Goal: Task Accomplishment & Management: Complete application form

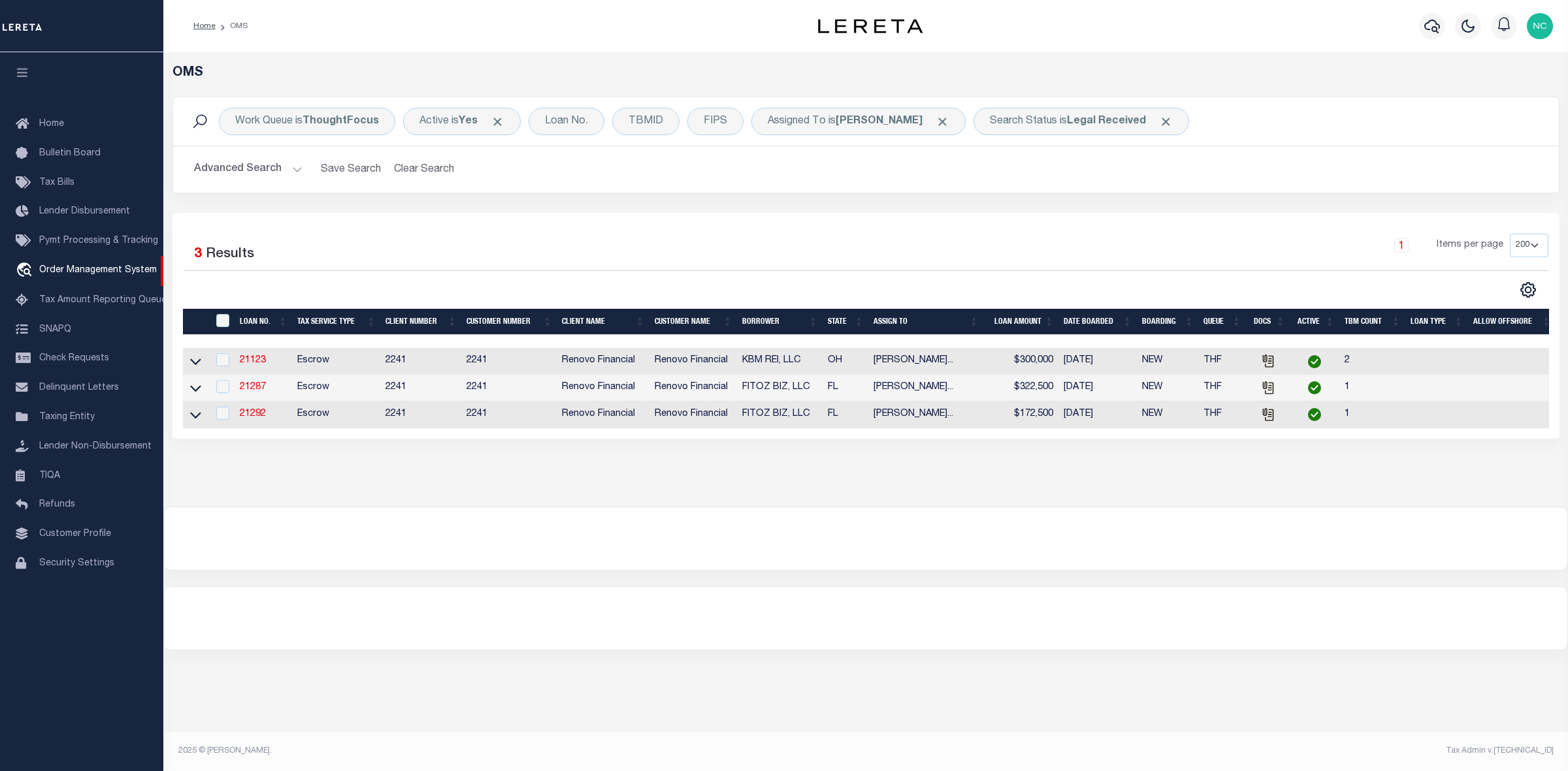
select select "200"
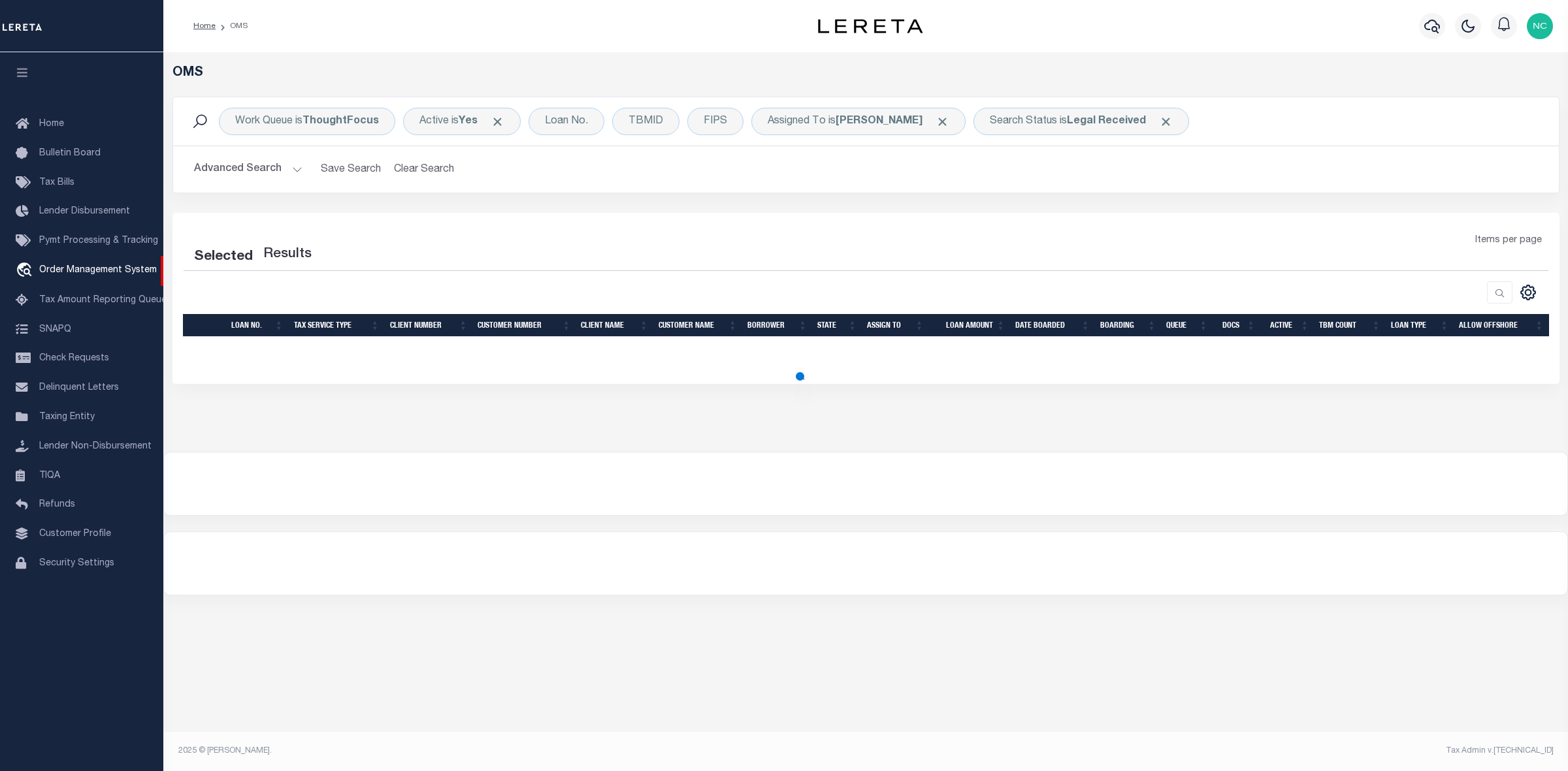
select select "200"
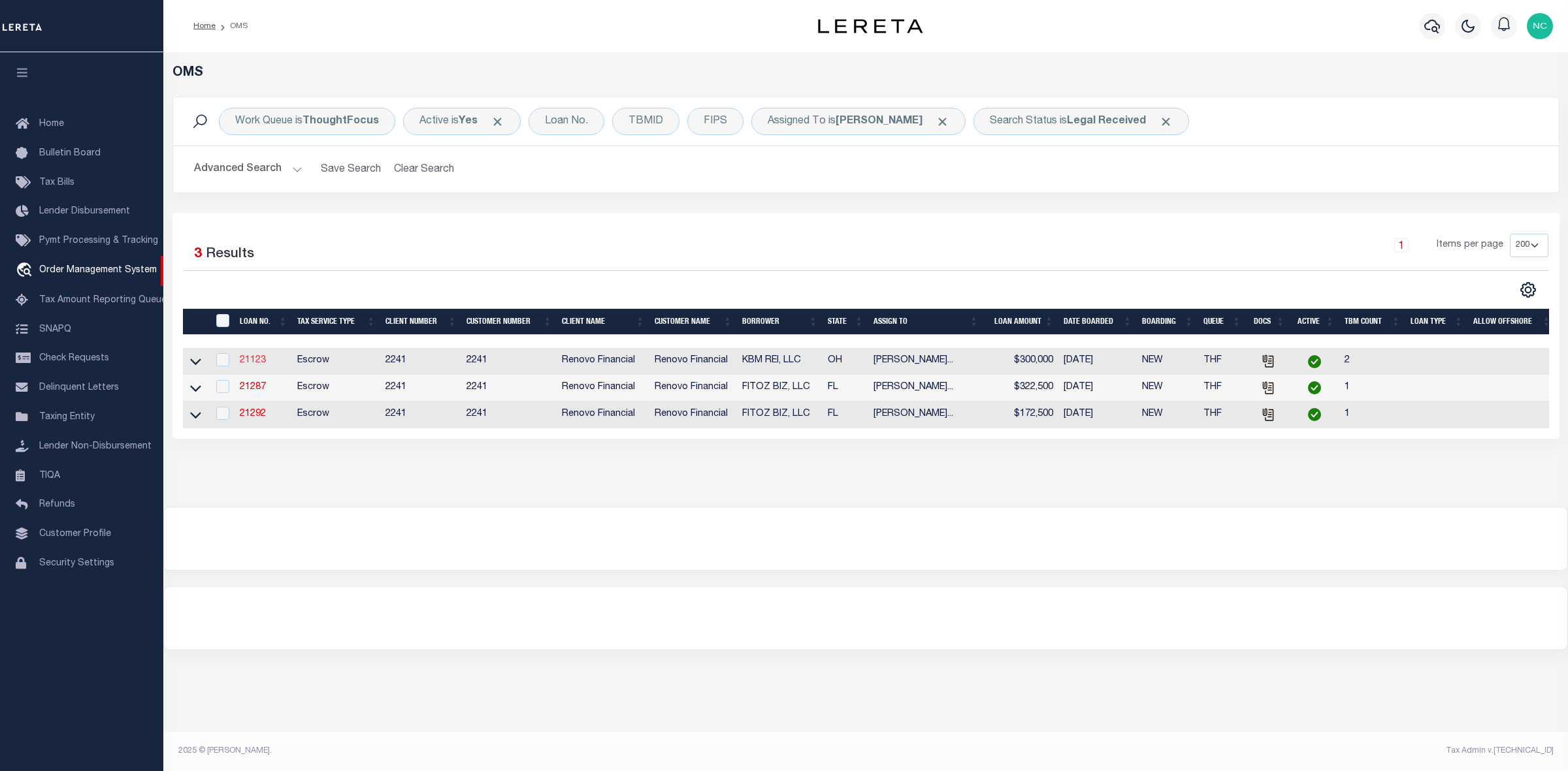
click at [260, 362] on link "21123" at bounding box center [253, 360] width 26 height 9
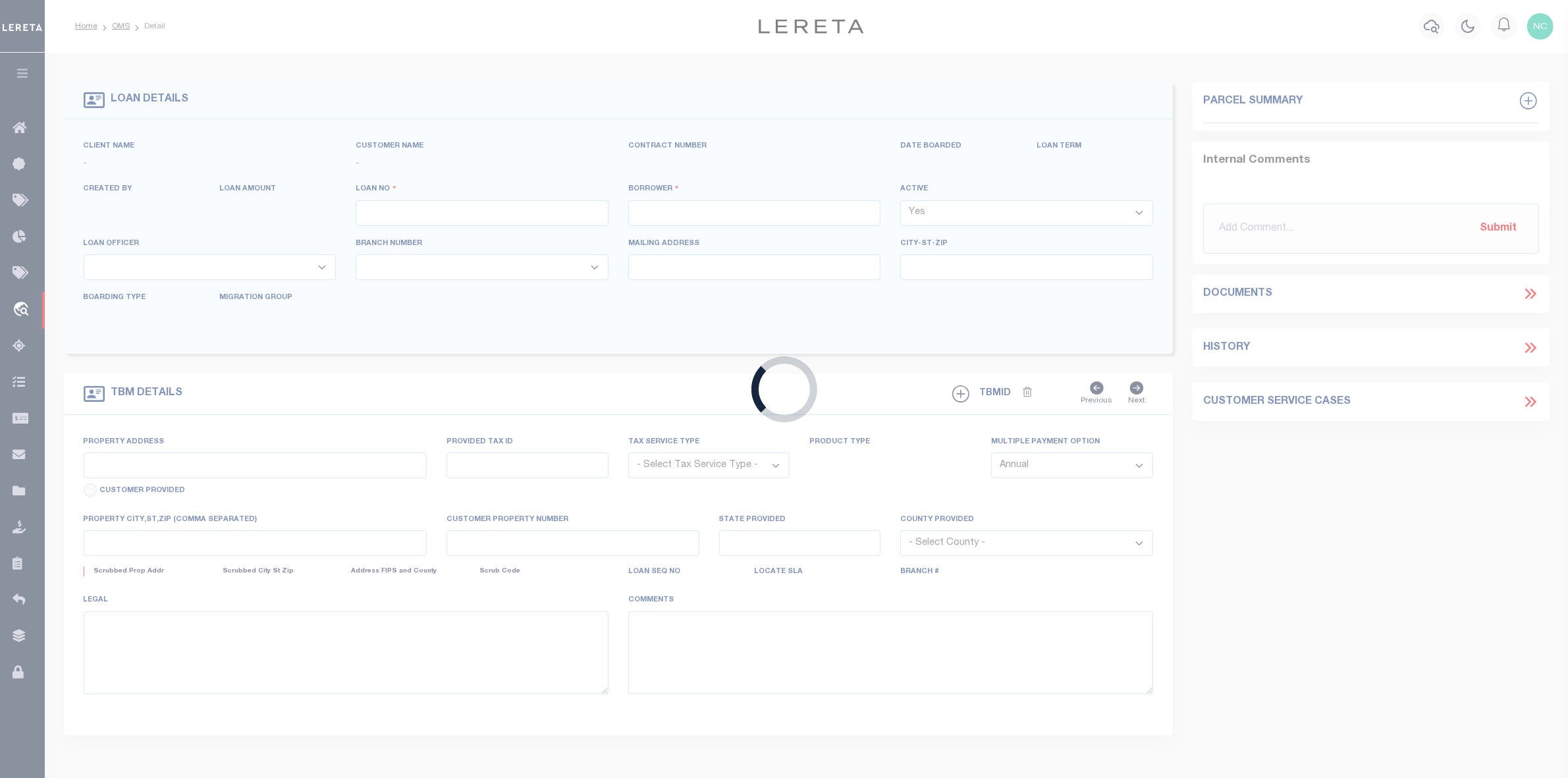
type input "21123"
type input "KBM REI, LLC"
select select
type input "6220 Emberwood Rd"
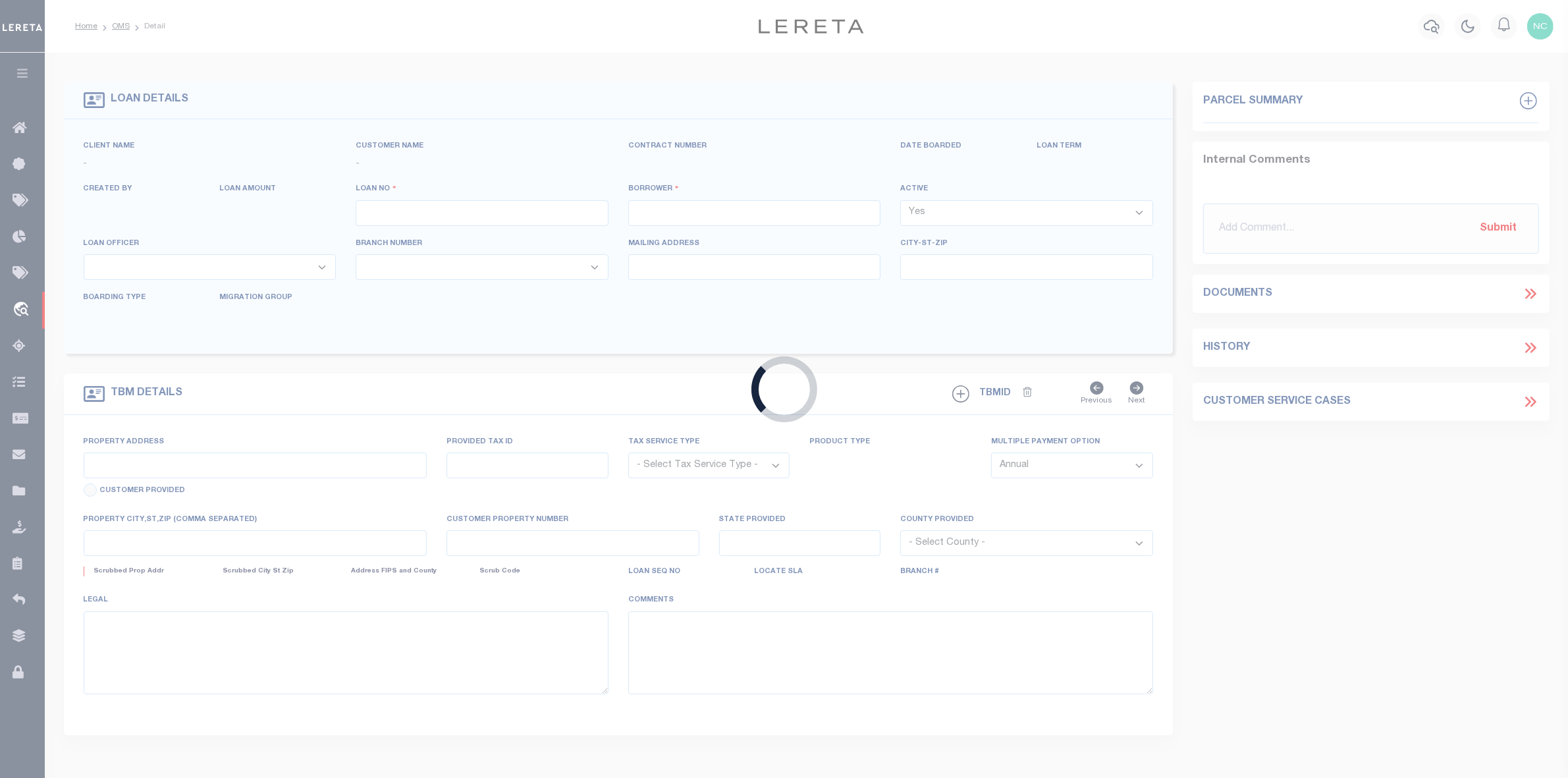
type input "Dublin OH 43017"
select select "400"
select select "Escrow"
select select "164194"
select select "25066"
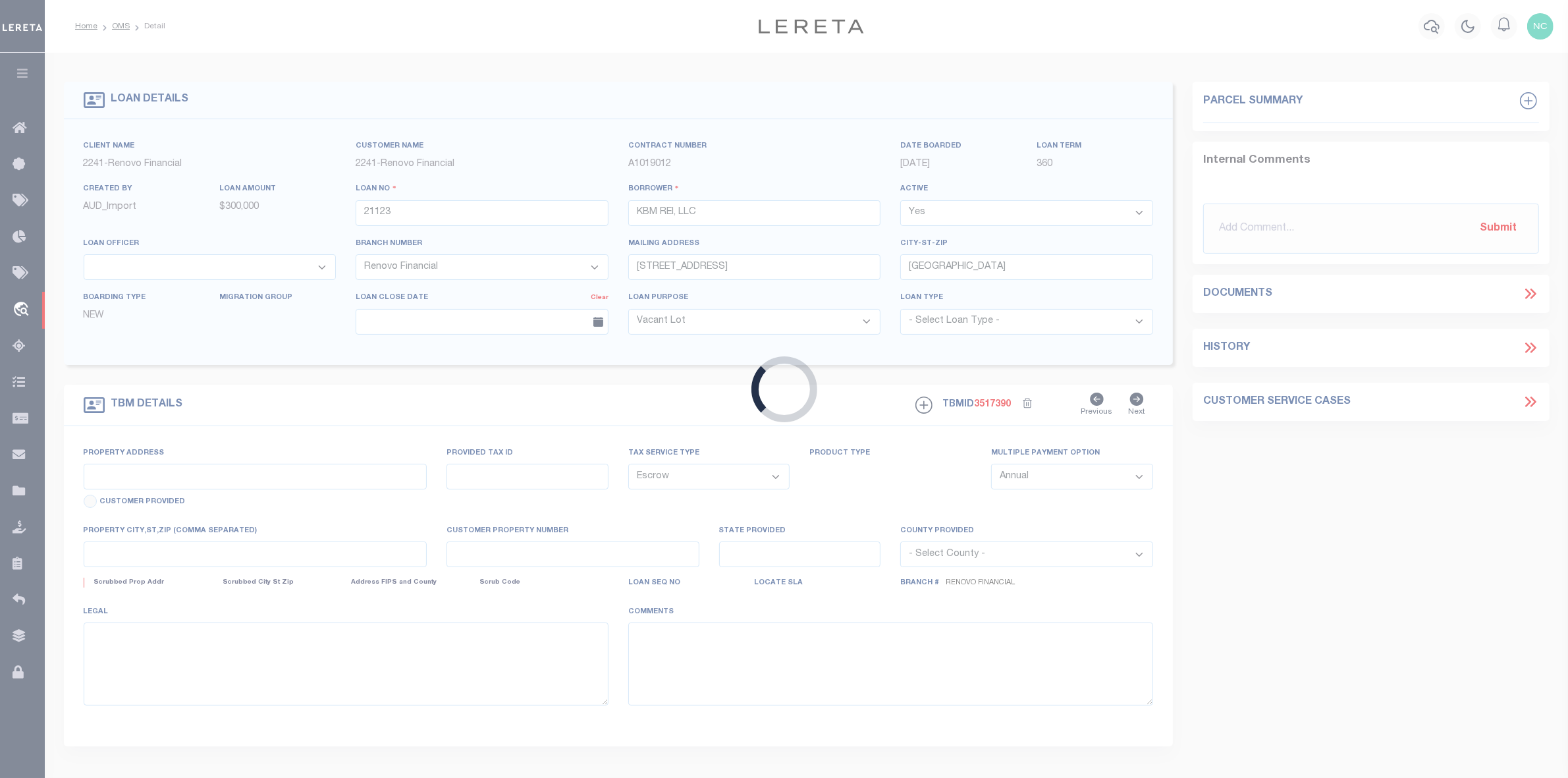
type input "10 Maple Street"
select select
type input "Jeffersonville, OH 43128"
type input "a0kUS00000D9RUY"
type input "OH"
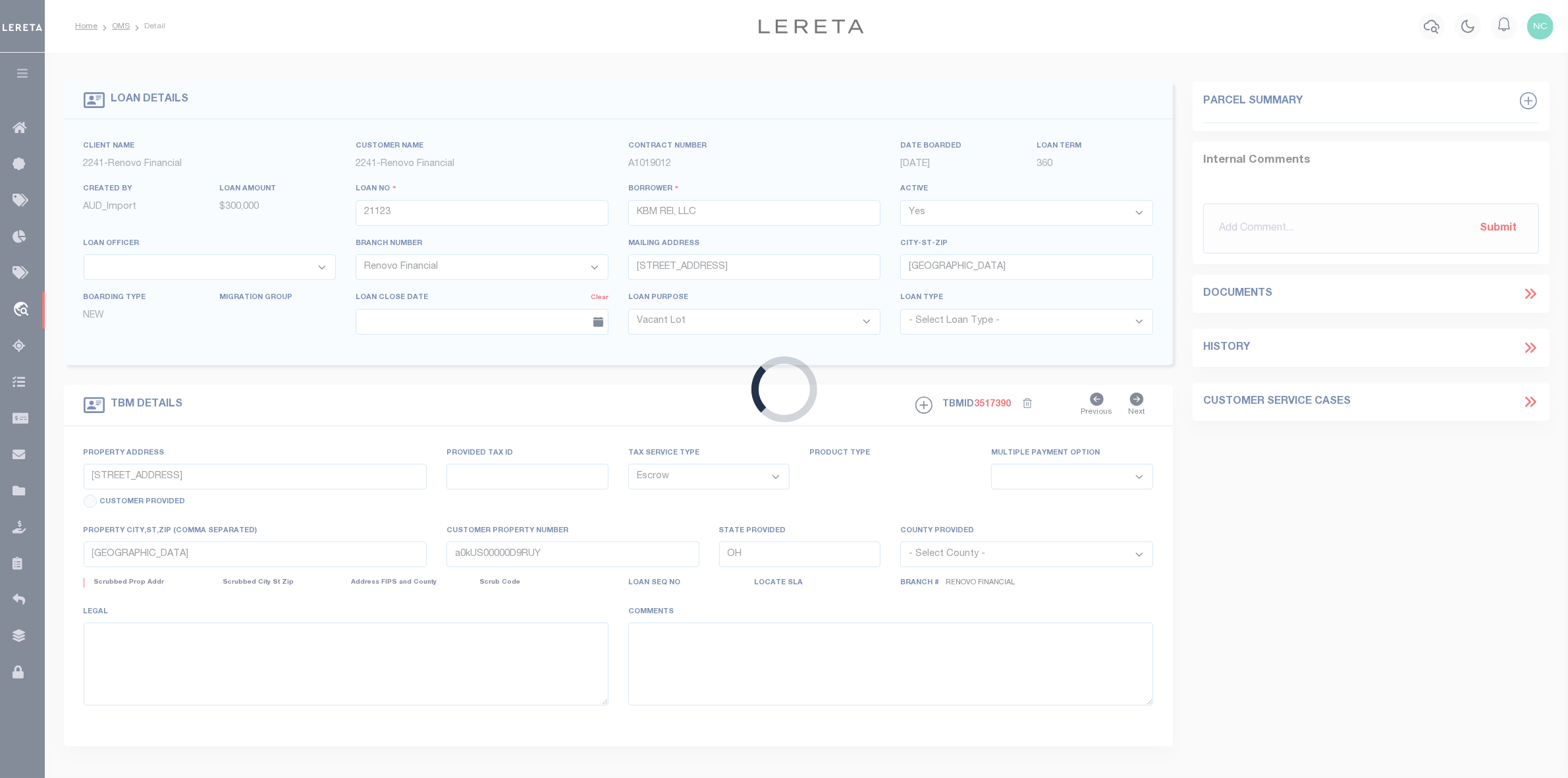
select select
type textarea "LEGAL REQUIRED"
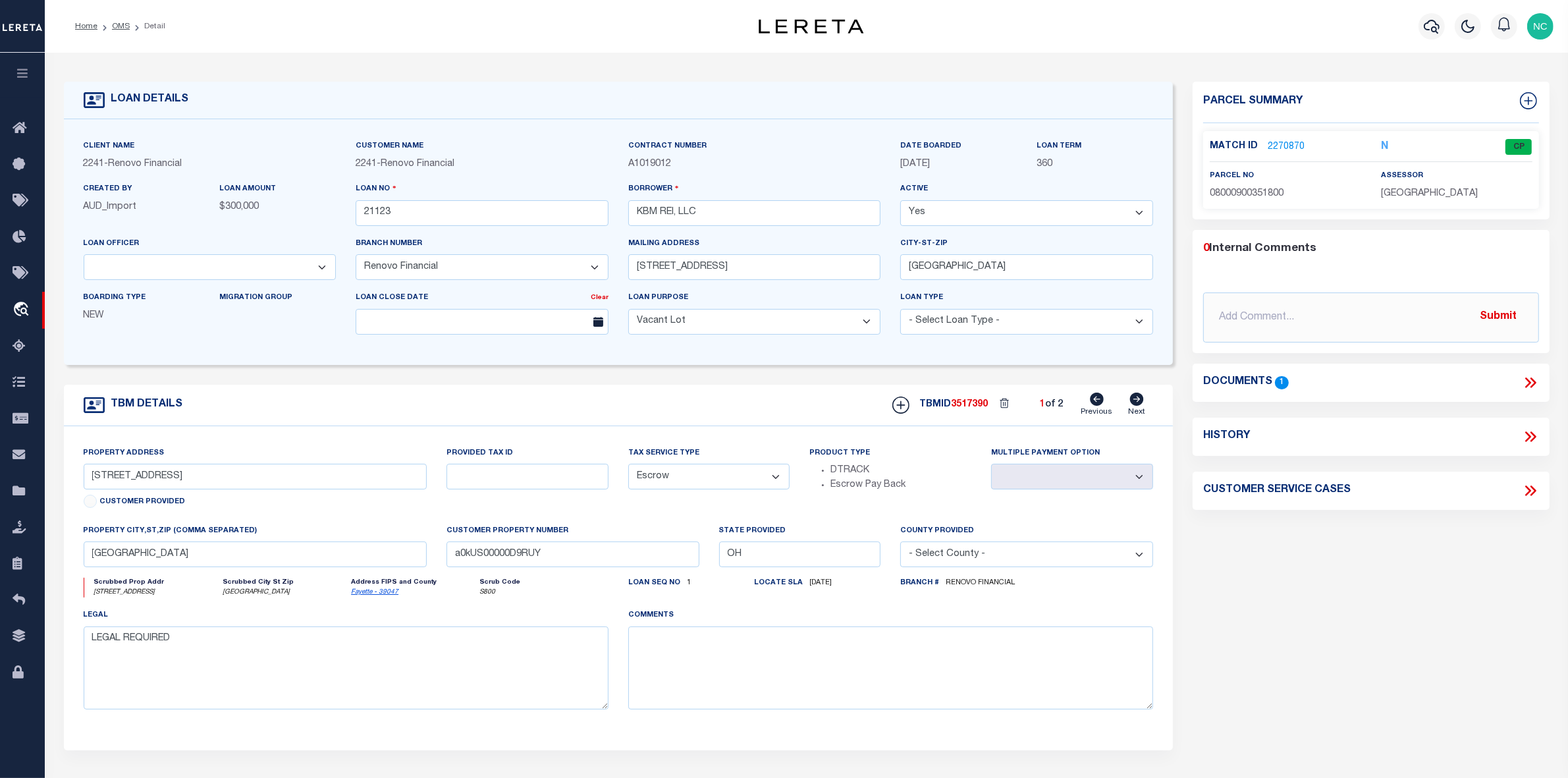
click at [1291, 146] on link "2270870" at bounding box center [1286, 147] width 37 height 14
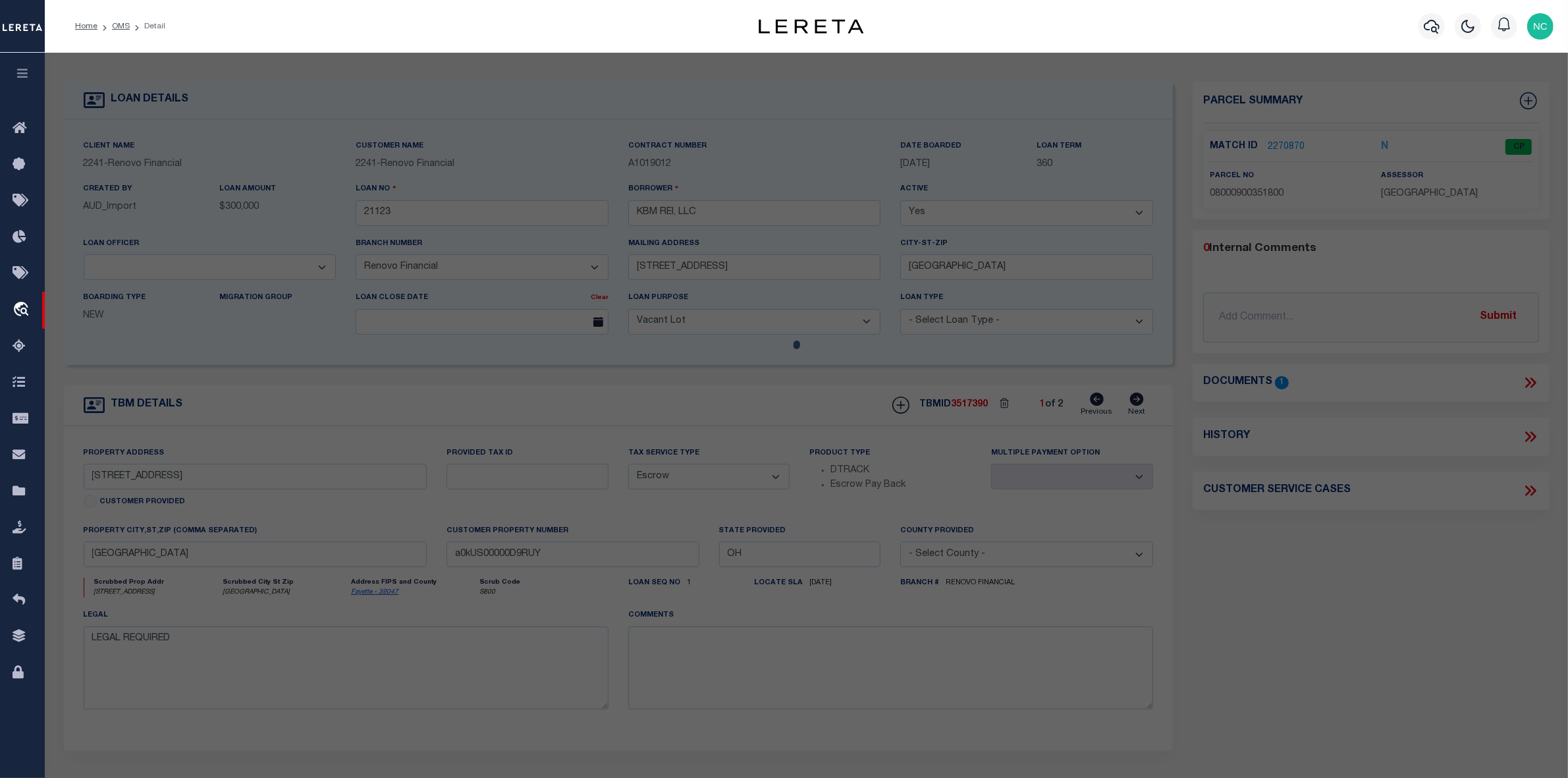
checkbox input "false"
select select "CP"
type input "LUTZ JOYCE"
select select "ATL"
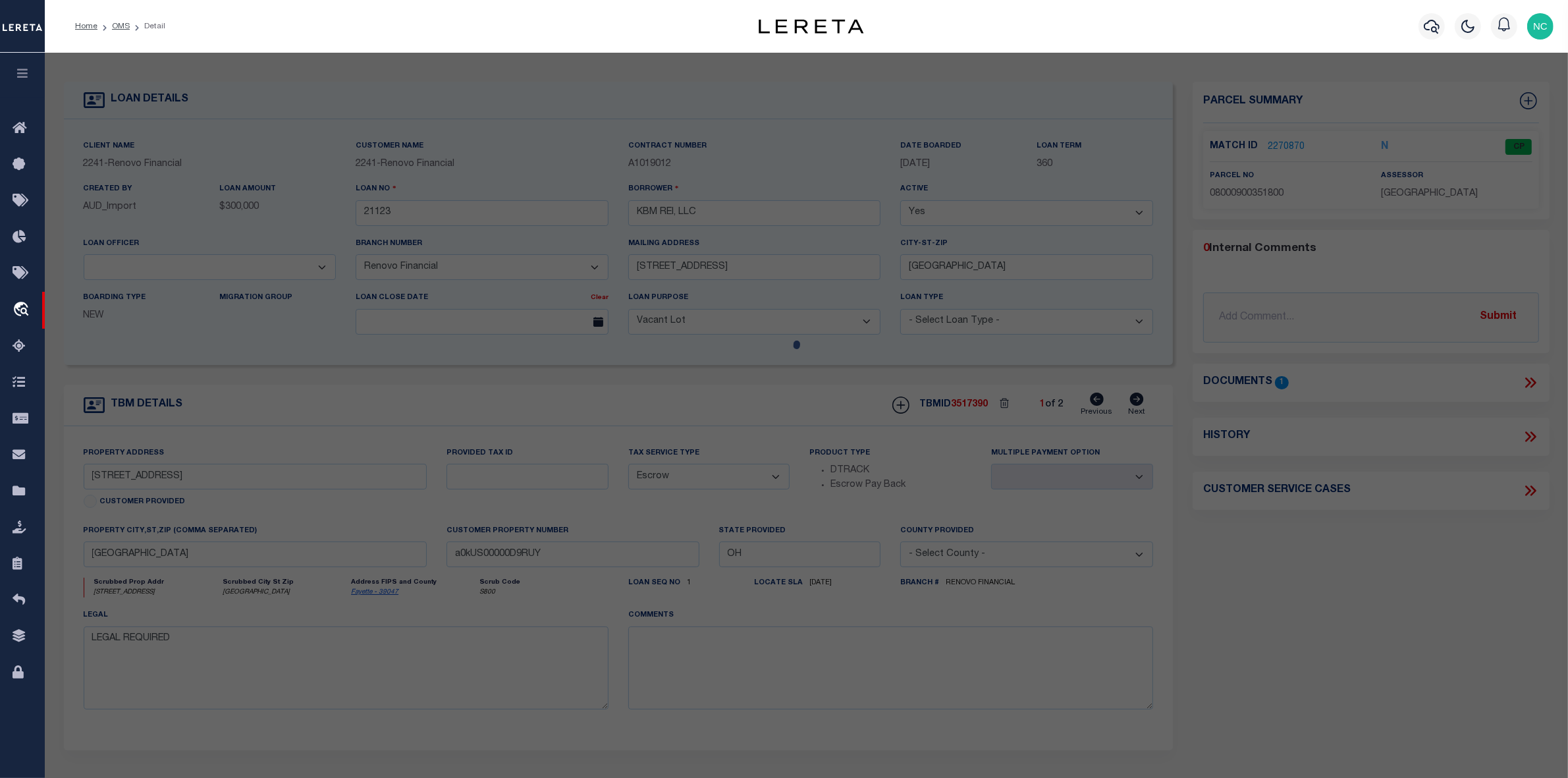
select select "ADD"
type input "10 Maple Street LOT 10"
checkbox input "false"
type input "Jeffersonville, OH 43128"
type textarea "BENDLE 50X180"
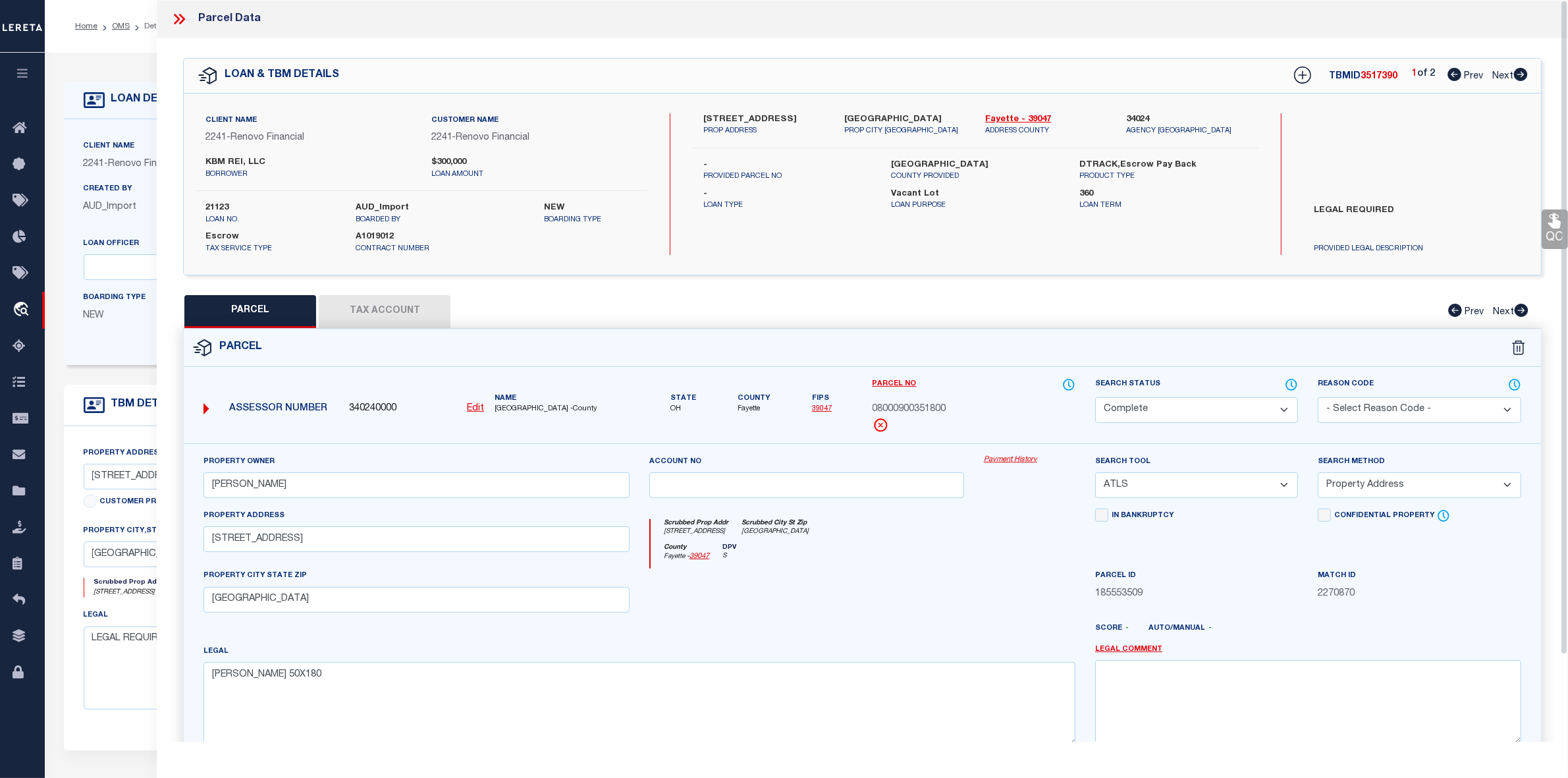
click at [176, 21] on icon at bounding box center [179, 18] width 17 height 17
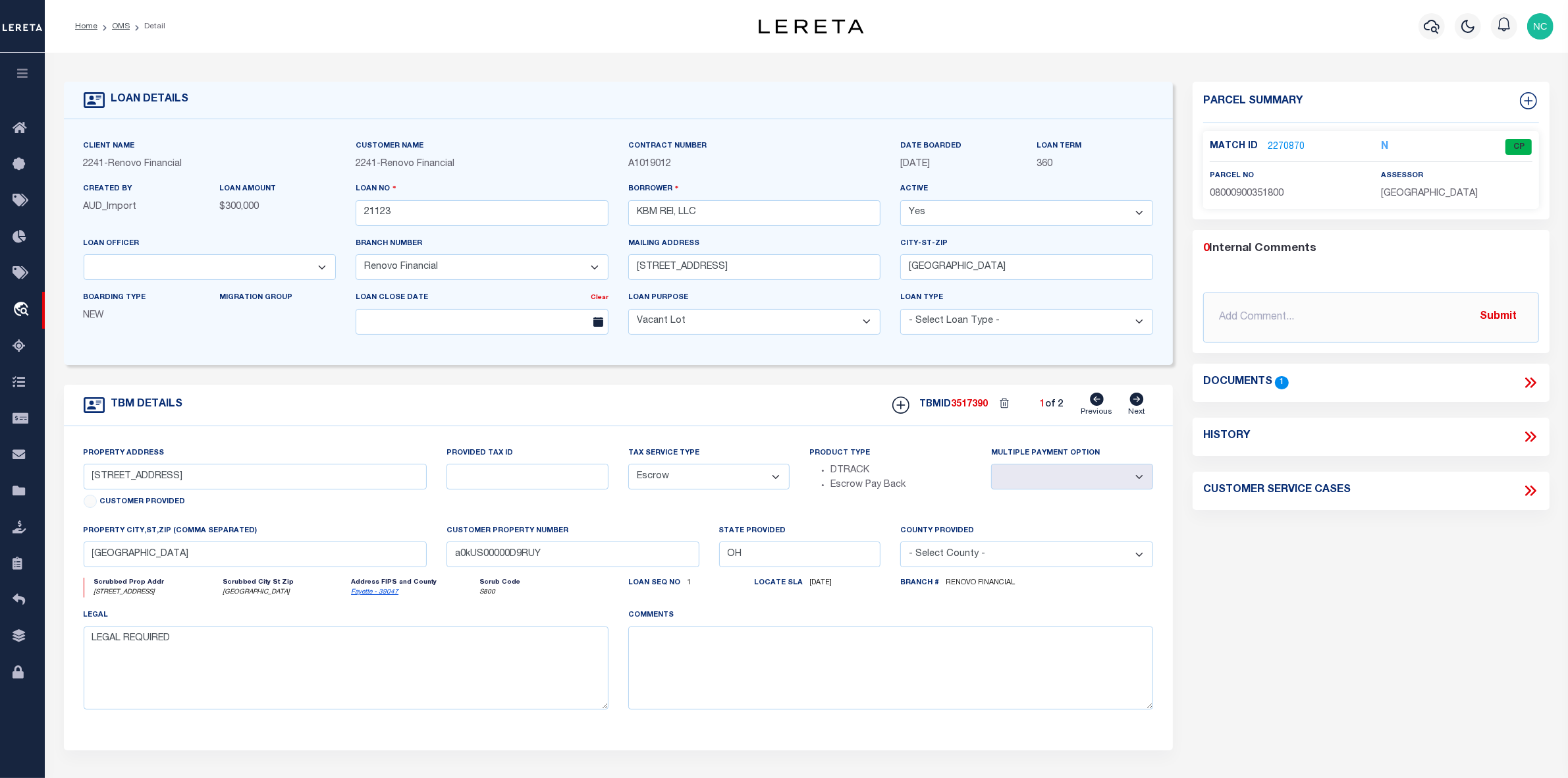
click at [1526, 381] on icon at bounding box center [1530, 382] width 17 height 17
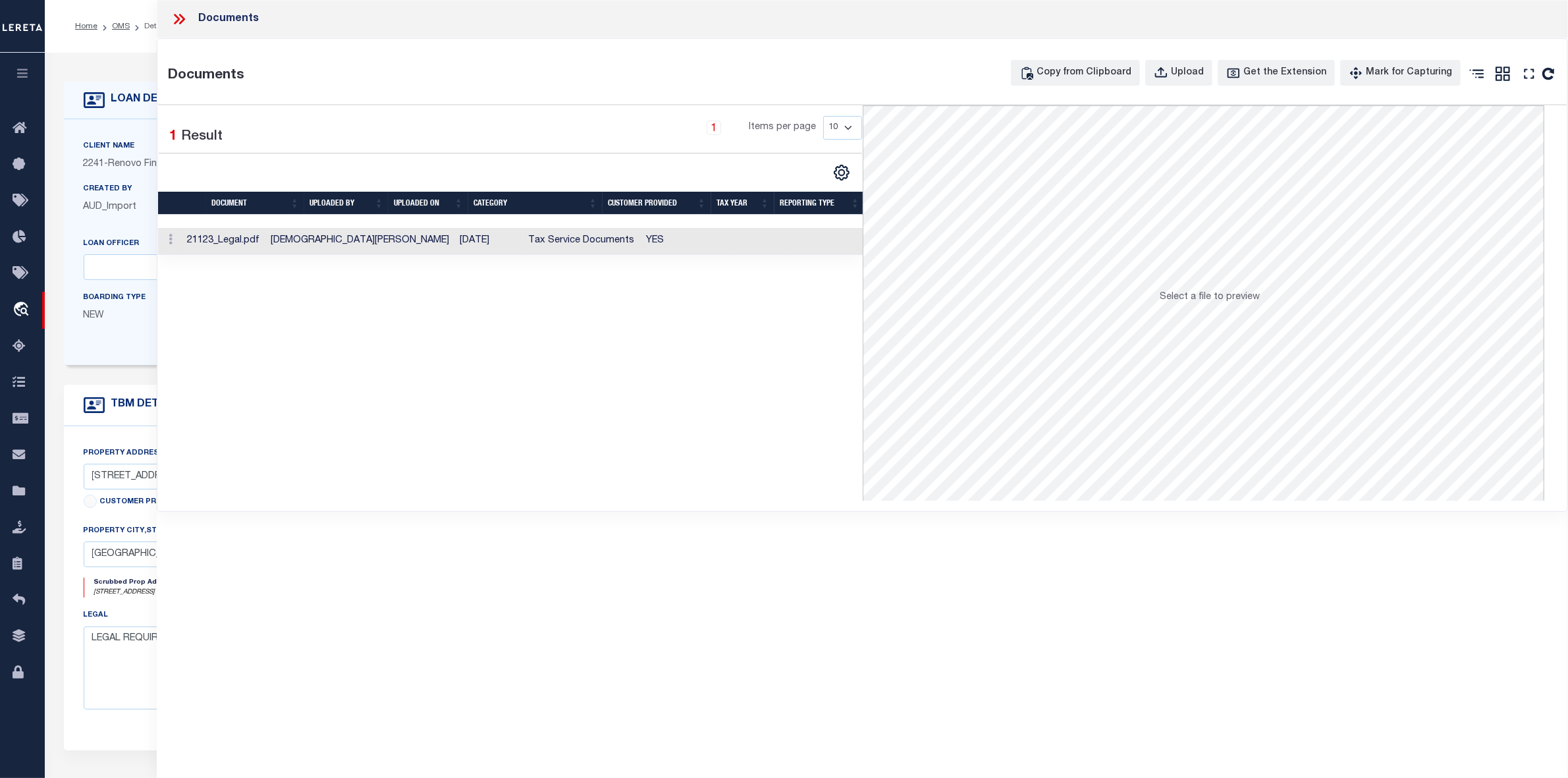
click at [265, 236] on td "21123_Legal.pdf" at bounding box center [223, 241] width 83 height 27
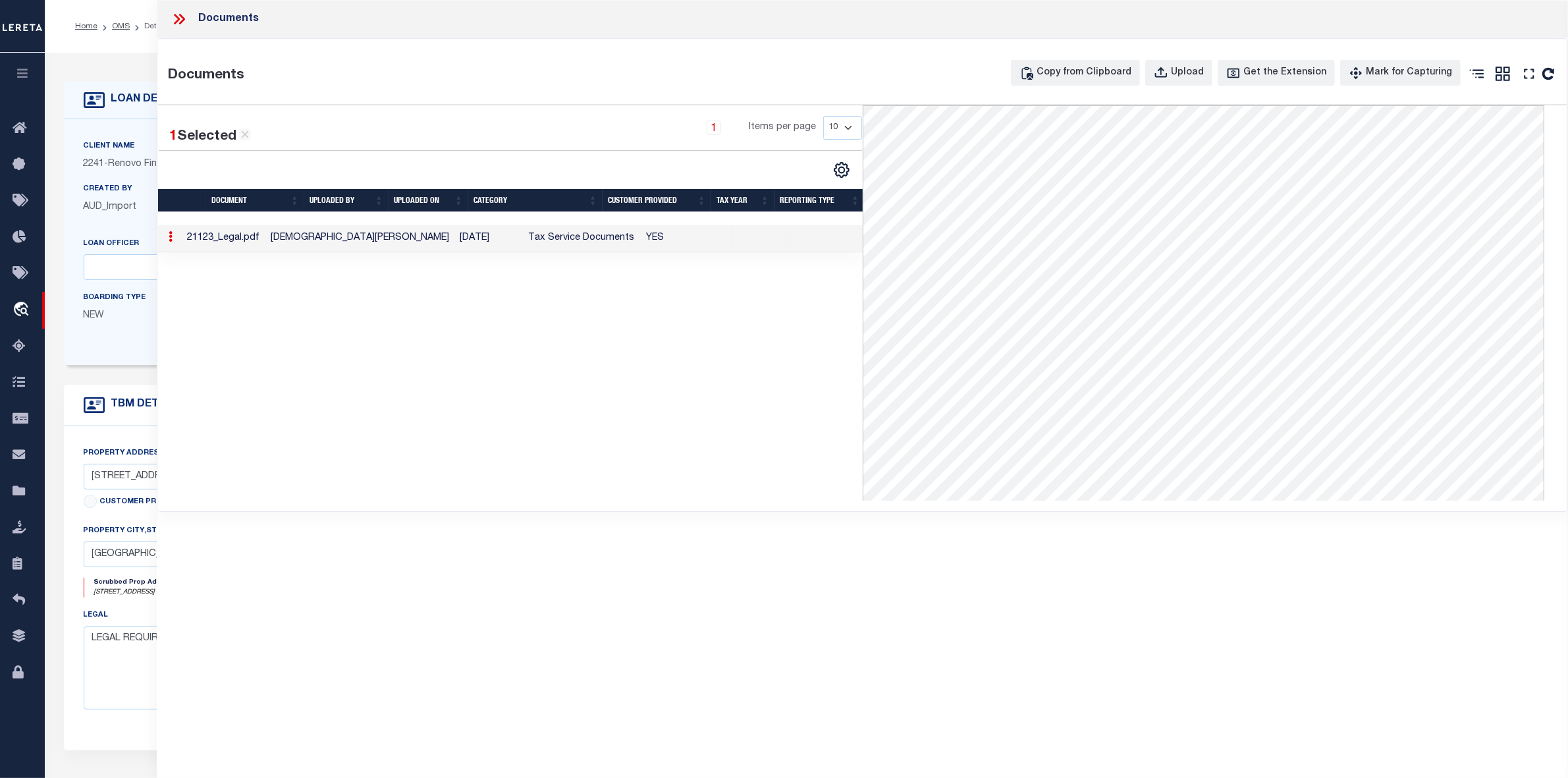
click at [180, 18] on icon at bounding box center [179, 18] width 17 height 17
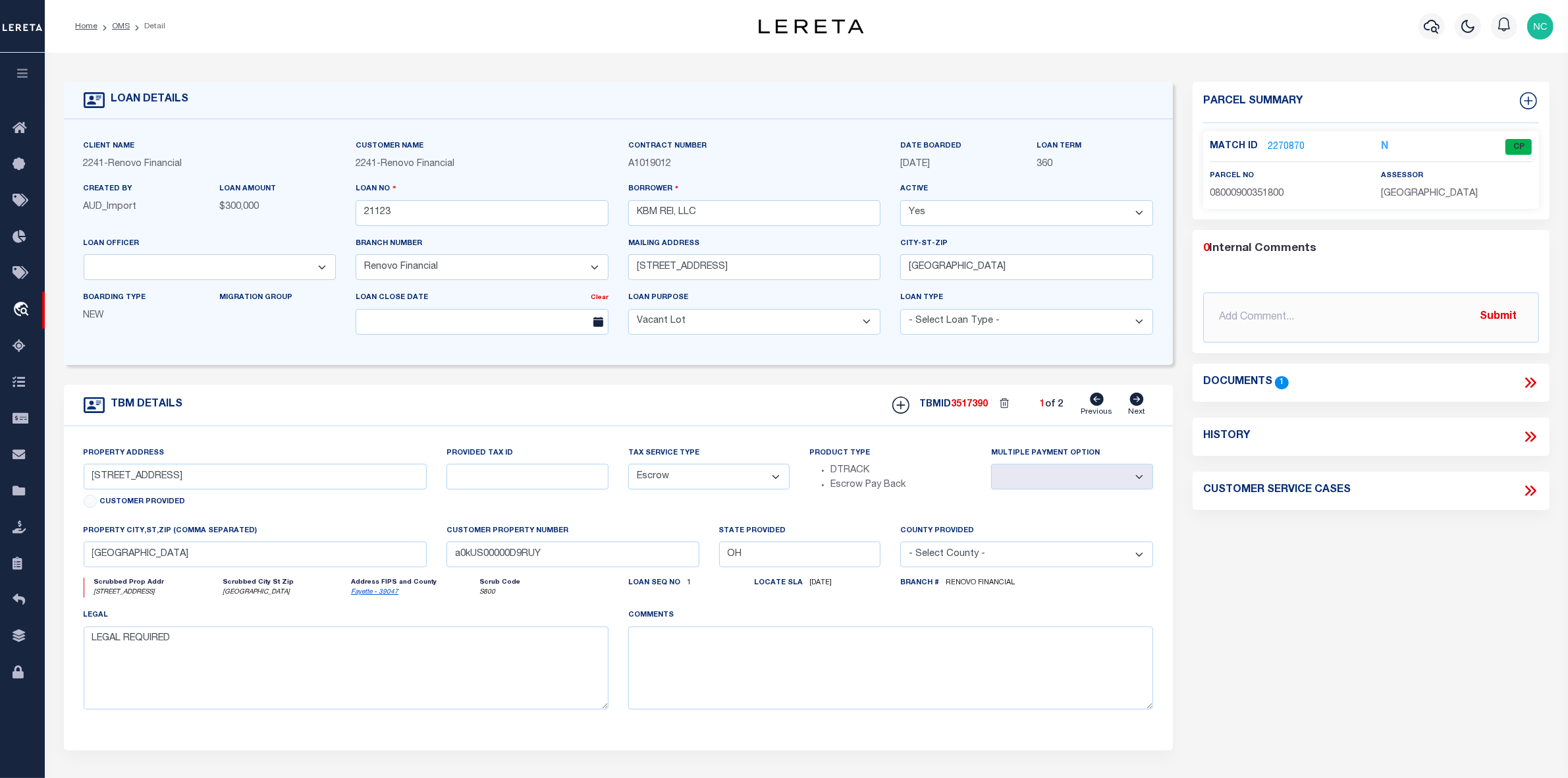
click at [1284, 143] on link "2270870" at bounding box center [1286, 147] width 37 height 14
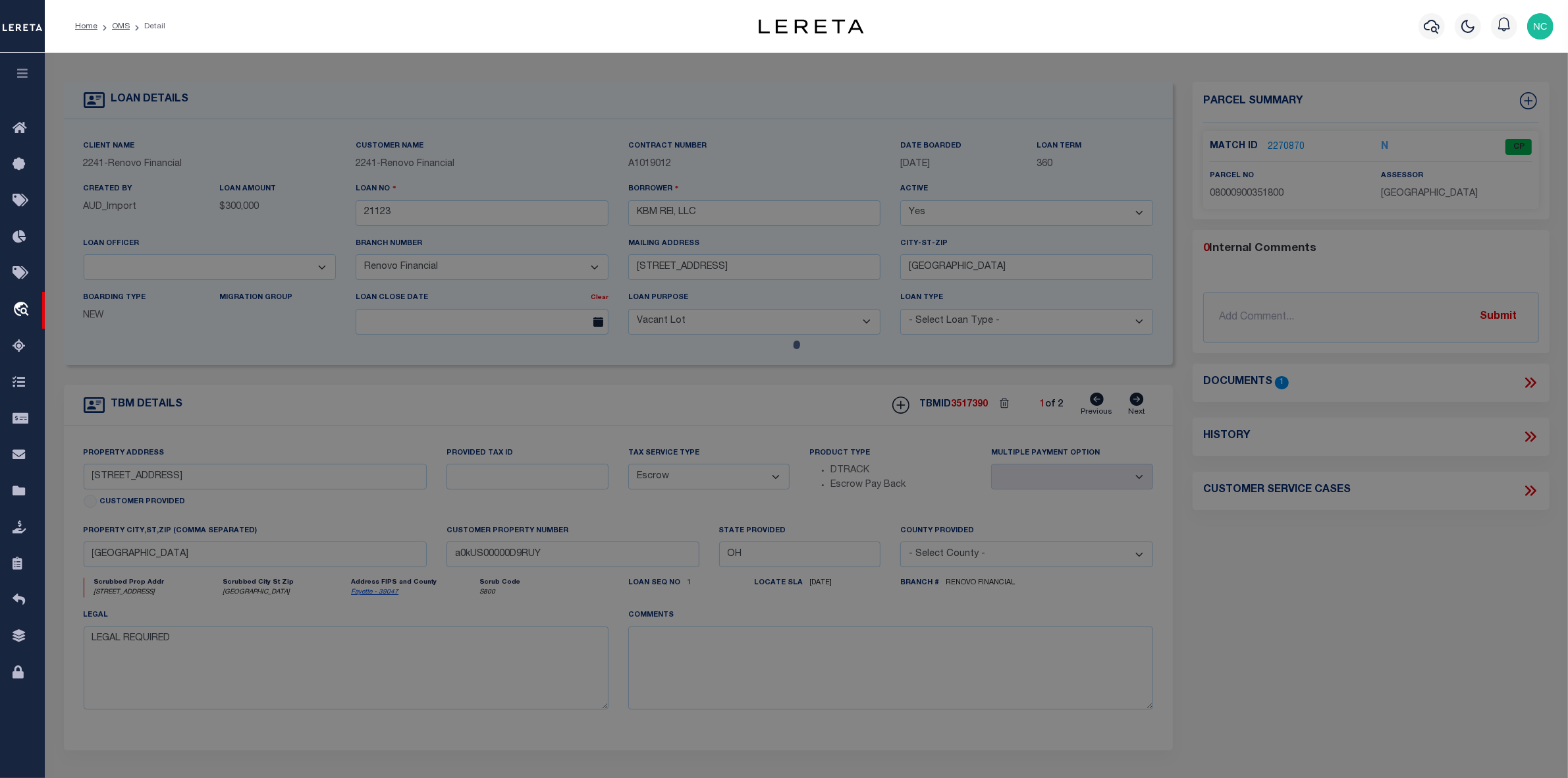
select select "AS"
select select
checkbox input "false"
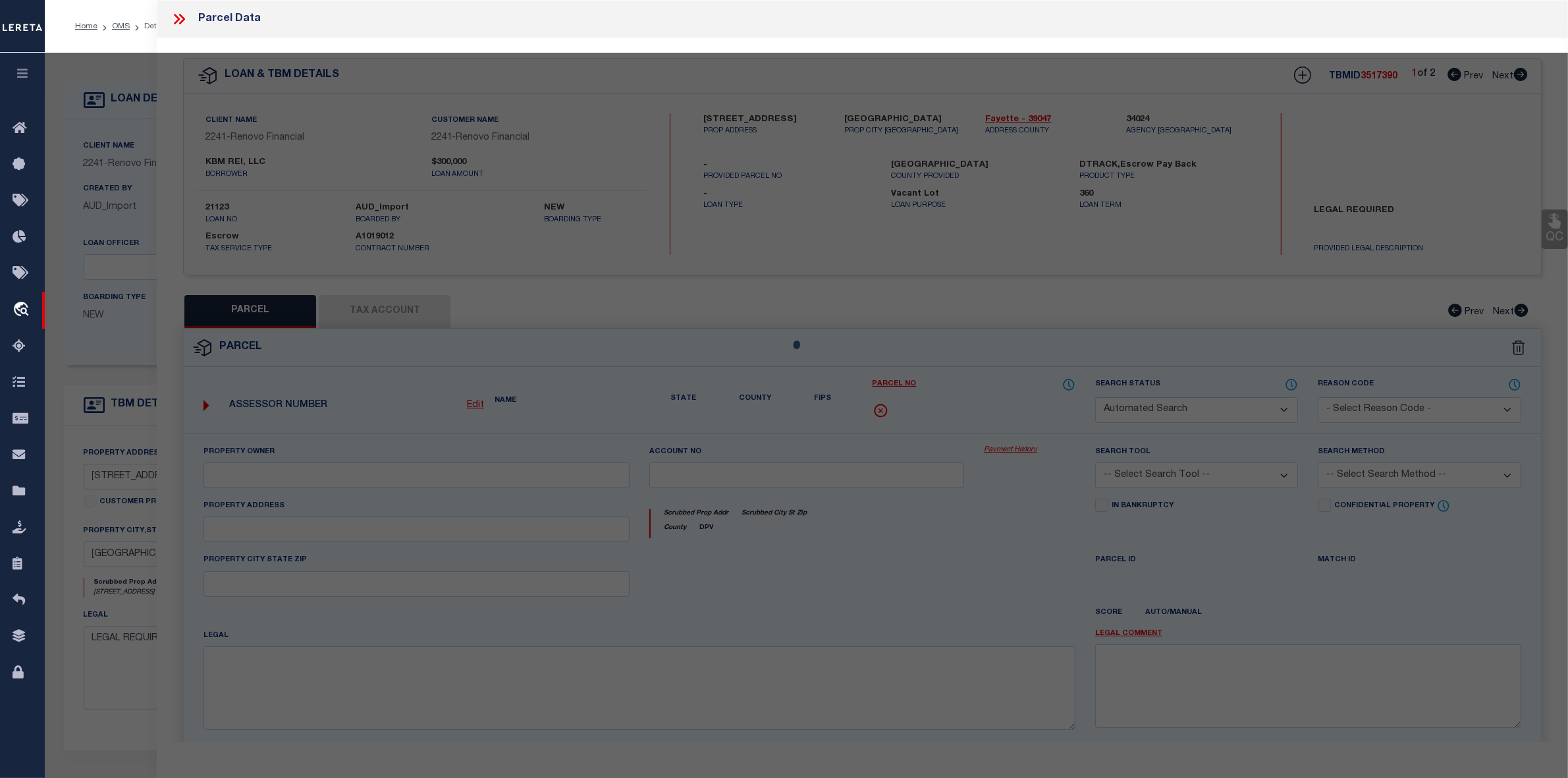
select select "CP"
type input "LUTZ JOYCE"
select select "ATL"
select select "ADD"
type input "10 Maple Street LOT 10"
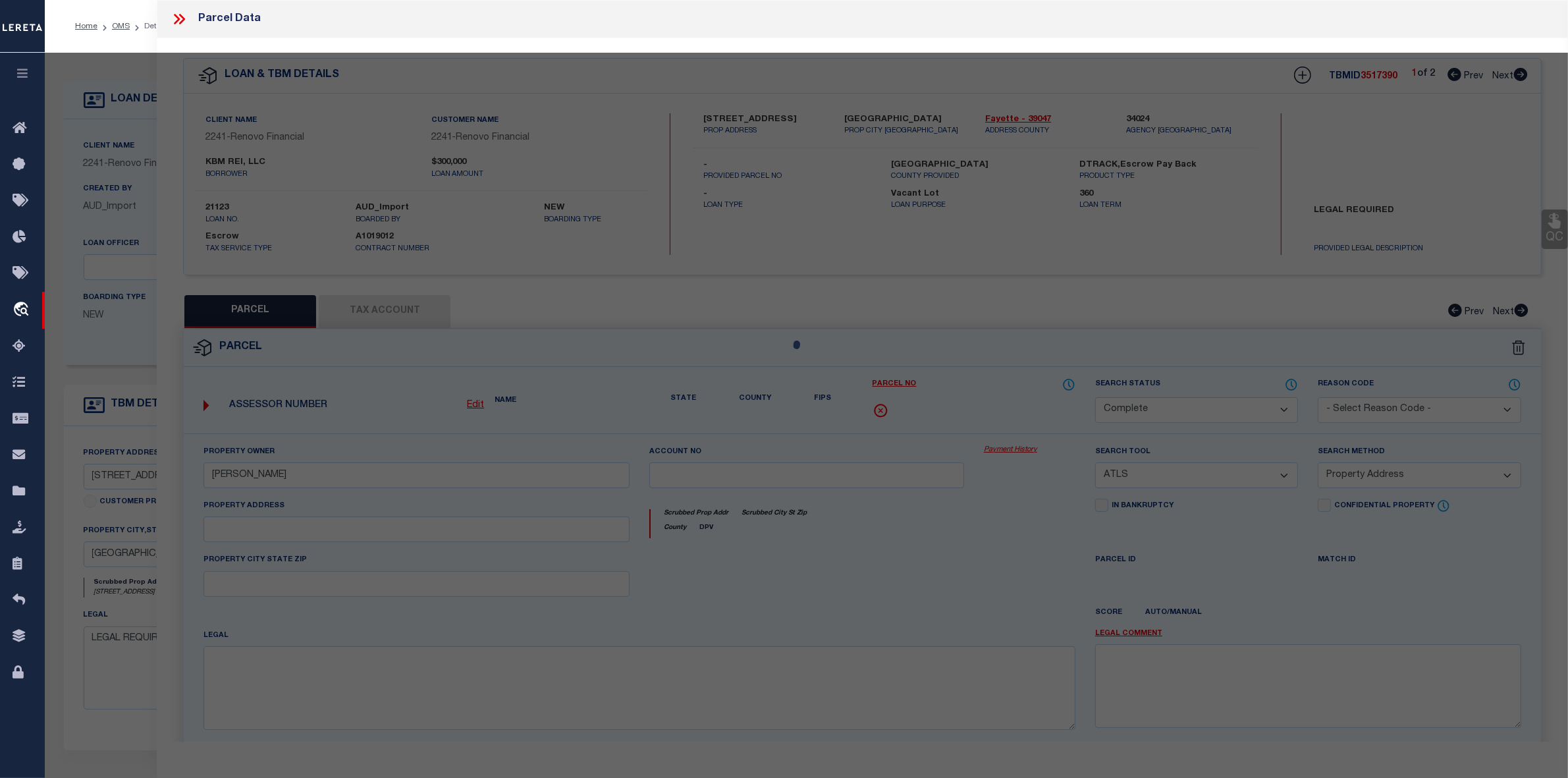
checkbox input "false"
type input "Jeffersonville, OH 43128"
type textarea "BENDLE 50X180"
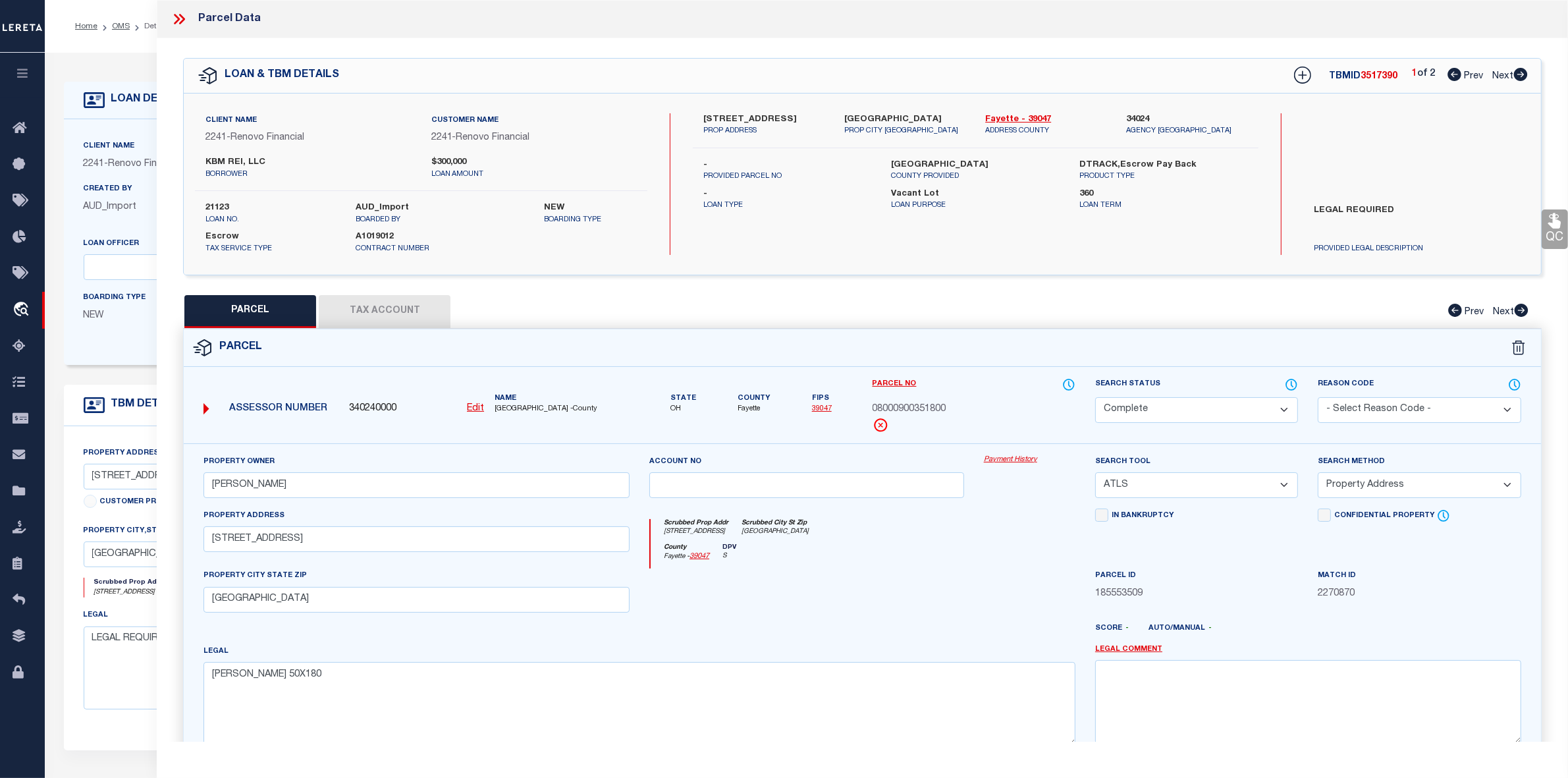
click at [1517, 71] on icon at bounding box center [1521, 74] width 14 height 13
select select "AS"
select select
checkbox input "false"
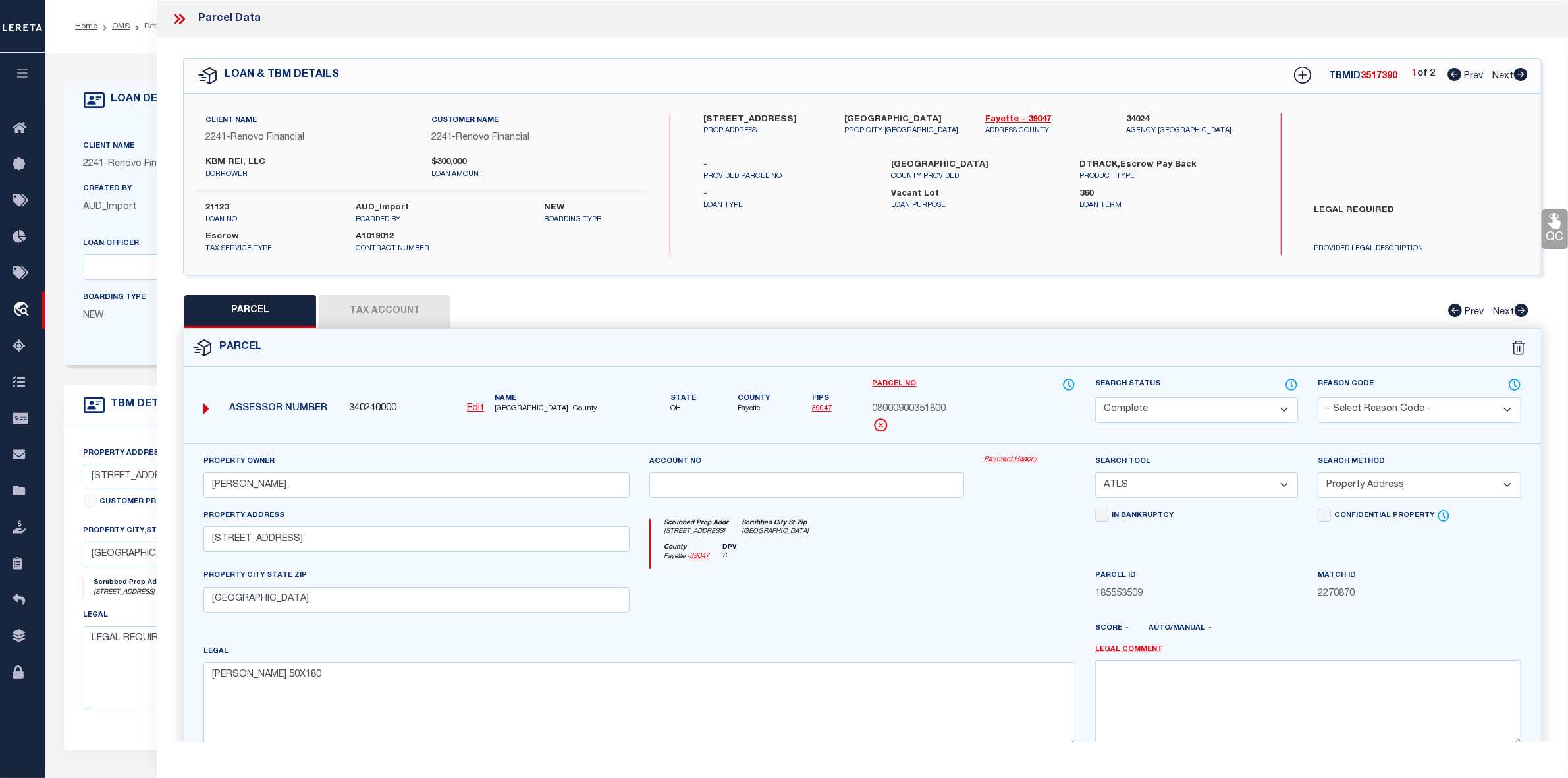
checkbox input "false"
select select "RD"
checkbox input "false"
type textarea "Document uploaded that satisfies a legal requirement, changing from ND to RD"
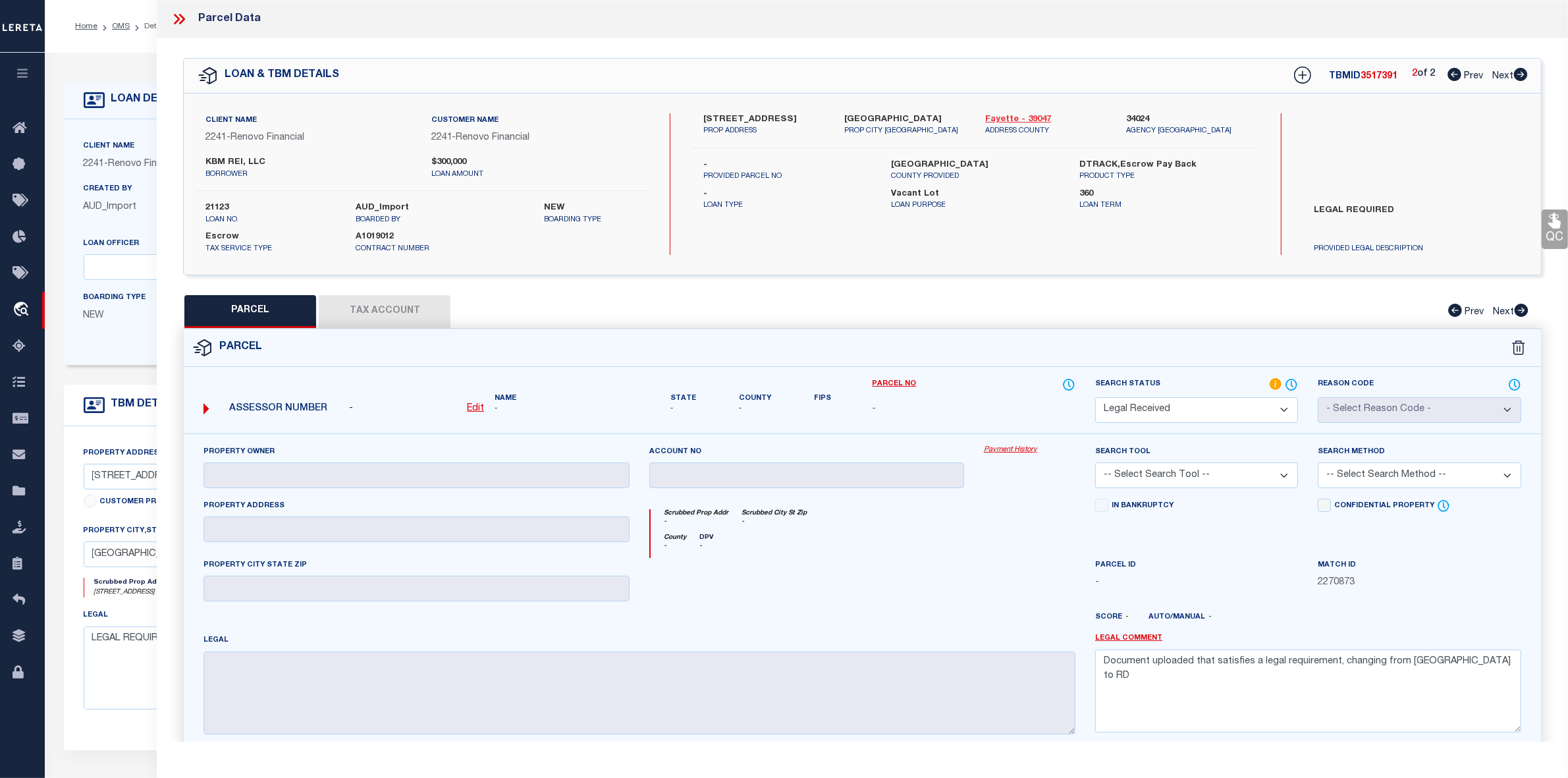
click at [1012, 118] on link "Fayette - 39047" at bounding box center [1045, 120] width 121 height 13
drag, startPoint x: 702, startPoint y: 118, endPoint x: 752, endPoint y: 119, distance: 50.0
click at [752, 119] on div "5 Vine Street PROP ADDRESS" at bounding box center [764, 125] width 141 height 24
copy label "5 Vine Stree"
click at [706, 116] on label "5 Vine Street" at bounding box center [763, 120] width 121 height 13
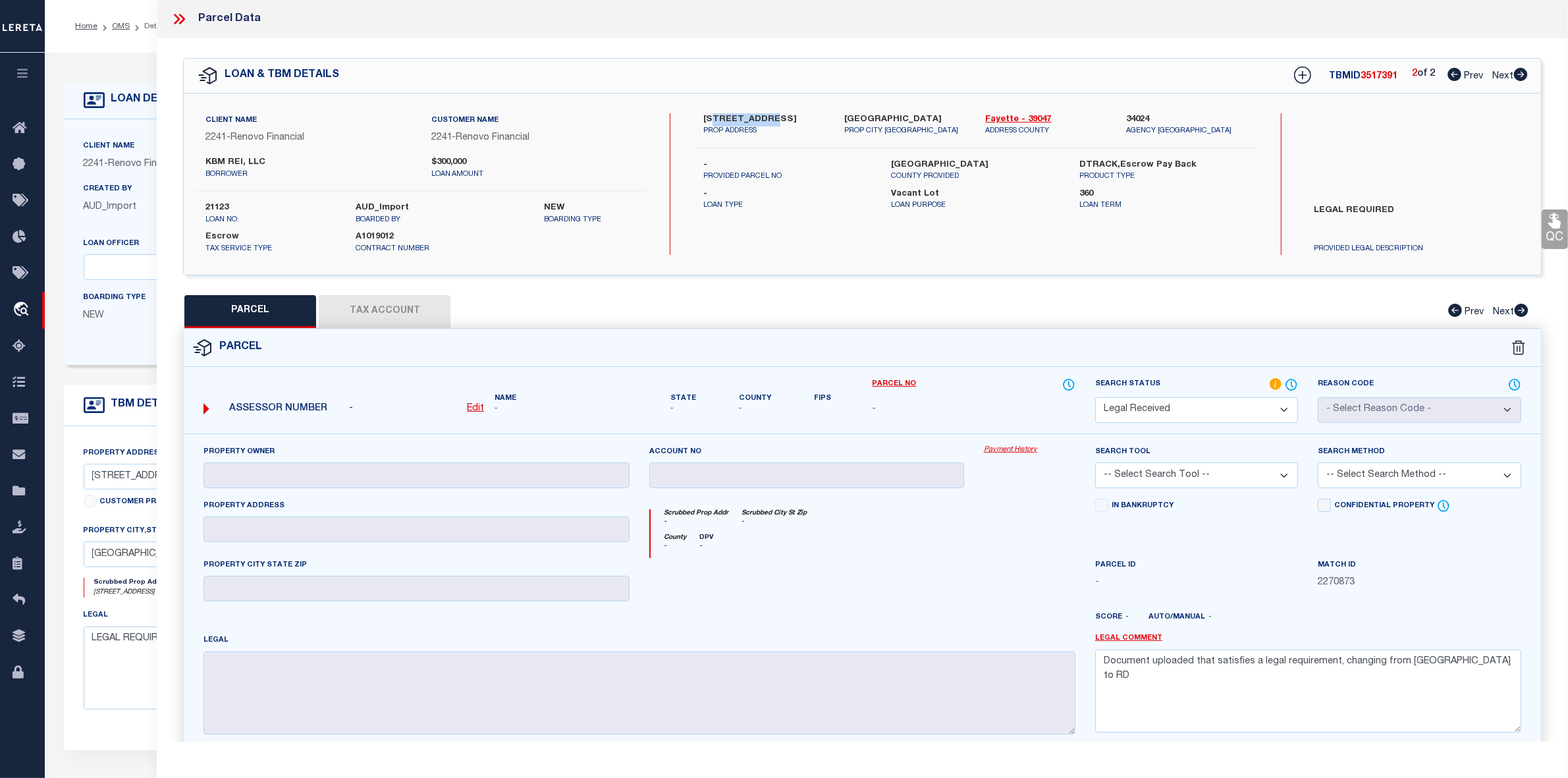
drag, startPoint x: 712, startPoint y: 116, endPoint x: 756, endPoint y: 117, distance: 44.0
click at [756, 117] on label "5 Vine Street" at bounding box center [763, 120] width 121 height 13
copy label "Vine Street"
click at [126, 27] on link "OMS" at bounding box center [121, 27] width 18 height 8
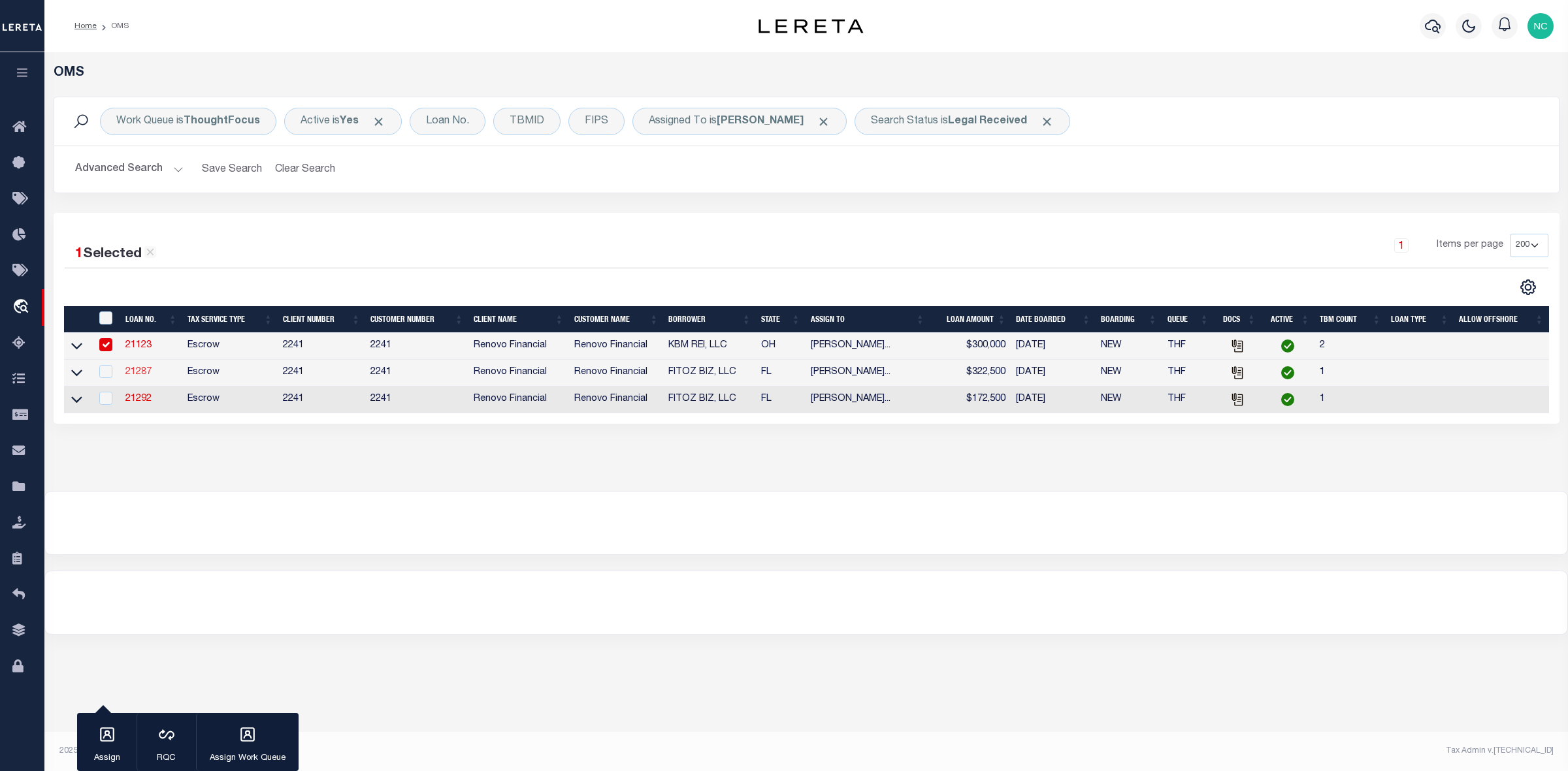
click at [140, 373] on link "21287" at bounding box center [138, 372] width 26 height 9
type input "21287"
type input "FITOZ BIZ, LLC"
type input "886 Ocean Blvd"
type input "Atlantic Beach FL 32233"
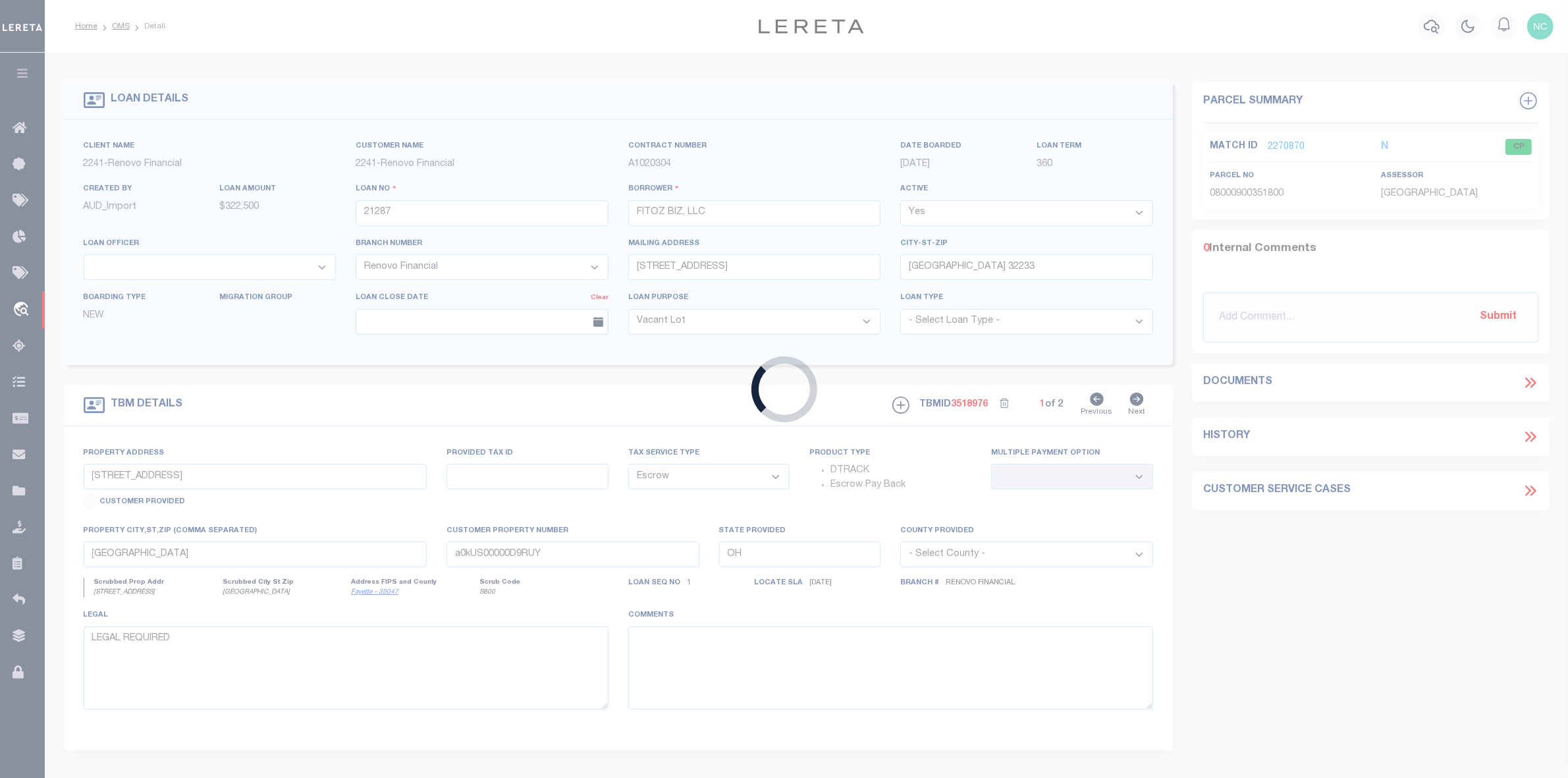
select select "25066"
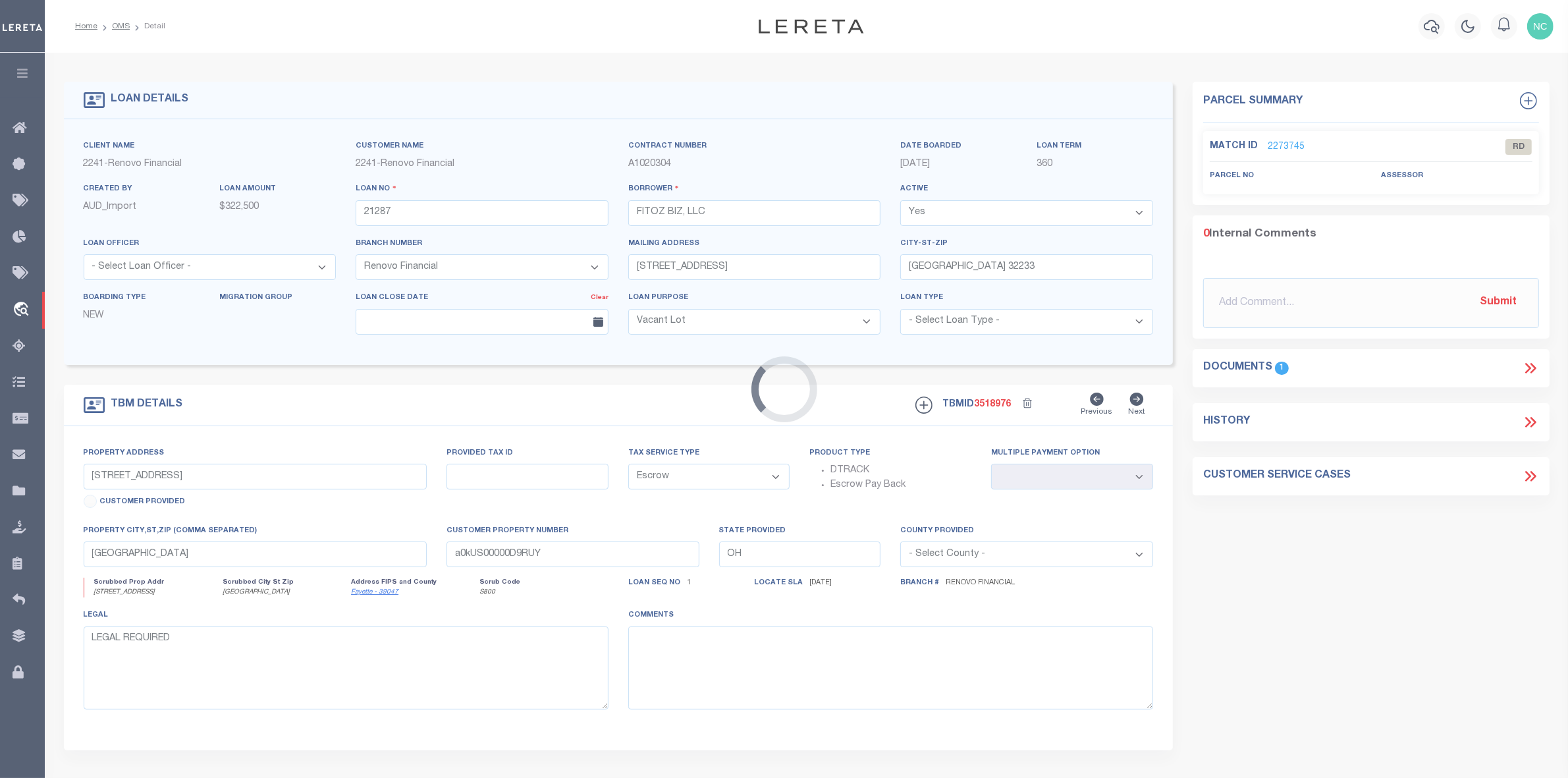
type input "262 18th Street West Unit 1 and Unit 2"
select select
type input "Jacksonville, FL 32206"
type input "a0kUS00000DO8kv"
type input "FL"
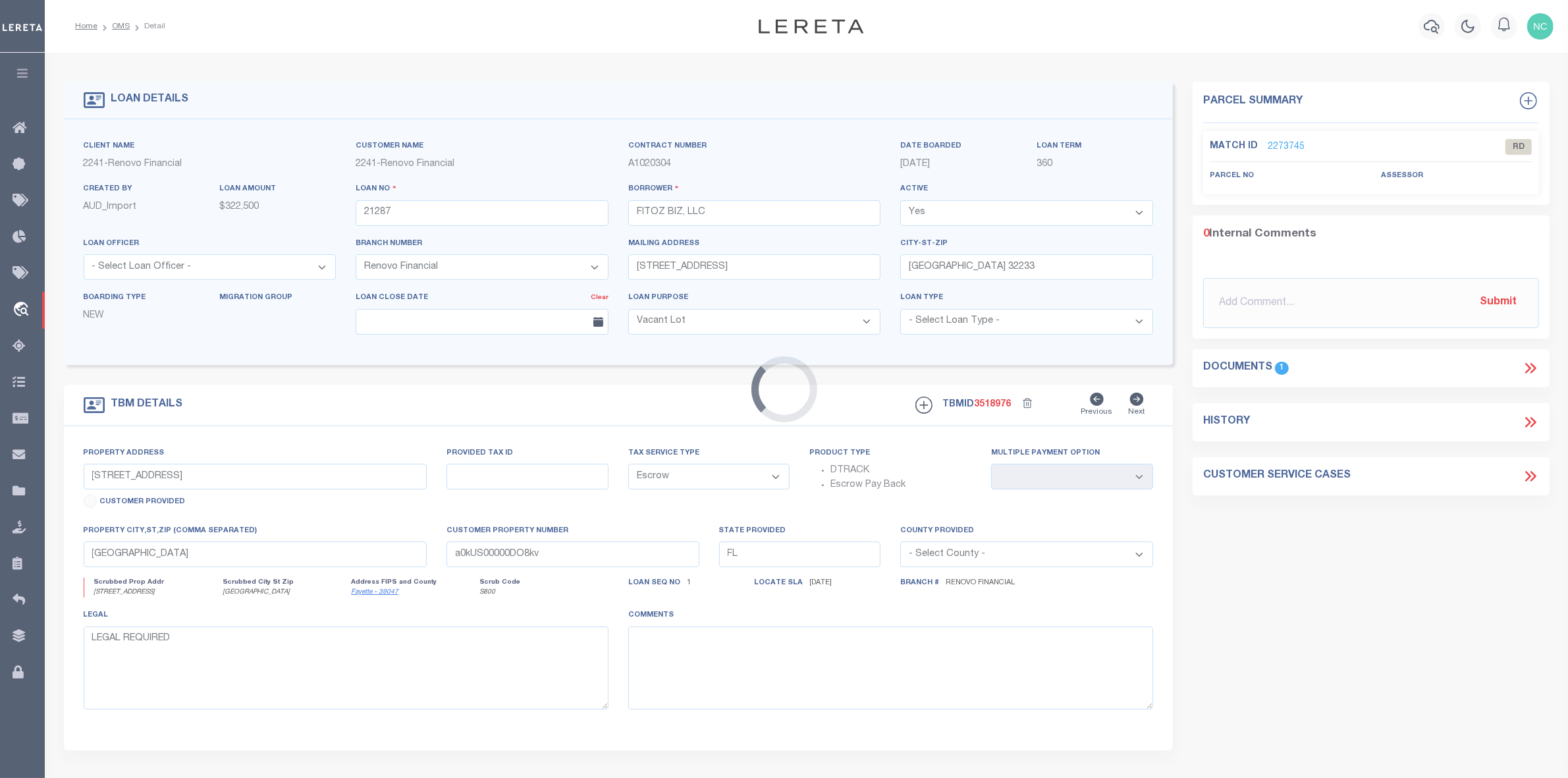
select select
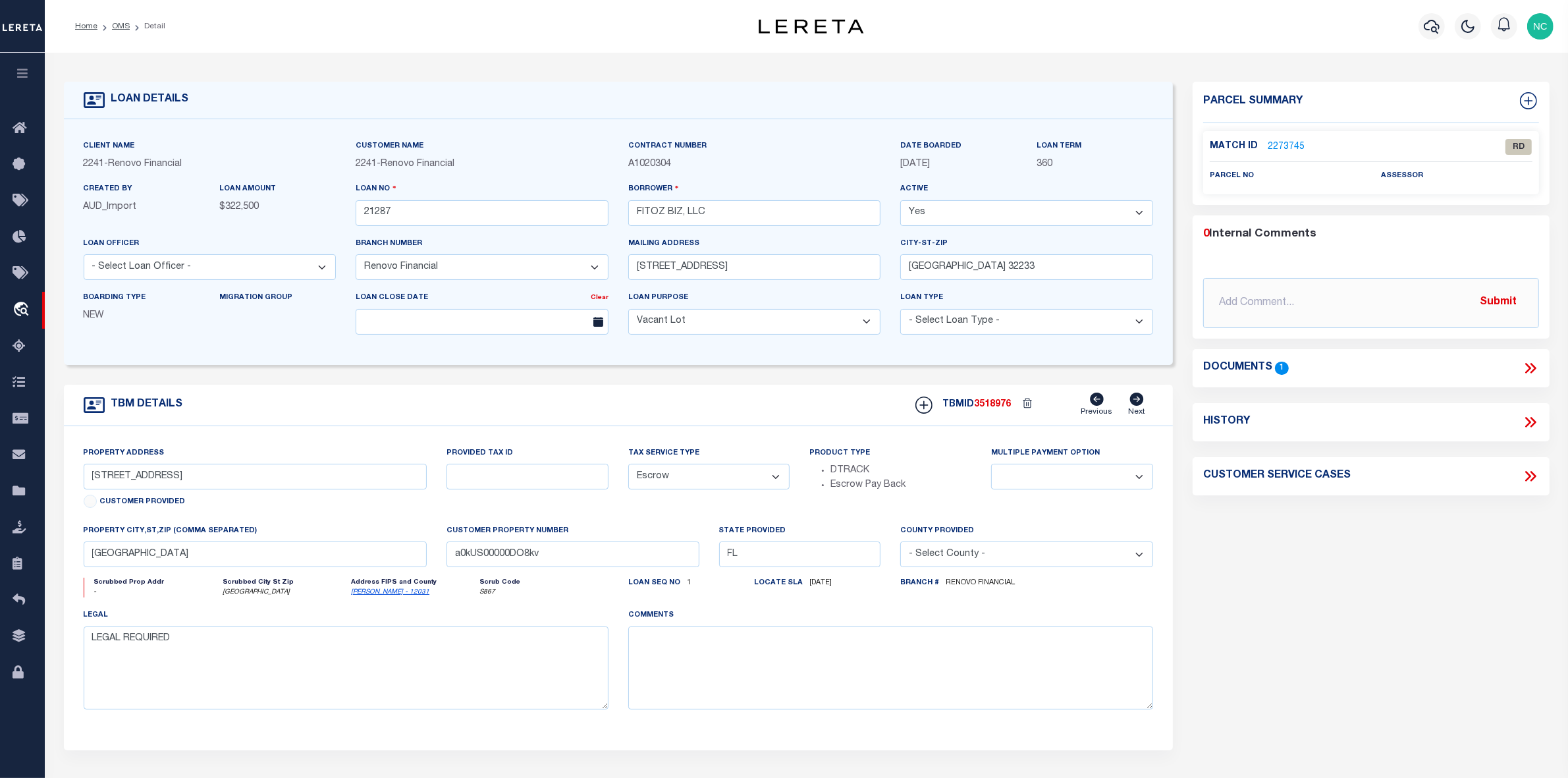
click at [1288, 146] on link "2273745" at bounding box center [1286, 147] width 37 height 14
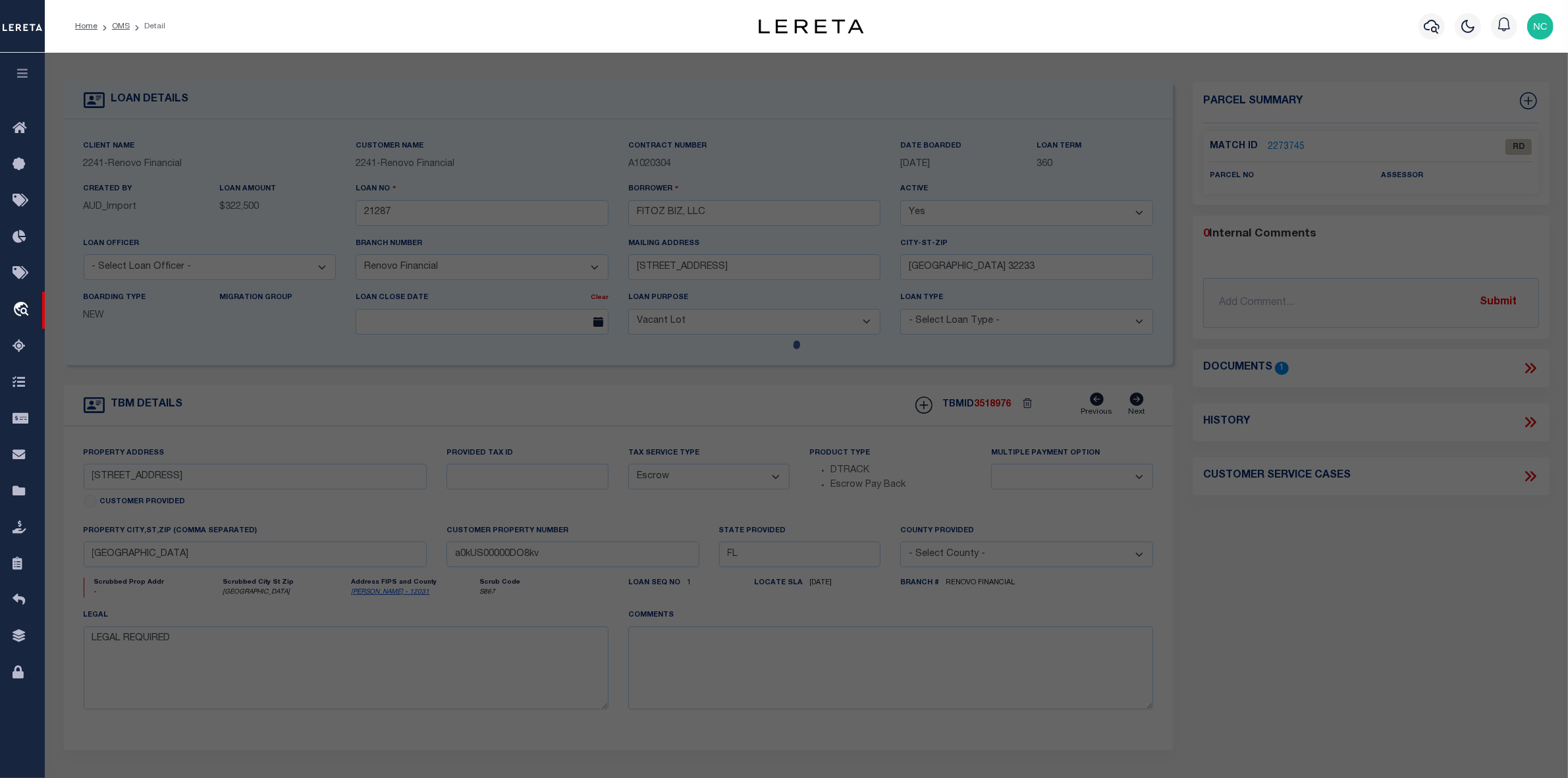
select select "AS"
checkbox input "false"
select select "RD"
checkbox input "false"
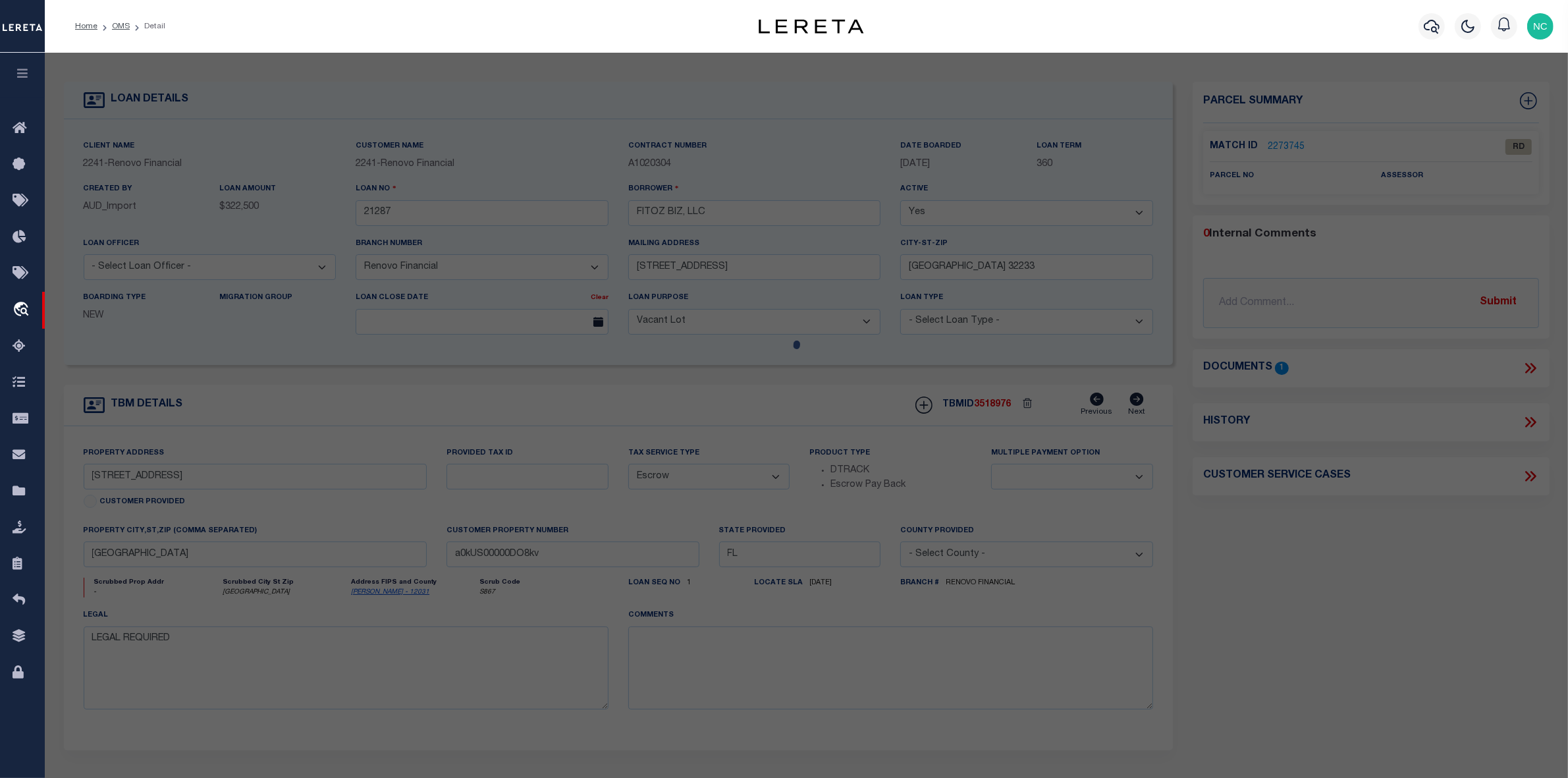
type textarea "Document uploaded that satisfies a legal requirement, changing from ND to RD"
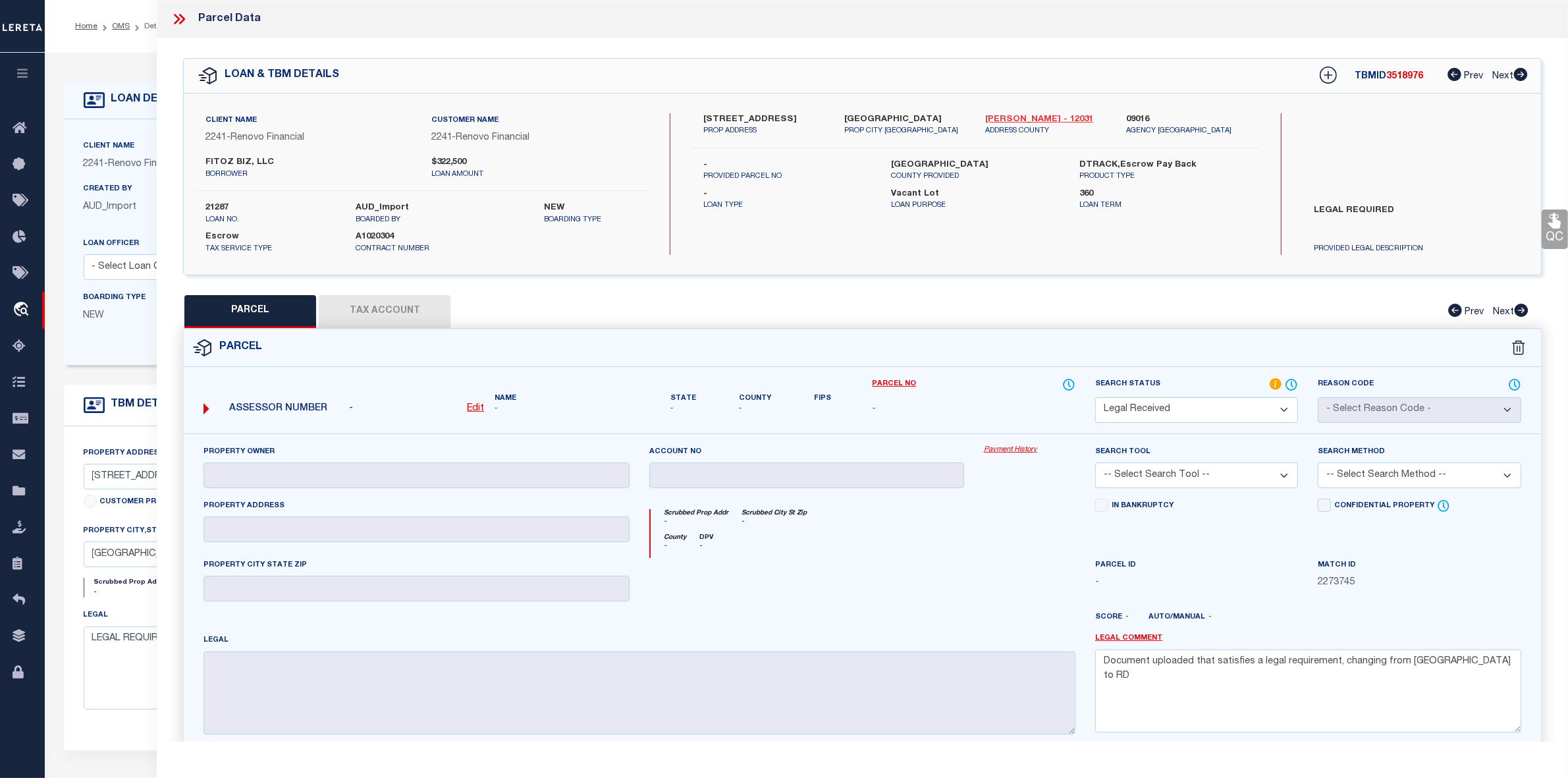
click at [1000, 117] on link "Duval - 12031" at bounding box center [1045, 120] width 121 height 13
drag, startPoint x: 702, startPoint y: 119, endPoint x: 718, endPoint y: 118, distance: 16.0
click at [718, 118] on div "262 18th Street West Unit 1 and Unit 2 PROP ADDRESS" at bounding box center [764, 125] width 141 height 24
copy label "262"
drag, startPoint x: 721, startPoint y: 116, endPoint x: 812, endPoint y: 118, distance: 91.0
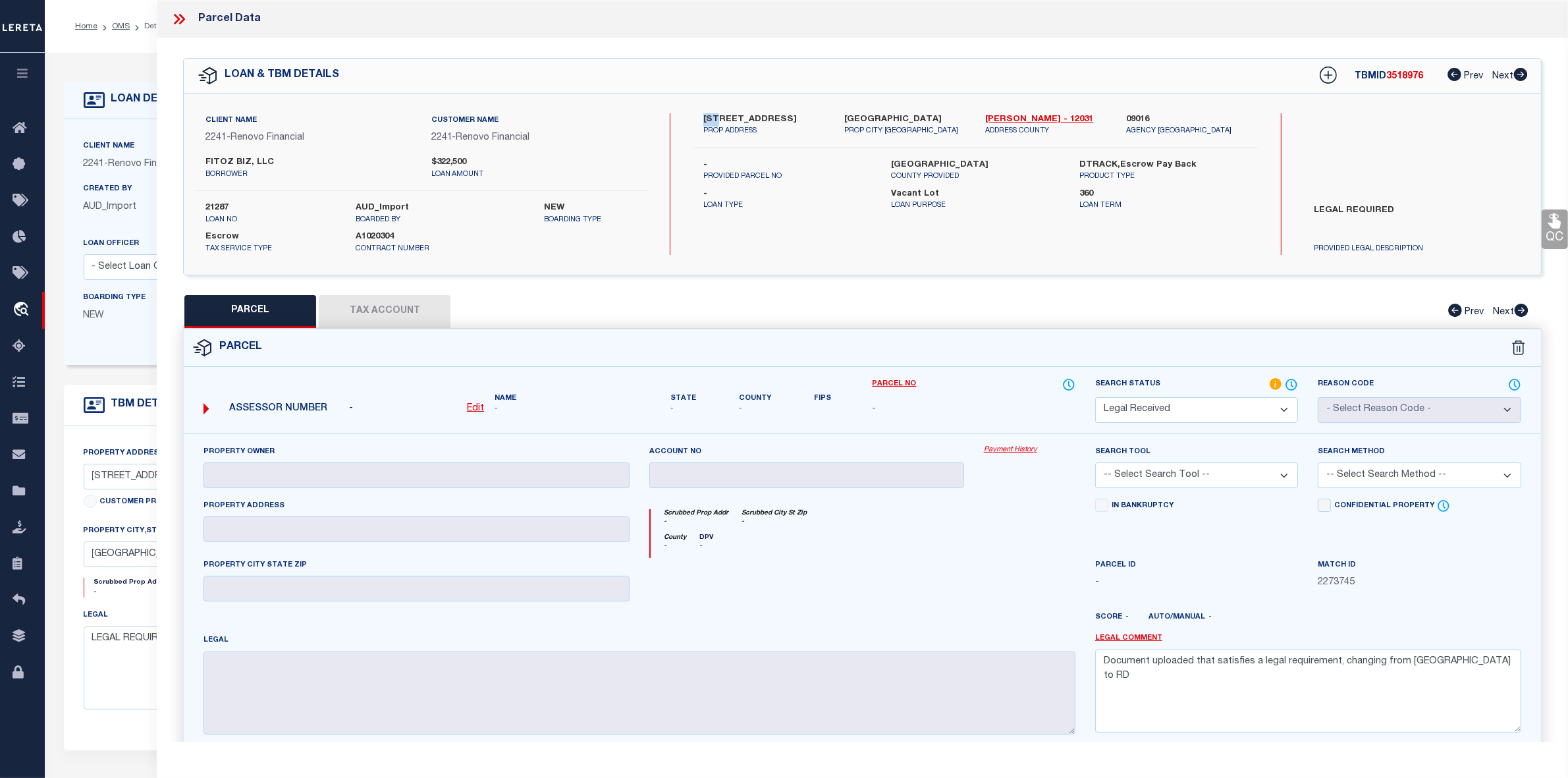
click at [812, 118] on label "262 18th Street West Unit 1 and Unit 2" at bounding box center [763, 120] width 121 height 13
copy label "18th Street West Unit 1"
click at [733, 118] on label "262 18th Street West Unit 1 and Unit 2" at bounding box center [763, 120] width 121 height 13
drag, startPoint x: 719, startPoint y: 118, endPoint x: 737, endPoint y: 118, distance: 18.0
click at [737, 118] on label "262 18th Street West Unit 1 and Unit 2" at bounding box center [763, 120] width 121 height 13
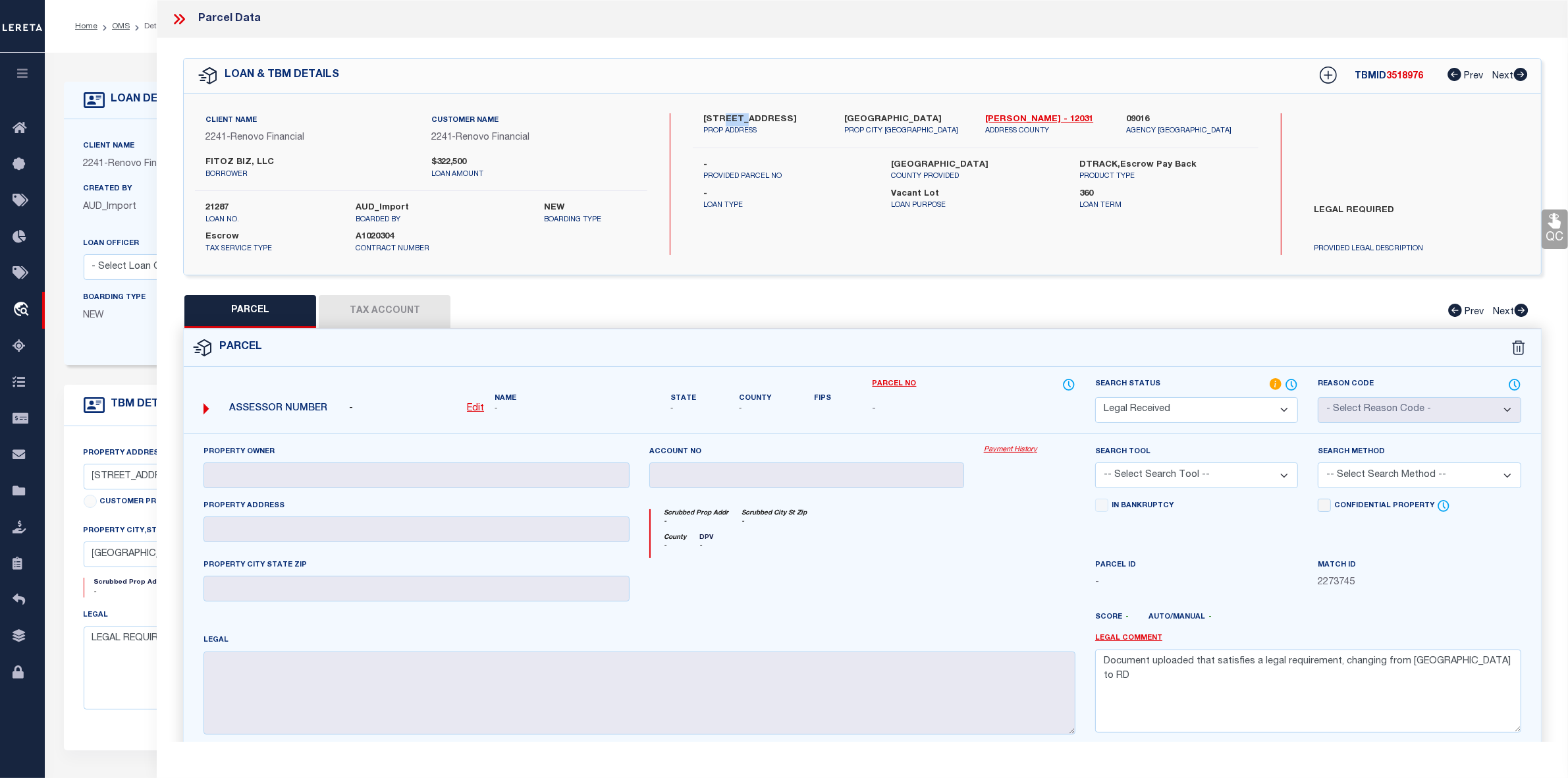
copy label "18th"
click at [175, 17] on icon at bounding box center [179, 18] width 17 height 17
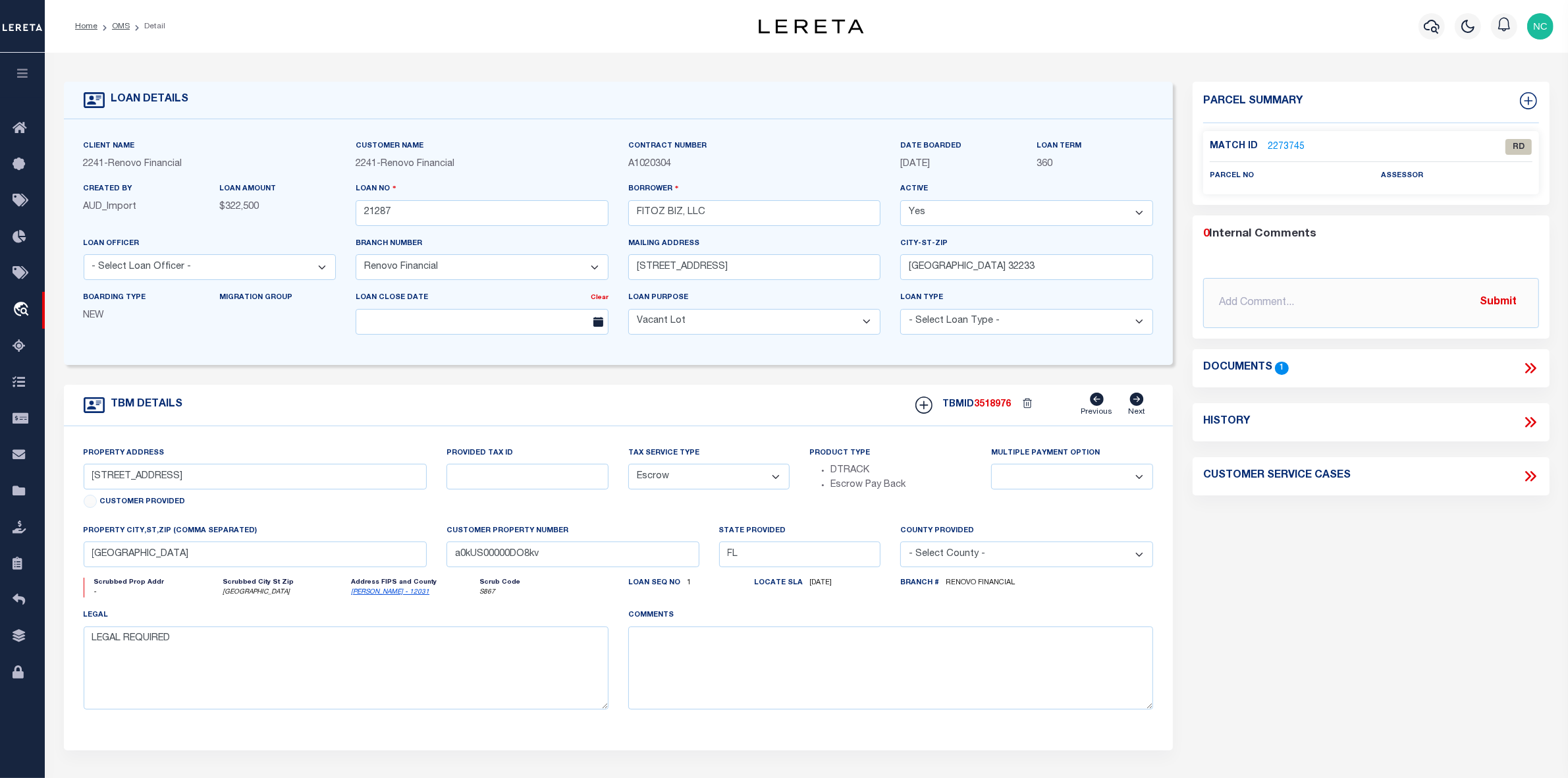
click at [1532, 371] on icon at bounding box center [1532, 368] width 6 height 10
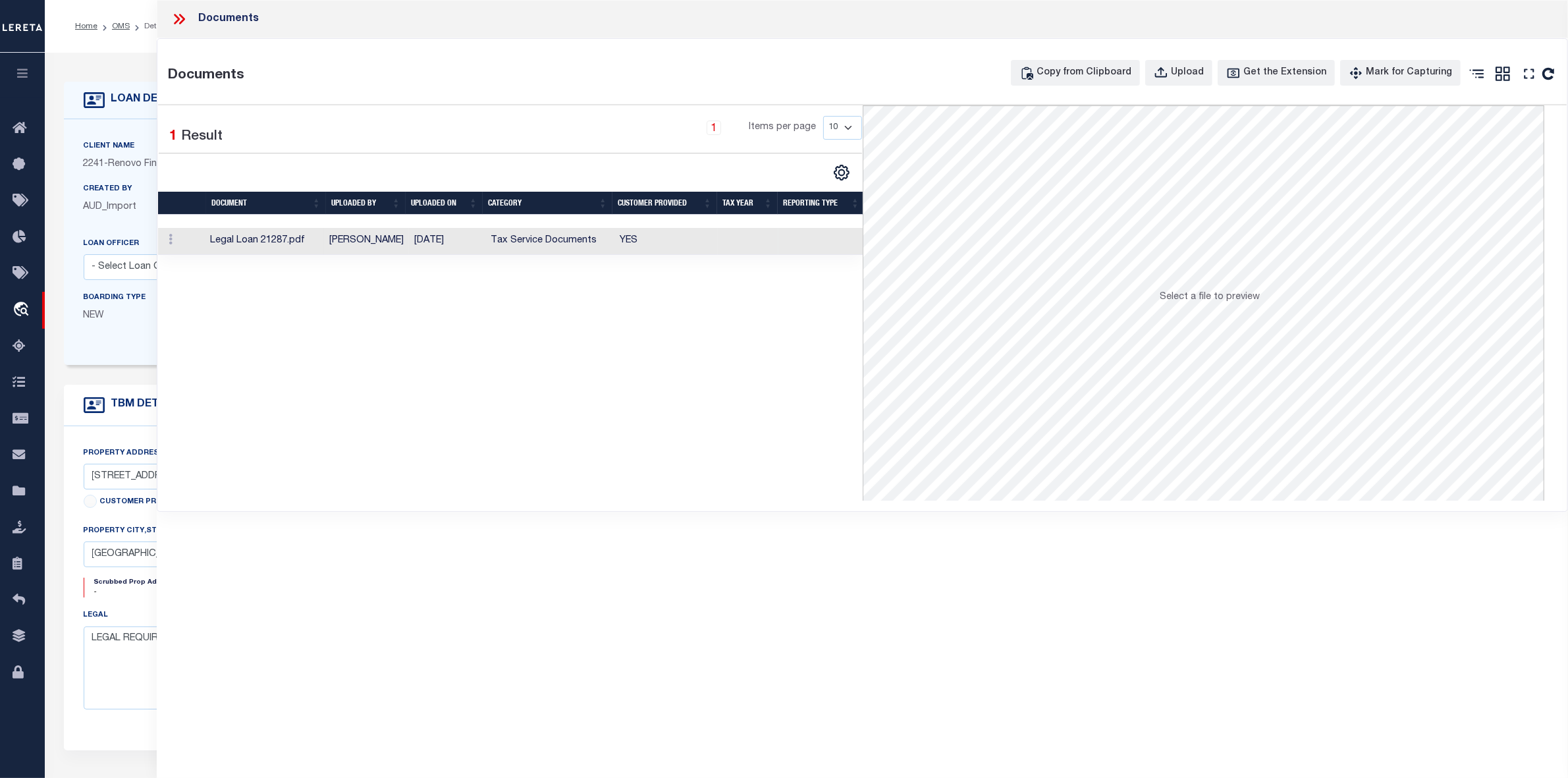
click at [291, 245] on td "Legal Loan 21287.pdf" at bounding box center [264, 241] width 119 height 27
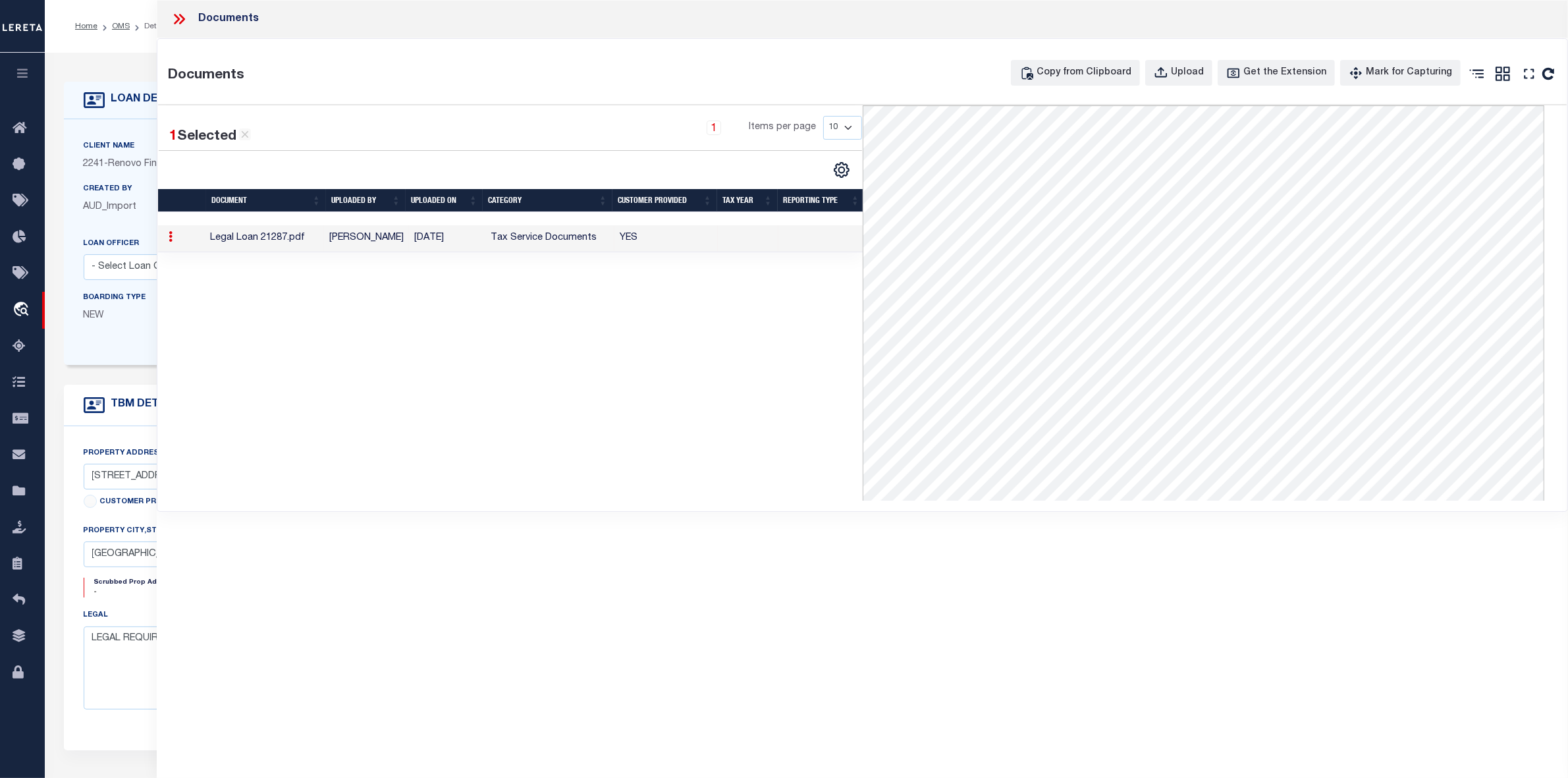
click at [179, 21] on icon at bounding box center [179, 18] width 17 height 17
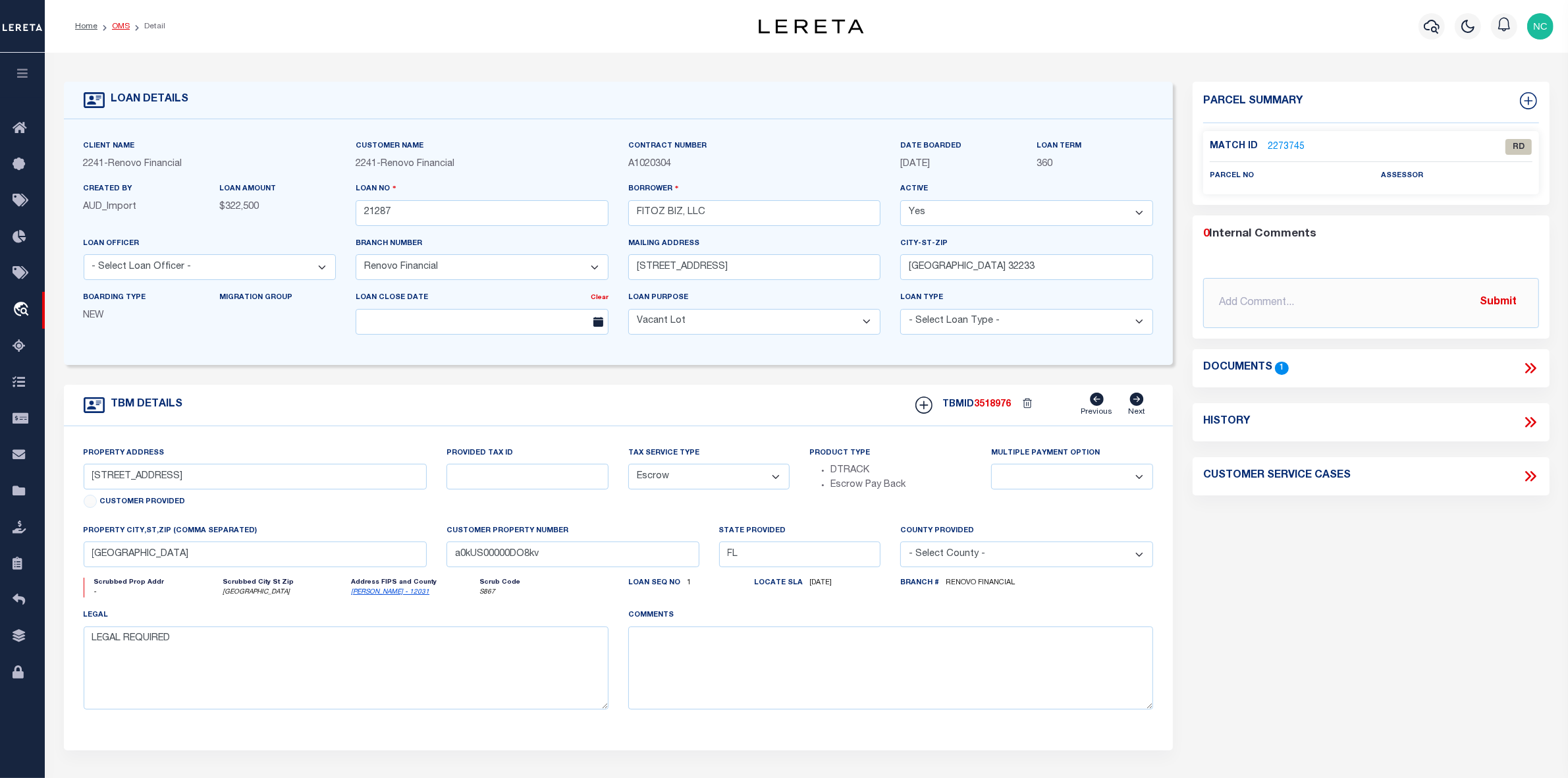
click at [116, 25] on link "OMS" at bounding box center [121, 27] width 18 height 8
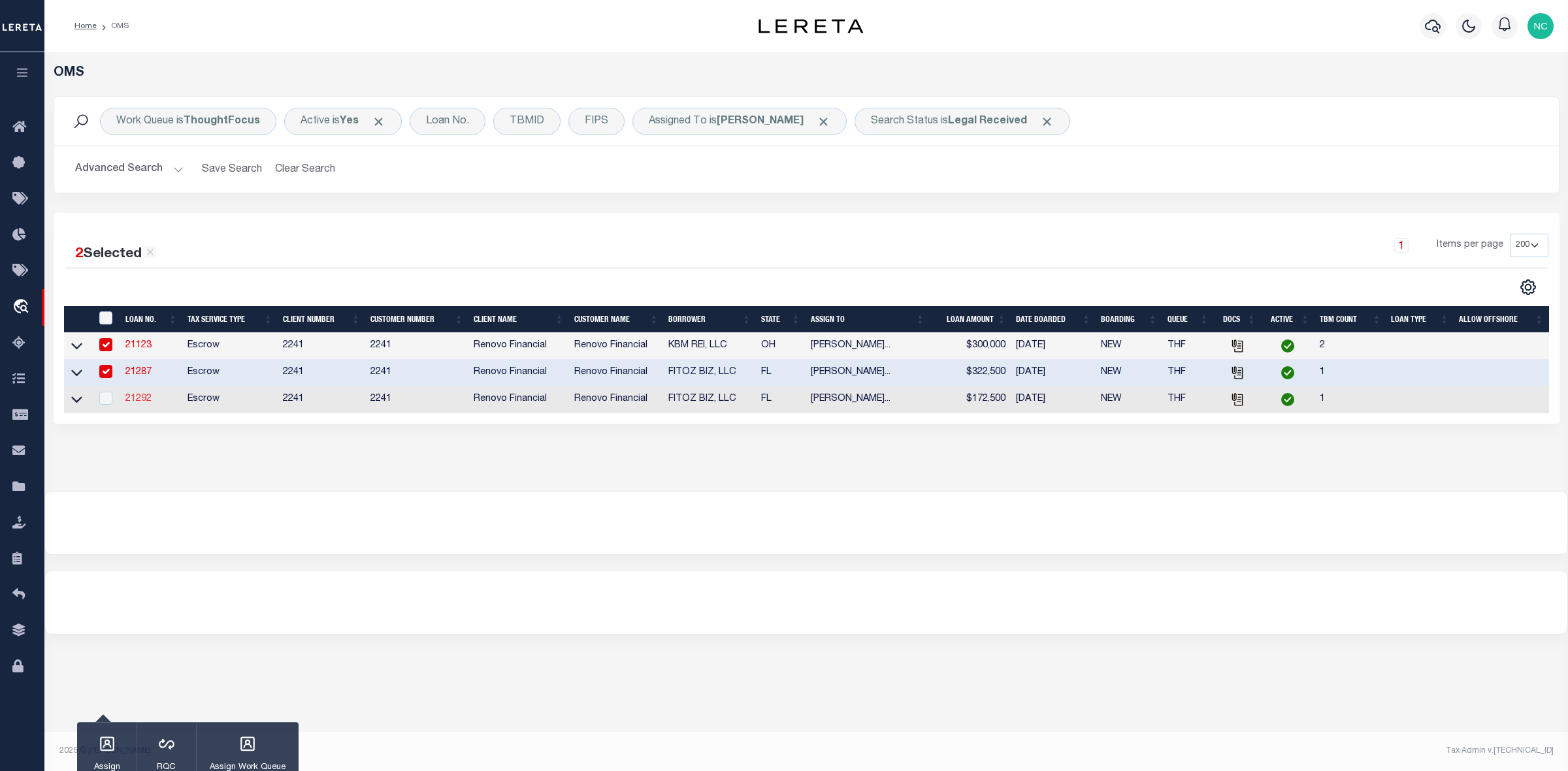
click at [131, 403] on link "21292" at bounding box center [138, 398] width 26 height 9
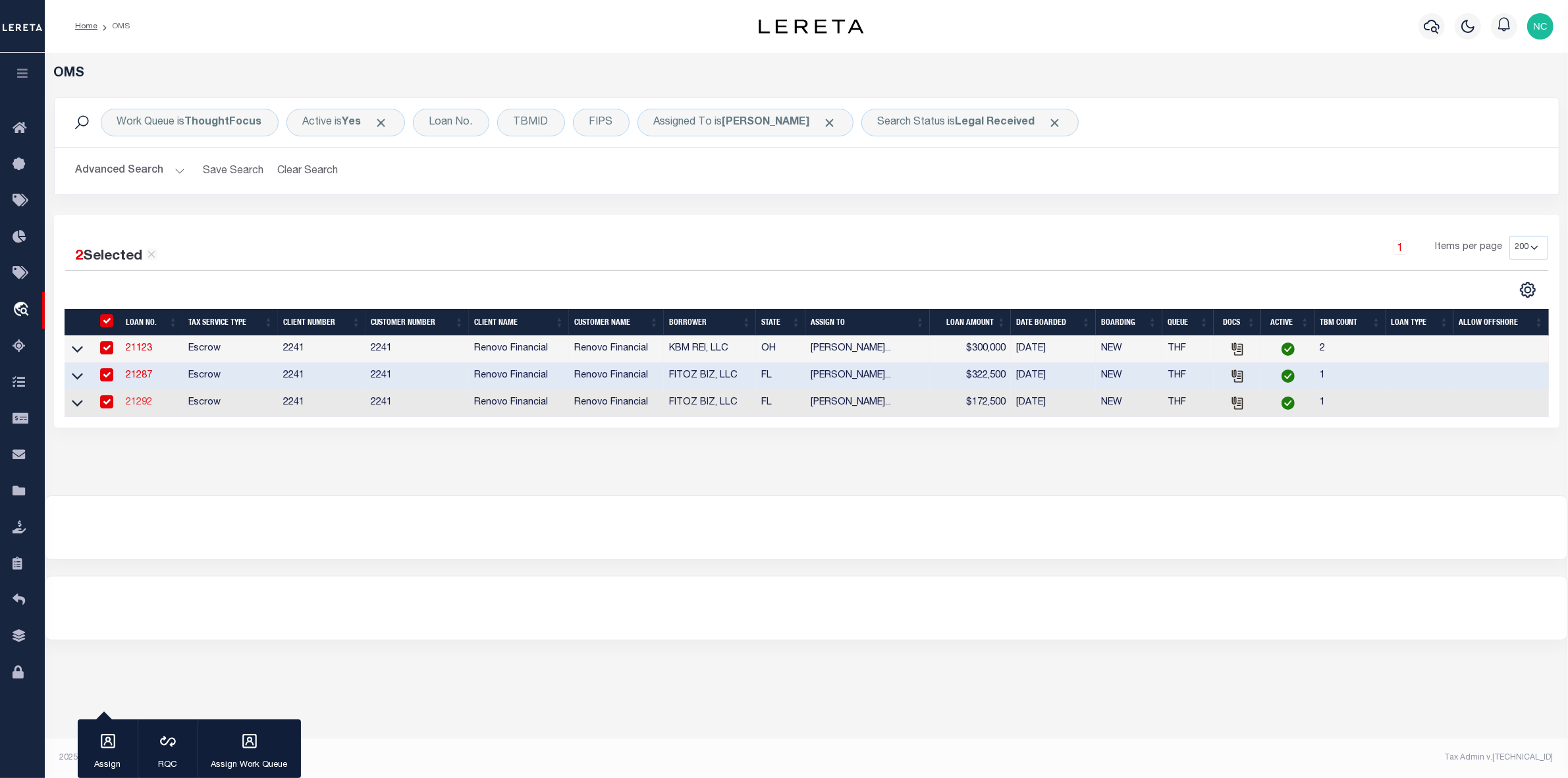
type input "21292"
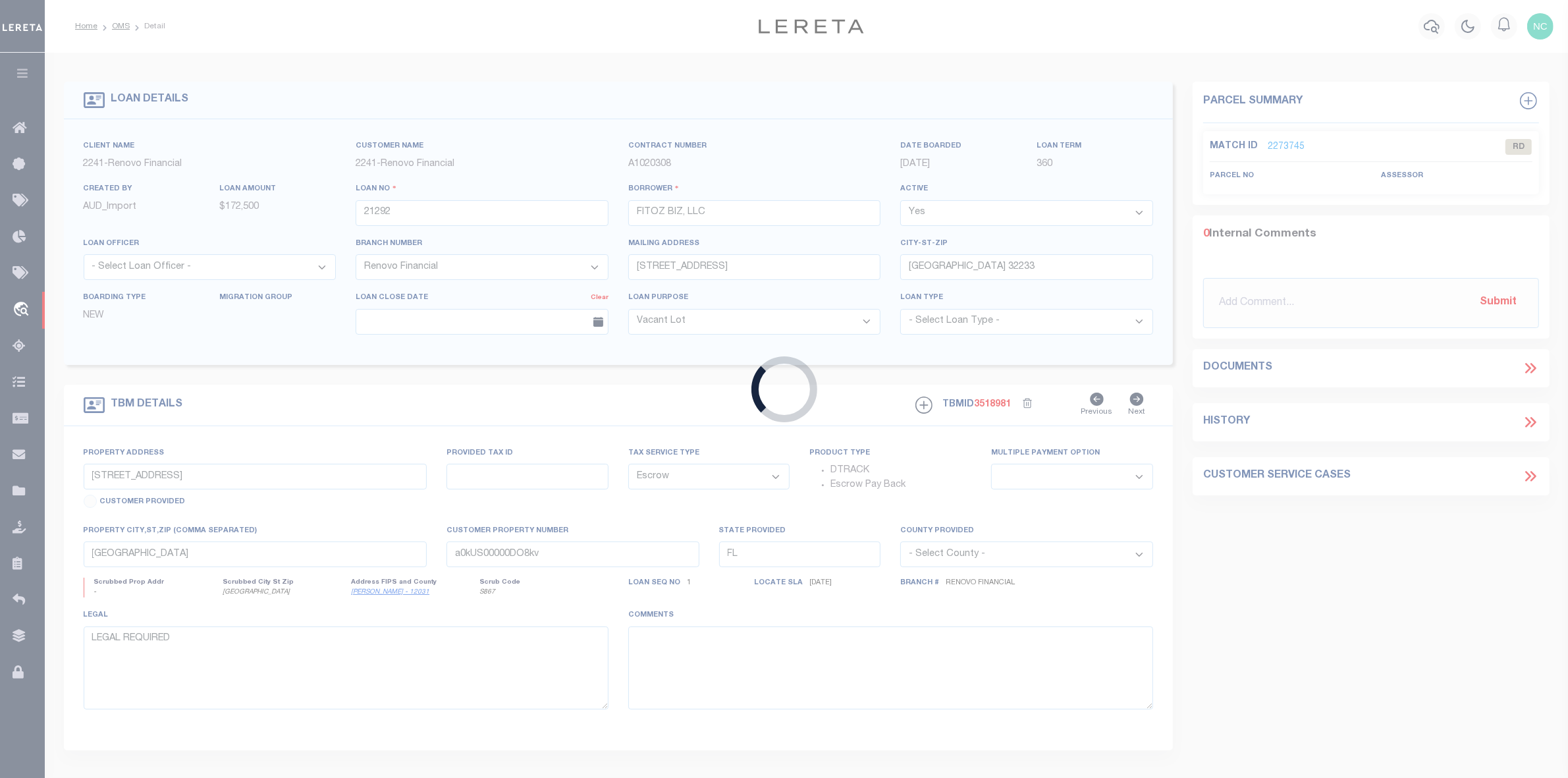
type input "1148 3rd Street East"
select select
type input "a0kUS00000DOBdx"
select select
select select "25066"
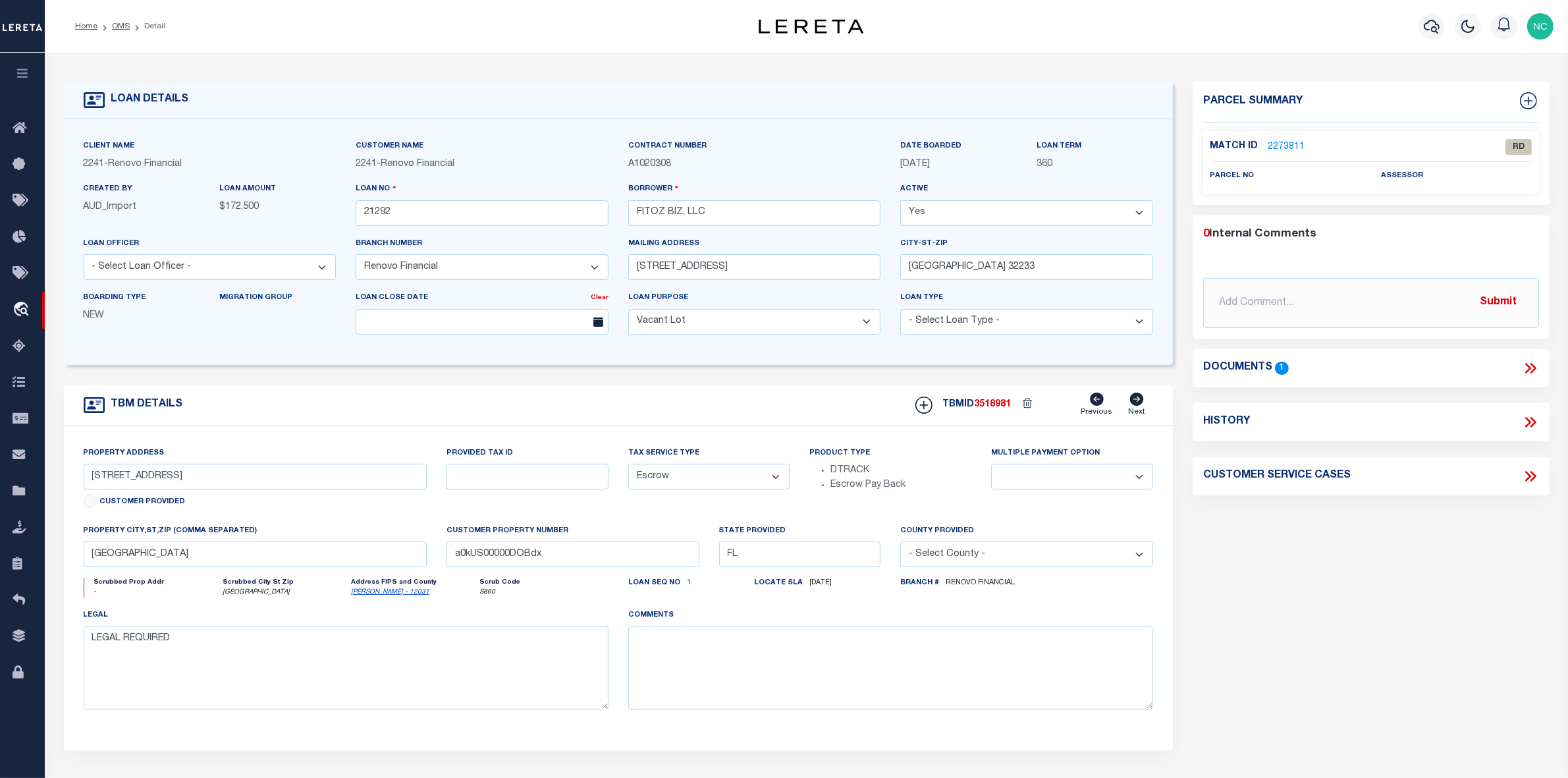
click at [1289, 147] on link "2273811" at bounding box center [1286, 147] width 37 height 14
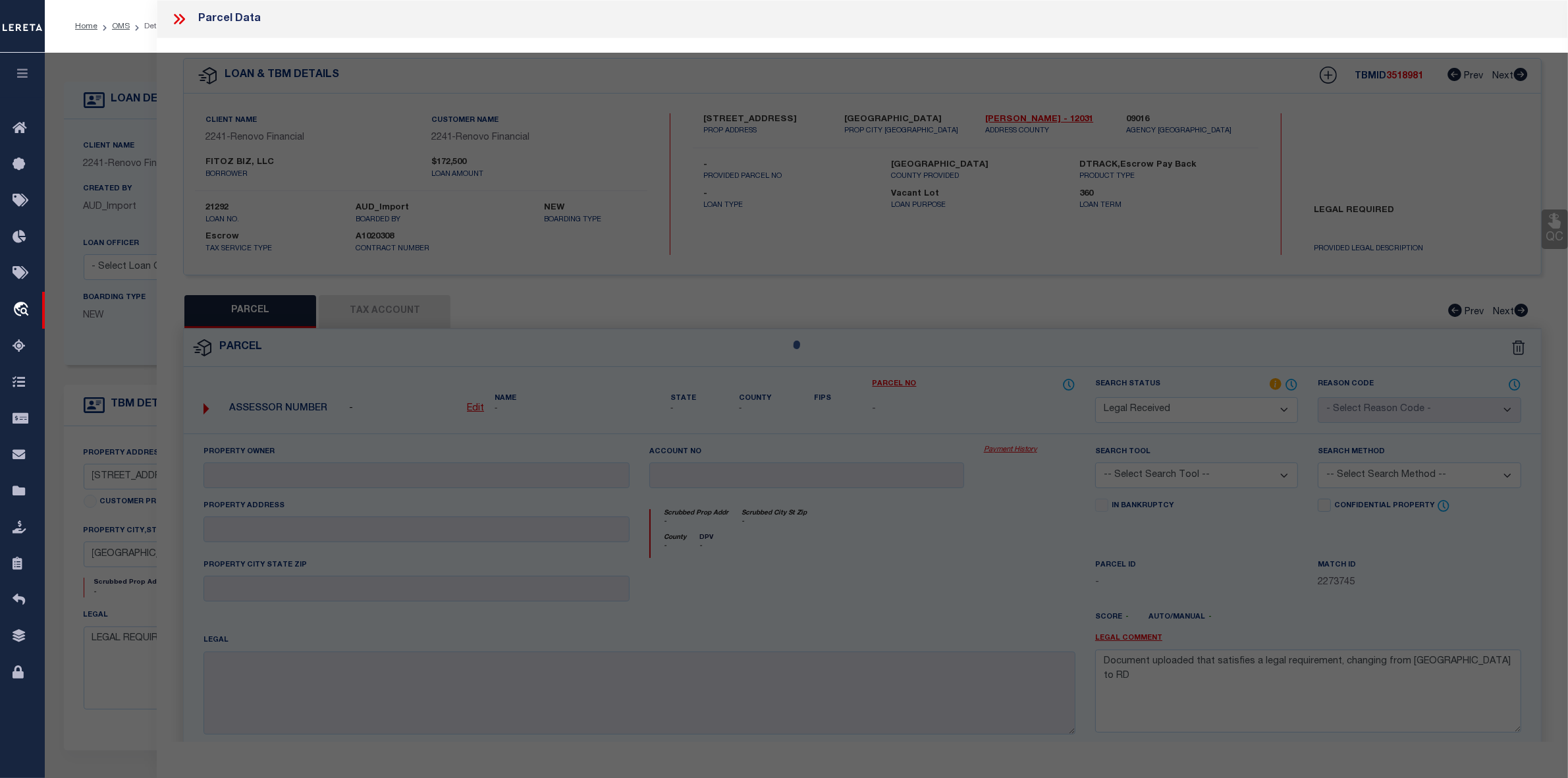
select select "AS"
checkbox input "false"
select select "RD"
checkbox input "false"
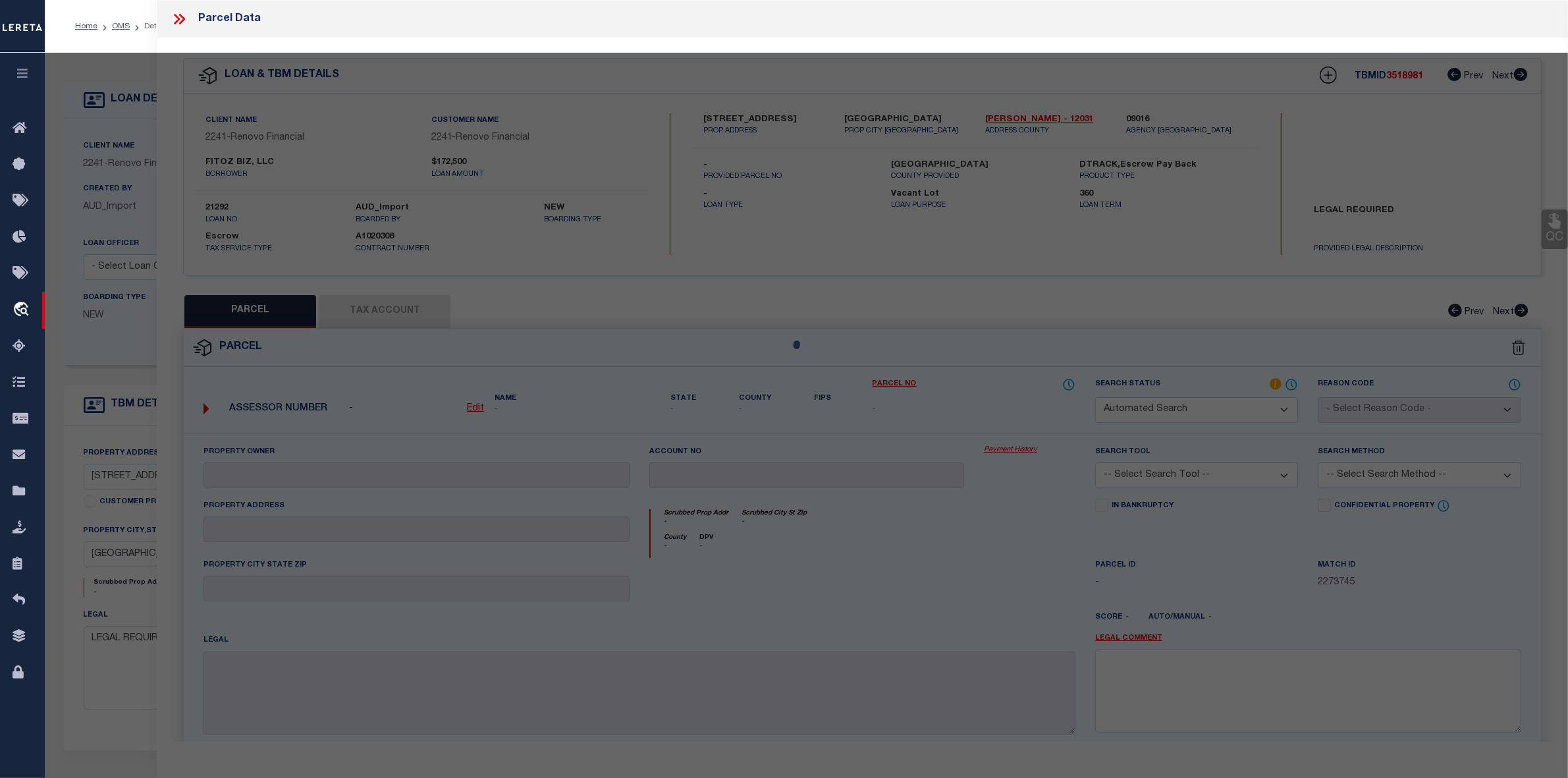
type textarea "Document uploaded that satisfies a legal requirement, changing from ND to RD"
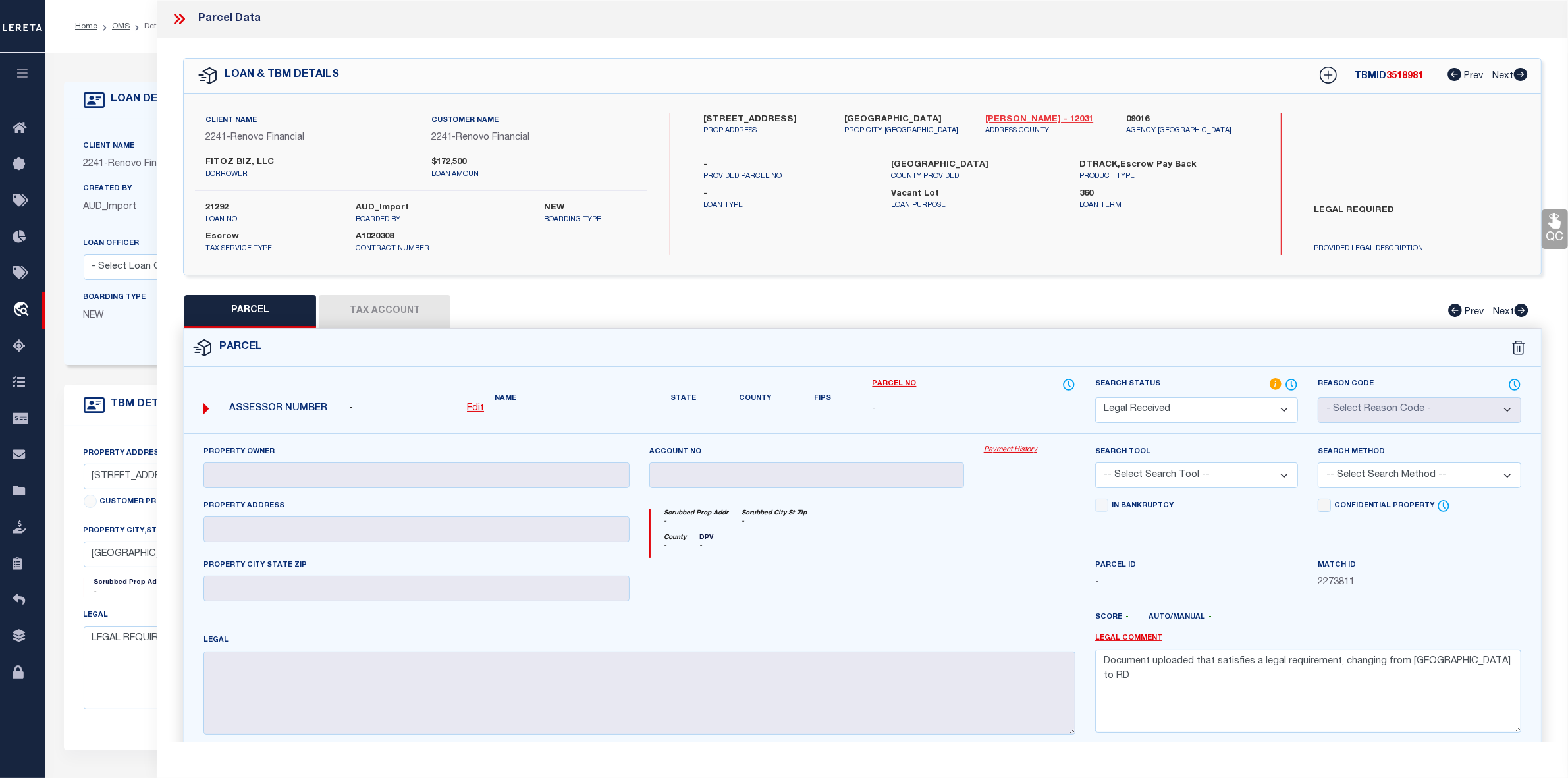
click at [999, 118] on link "Duval - 12031" at bounding box center [1045, 120] width 121 height 13
drag, startPoint x: 703, startPoint y: 119, endPoint x: 721, endPoint y: 116, distance: 18.2
click at [721, 116] on label "1148 3rd Street East" at bounding box center [763, 120] width 121 height 13
copy label "1148"
drag, startPoint x: 724, startPoint y: 117, endPoint x: 737, endPoint y: 118, distance: 13.0
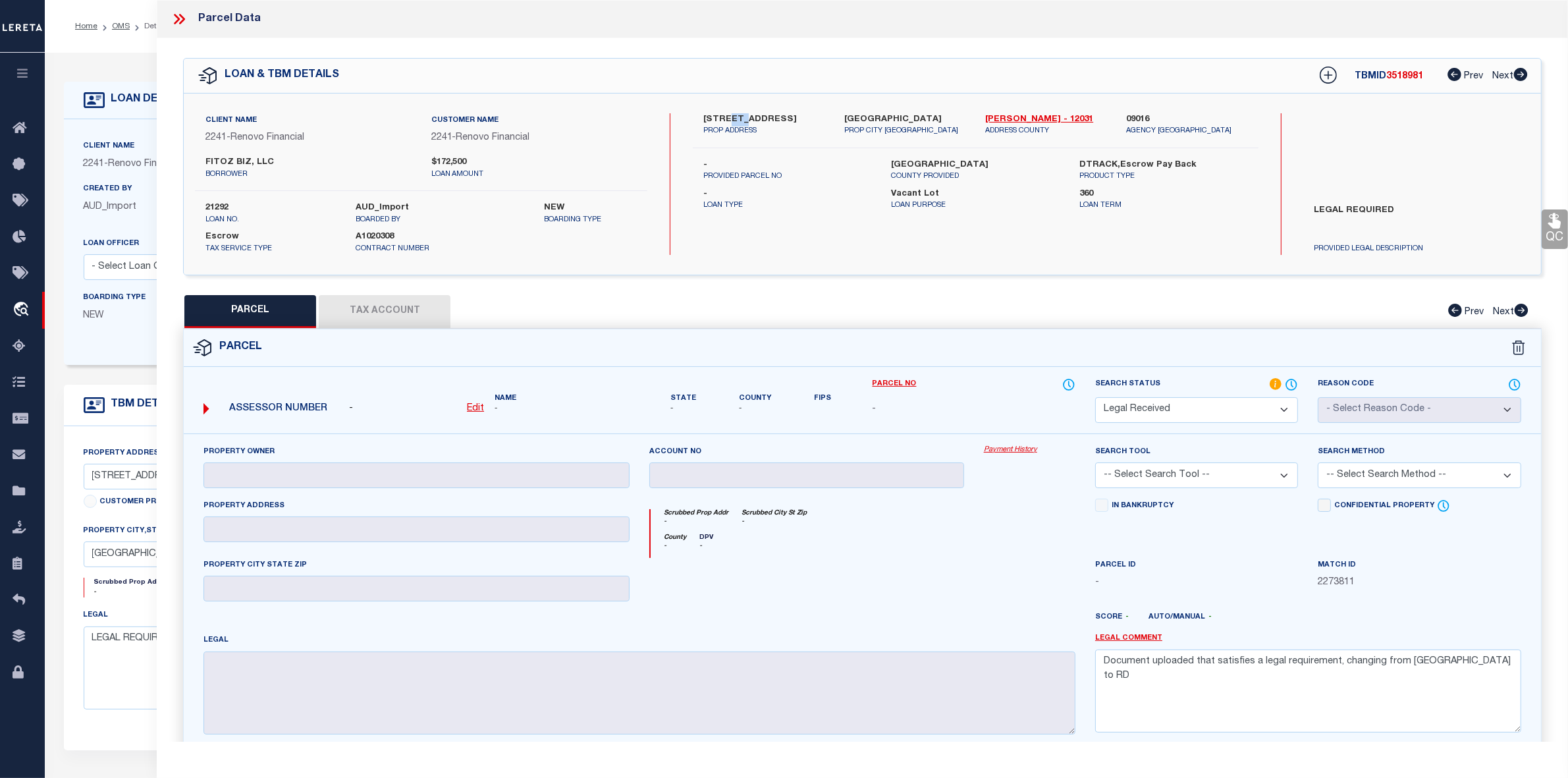
click at [737, 118] on label "1148 3rd Street East" at bounding box center [763, 120] width 121 height 13
copy label "3rd"
click at [174, 15] on icon at bounding box center [179, 18] width 17 height 17
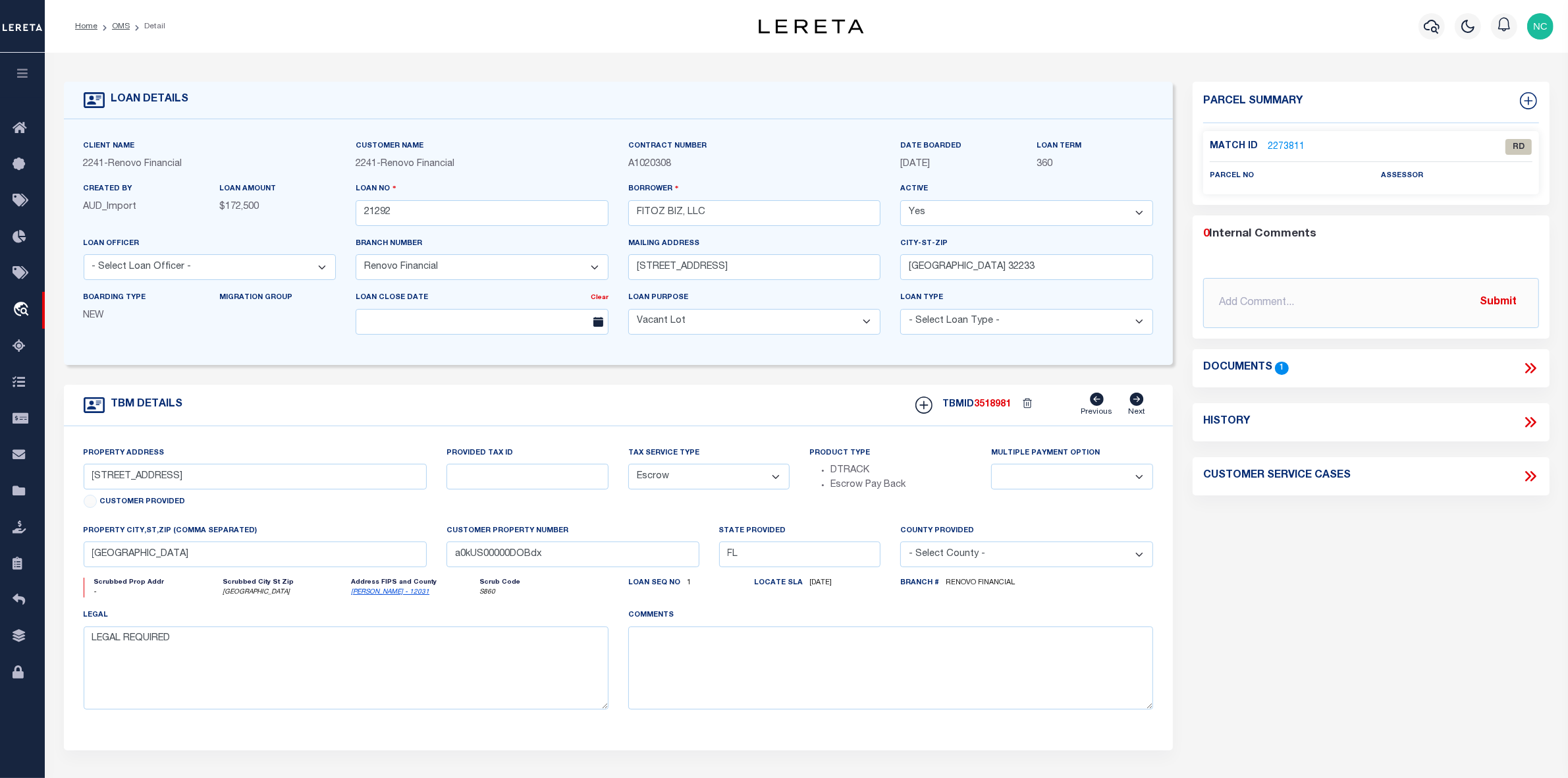
click at [1532, 368] on icon at bounding box center [1530, 368] width 17 height 17
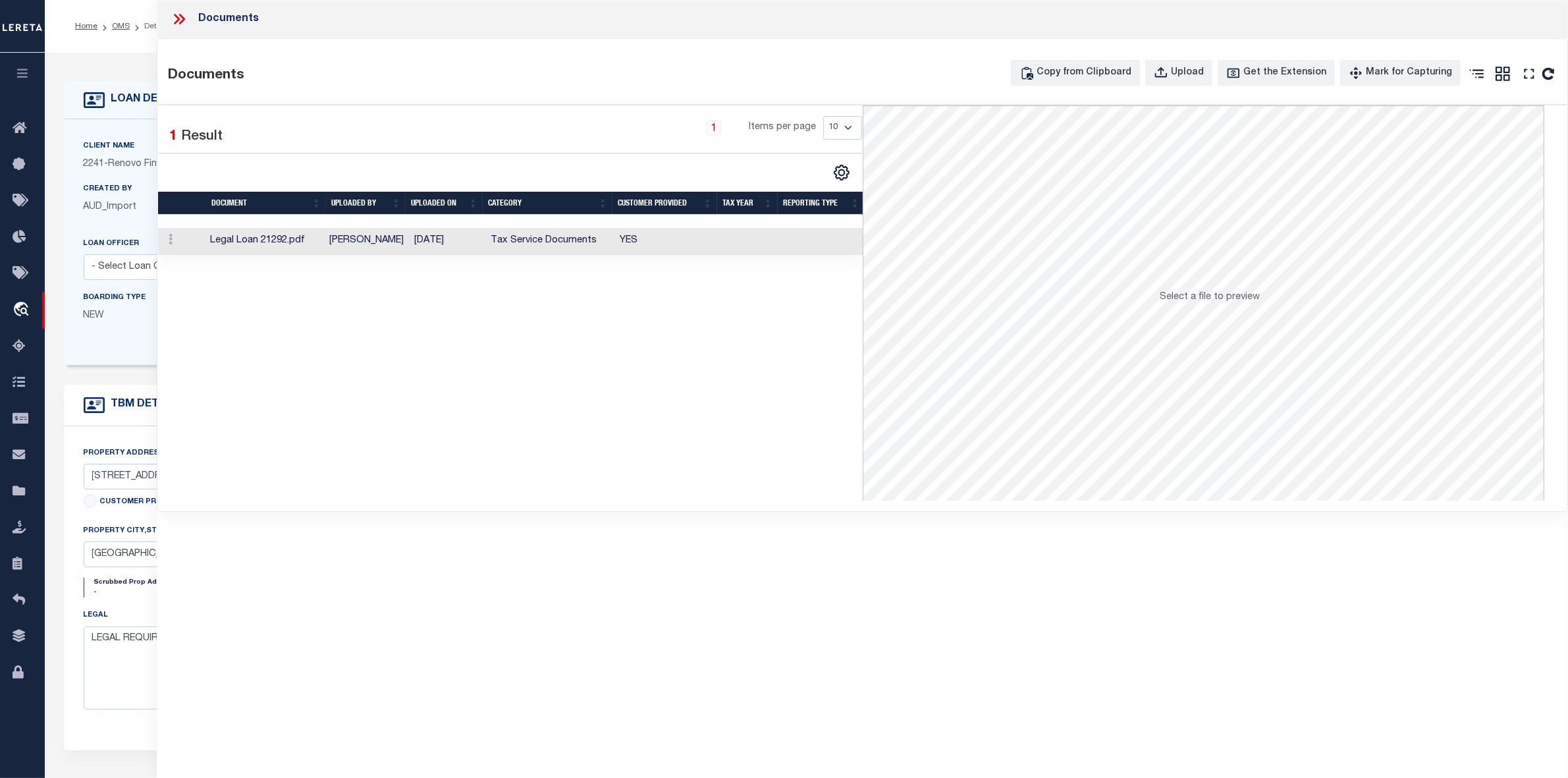
click at [273, 241] on td "Legal Loan 21292.pdf" at bounding box center [264, 241] width 119 height 27
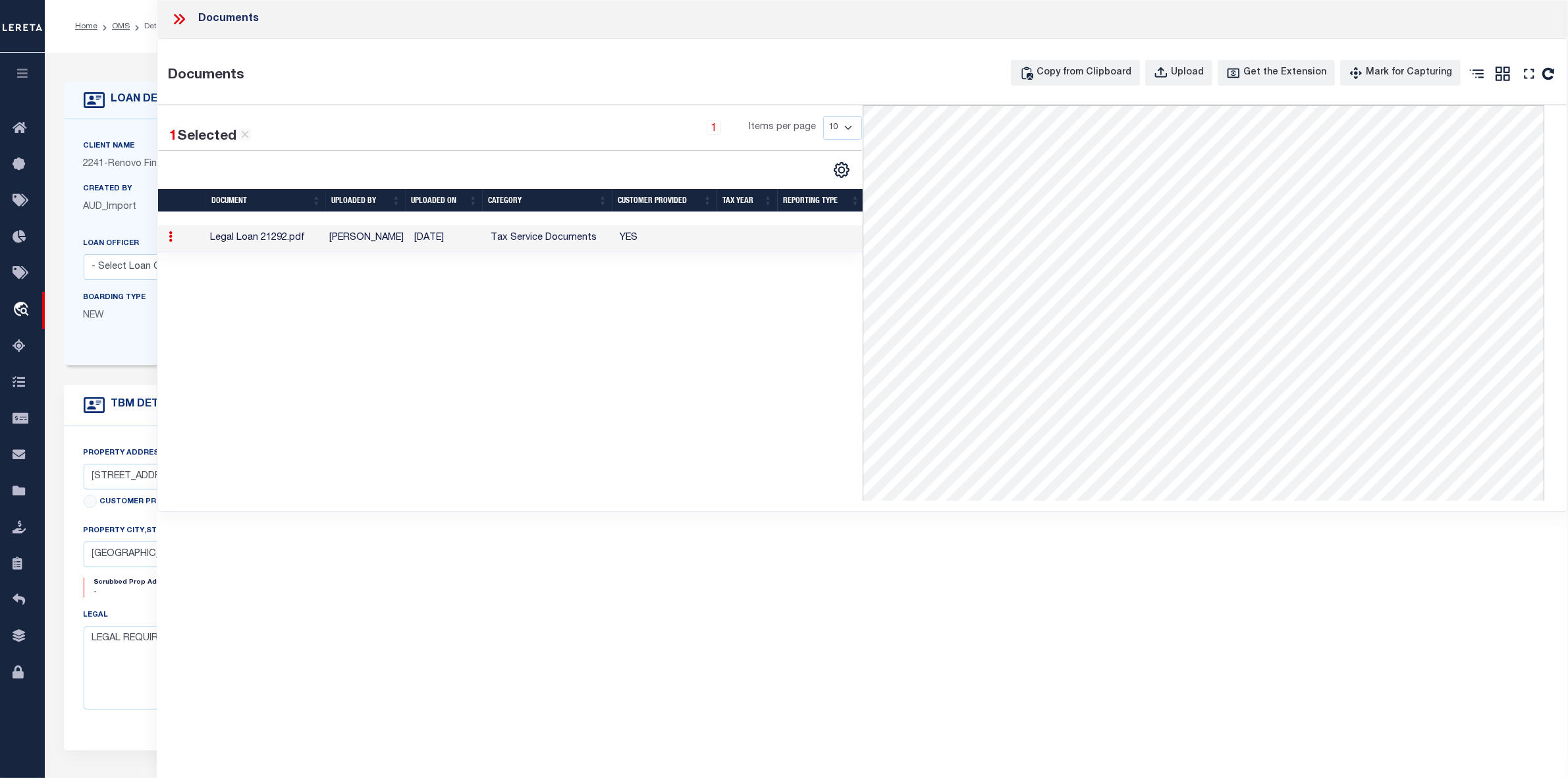
click at [182, 17] on icon at bounding box center [182, 18] width 6 height 10
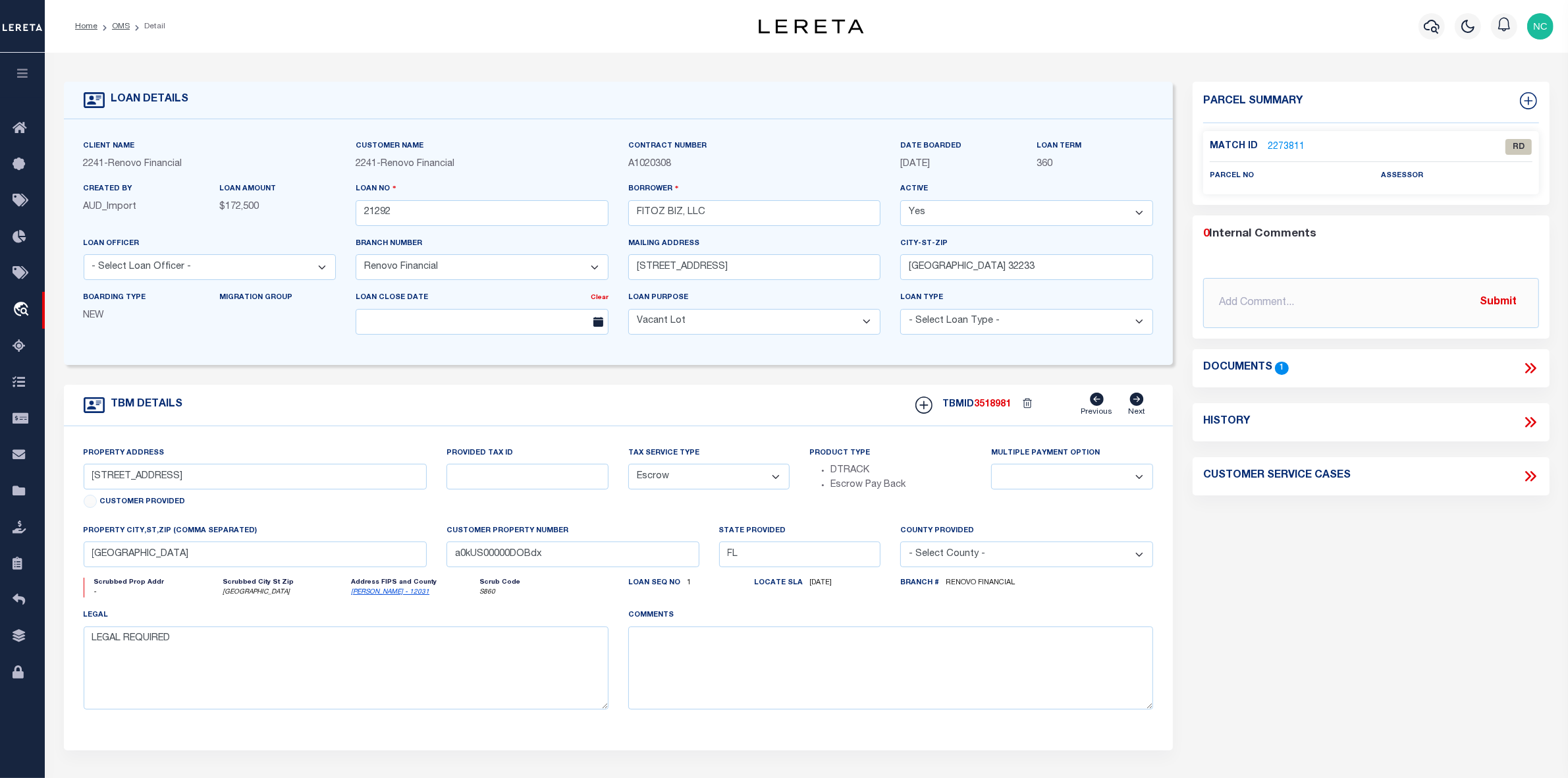
click at [1288, 143] on link "2273811" at bounding box center [1286, 147] width 37 height 14
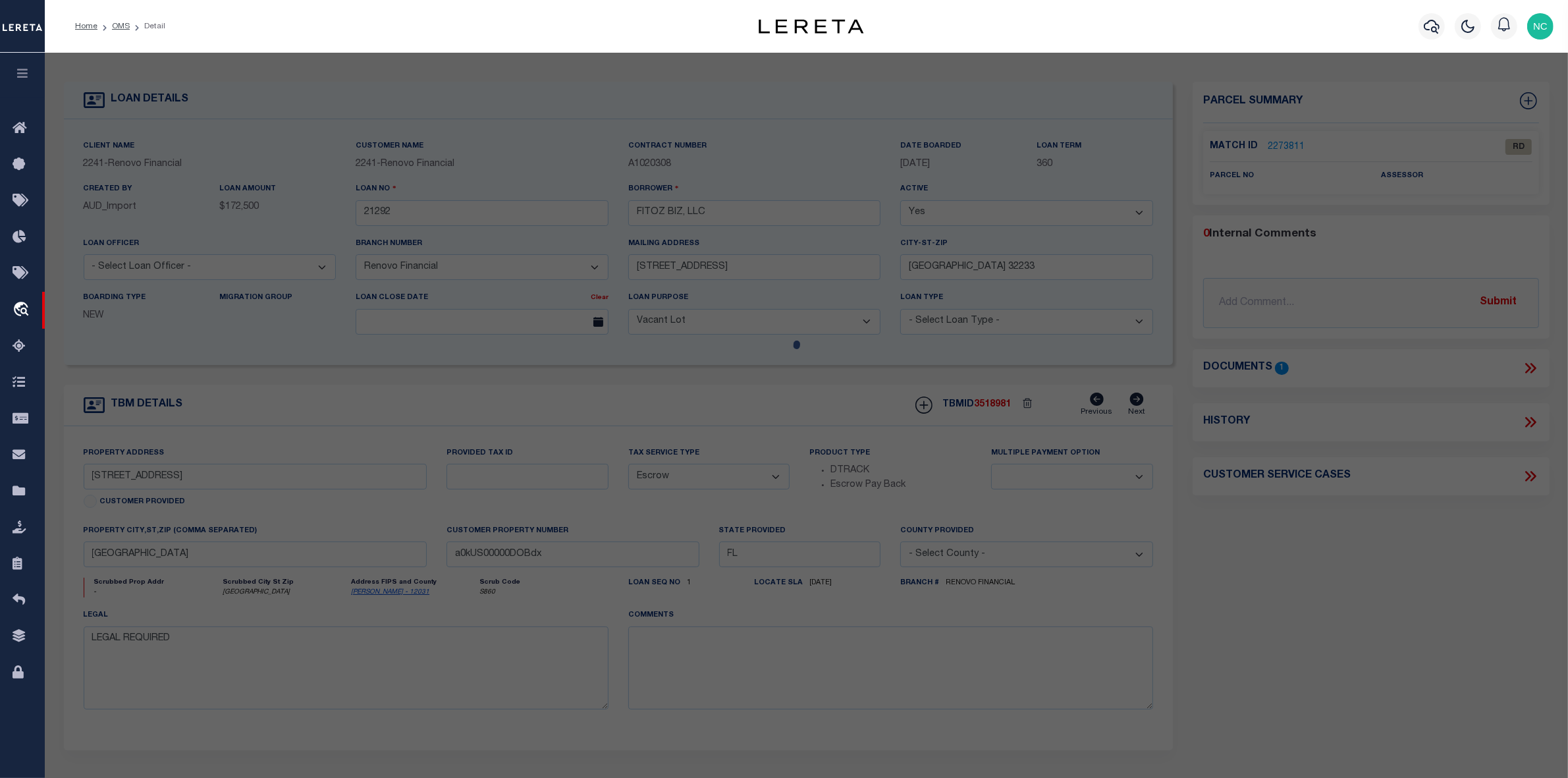
select select "AS"
checkbox input "false"
select select "RD"
checkbox input "false"
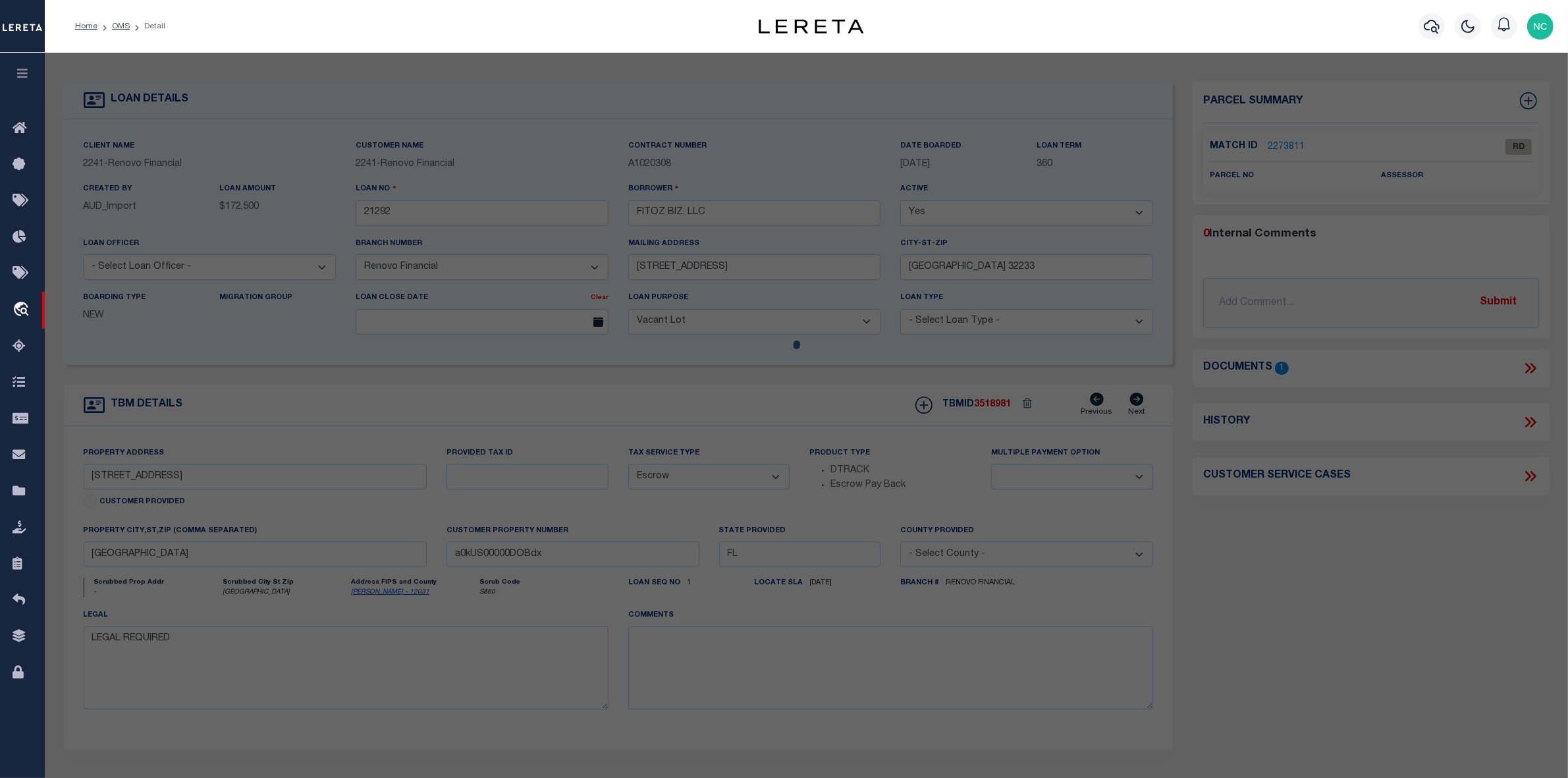
type textarea "Document uploaded that satisfies a legal requirement, changing from ND to RD"
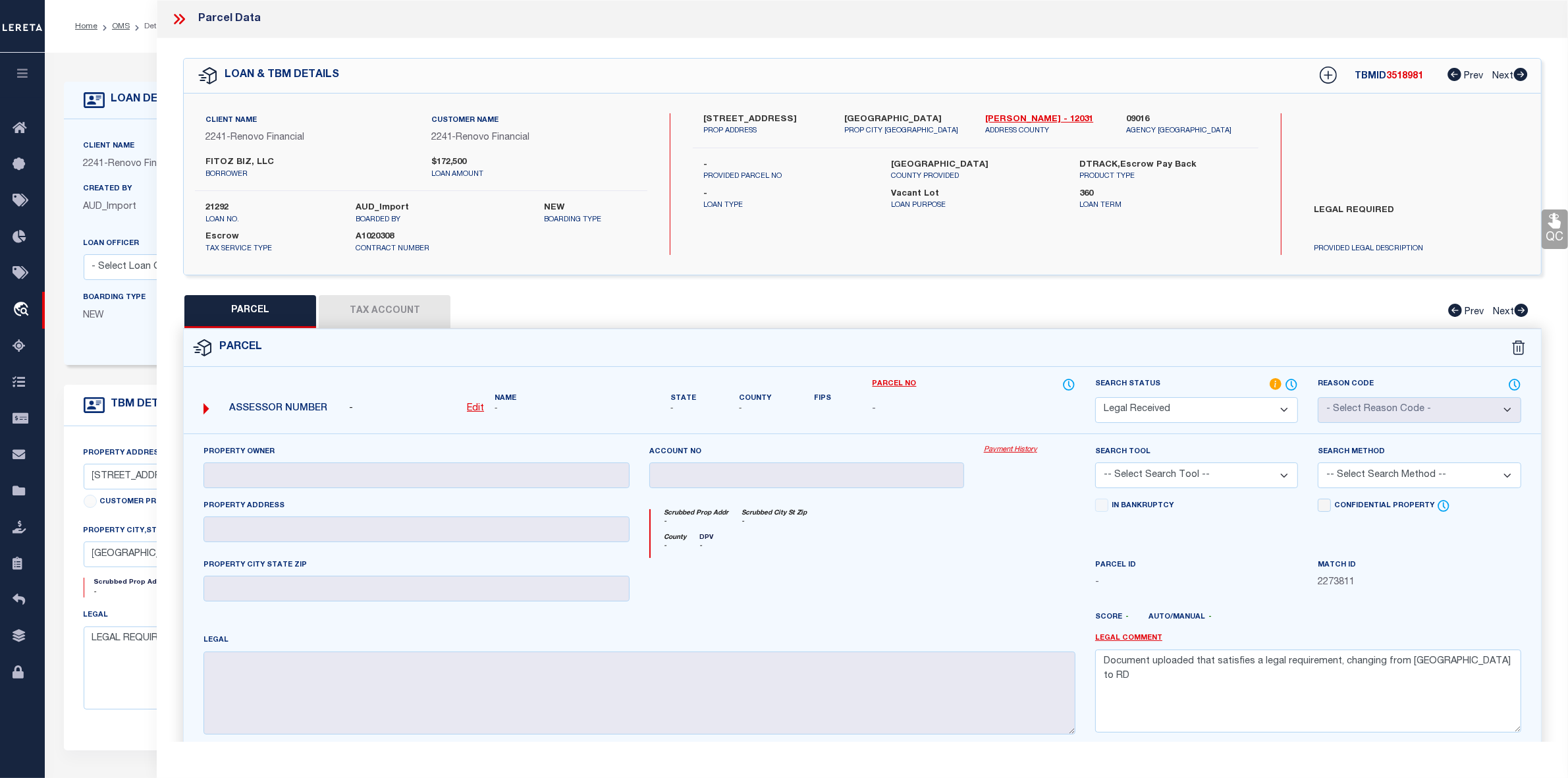
click at [234, 163] on label "FITOZ BIZ, LLC" at bounding box center [308, 162] width 206 height 13
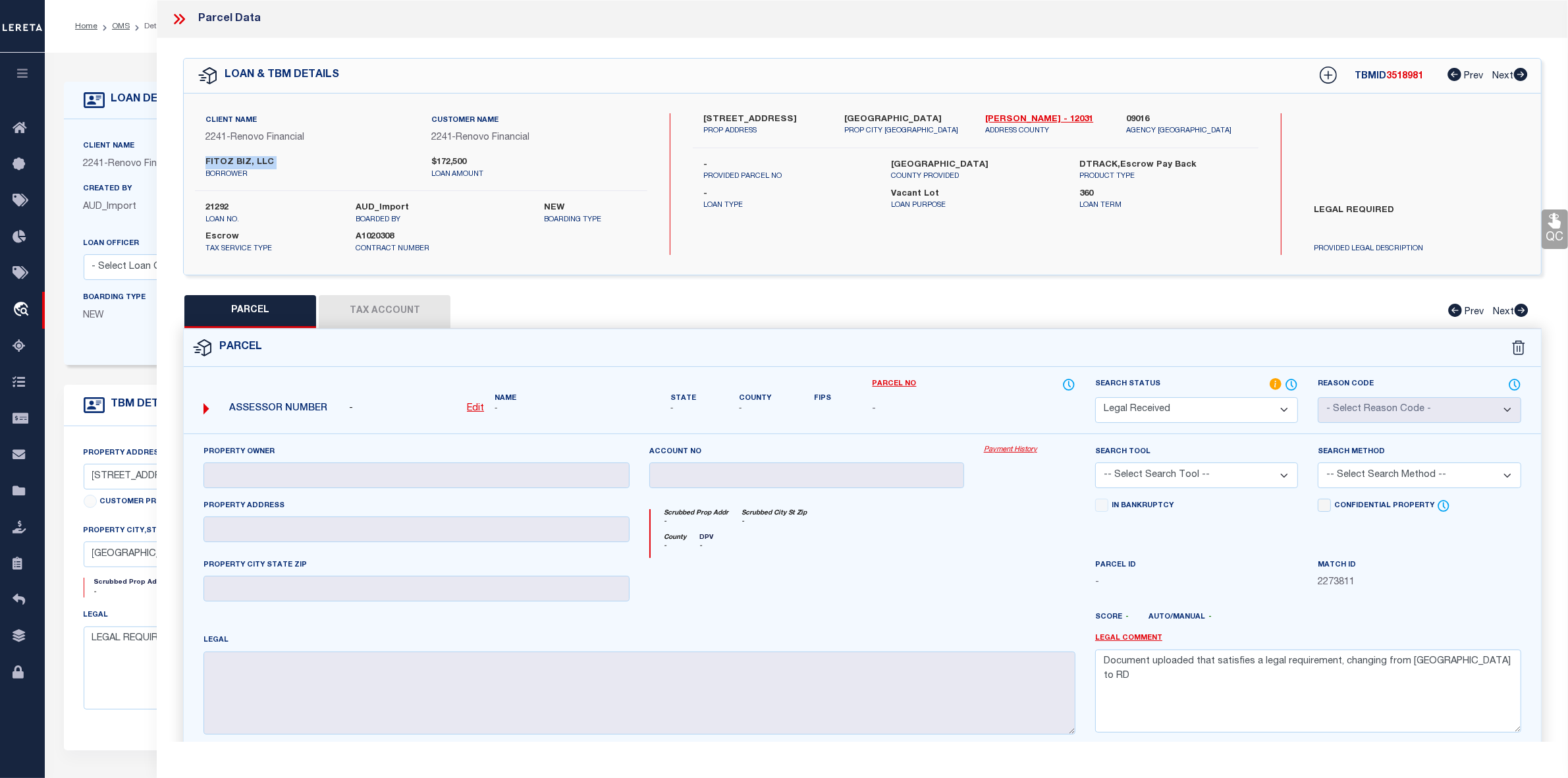
click at [234, 163] on label "FITOZ BIZ, LLC" at bounding box center [308, 162] width 206 height 13
click at [1253, 662] on textarea "Document uploaded that satisfies a legal requirement, changing from ND to RD" at bounding box center [1308, 690] width 426 height 83
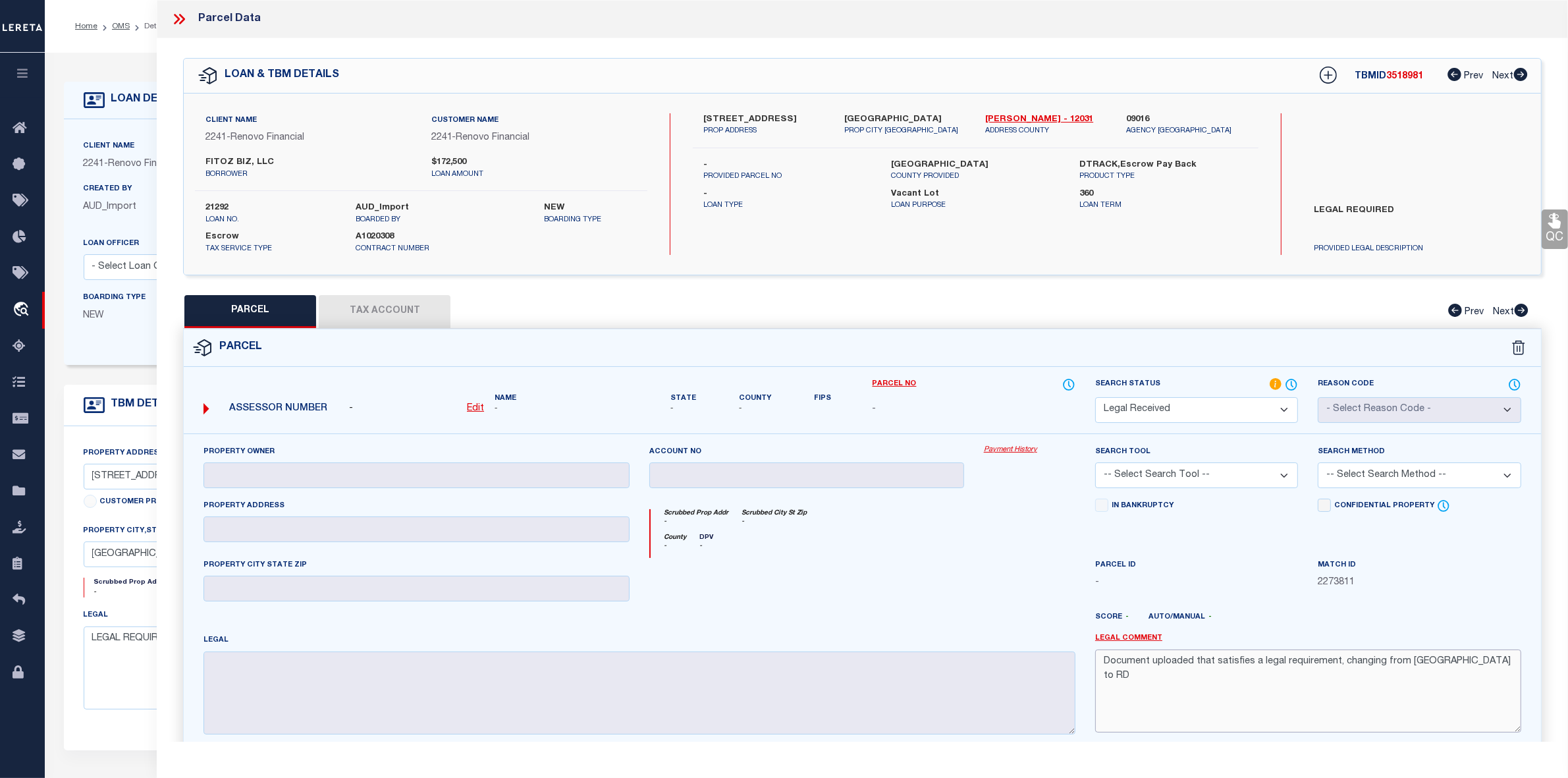
click at [1253, 662] on textarea "Document uploaded that satisfies a legal requirement, changing from ND to RD" at bounding box center [1308, 690] width 426 height 83
click at [1185, 412] on select "Automated Search Bad Parcel Complete Duplicate Parcel High Dollar Reporting In …" at bounding box center [1196, 410] width 203 height 26
select select "NP"
click at [1095, 397] on select "Automated Search Bad Parcel Complete Duplicate Parcel High Dollar Reporting In …" at bounding box center [1196, 410] width 203 height 26
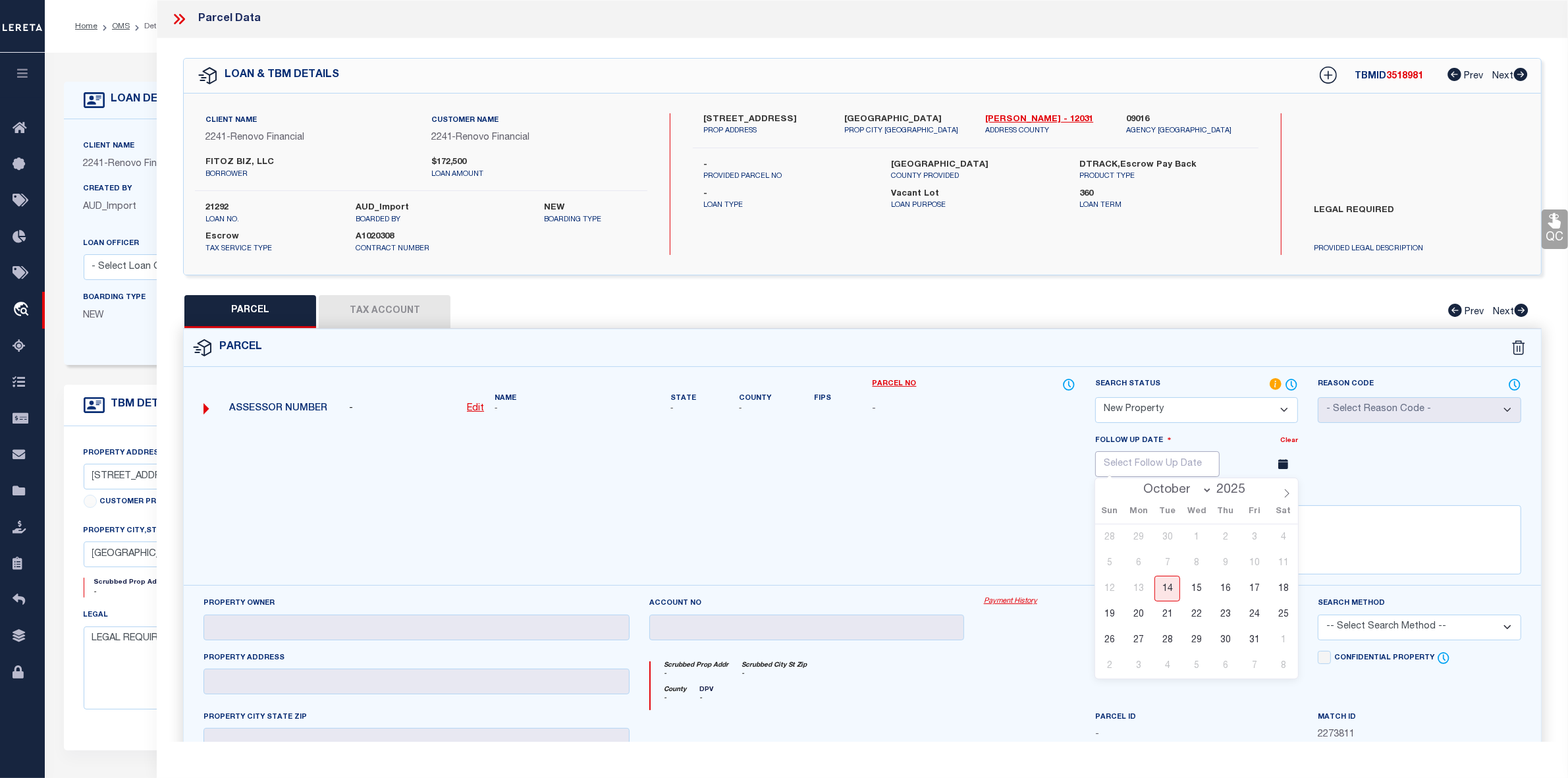
click at [1124, 461] on input "text" at bounding box center [1157, 464] width 124 height 26
click at [1286, 492] on icon at bounding box center [1287, 493] width 9 height 9
click at [1284, 495] on icon at bounding box center [1287, 493] width 9 height 9
select select "11"
click at [1285, 498] on icon at bounding box center [1287, 493] width 9 height 9
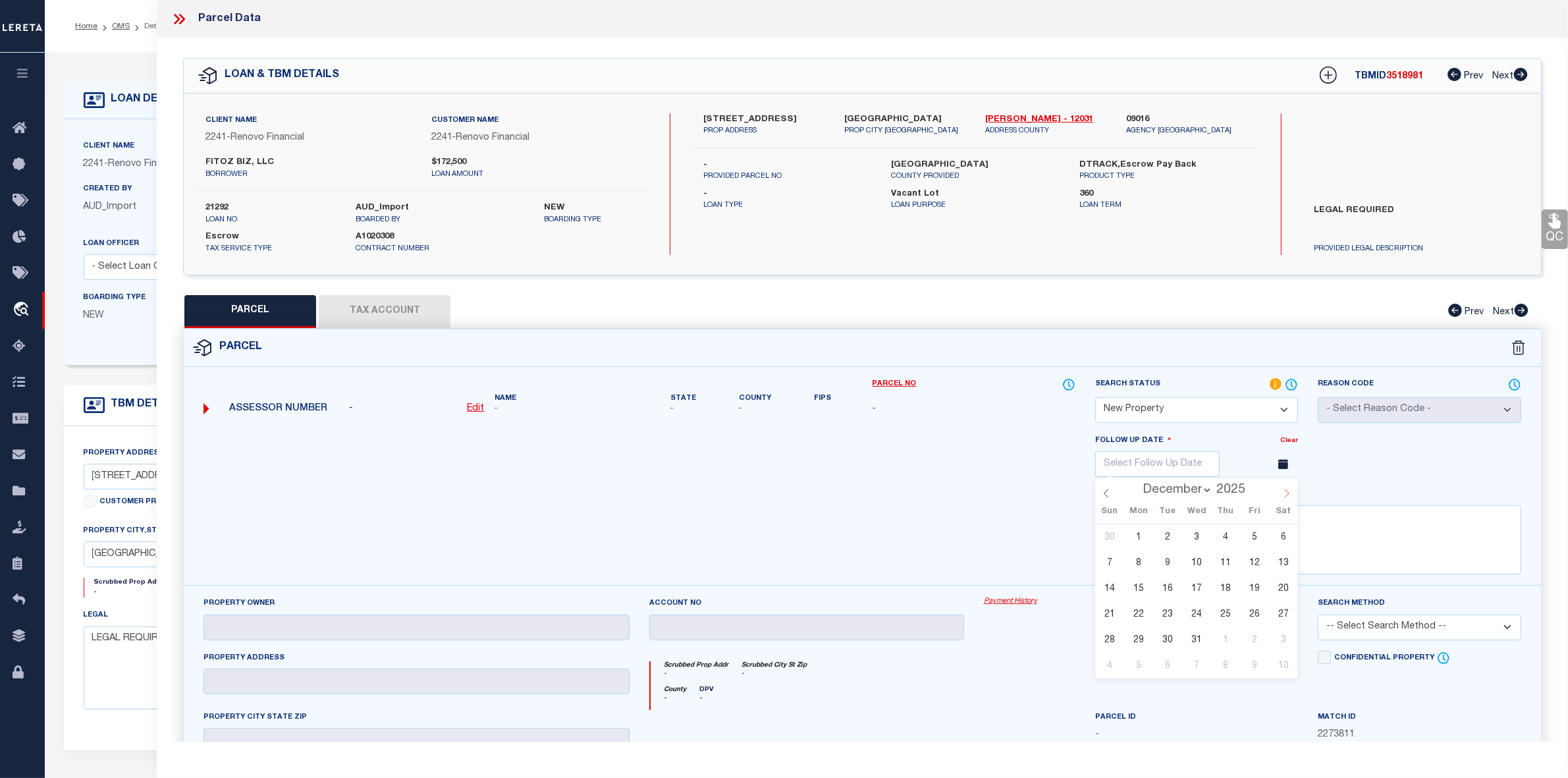
type input "2026"
select select "0"
click at [1120, 472] on input "text" at bounding box center [1157, 464] width 124 height 26
click at [1104, 495] on icon at bounding box center [1105, 493] width 9 height 9
type input "2025"
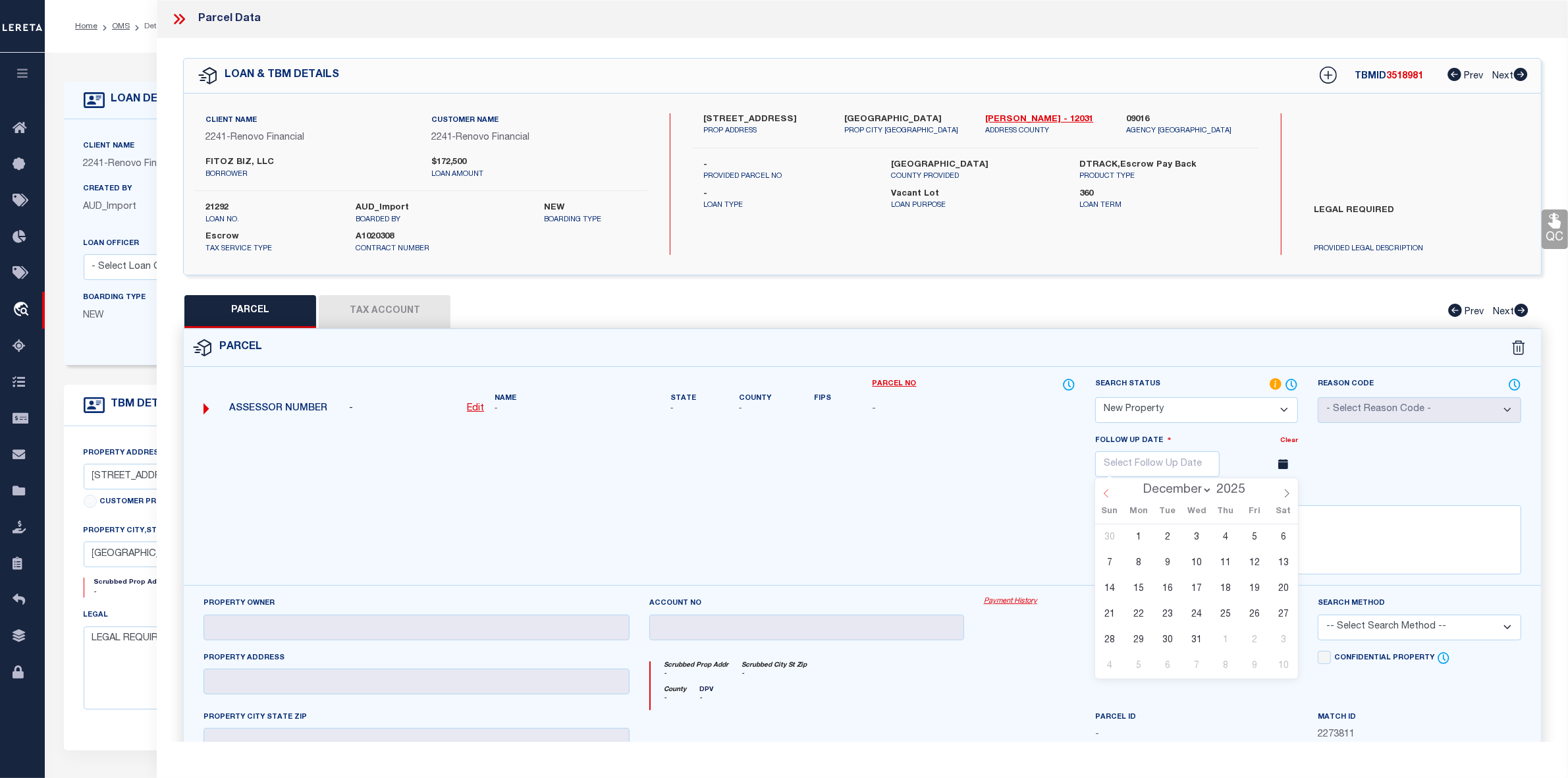
click at [1104, 495] on icon at bounding box center [1105, 493] width 9 height 9
click at [1284, 498] on icon at bounding box center [1287, 493] width 9 height 9
click at [1287, 498] on icon at bounding box center [1287, 493] width 9 height 9
select select "11"
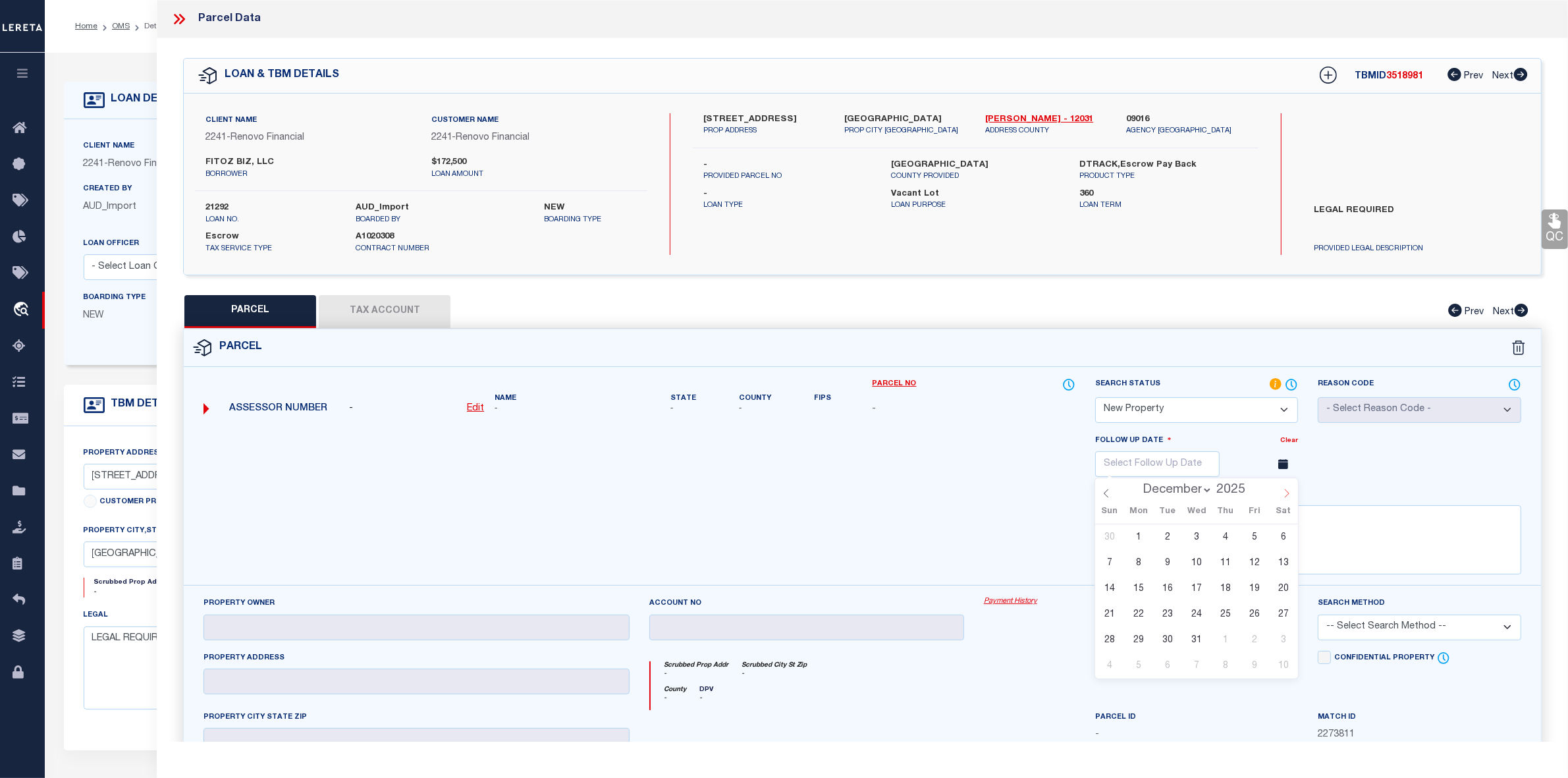
click at [1287, 495] on icon at bounding box center [1287, 494] width 5 height 9
type input "2026"
select select "0"
click at [1146, 591] on span "12" at bounding box center [1138, 589] width 26 height 26
type input "01/12/2026"
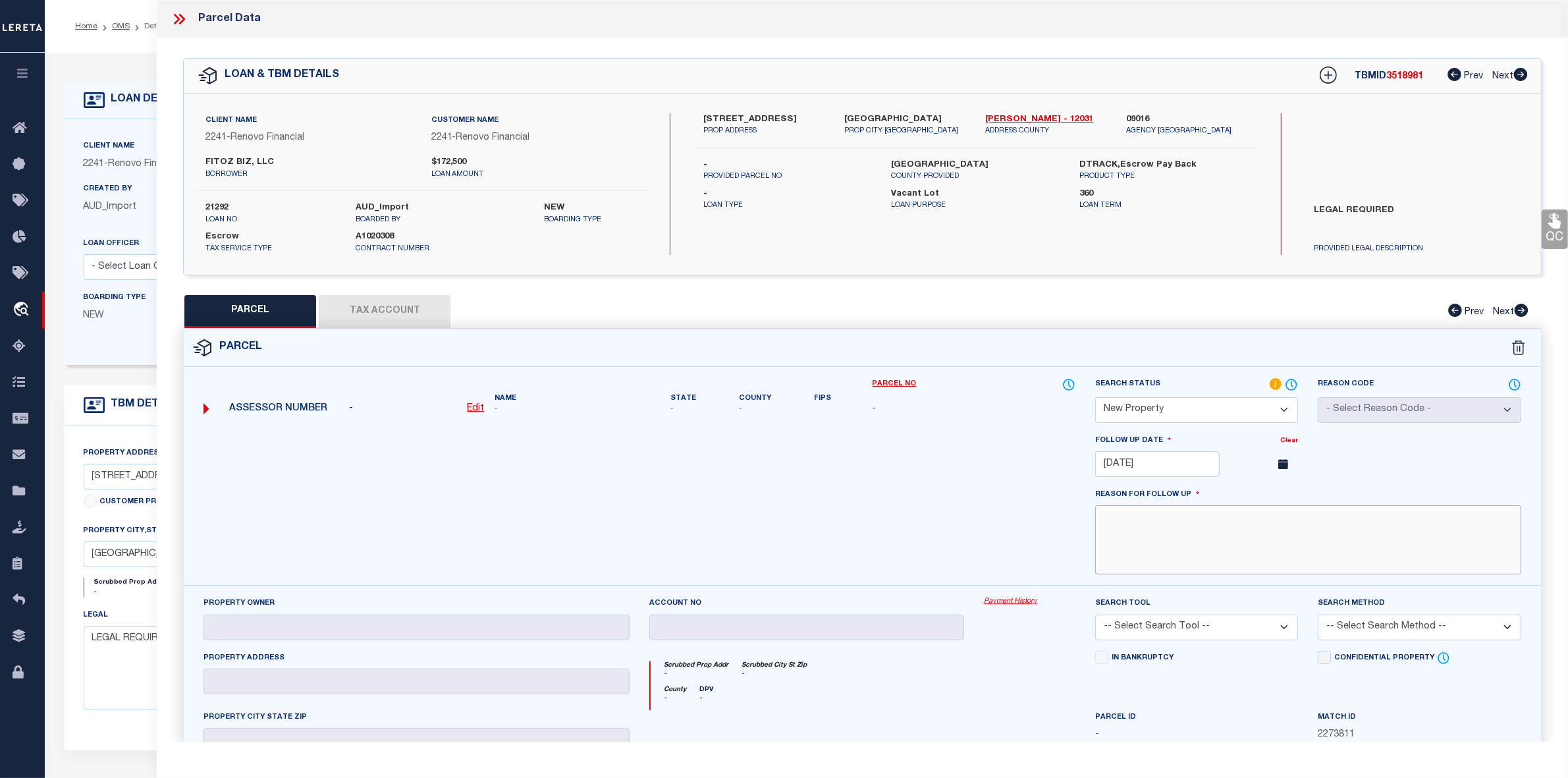
click at [1155, 535] on textarea at bounding box center [1308, 539] width 426 height 69
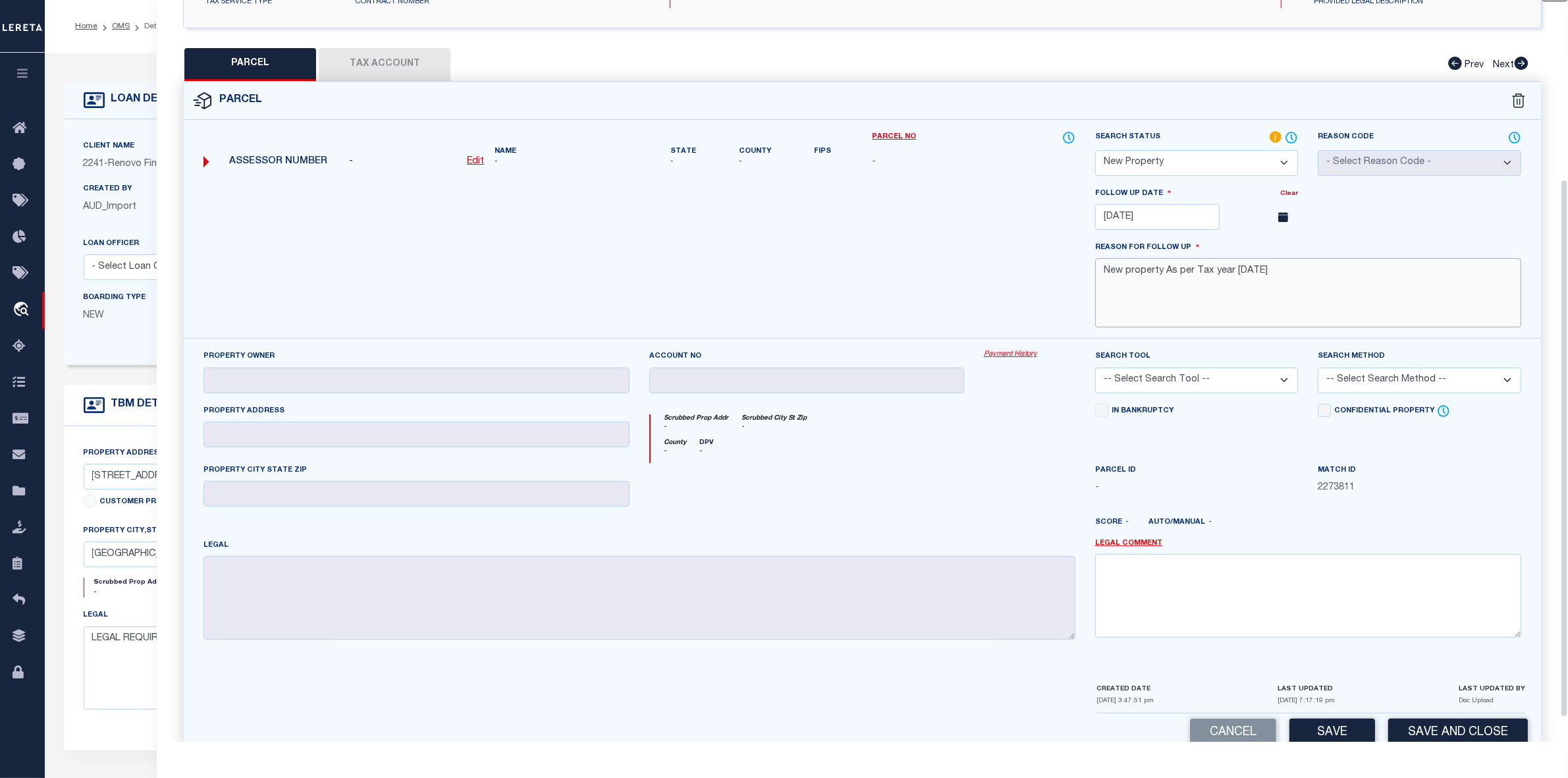
type textarea "New property As per Tax year 2025"
click at [1167, 587] on textarea at bounding box center [1308, 595] width 426 height 83
paste textarea "New property As per Tax year 2025"
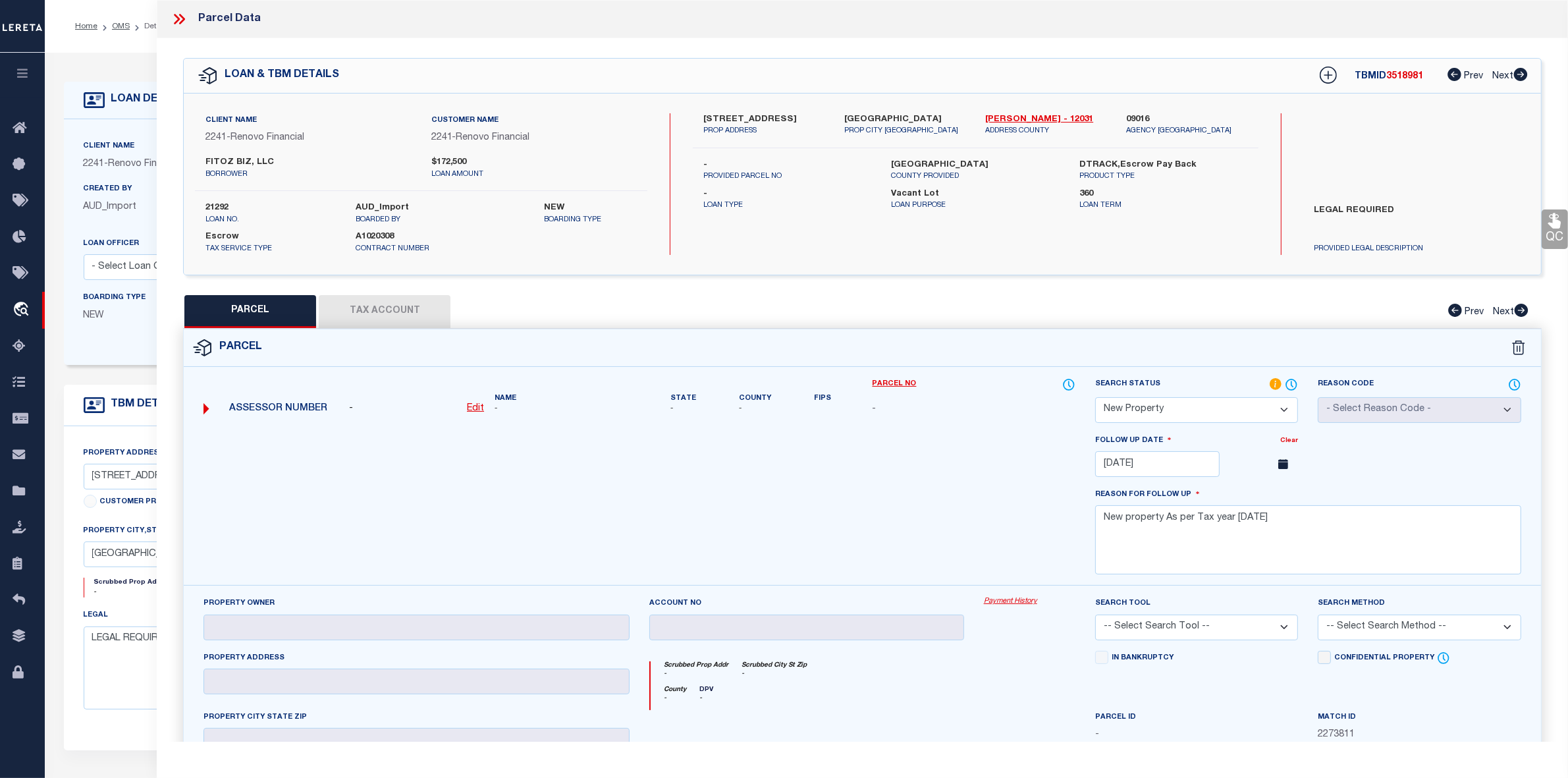
scroll to position [280, 0]
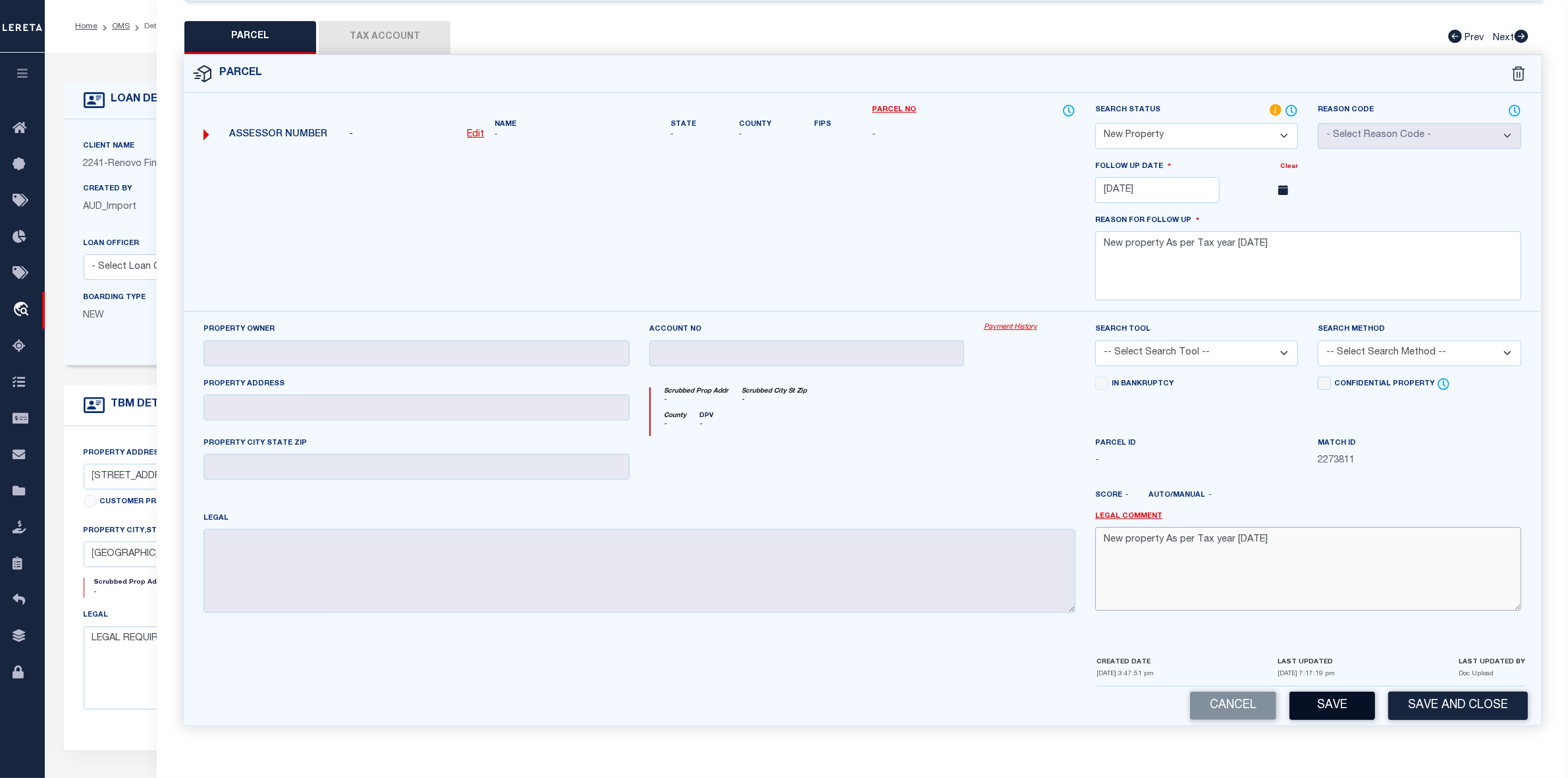
type textarea "New property As per Tax year 2025"
click at [1336, 708] on button "Save" at bounding box center [1332, 706] width 85 height 28
select select "AS"
checkbox input "false"
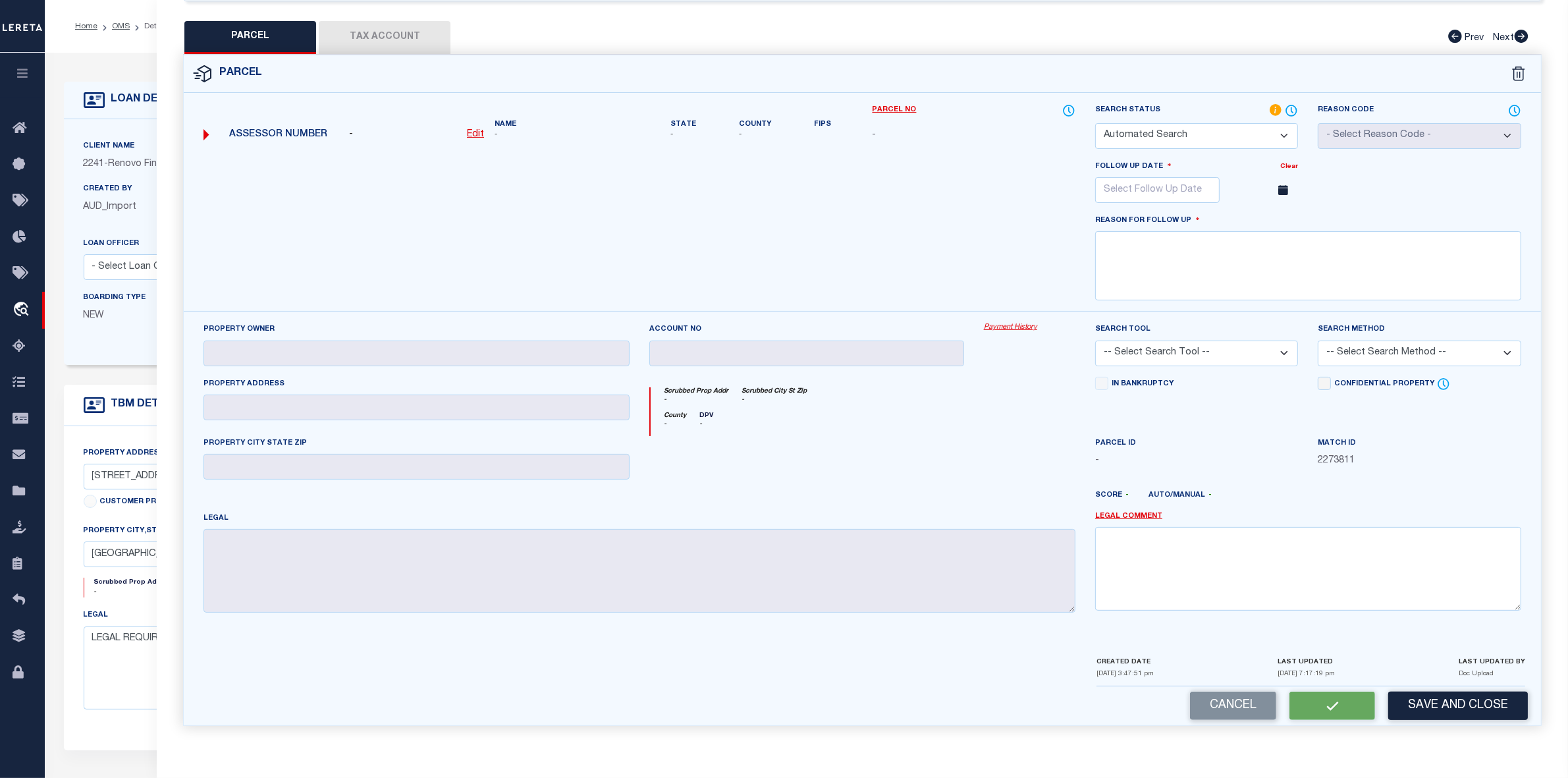
select select "NP"
type input "01/12/2026"
type textarea "New property As per Tax year 2025"
checkbox input "false"
type textarea "New property As per Tax year 2025"
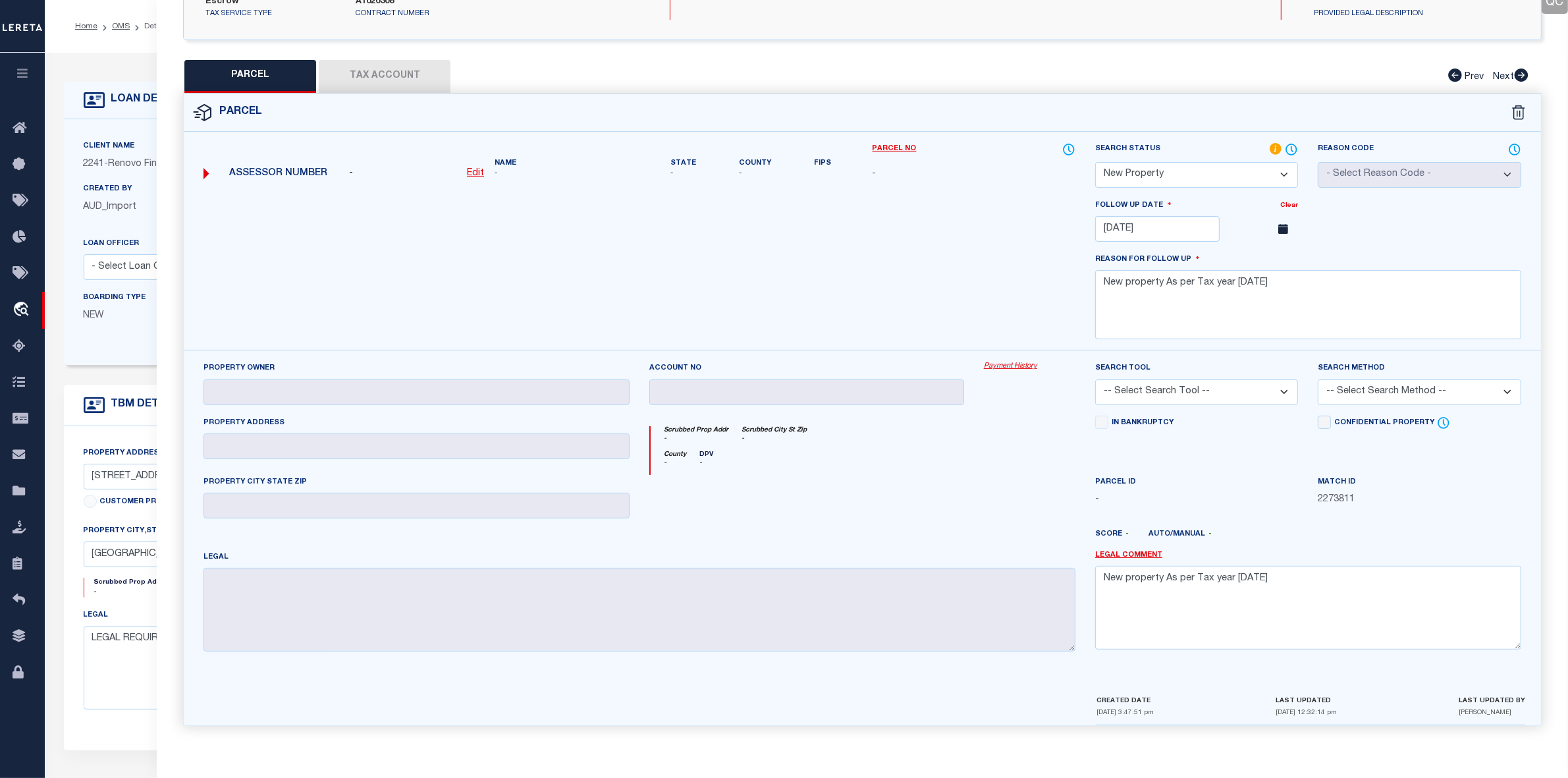
scroll to position [0, 0]
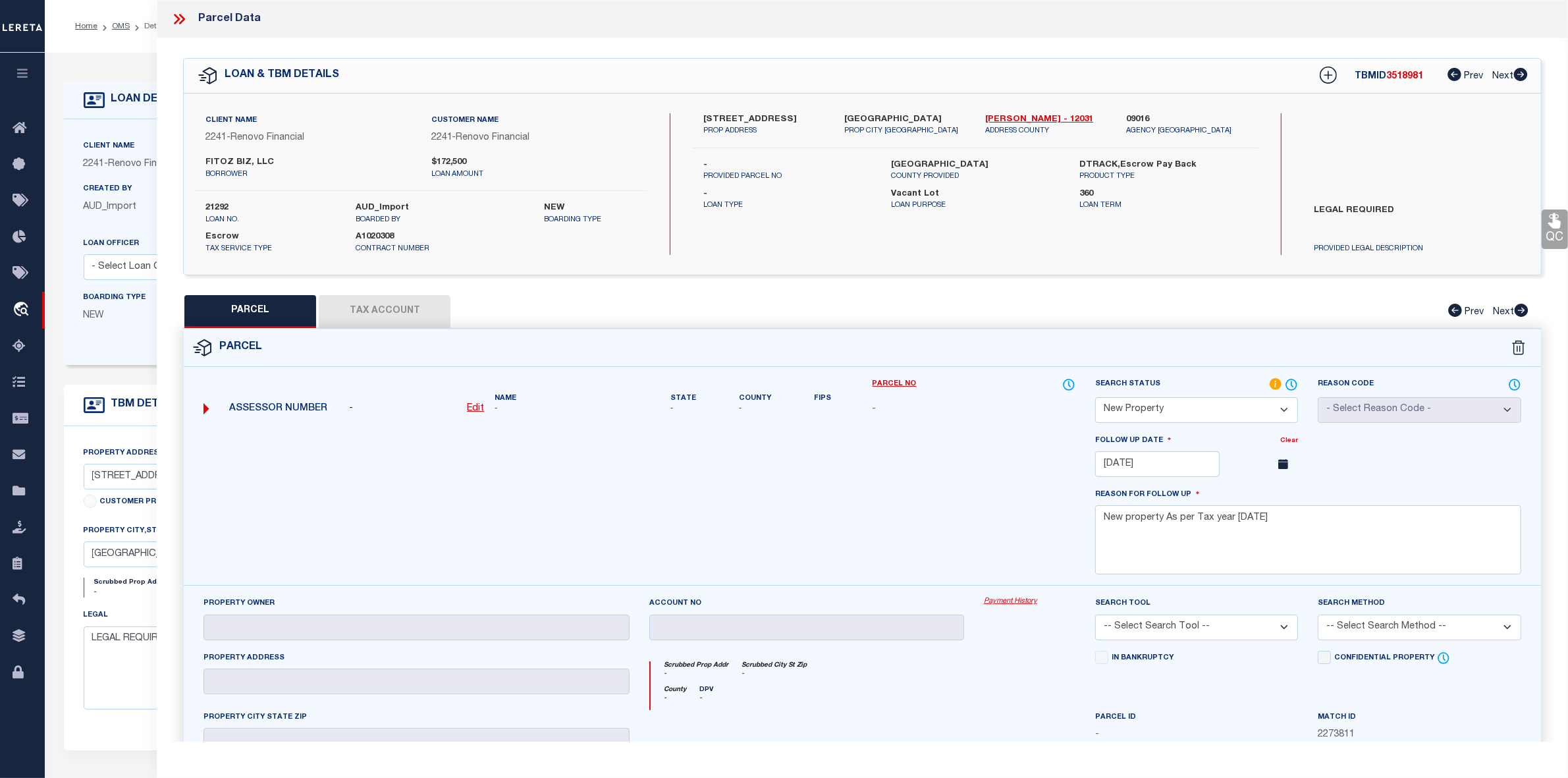
click at [1406, 77] on span "3518981" at bounding box center [1405, 76] width 37 height 9
copy span "3518981"
click at [218, 206] on label "21292" at bounding box center [271, 208] width 130 height 13
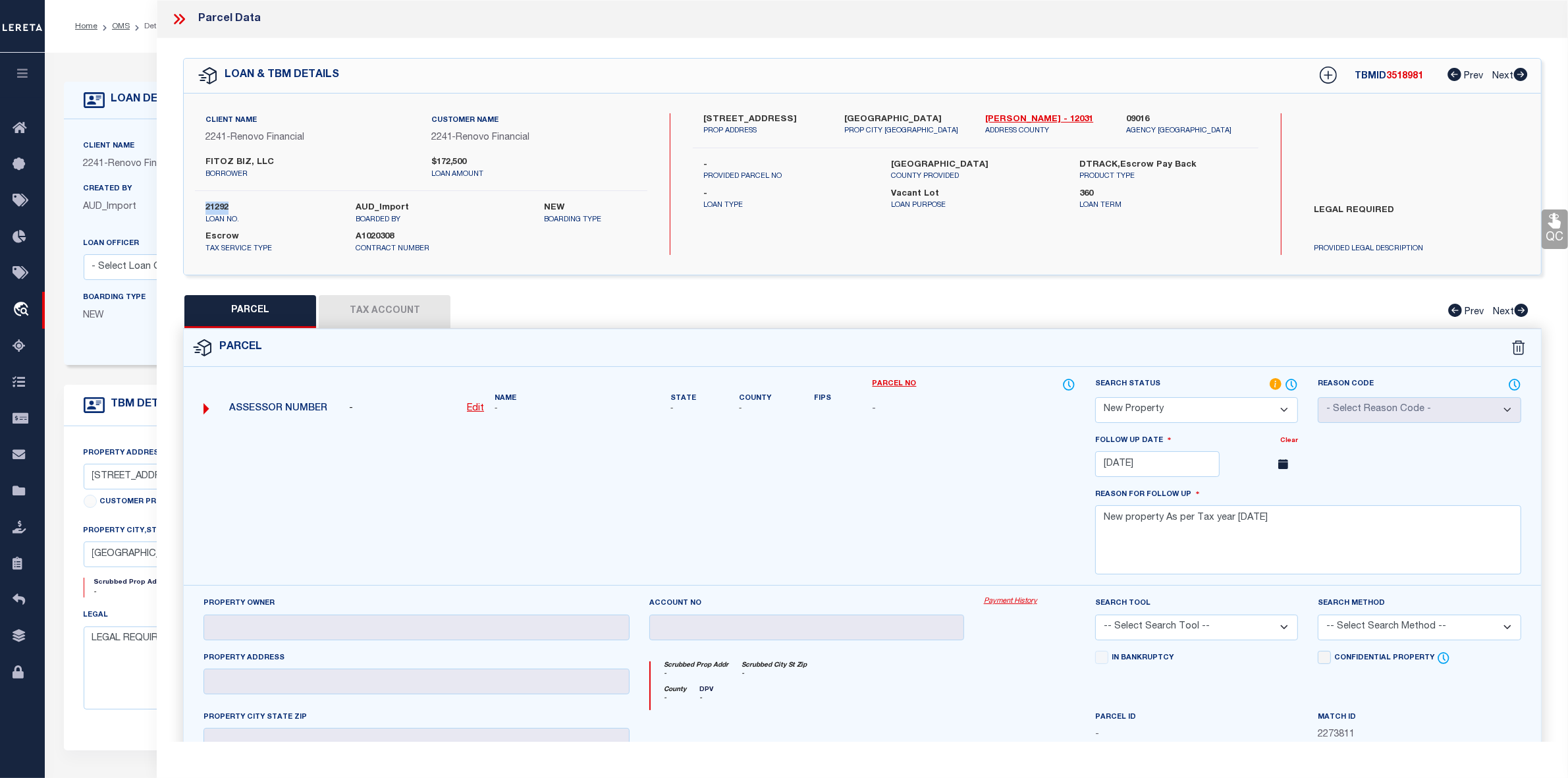
copy label "21292"
drag, startPoint x: 982, startPoint y: 119, endPoint x: 1008, endPoint y: 122, distance: 26.2
click at [1008, 122] on div "Duval - 12031 ADDRESS COUNTY" at bounding box center [1045, 125] width 141 height 24
copy link "[PERSON_NAME]"
click at [123, 27] on link "OMS" at bounding box center [121, 27] width 18 height 8
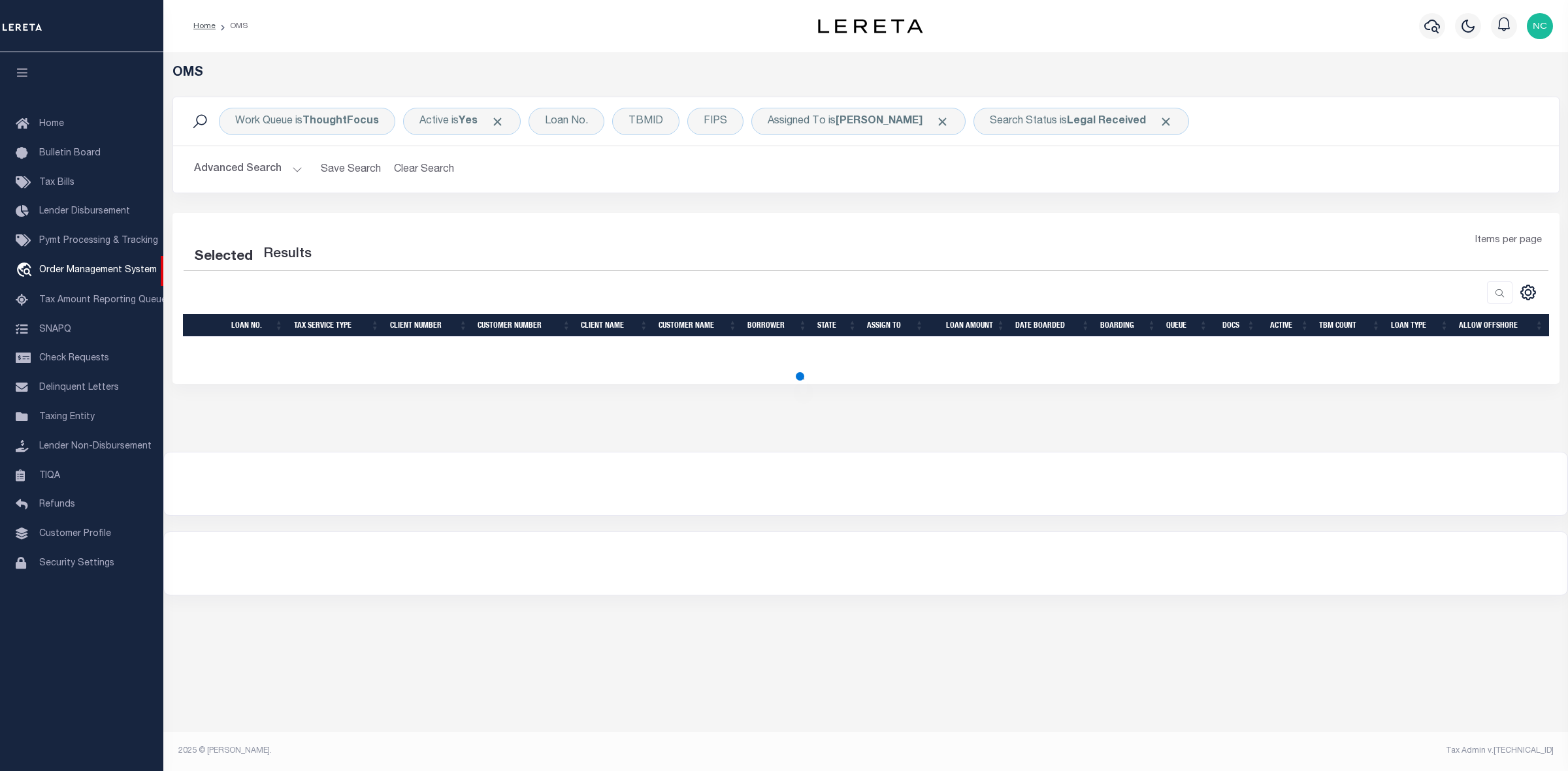
select select "200"
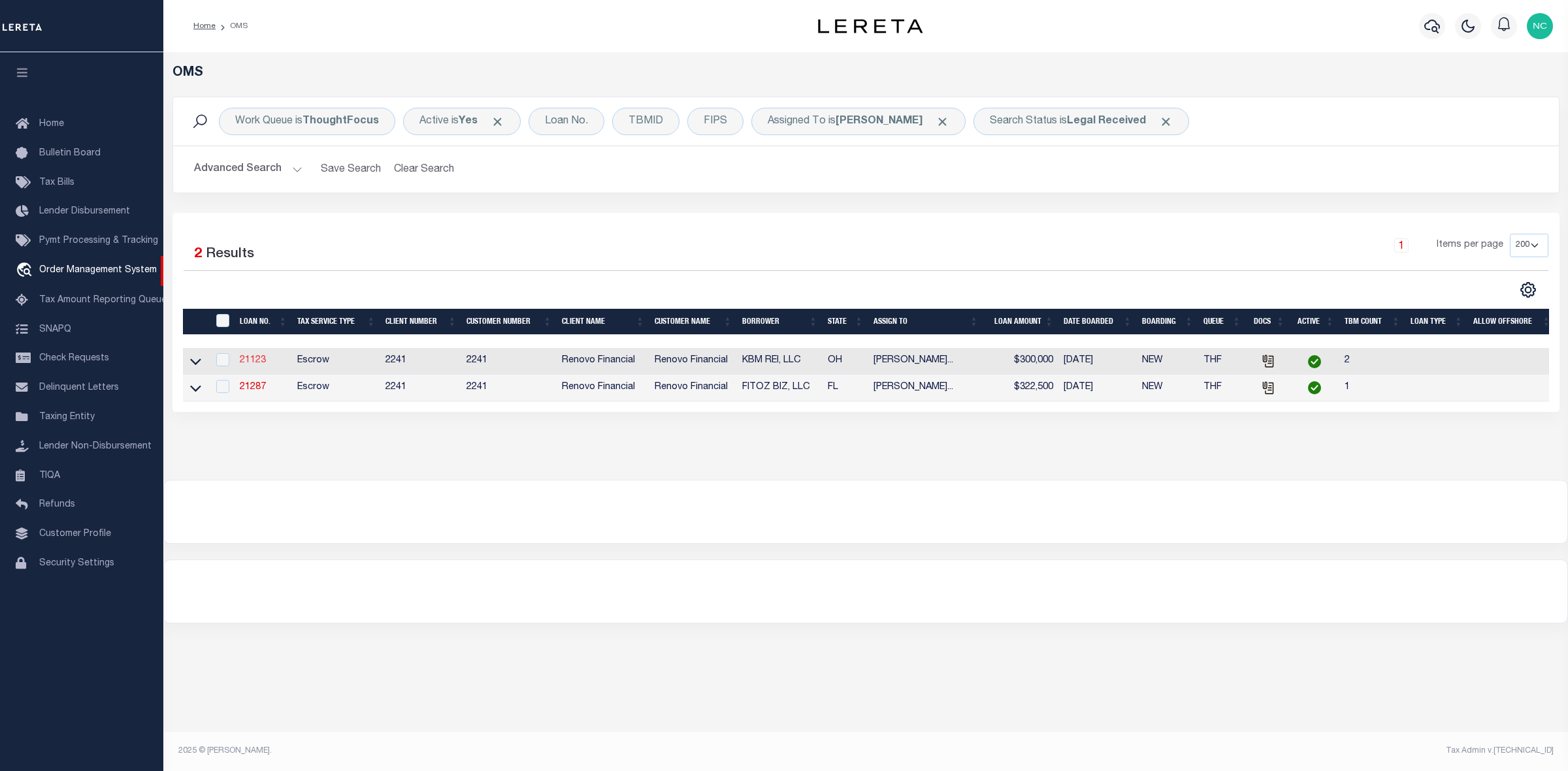
click at [252, 360] on link "21123" at bounding box center [253, 360] width 26 height 9
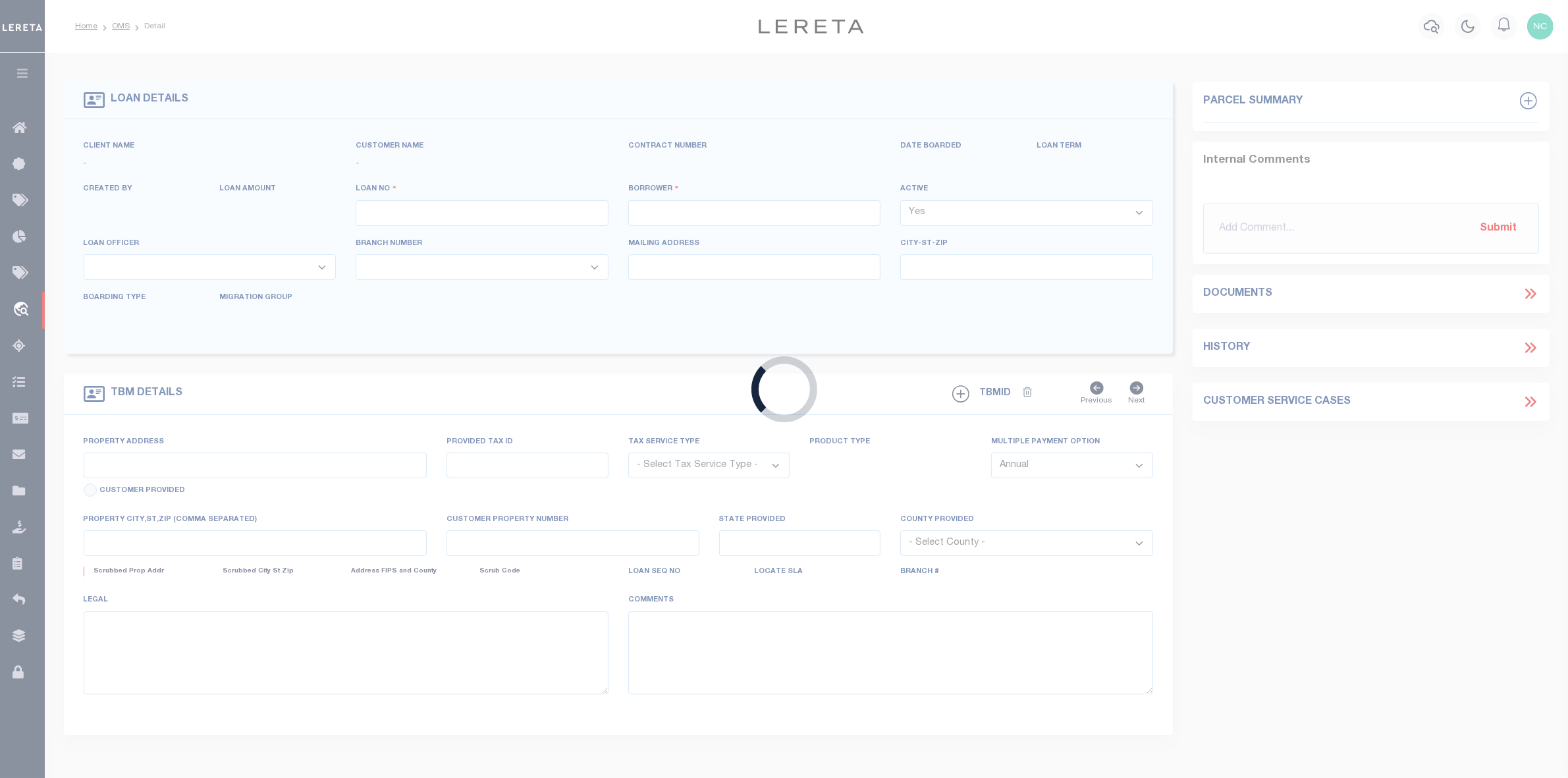
type input "21123"
type input "KBM REI, LLC"
select select
type input "[STREET_ADDRESS]"
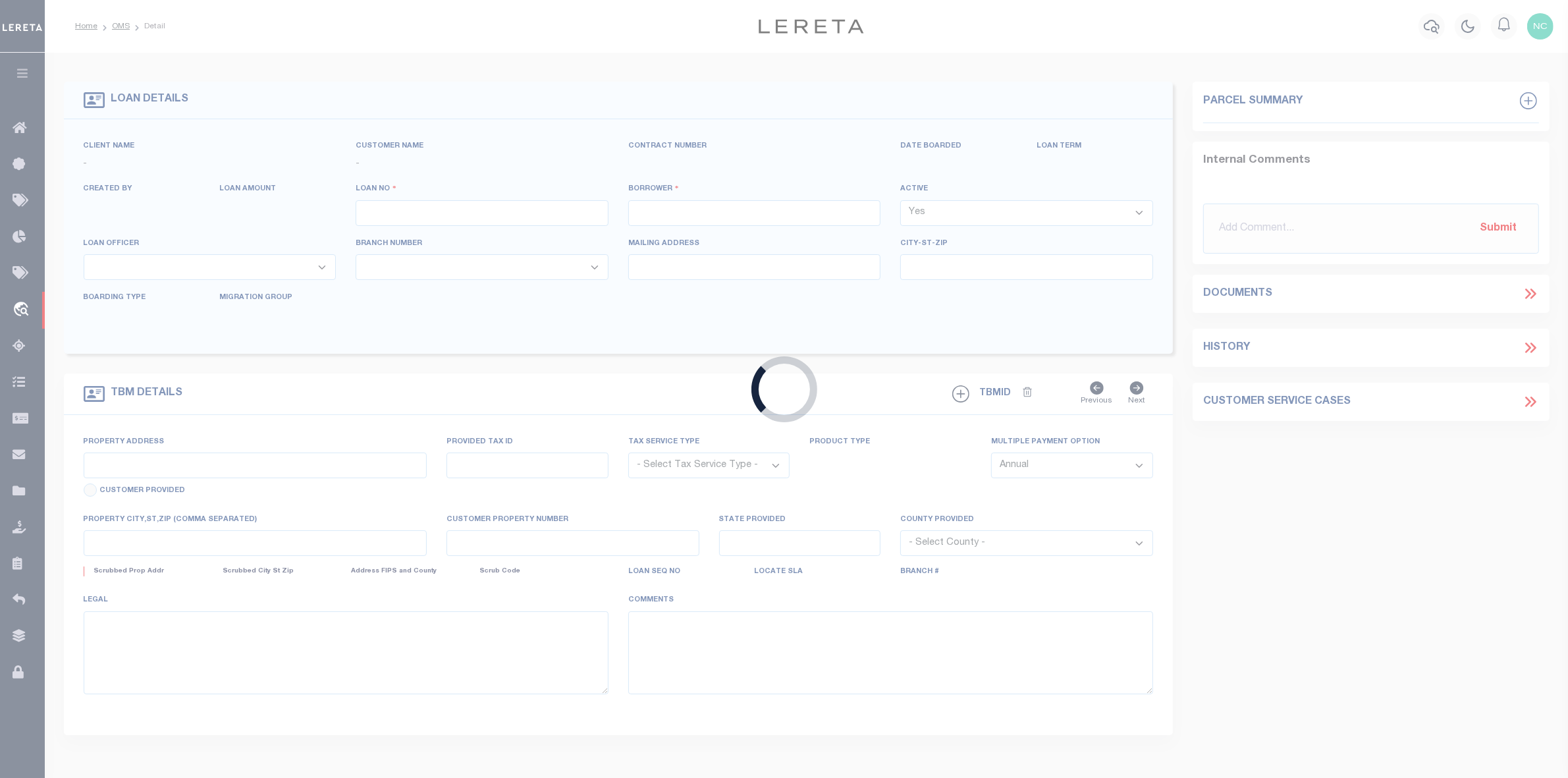
type input "[GEOGRAPHIC_DATA]"
select select "400"
select select "Escrow"
select select "164194"
select select "25066"
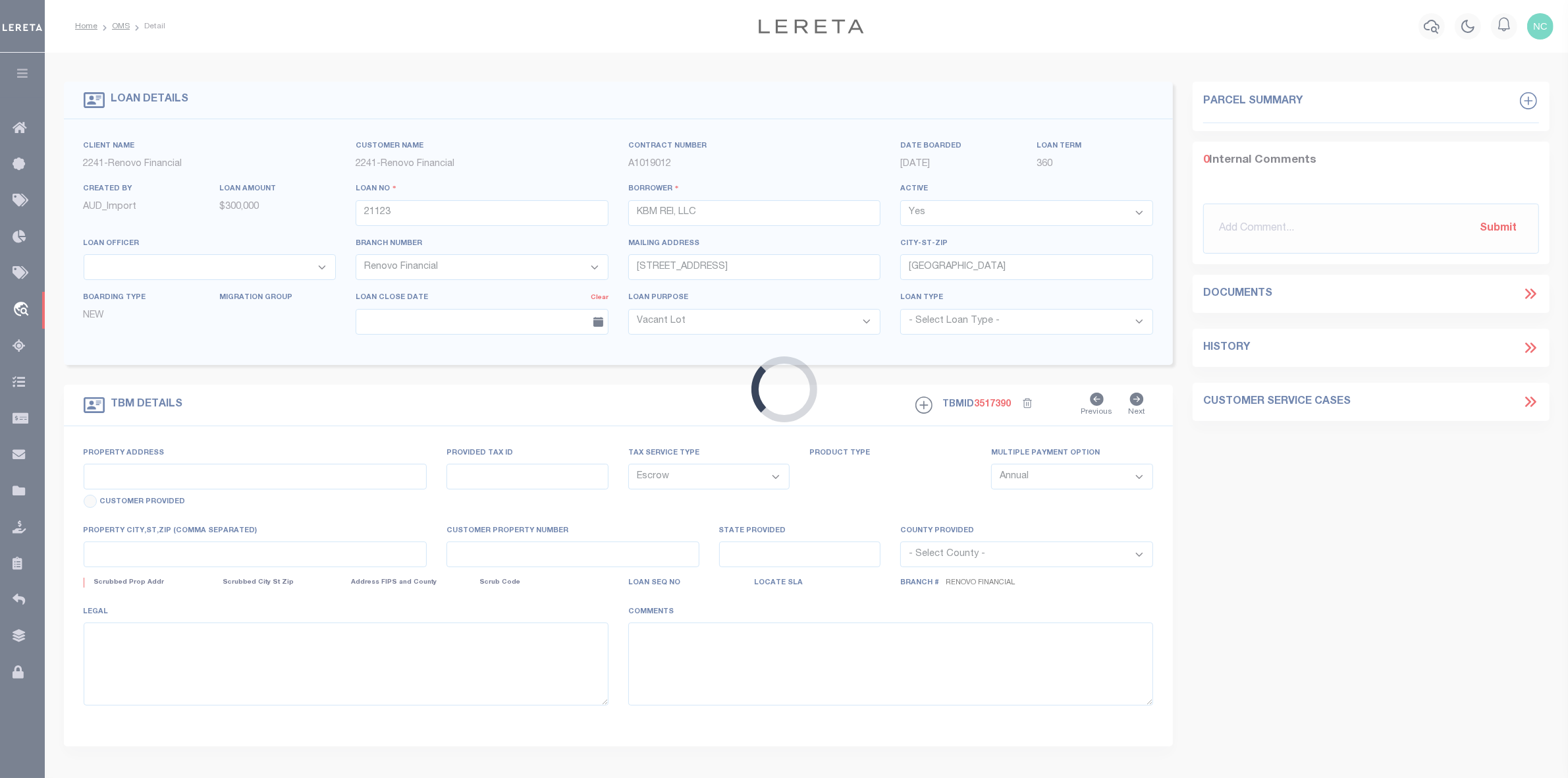
type input "10 Maple Street"
select select
type input "Jeffersonville, OH 43128"
type input "a0kUS00000D9RUY"
type input "OH"
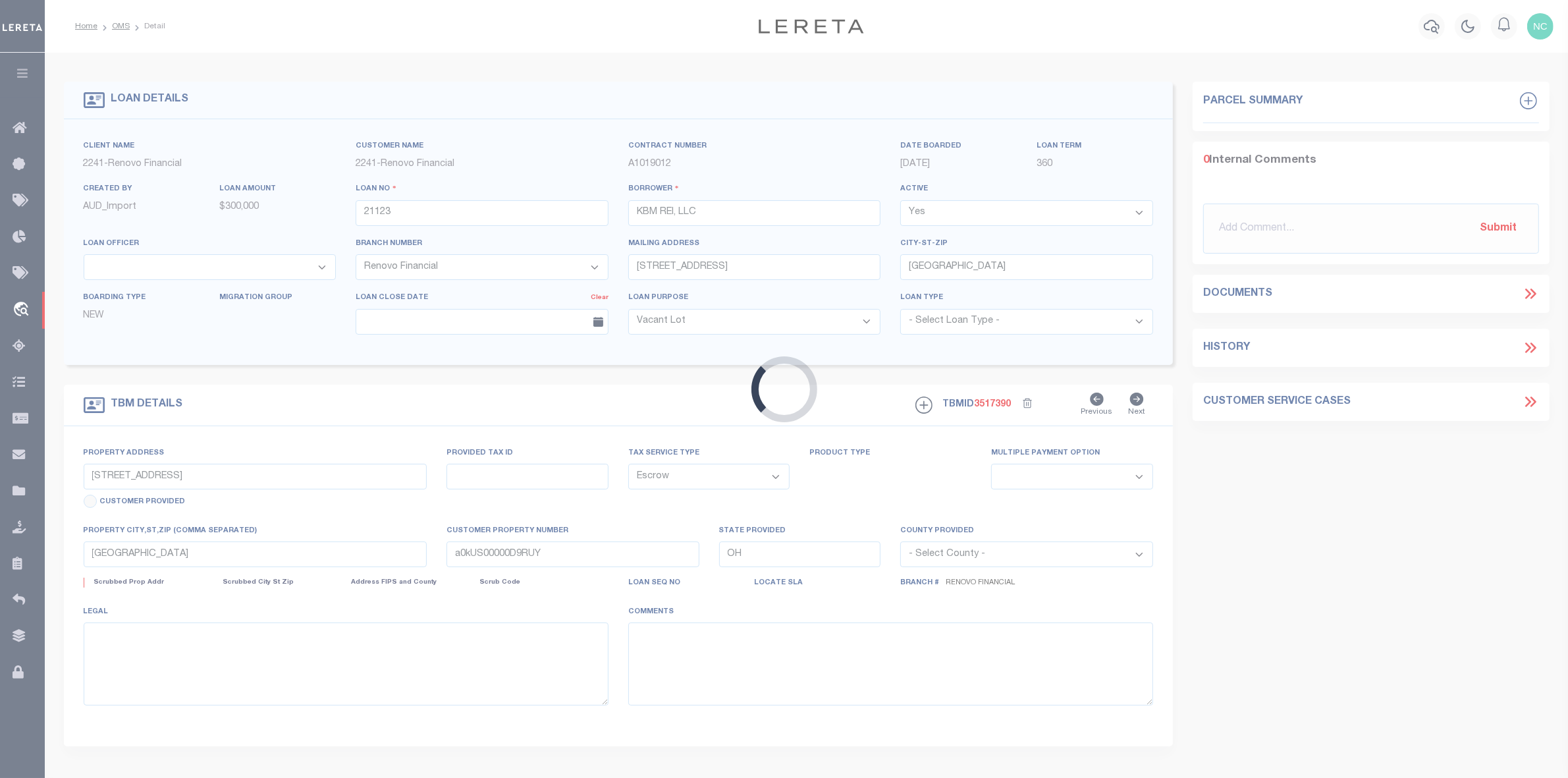
select select
type textarea "LEGAL REQUIRED"
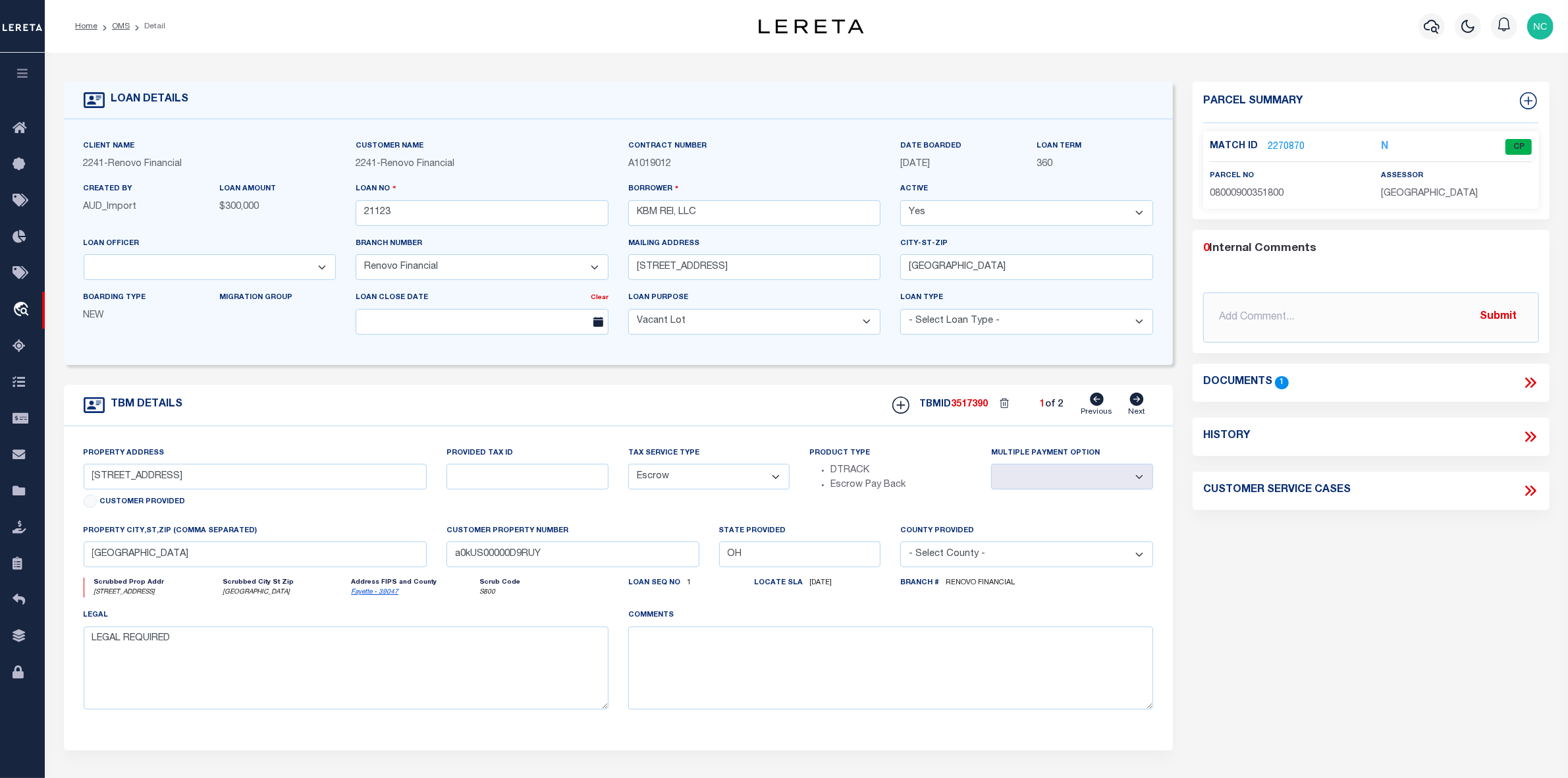
click at [1287, 147] on link "2270870" at bounding box center [1286, 147] width 37 height 14
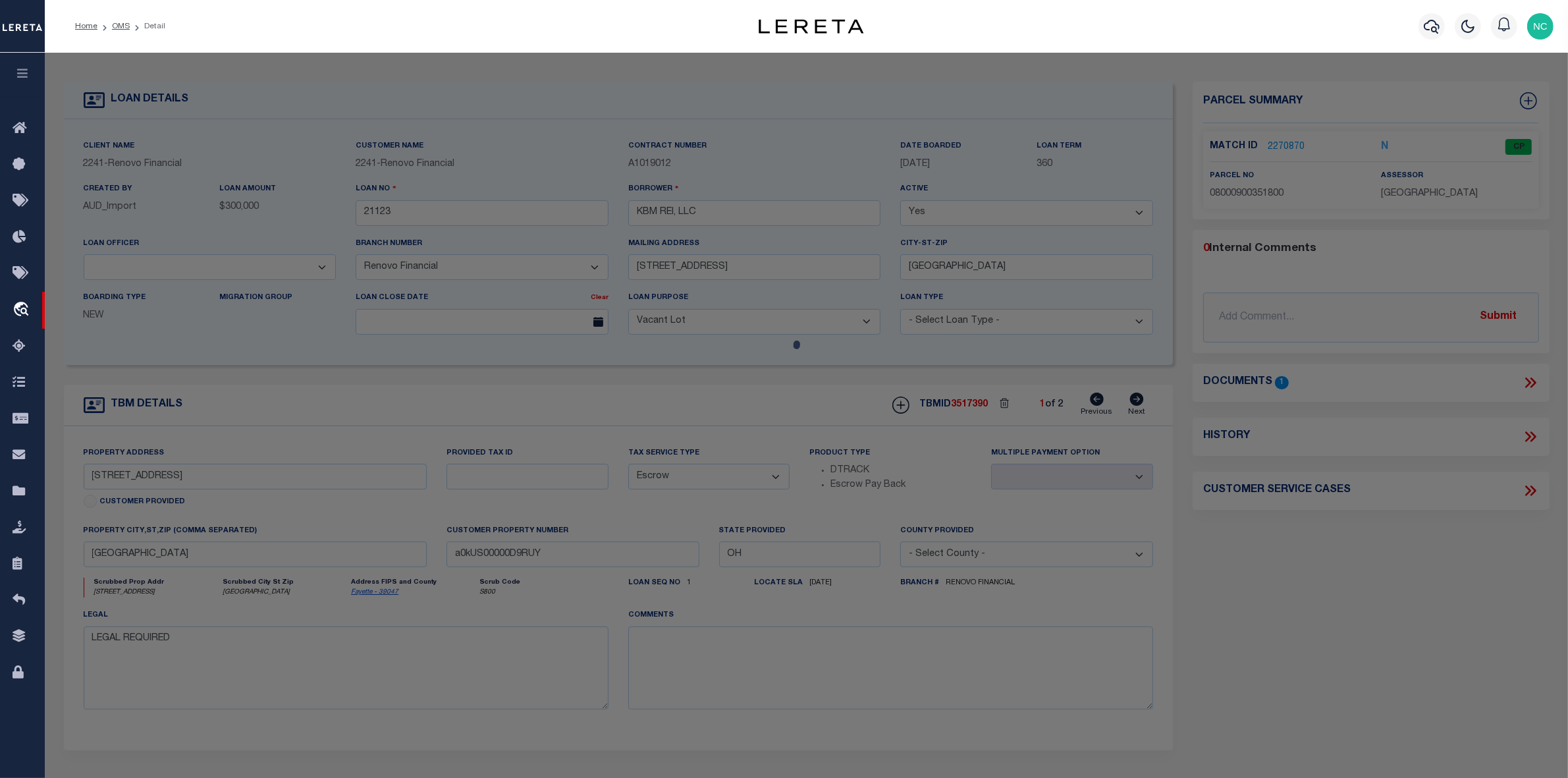
checkbox input "false"
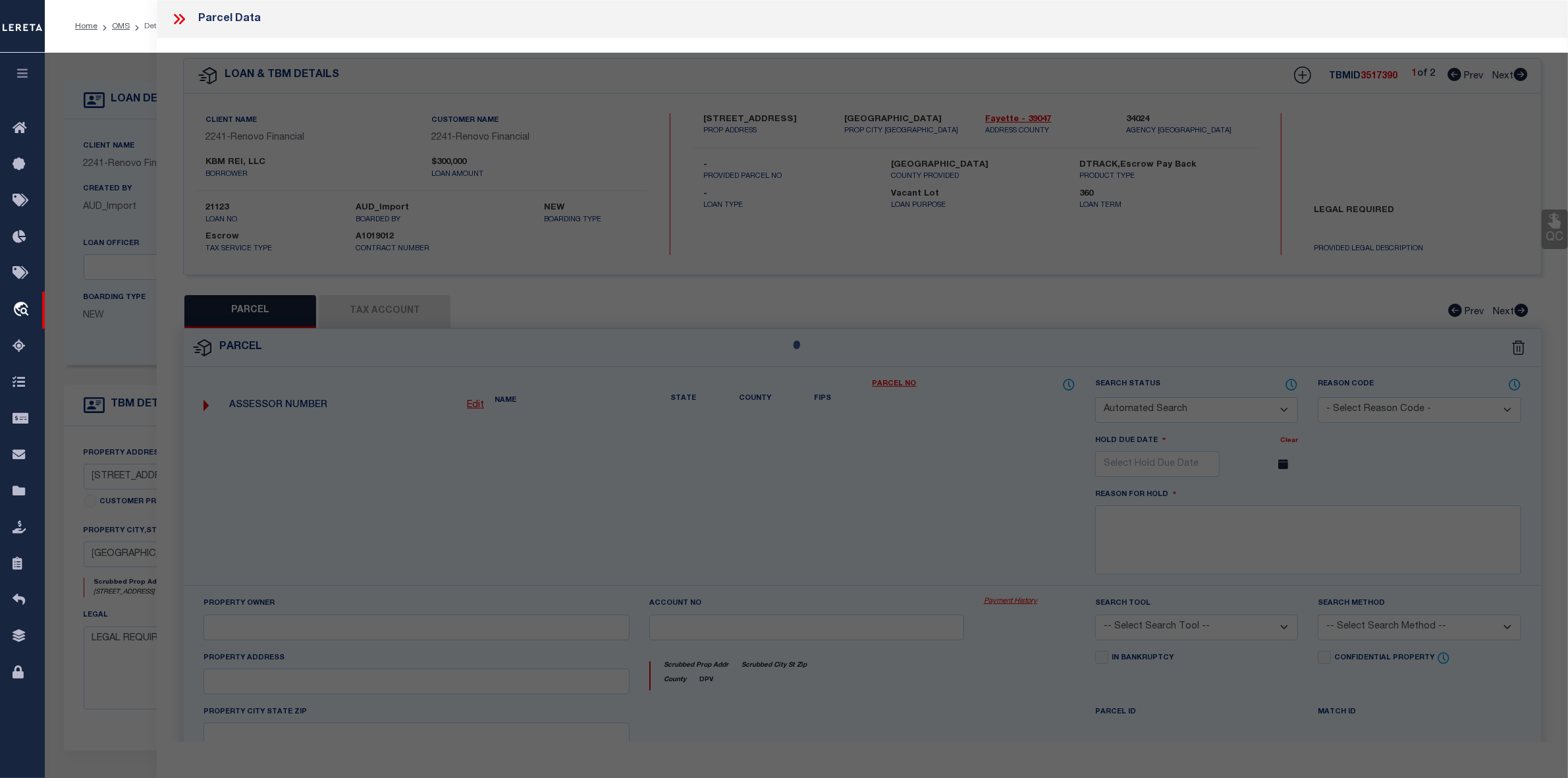
select select "CP"
type input "LUTZ JOYCE"
select select "ATL"
select select "ADD"
type input "10 Maple Street LOT 10"
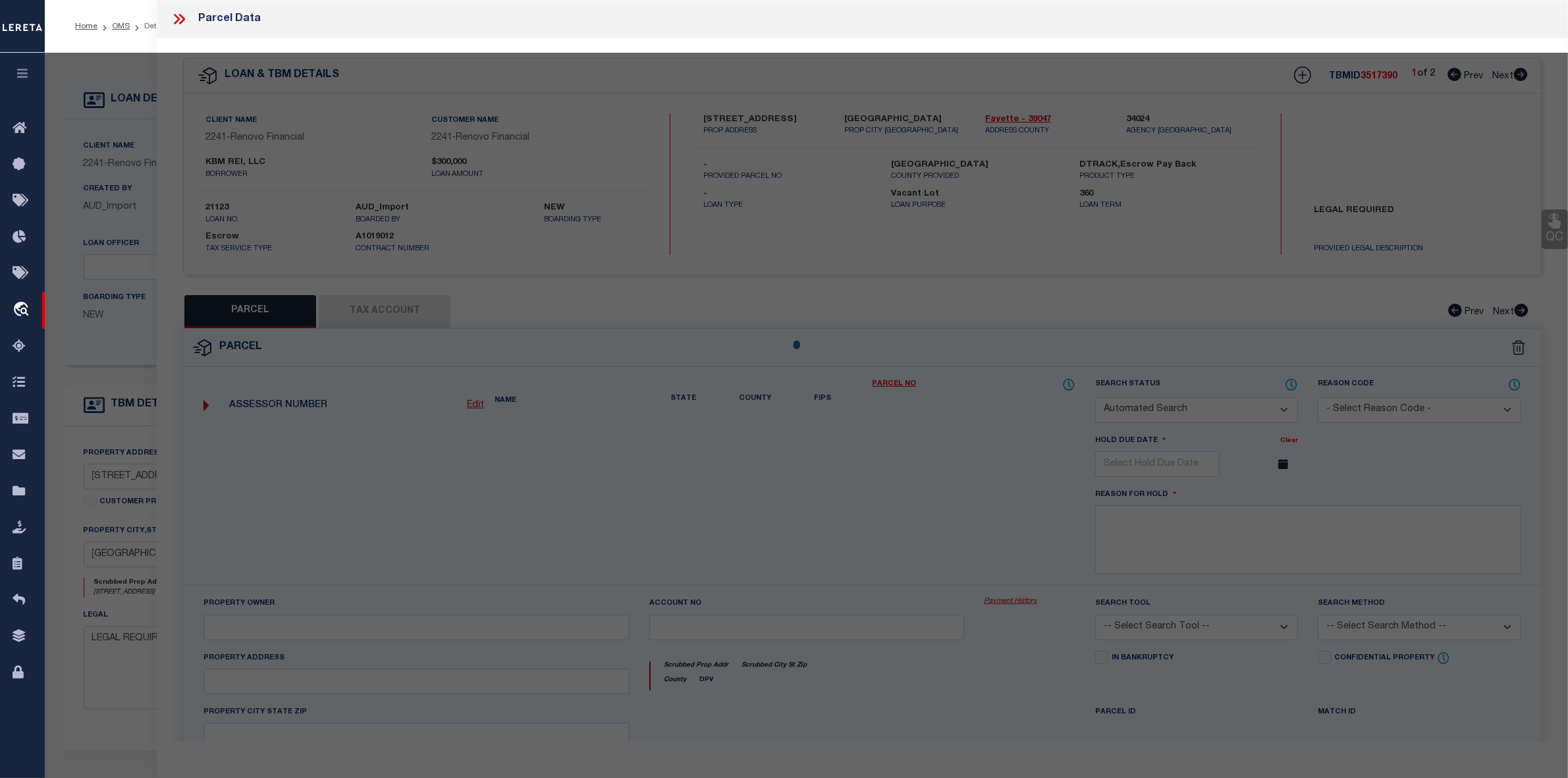
checkbox input "false"
type input "Jeffersonville, OH 43128"
type textarea "BENDLE 50X180"
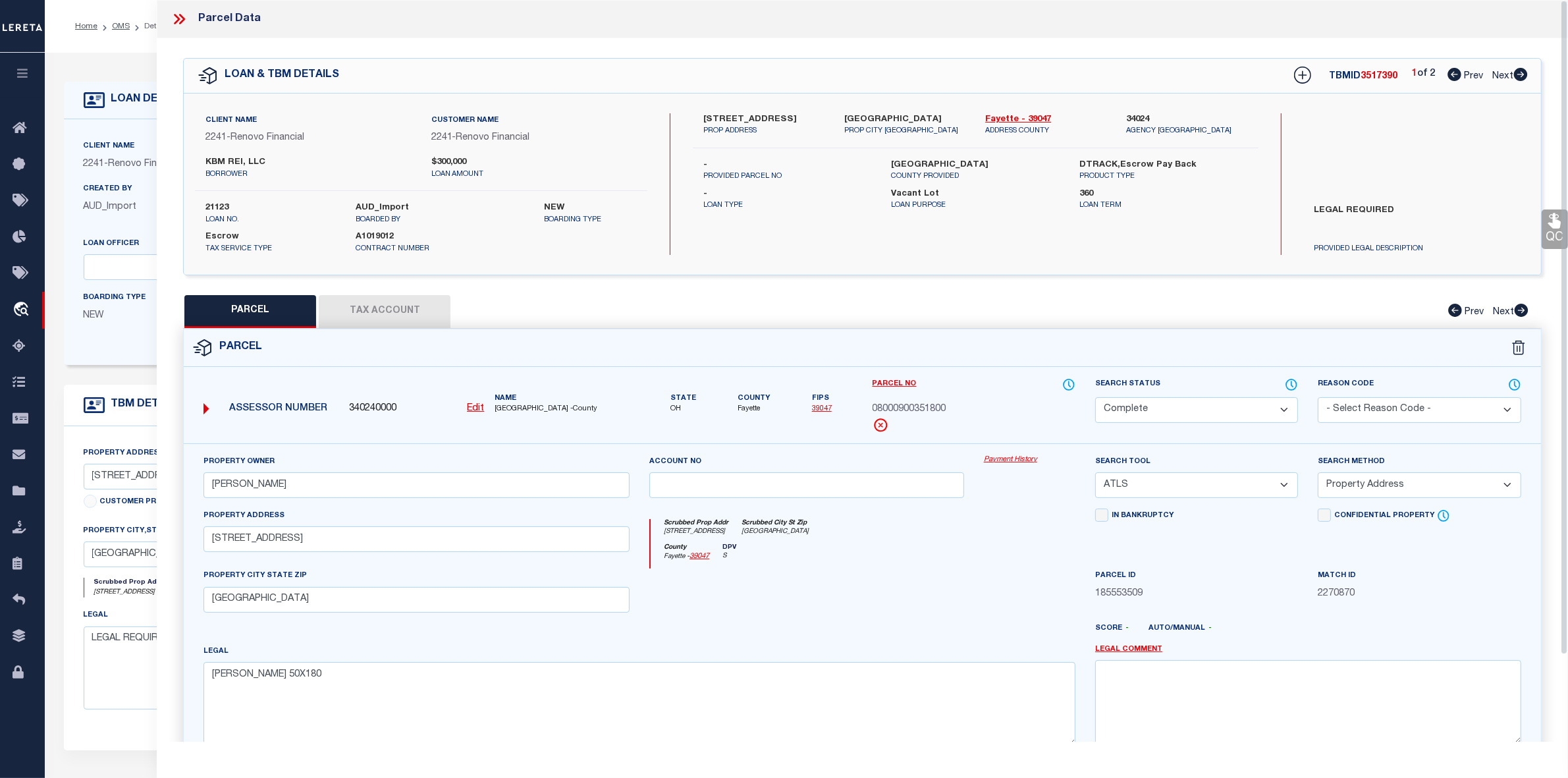
click at [1518, 70] on icon at bounding box center [1521, 74] width 14 height 13
select select "AS"
select select
checkbox input "false"
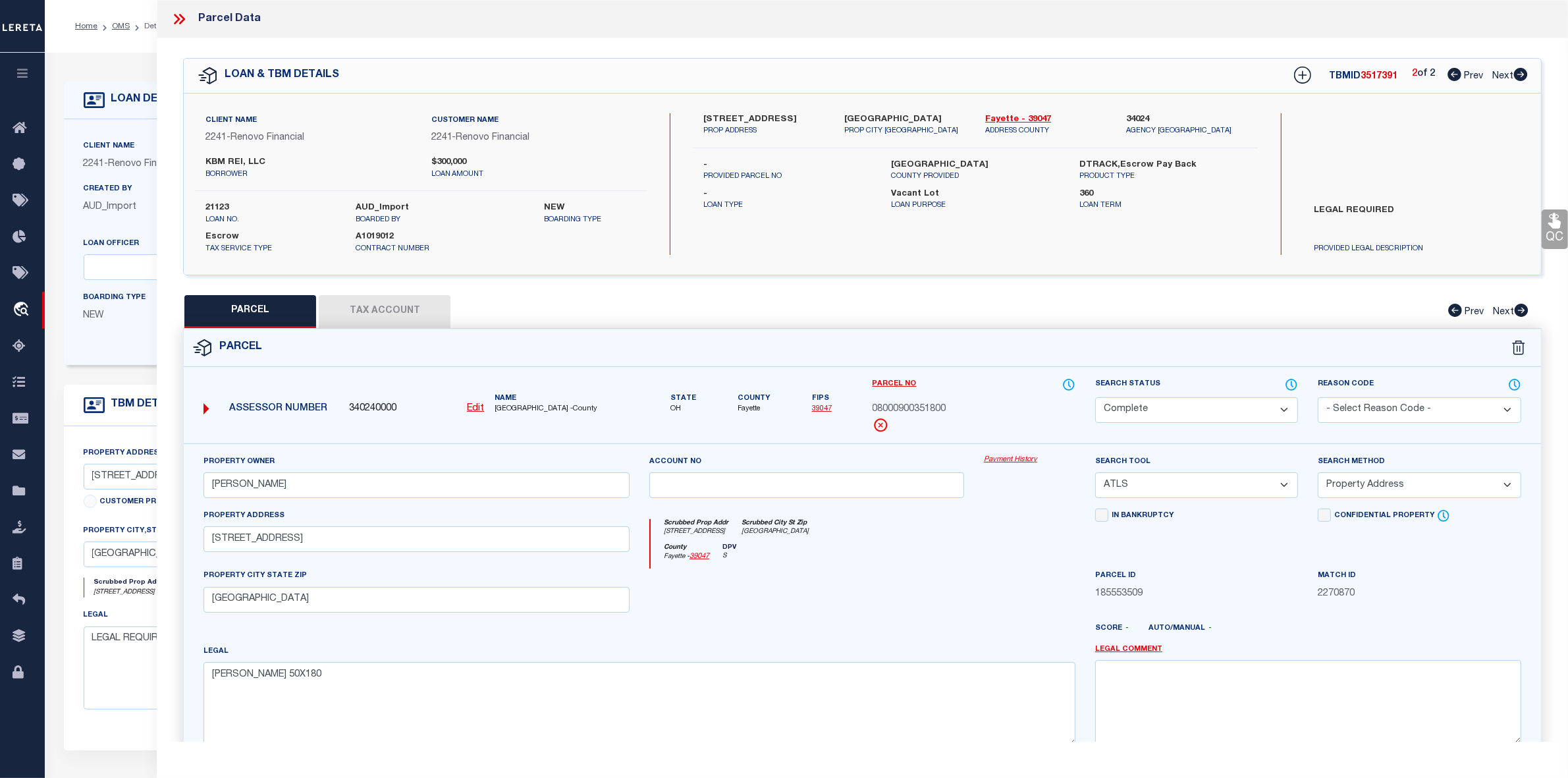
checkbox input "false"
select select "RD"
checkbox input "false"
type textarea "Document uploaded that satisfies a legal requirement, changing from ND to RD"
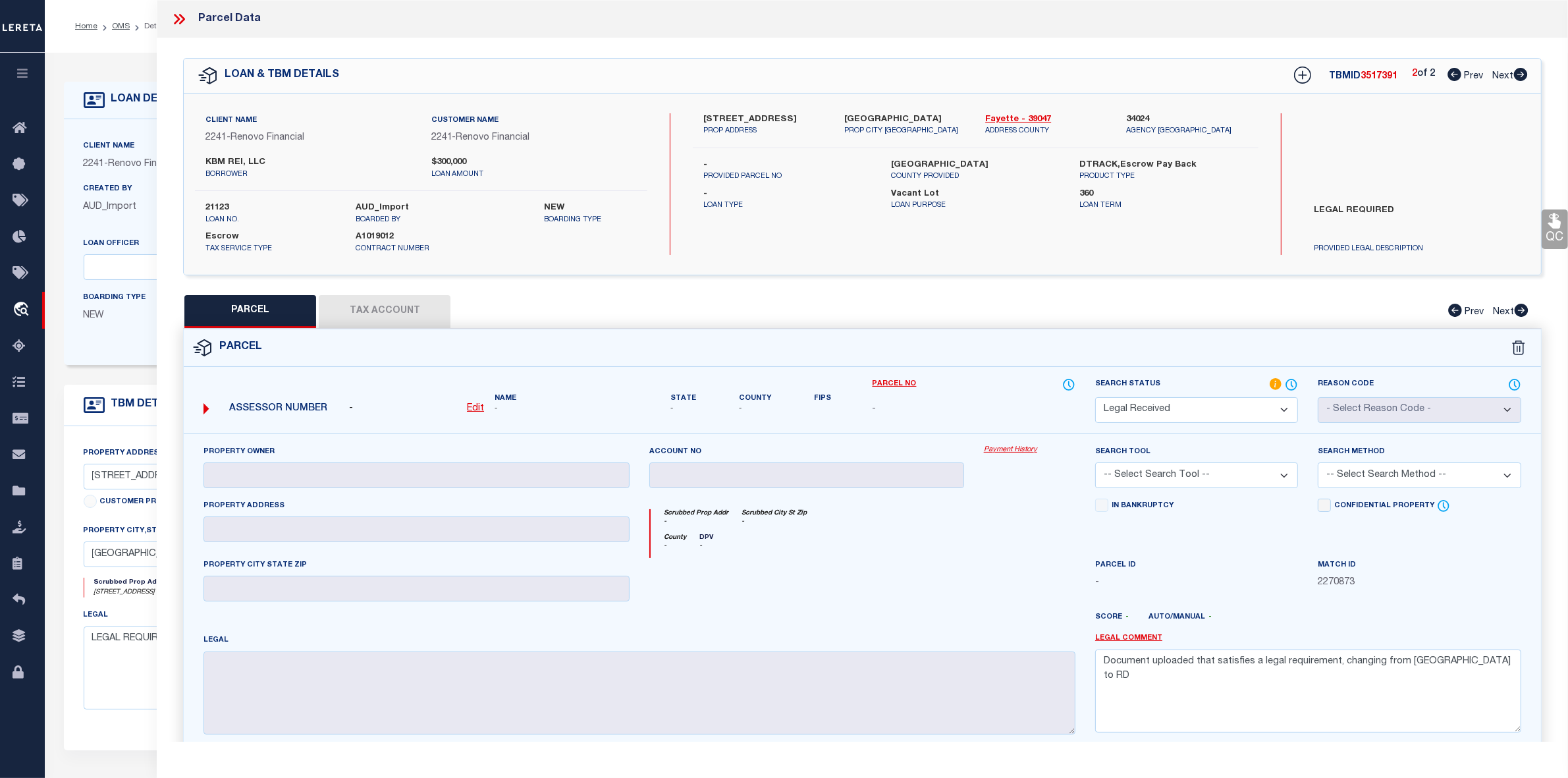
click at [479, 410] on u "Edit" at bounding box center [475, 408] width 17 height 9
select select "RD"
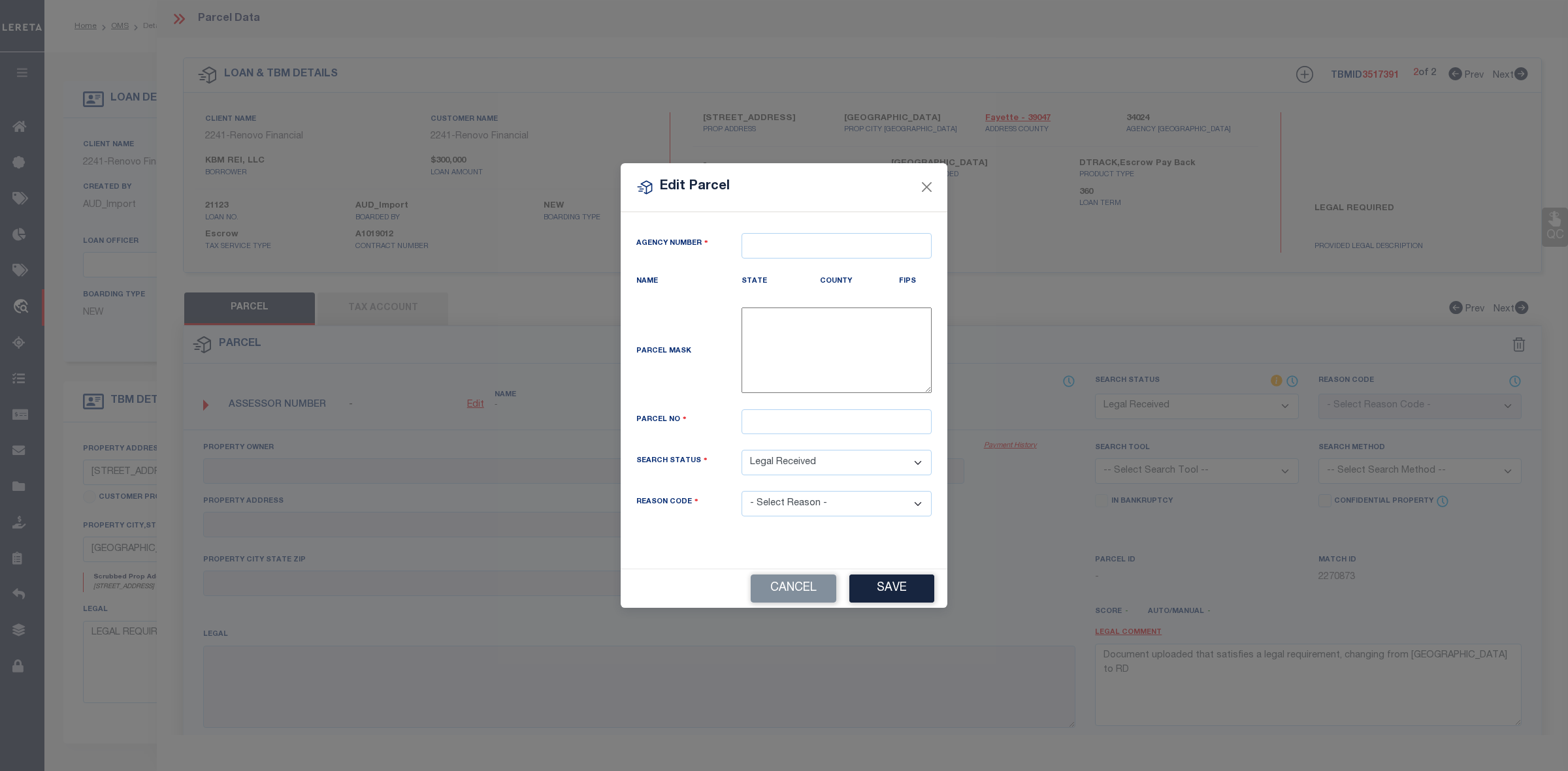
type textarea "-"
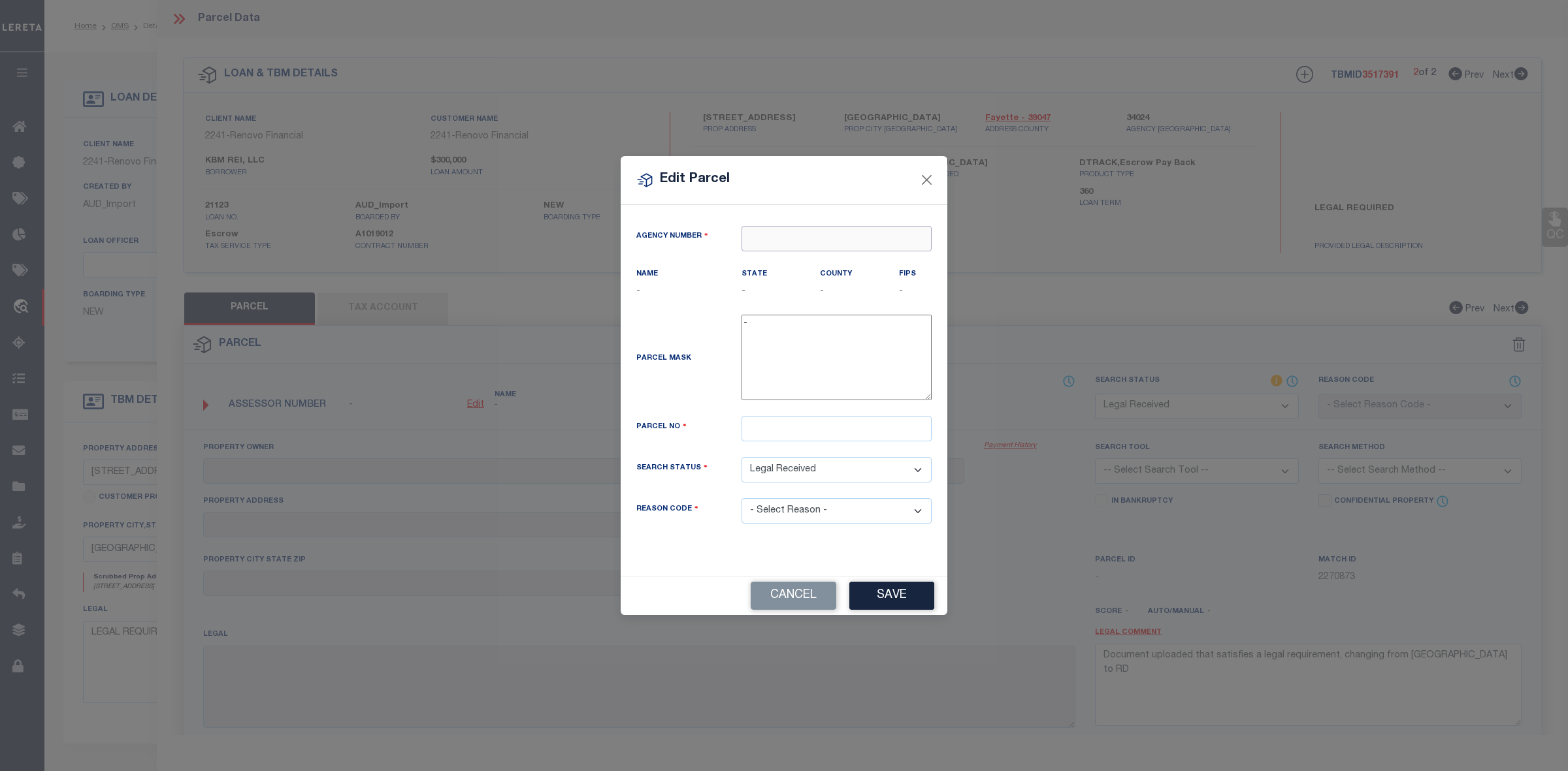
click at [835, 242] on input "text" at bounding box center [837, 238] width 190 height 26
click at [823, 262] on div "340240000 : FAYETTE COUNTY" at bounding box center [837, 269] width 189 height 37
type input "340240000"
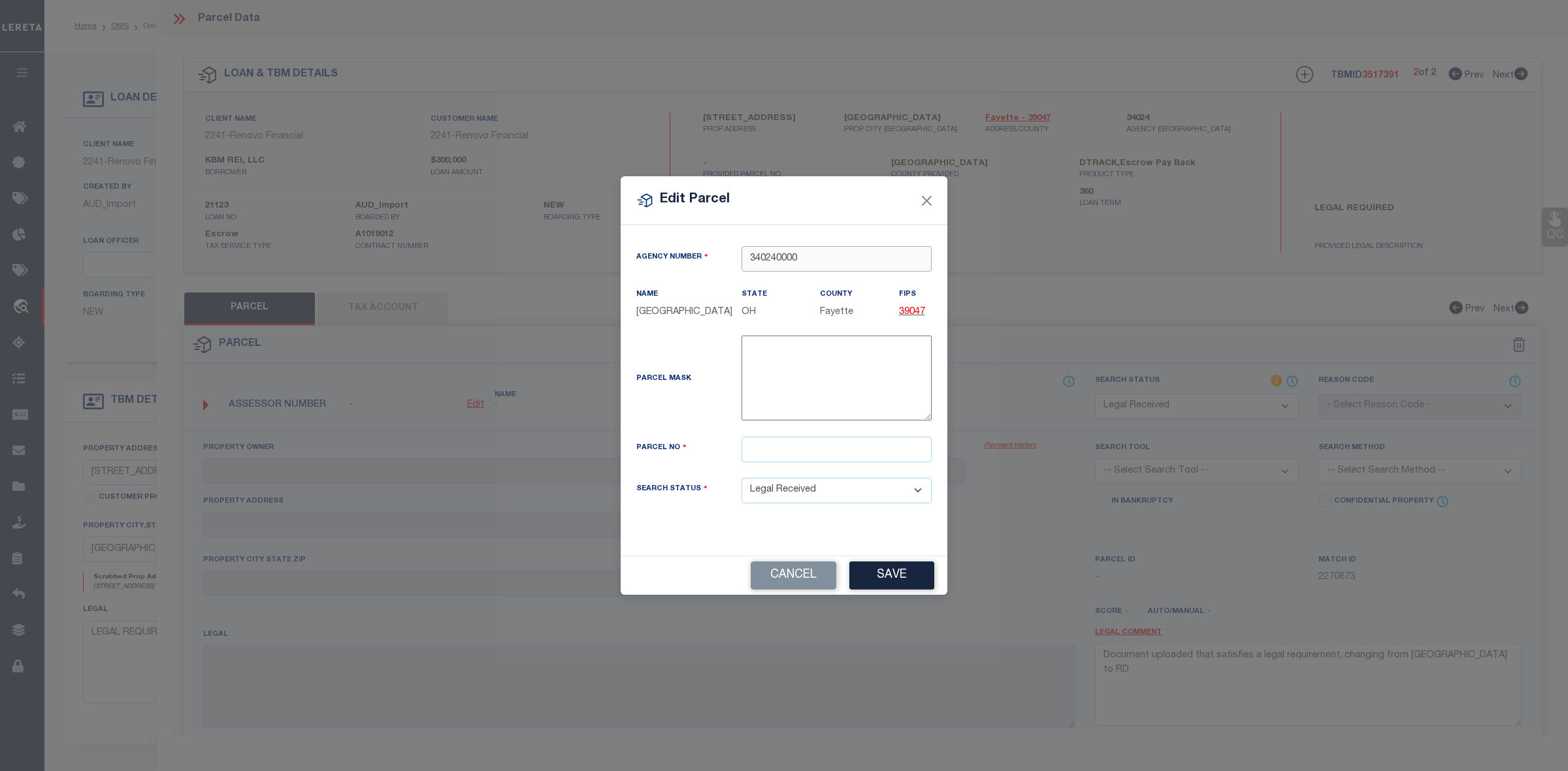
type input "340240000"
click at [838, 449] on input "text" at bounding box center [837, 450] width 190 height 26
paste input "080-009-0-03-410-00"
type input "080-009-0-03-410-00"
click at [899, 573] on button "Save" at bounding box center [891, 575] width 85 height 28
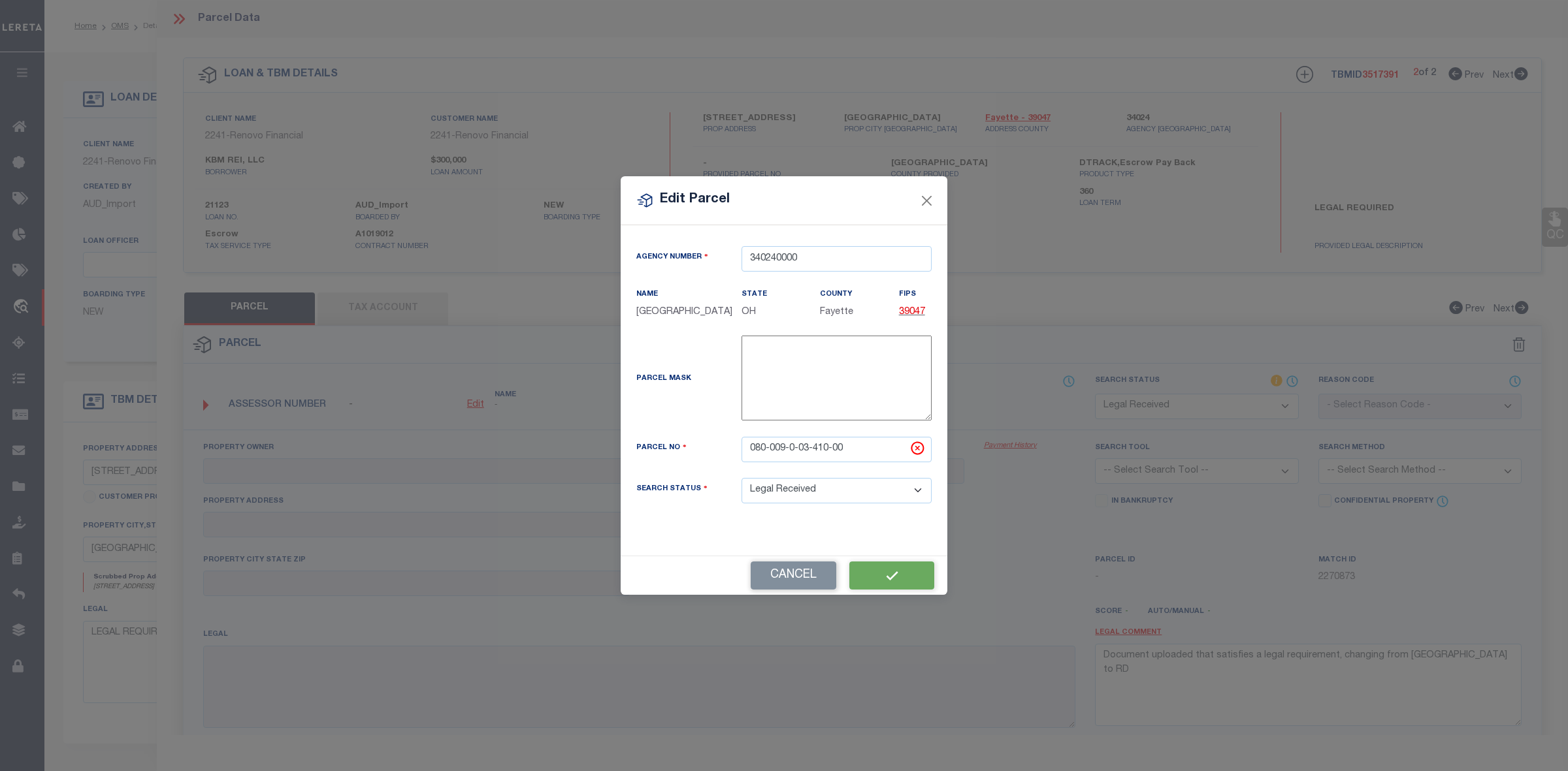
select select "RD"
checkbox input "false"
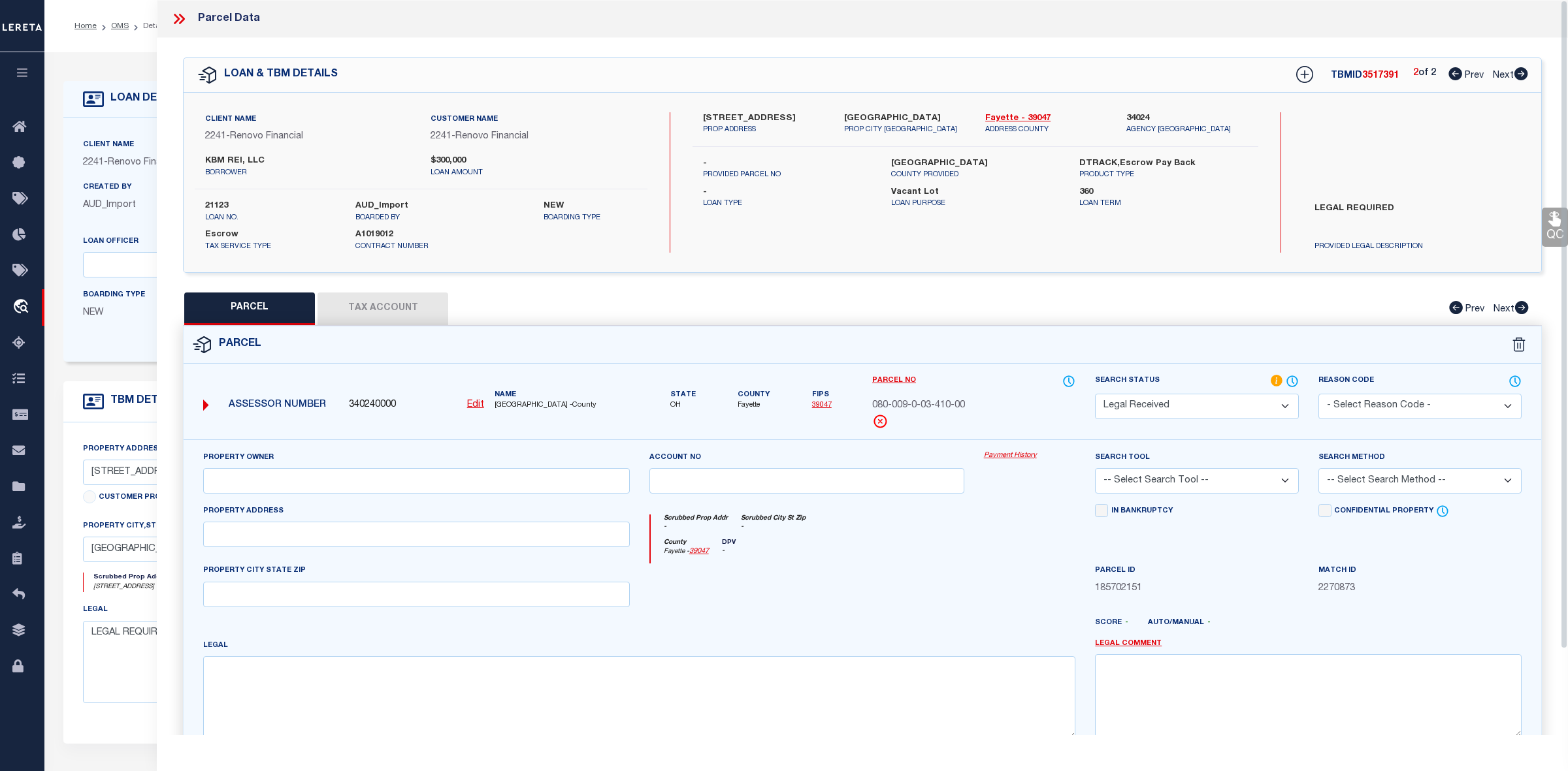
checkbox input "false"
type textarea "Document uploaded that satisfies a legal requirement, changing from ND to RD"
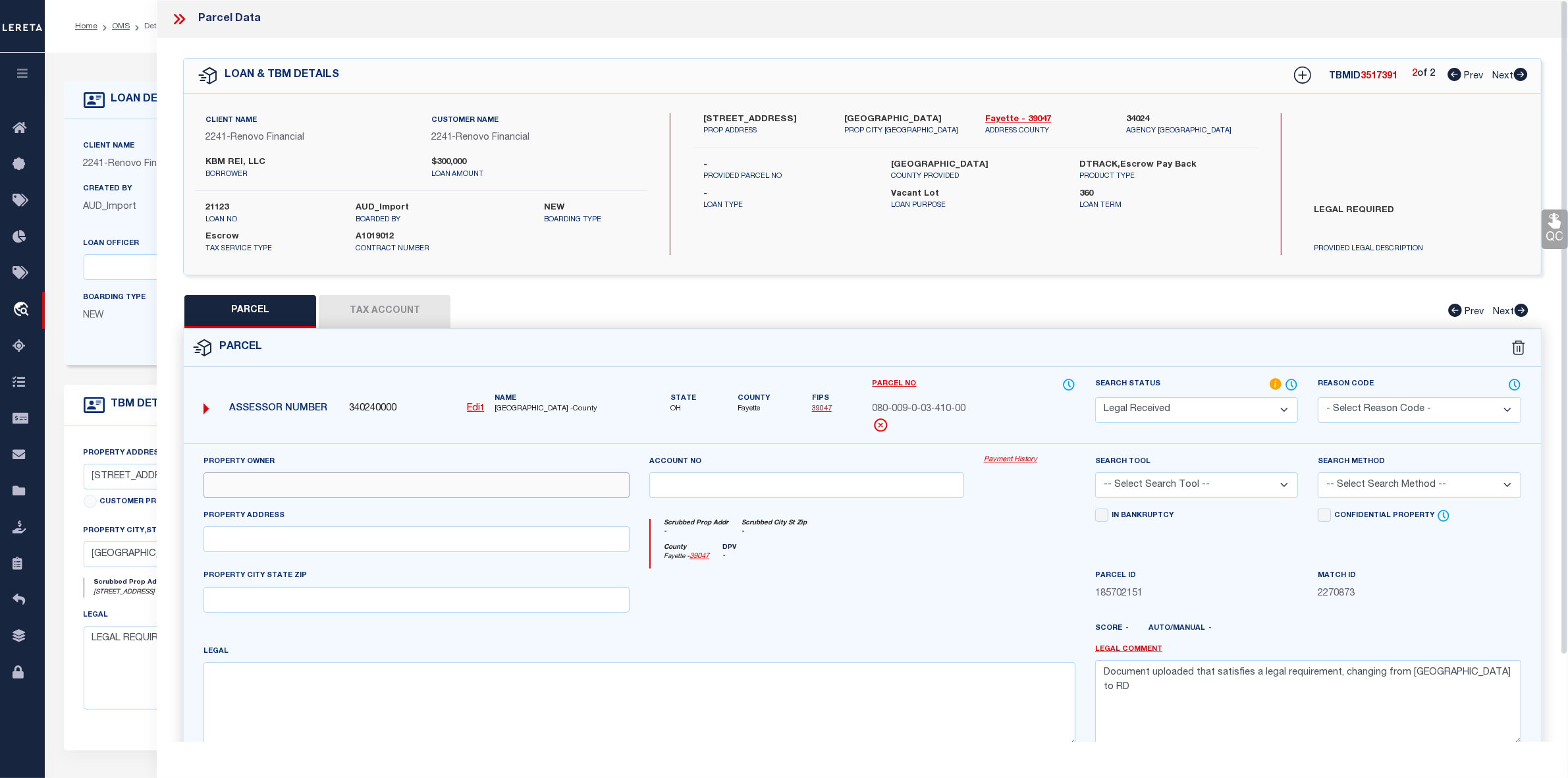
click at [383, 487] on input "text" at bounding box center [417, 485] width 426 height 26
paste input "KBM REI LLC"
type input "KBM REI LLC"
click at [240, 541] on input "text" at bounding box center [417, 539] width 426 height 26
paste input "5 VINE ST LOT 32 WH"
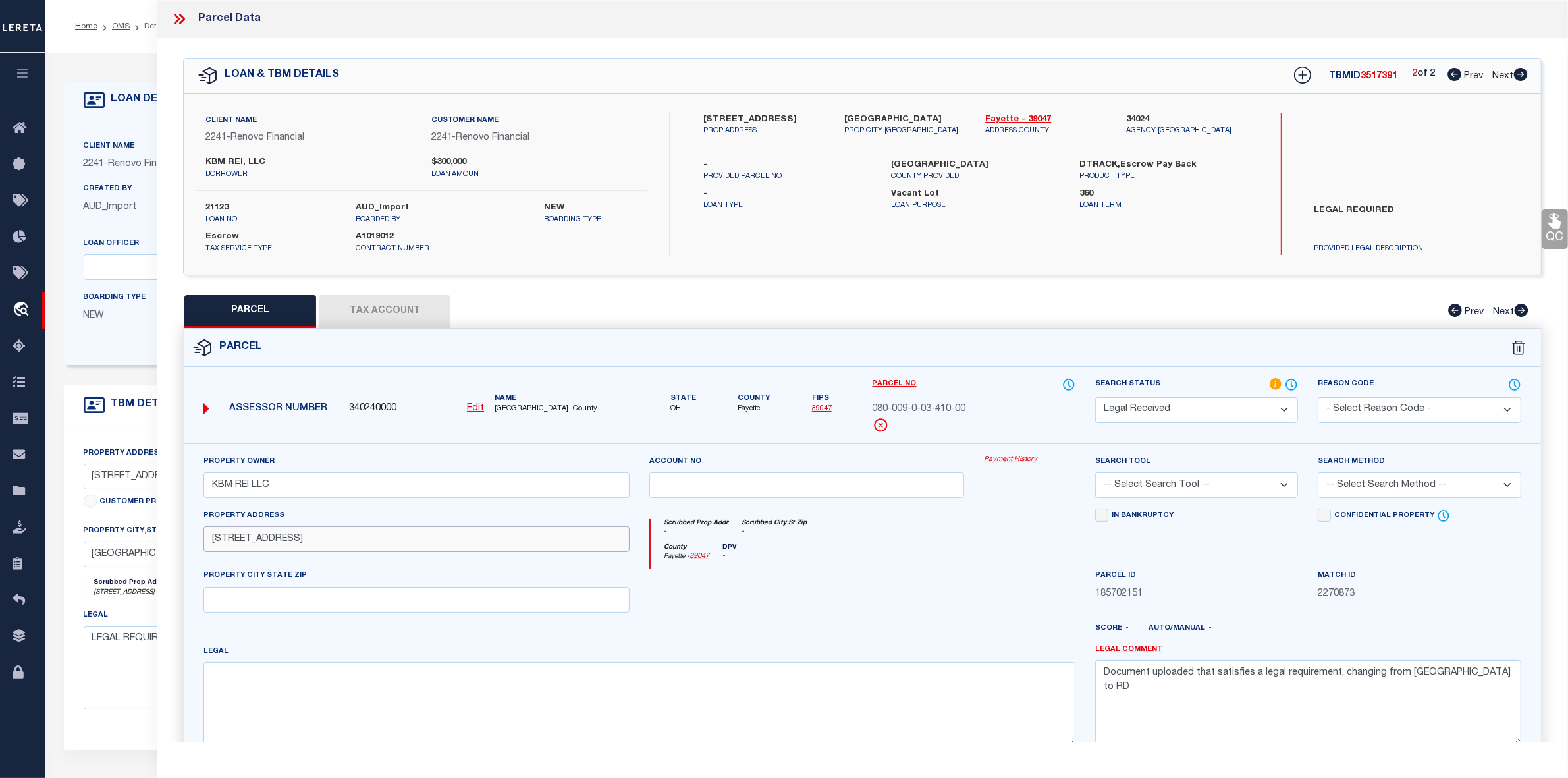
drag, startPoint x: 257, startPoint y: 541, endPoint x: 353, endPoint y: 541, distance: 96.0
click at [353, 541] on input "5 VINE ST LOT 32 WH" at bounding box center [417, 539] width 426 height 26
type input "5 VINE ST"
click at [264, 598] on input "text" at bounding box center [417, 600] width 426 height 26
paste input "LOT 32 WH"
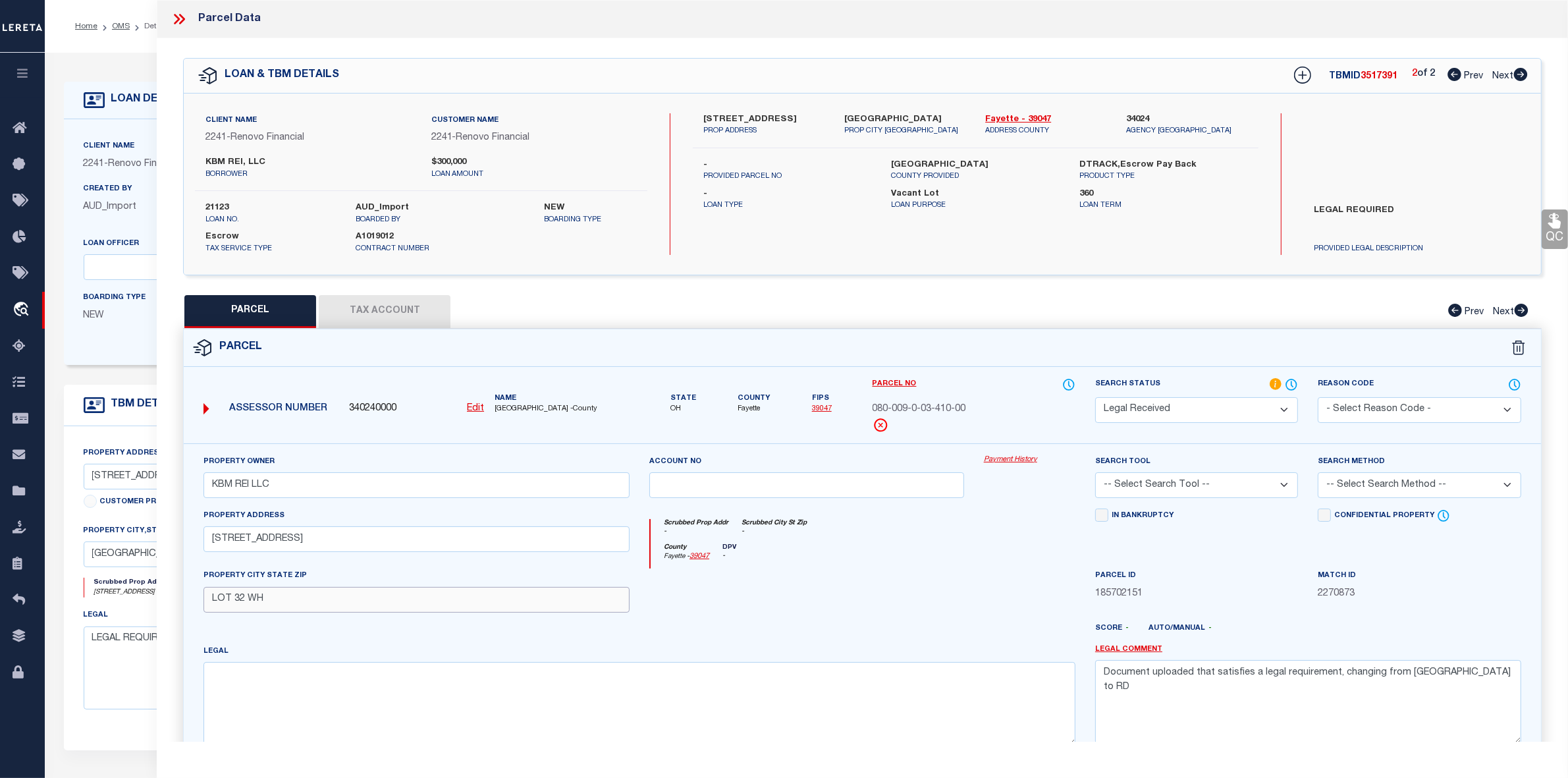
type input "LOT 32 WH"
click at [290, 477] on input "KBM REI LLC" at bounding box center [417, 485] width 426 height 26
click at [286, 482] on input "KBM REI LLC" at bounding box center [417, 485] width 426 height 26
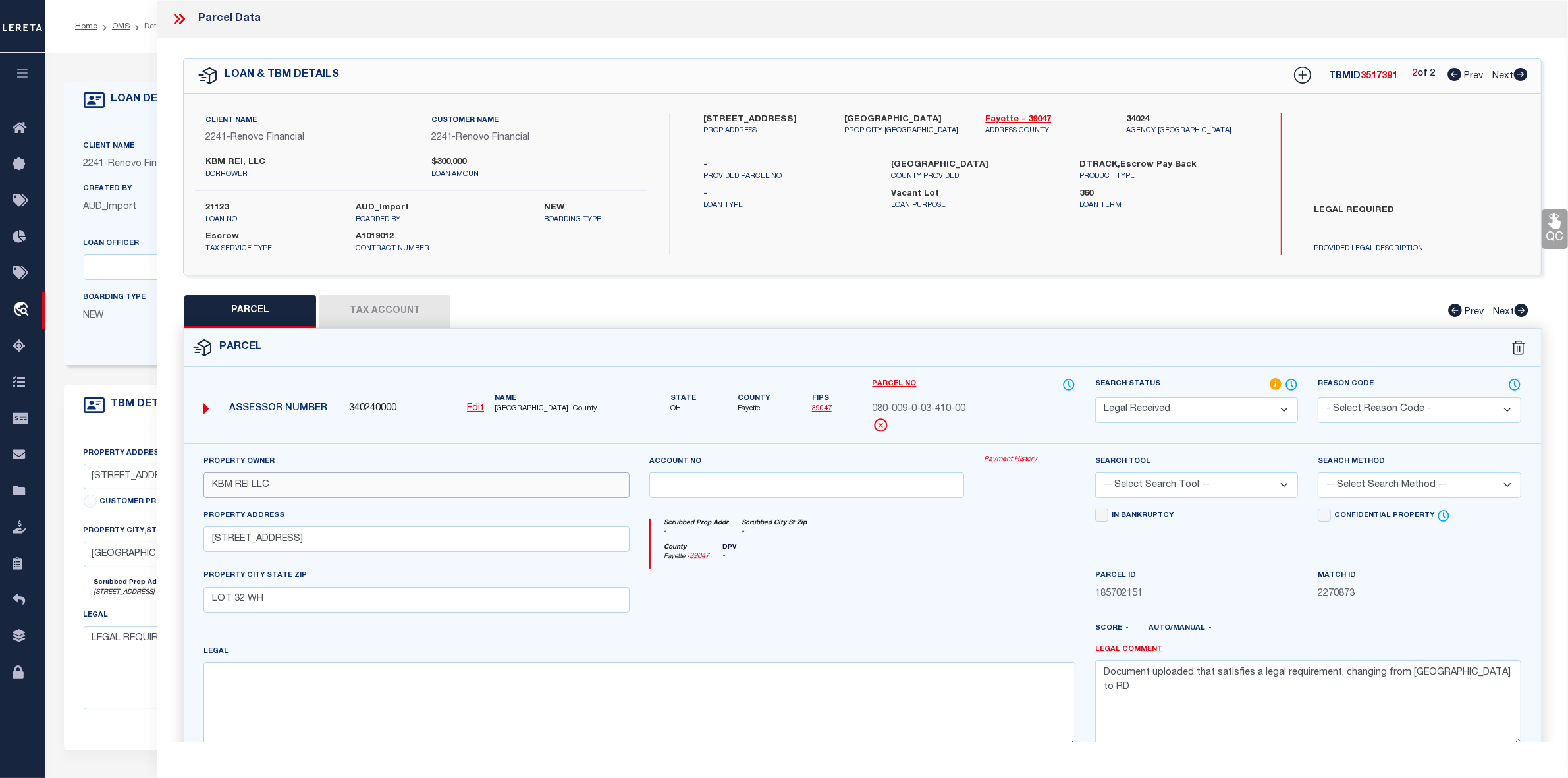
paste input ", AN OHIO LIMITED LIABILITY COMPANY"
type input "KBM REI LLC, AN OHIO LIMITED LIABILITY COMPANY"
drag, startPoint x: 844, startPoint y: 117, endPoint x: 943, endPoint y: 118, distance: 99.0
click at [943, 118] on label "Jeffersonville, OH 43128" at bounding box center [905, 120] width 121 height 13
copy label "Jeffersonville, OH 43128"
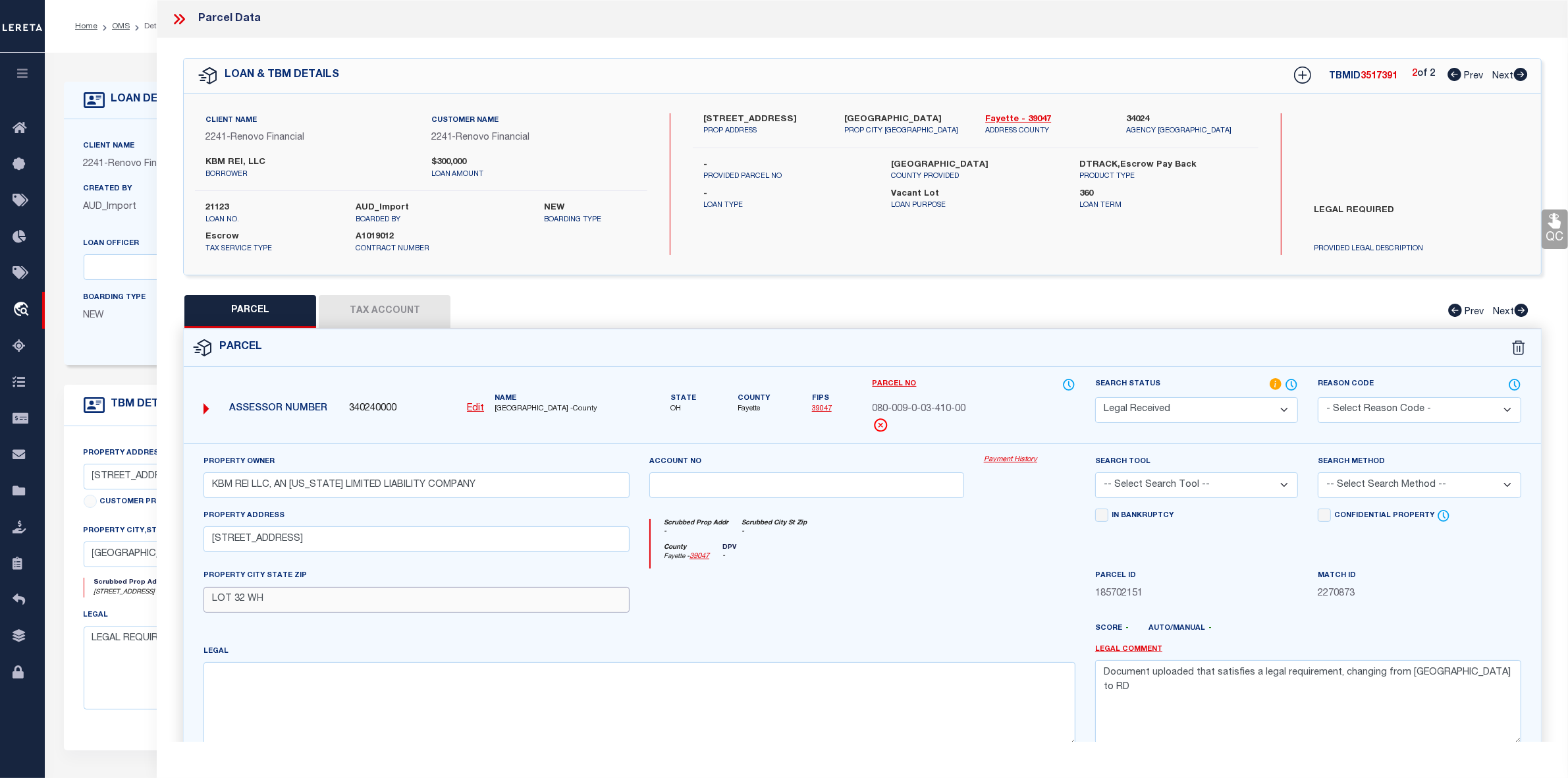
click at [301, 603] on input "LOT 32 WH" at bounding box center [417, 600] width 426 height 26
paste input "Jeffersonville, OH 43128"
type input "LOT 32 WH, Jeffersonville, OH 43128"
click at [273, 696] on textarea at bounding box center [639, 703] width 872 height 83
paste textarea "HOWARD 66X165"
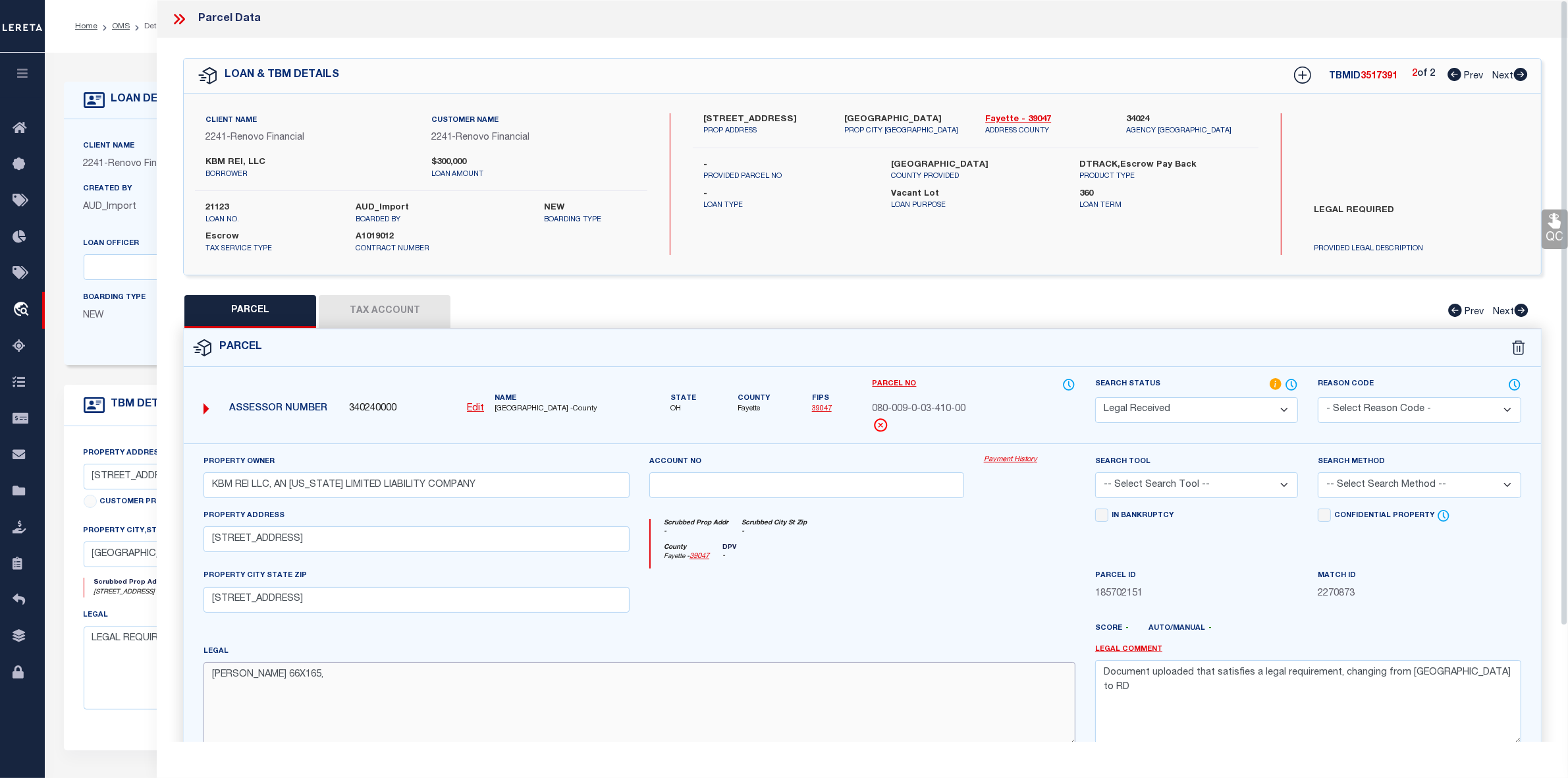
click at [350, 675] on textarea "HOWARD 66X165," at bounding box center [639, 703] width 872 height 83
paste textarea "Acres 0.2500"
click at [210, 690] on textarea "HOWARD 66X165, Acres 0.2500" at bounding box center [639, 703] width 872 height 83
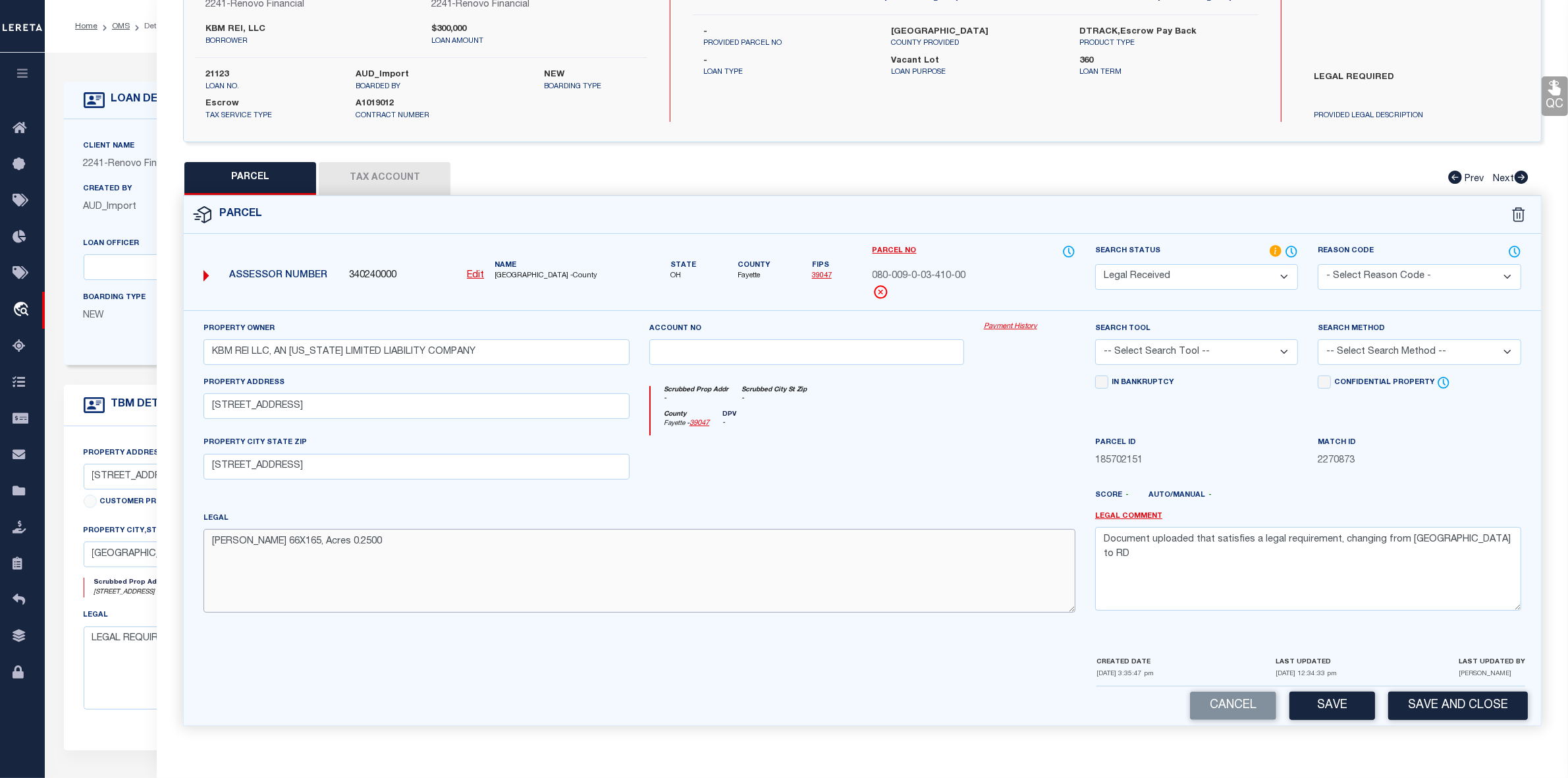
type textarea "HOWARD 66X165, Acres 0.2500"
click at [1267, 537] on textarea "Document uploaded that satisfies a legal requirement, changing from ND to RD" at bounding box center [1308, 568] width 426 height 83
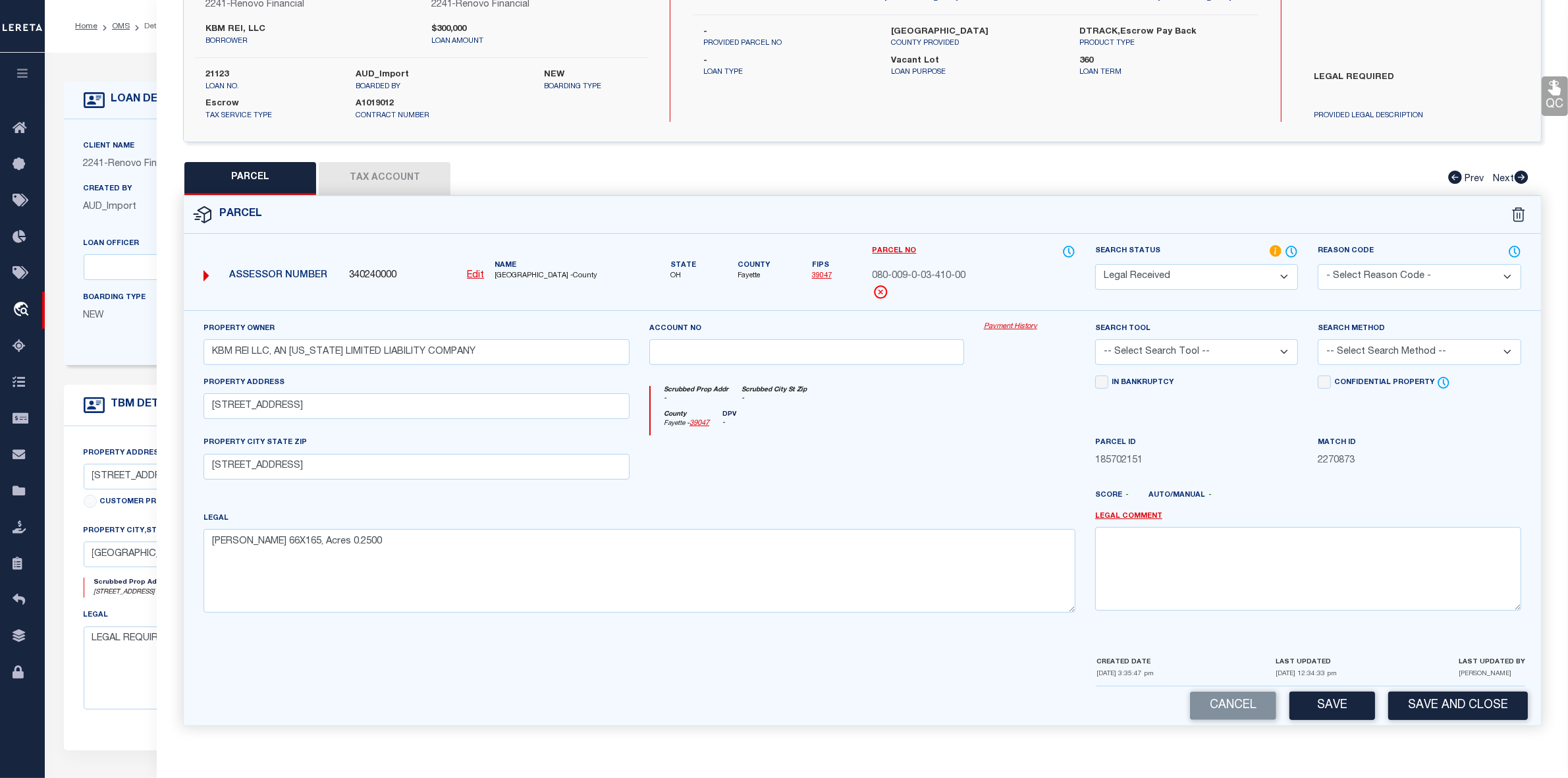
click at [1162, 345] on select "-- Select Search Tool -- 3rd Party Website Agency File Agency Website ATLS CNV-…" at bounding box center [1196, 352] width 203 height 26
select select "AGW"
click at [1095, 339] on select "-- Select Search Tool -- 3rd Party Website Agency File Agency Website ATLS CNV-…" at bounding box center [1196, 352] width 203 height 26
click at [1378, 353] on select "-- Select Search Method -- Property Address Legal Liability Info Provided" at bounding box center [1419, 352] width 203 height 26
select select "LEG"
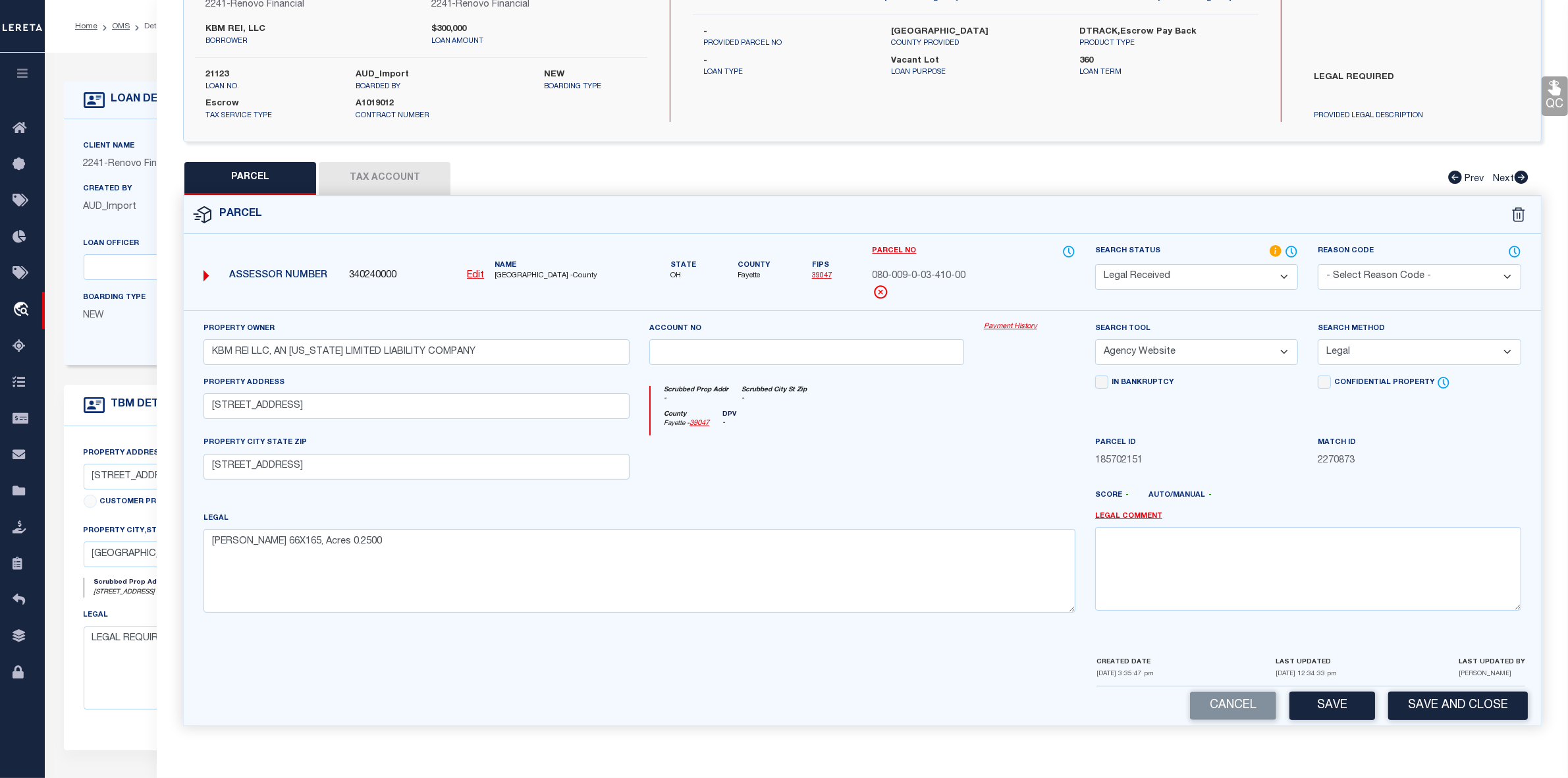
click at [1318, 339] on select "-- Select Search Method -- Property Address Legal Liability Info Provided" at bounding box center [1419, 352] width 203 height 26
click at [1337, 707] on button "Save" at bounding box center [1332, 706] width 85 height 28
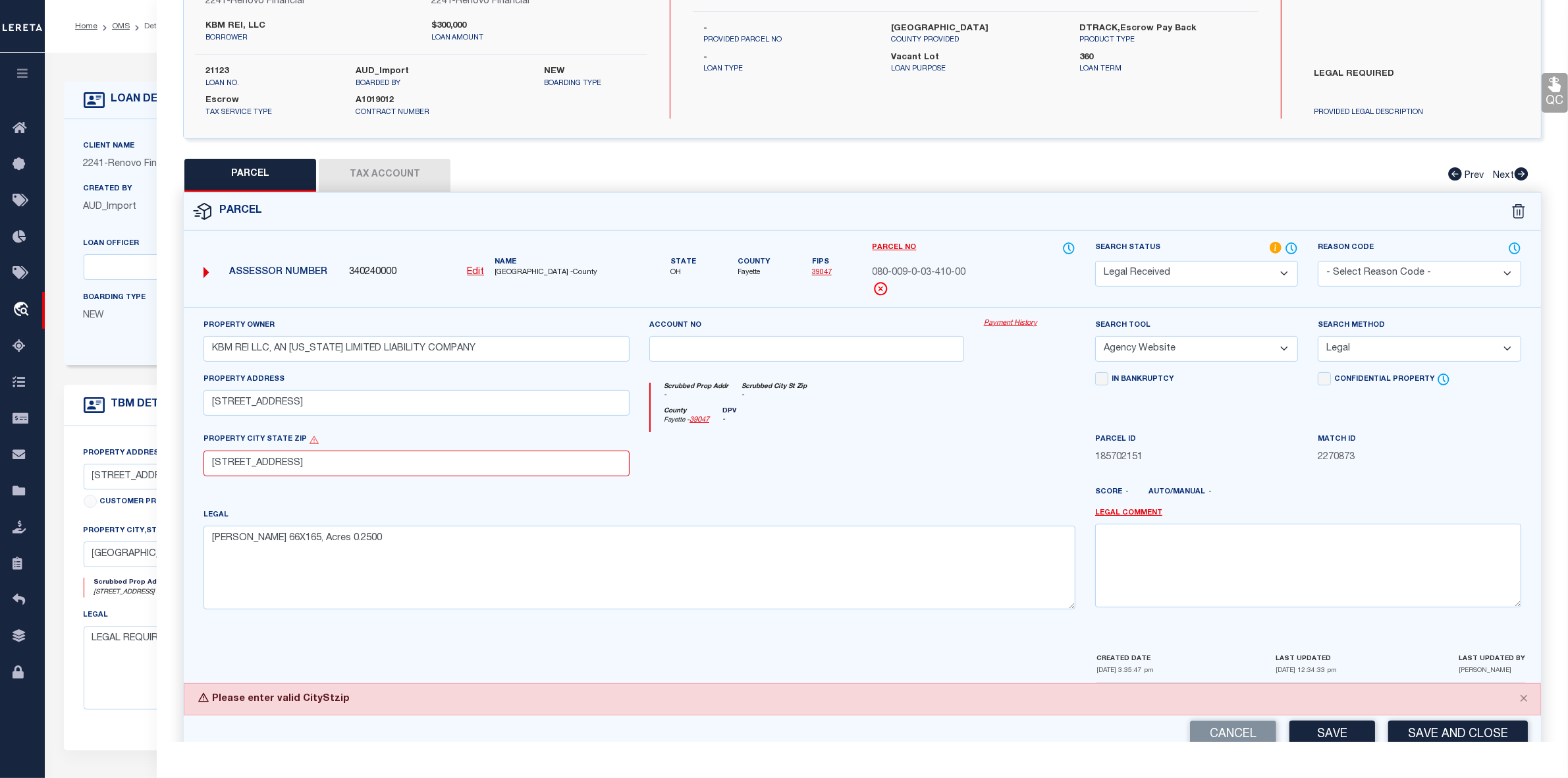
scroll to position [54, 0]
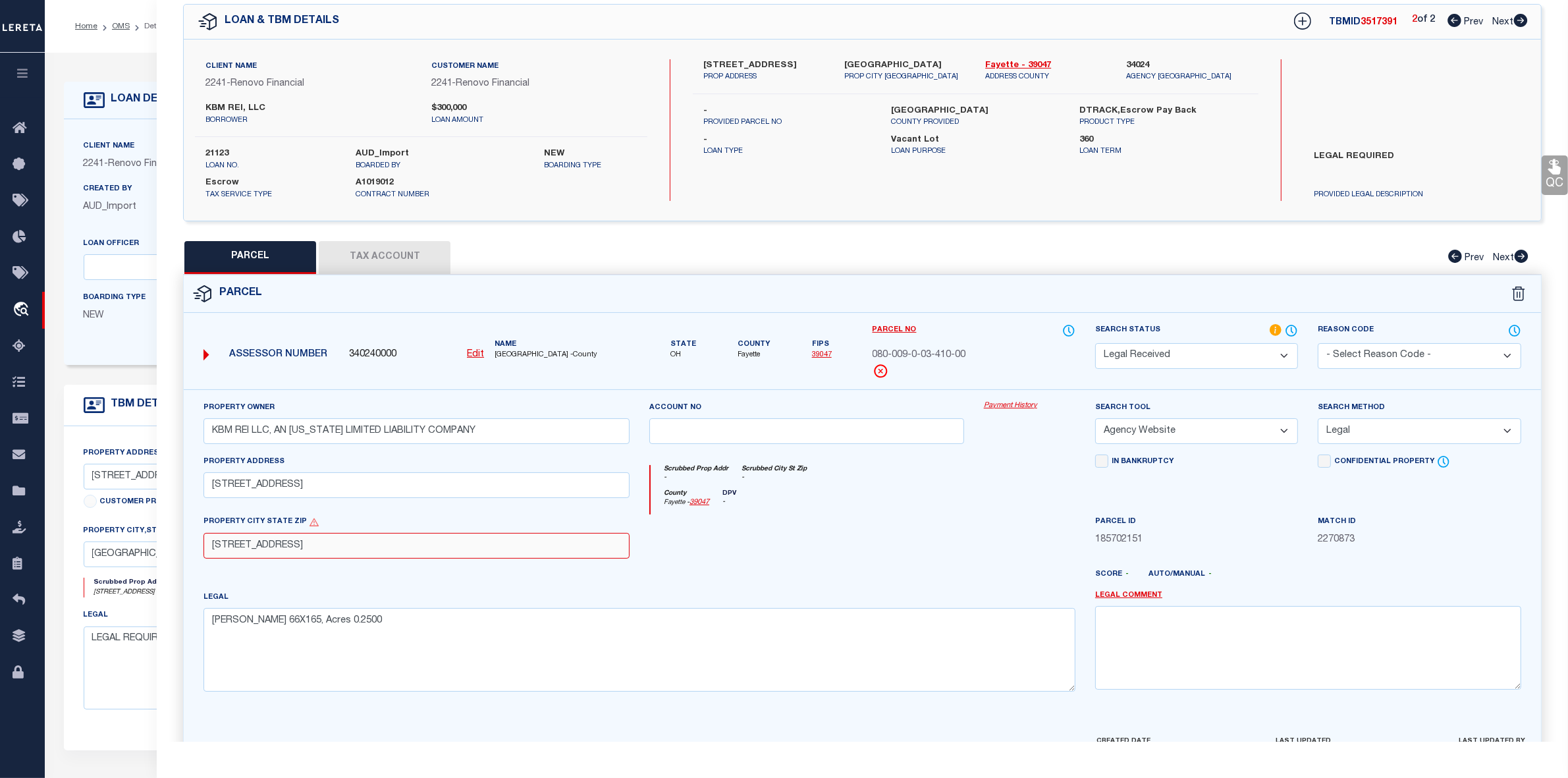
drag, startPoint x: 376, startPoint y: 548, endPoint x: 351, endPoint y: 548, distance: 25.0
click at [351, 548] on input "LOT 32 WH, Jeffersonville, OH 43128" at bounding box center [417, 546] width 426 height 26
click at [370, 578] on div "Property Owner KBM REI LLC, AN OHIO LIMITED LIABILITY COMPANY Account no Paymen…" at bounding box center [862, 551] width 1337 height 301
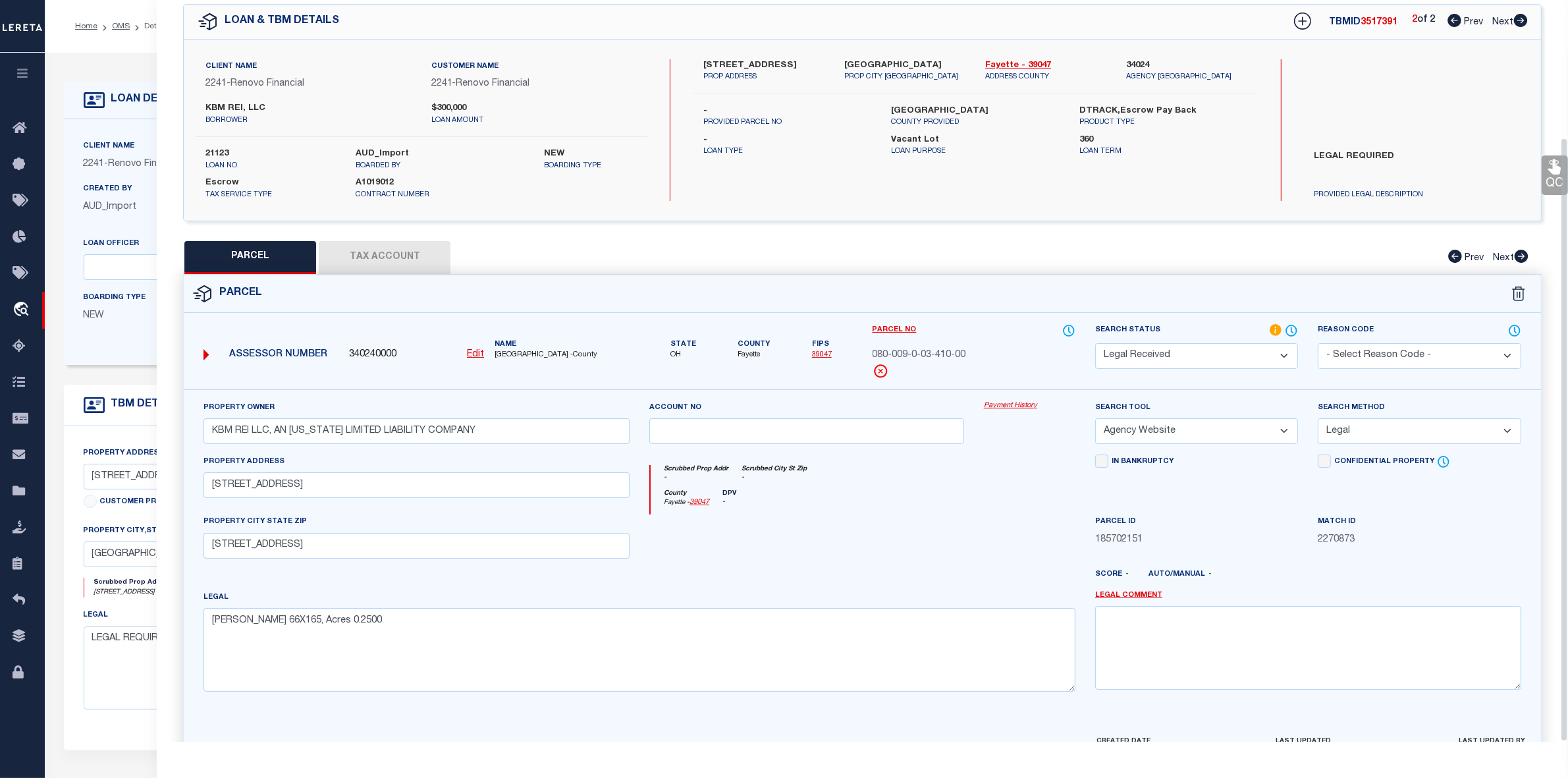
scroll to position [169, 0]
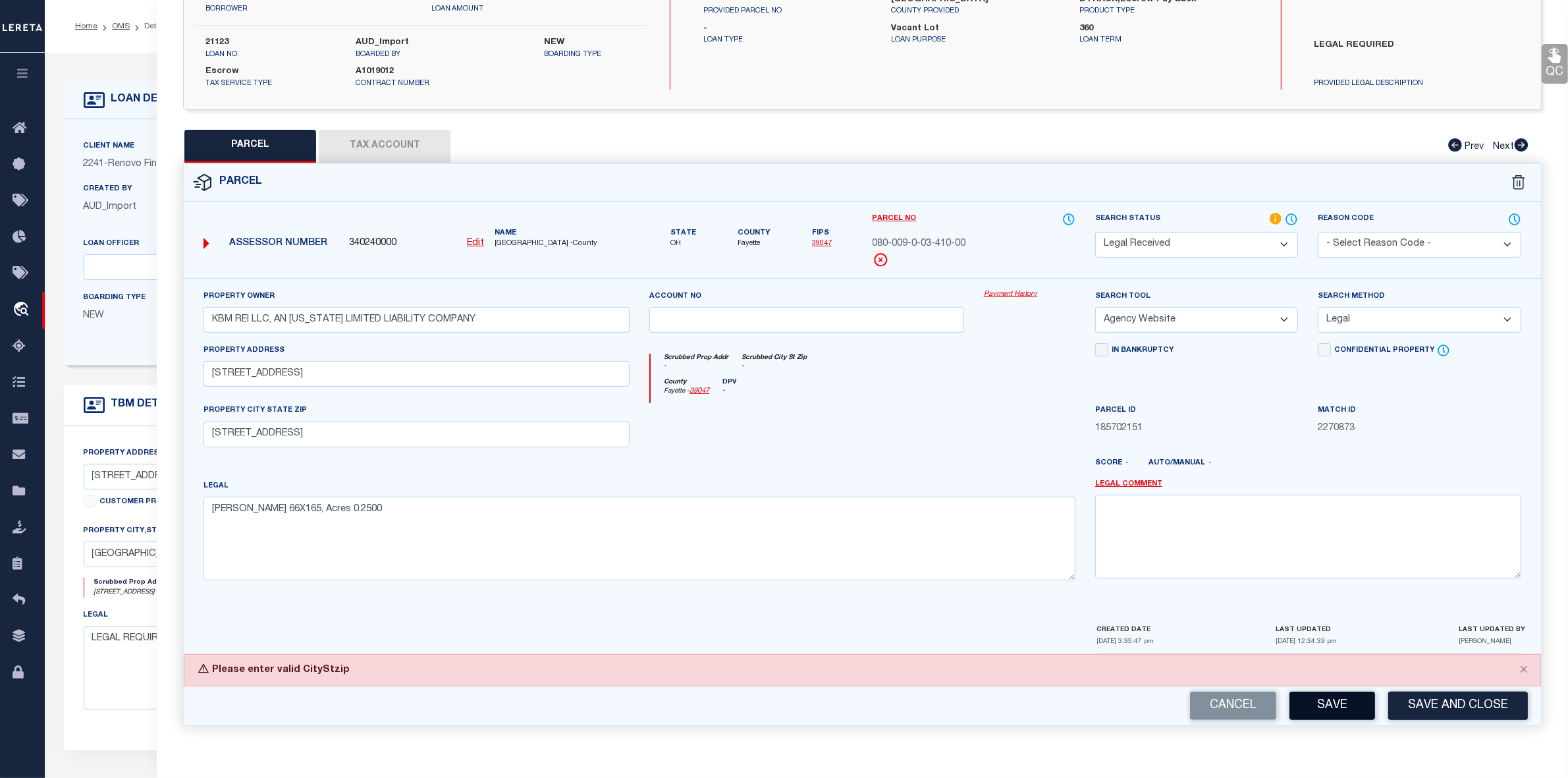
click at [1328, 709] on button "Save" at bounding box center [1332, 706] width 85 height 28
drag, startPoint x: 269, startPoint y: 433, endPoint x: 159, endPoint y: 433, distance: 110.0
click at [159, 433] on div "QC QC QC" at bounding box center [862, 307] width 1411 height 869
type input "Jeffersonville, OH 39047"
click at [330, 386] on input "5 VINE ST" at bounding box center [417, 374] width 426 height 26
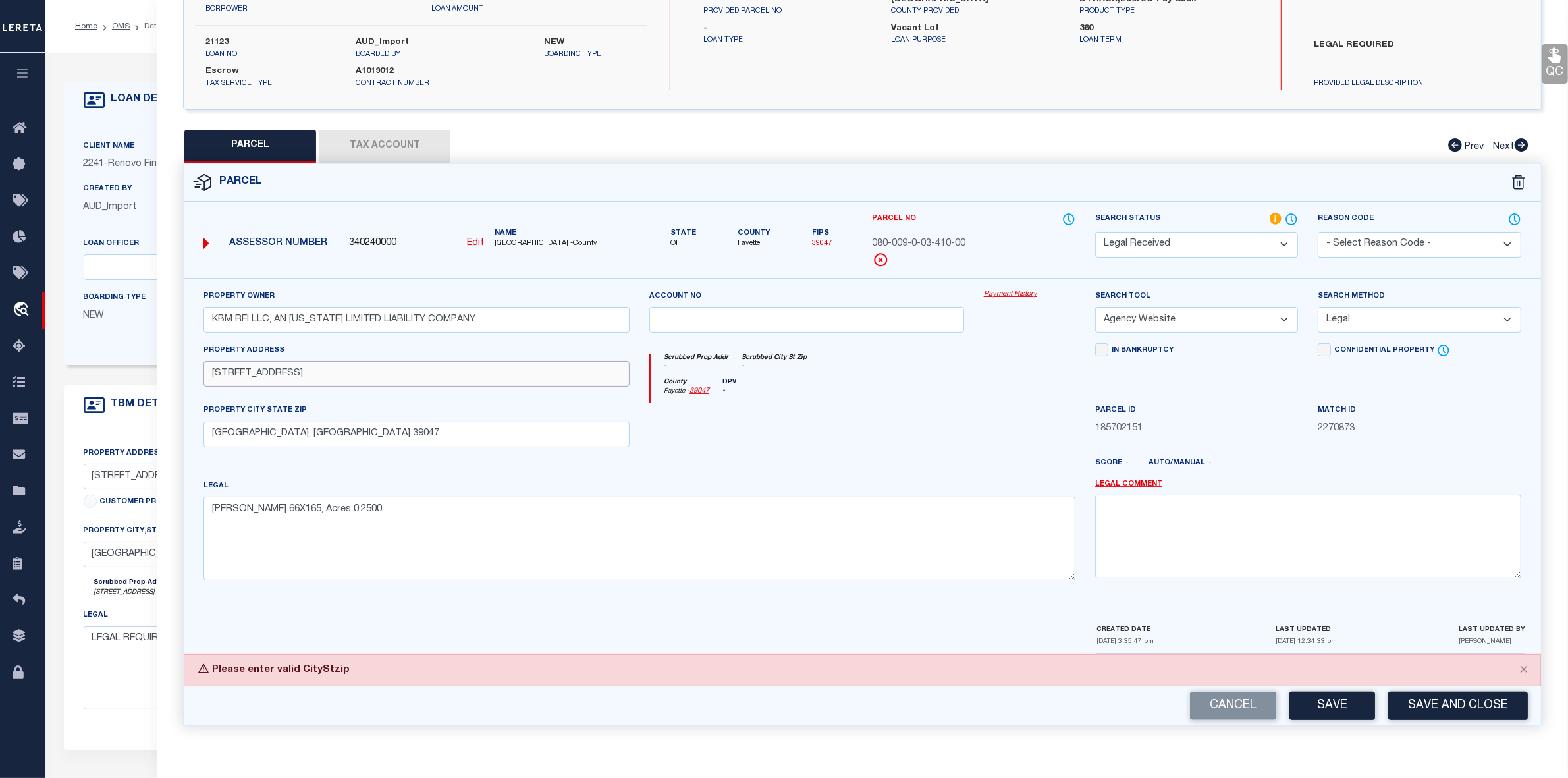
paste input "LOT 32 WH,"
type input "5 VINE ST LOT 32 WH,"
click at [377, 472] on div "Property Owner KBM REI LLC, AN OHIO LIMITED LIABILITY COMPANY Account no Paymen…" at bounding box center [862, 440] width 1337 height 301
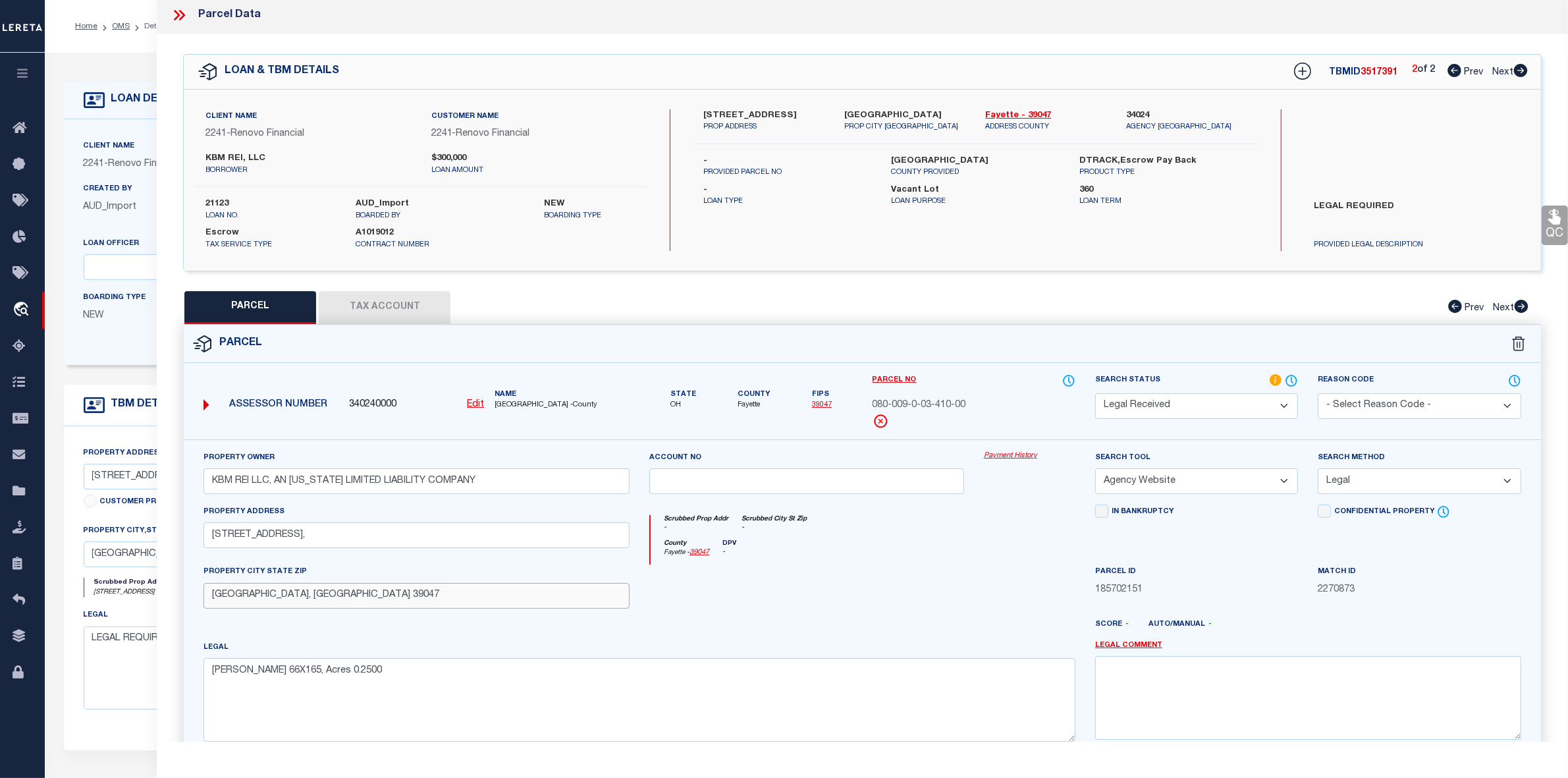
click at [320, 593] on input "Jeffersonville, OH 39047" at bounding box center [417, 596] width 426 height 26
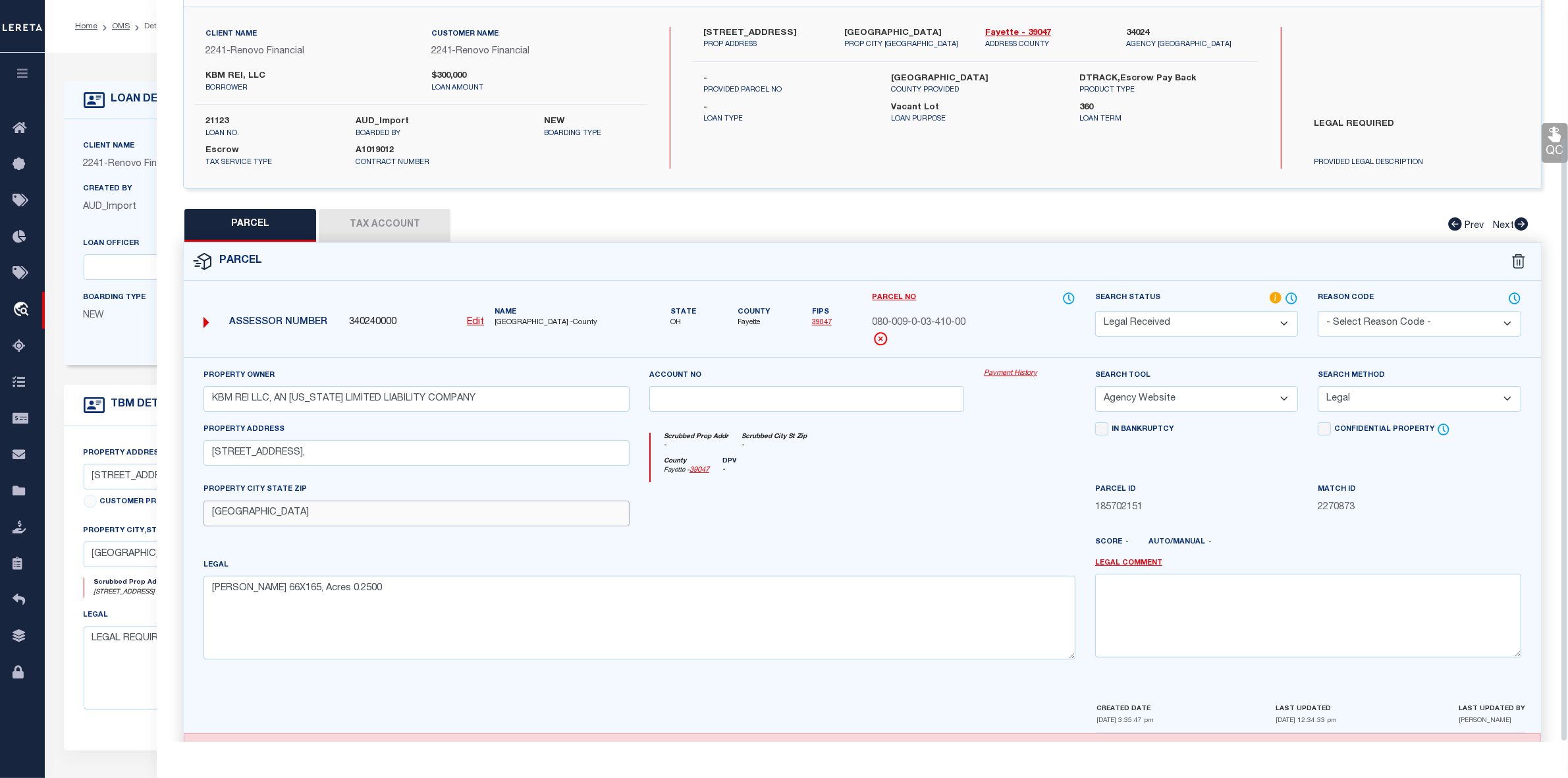
scroll to position [169, 0]
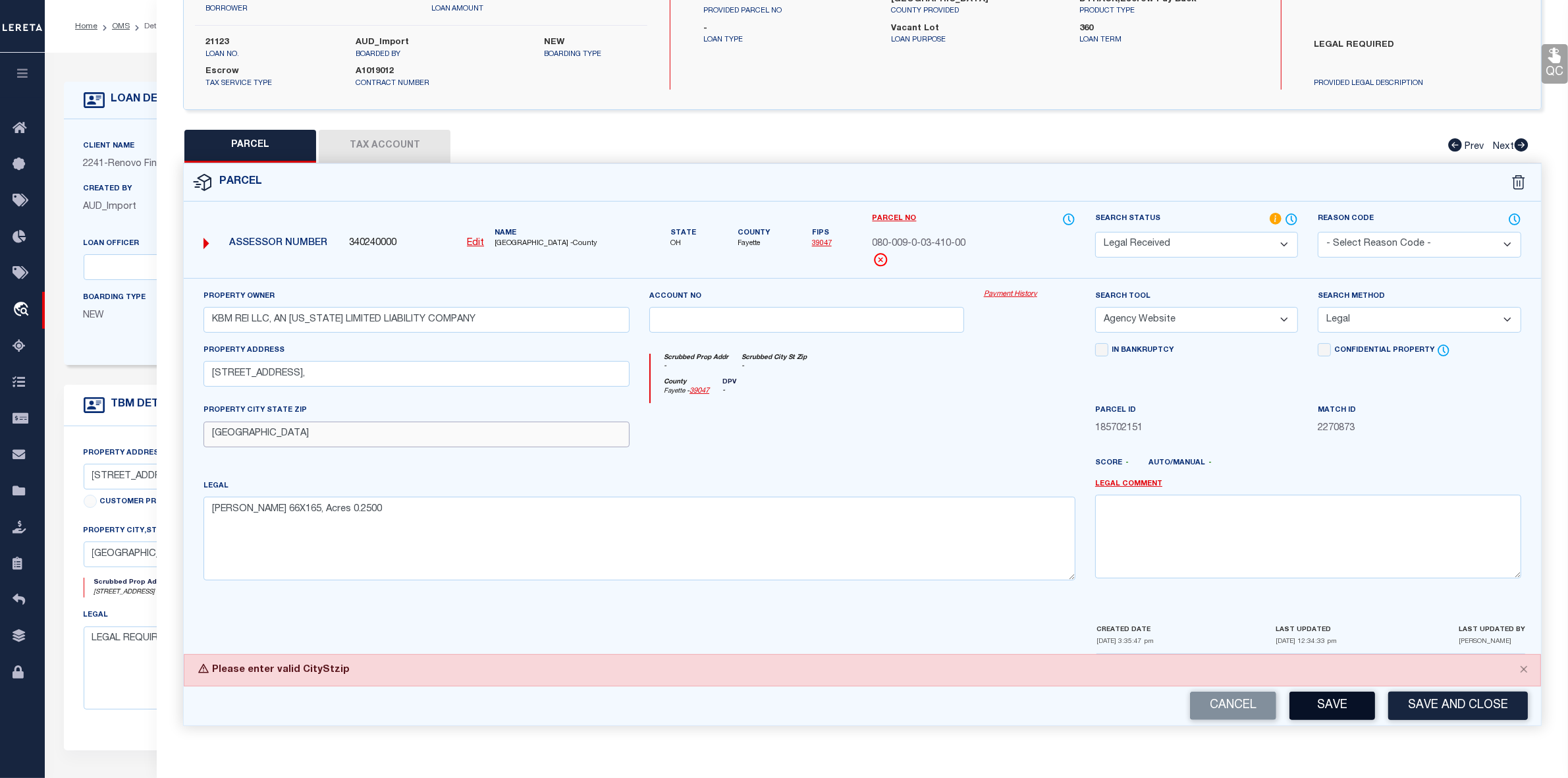
type input "Jeffersonville, OH 43128"
click at [1355, 712] on button "Save" at bounding box center [1332, 706] width 85 height 28
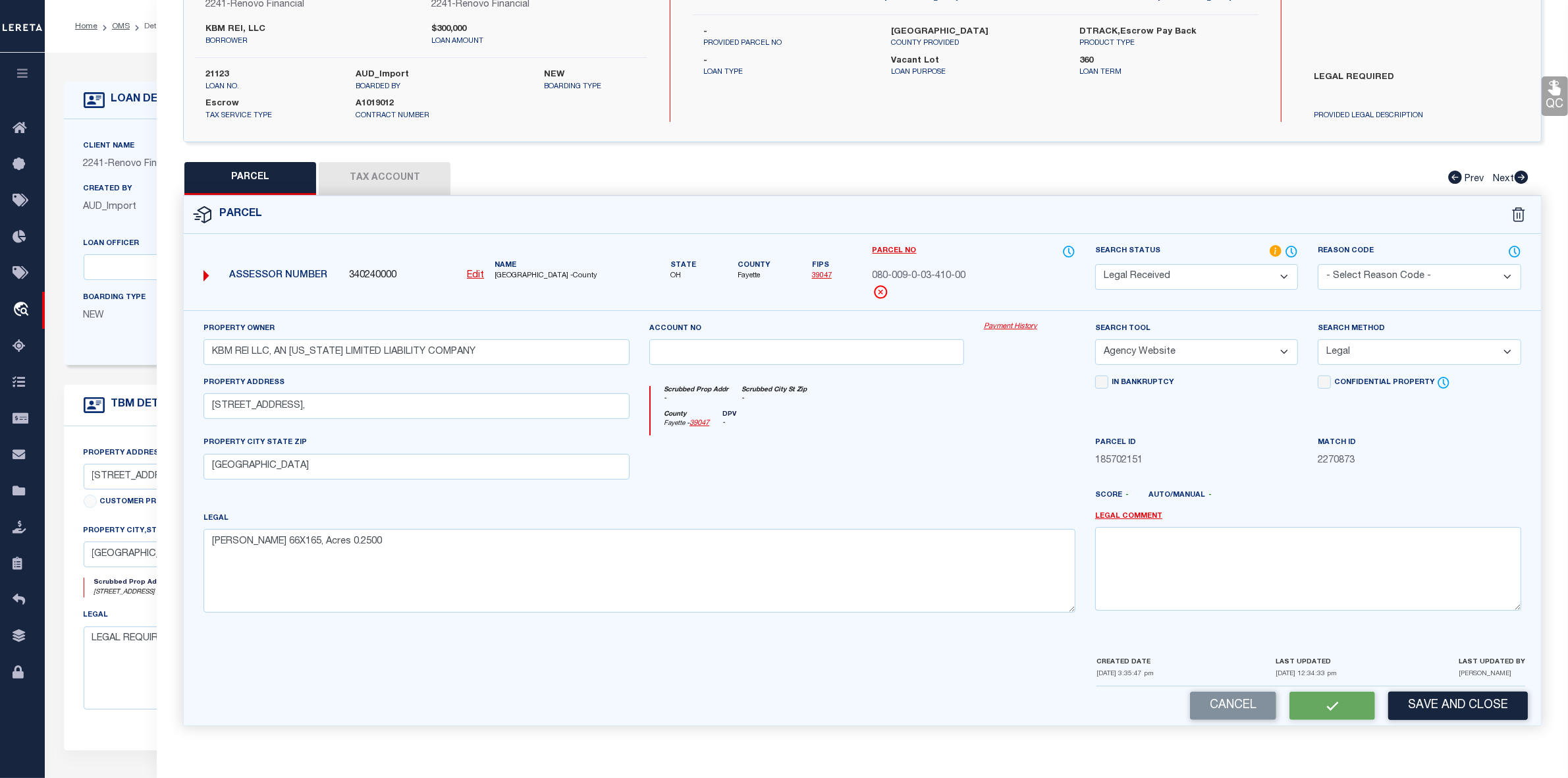
select select "AS"
select select
checkbox input "false"
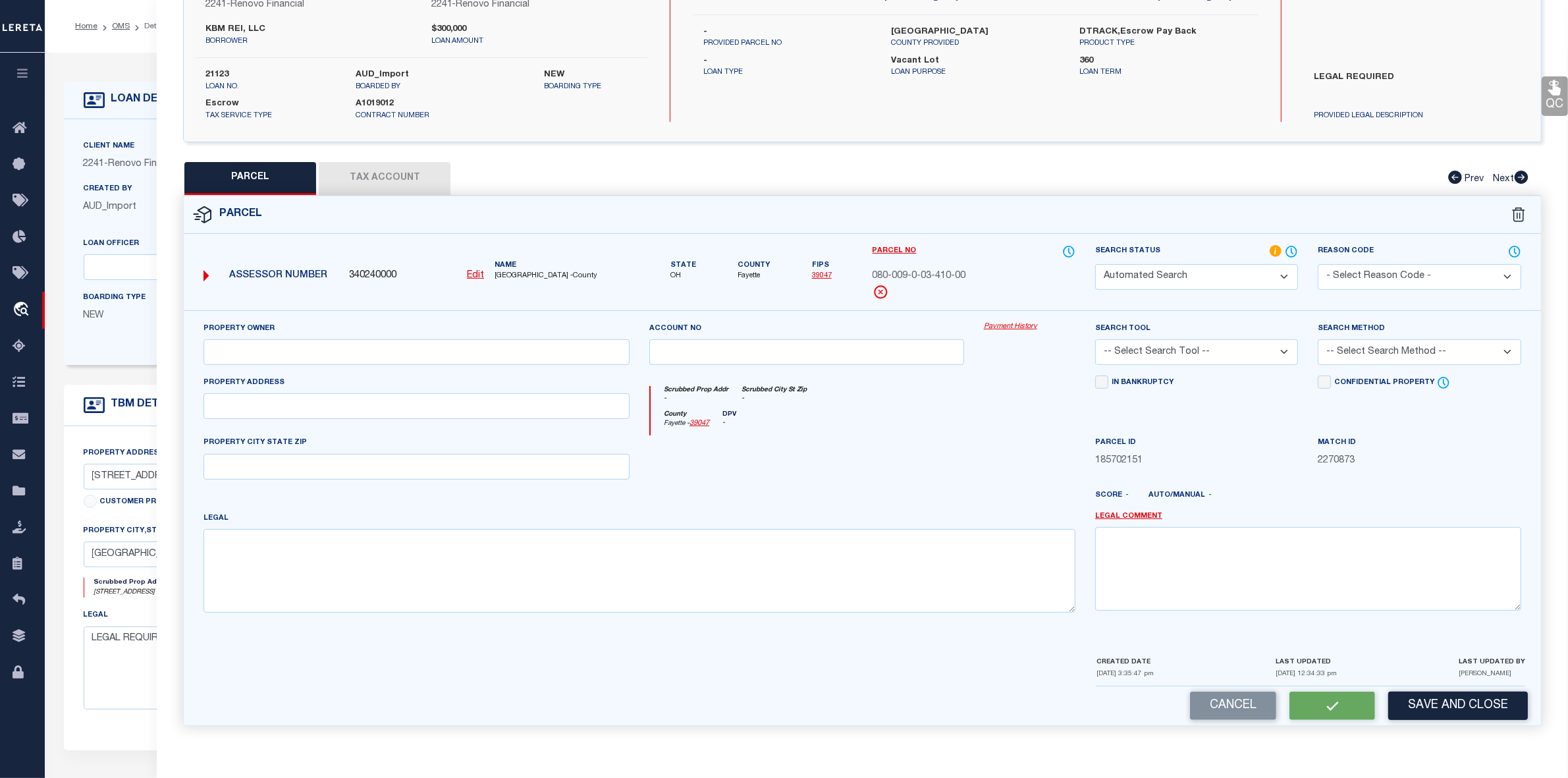
select select "RD"
type input "KBM REI LLC, AN OHIO LIMITED LIABILITY COMPANY"
select select "AGW"
select select "LEG"
type input "5 VINE ST LOT 32 WH,"
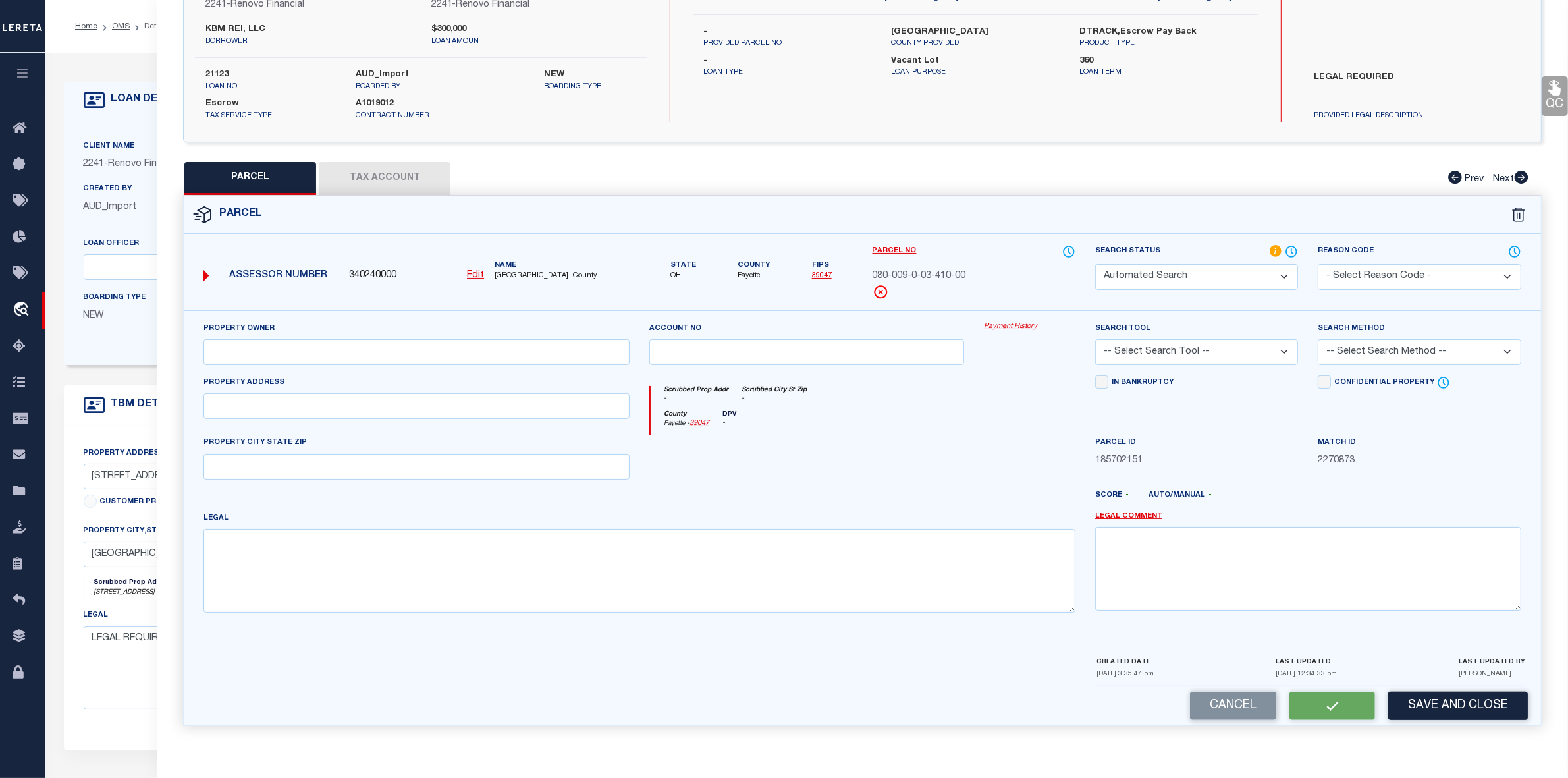
type input "Jeffersonville, OH 43128"
type textarea "HOWARD 66X165, Acres 0.2500"
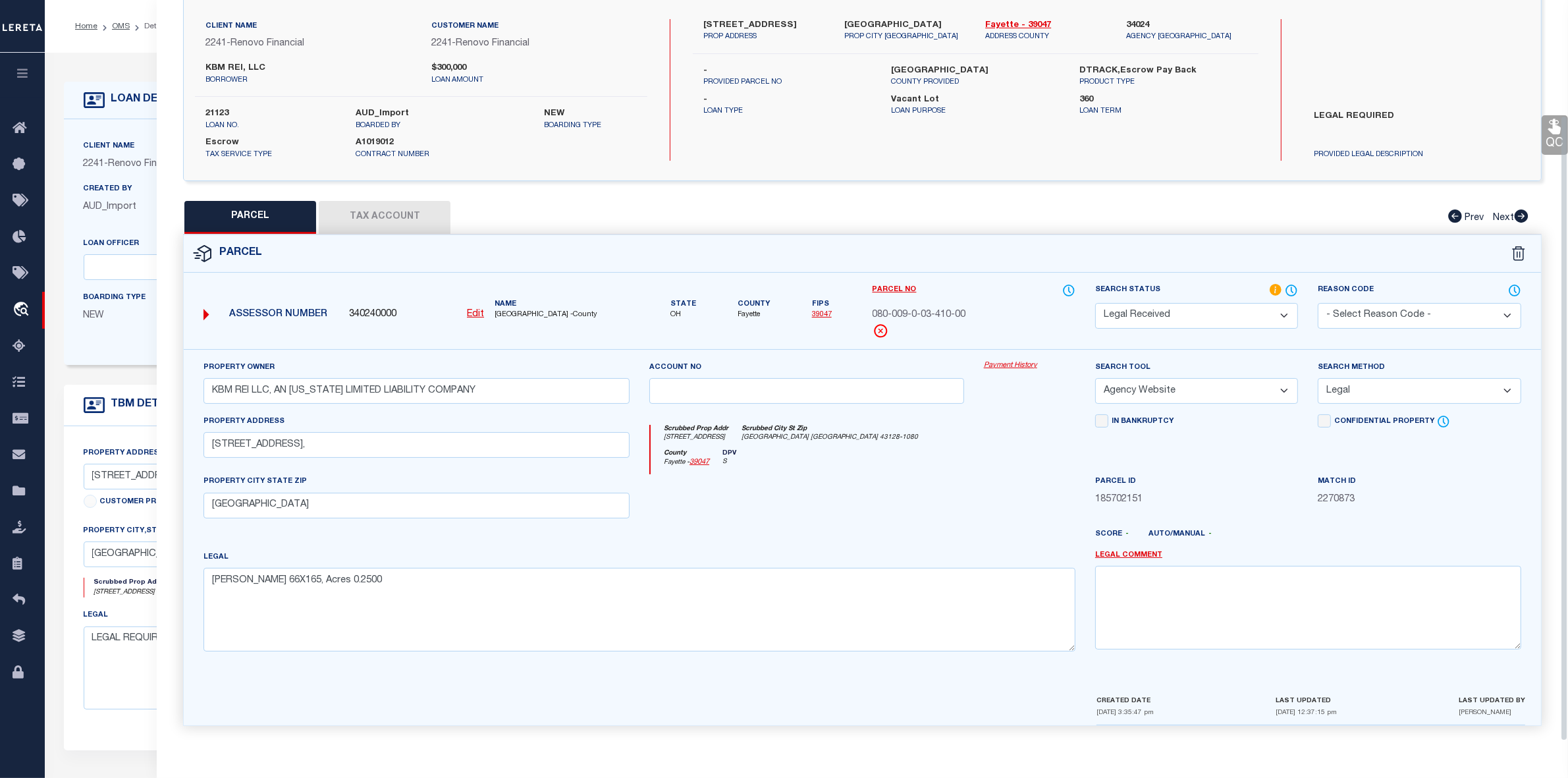
scroll to position [98, 0]
click at [391, 212] on button "Tax Account" at bounding box center [384, 217] width 132 height 33
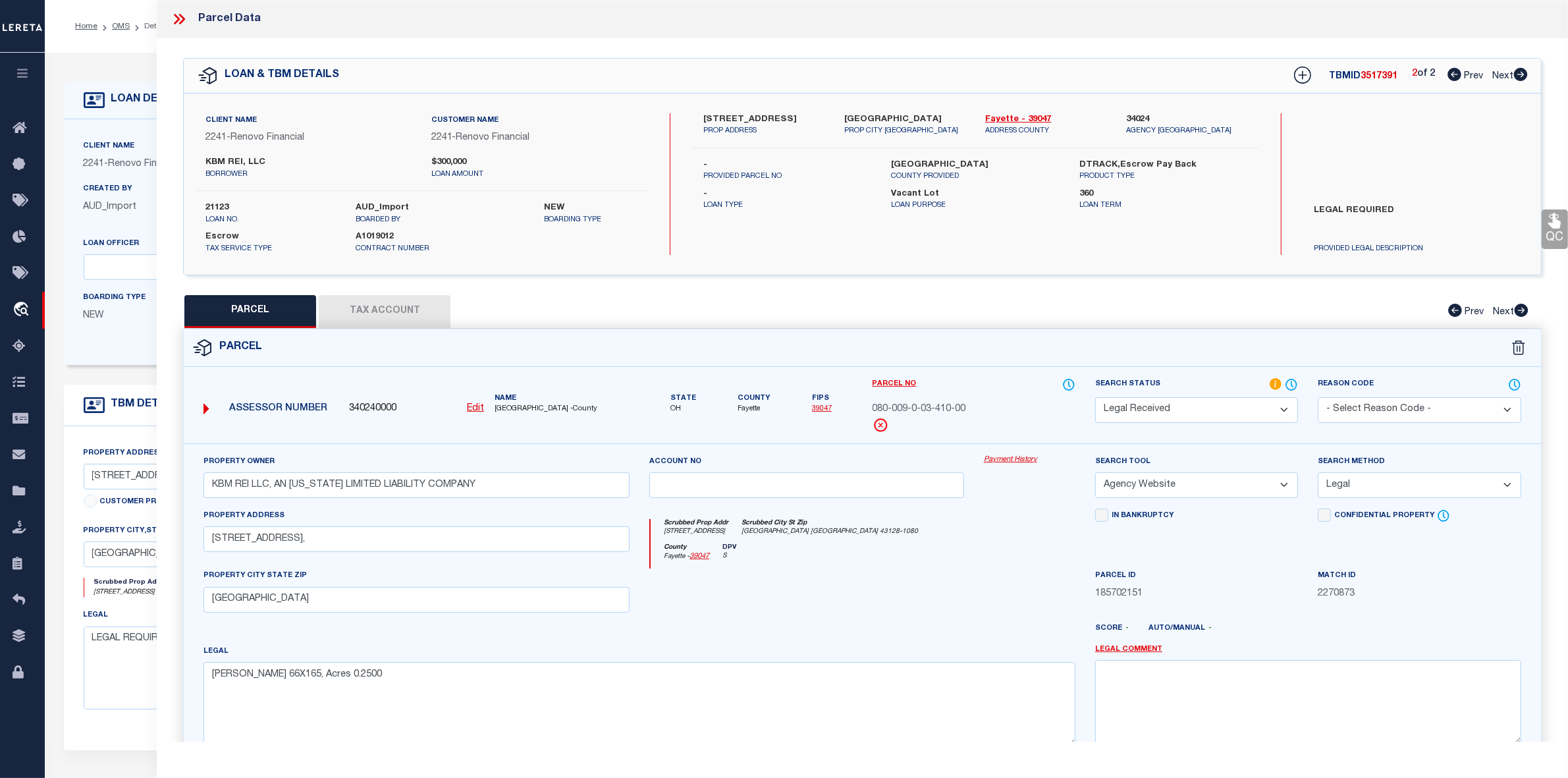
select select "100"
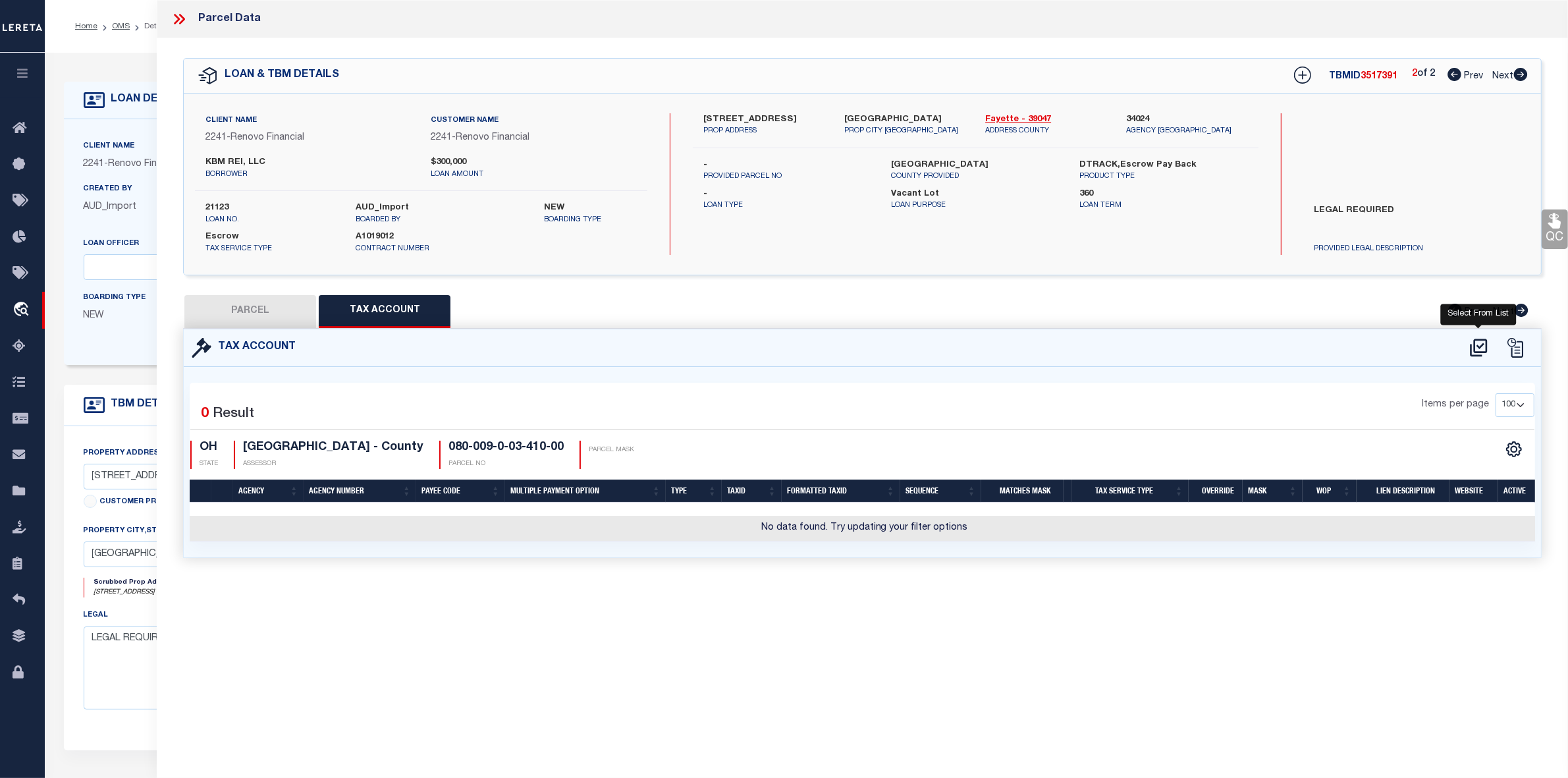
click at [1476, 347] on icon at bounding box center [1478, 347] width 22 height 21
select select "100"
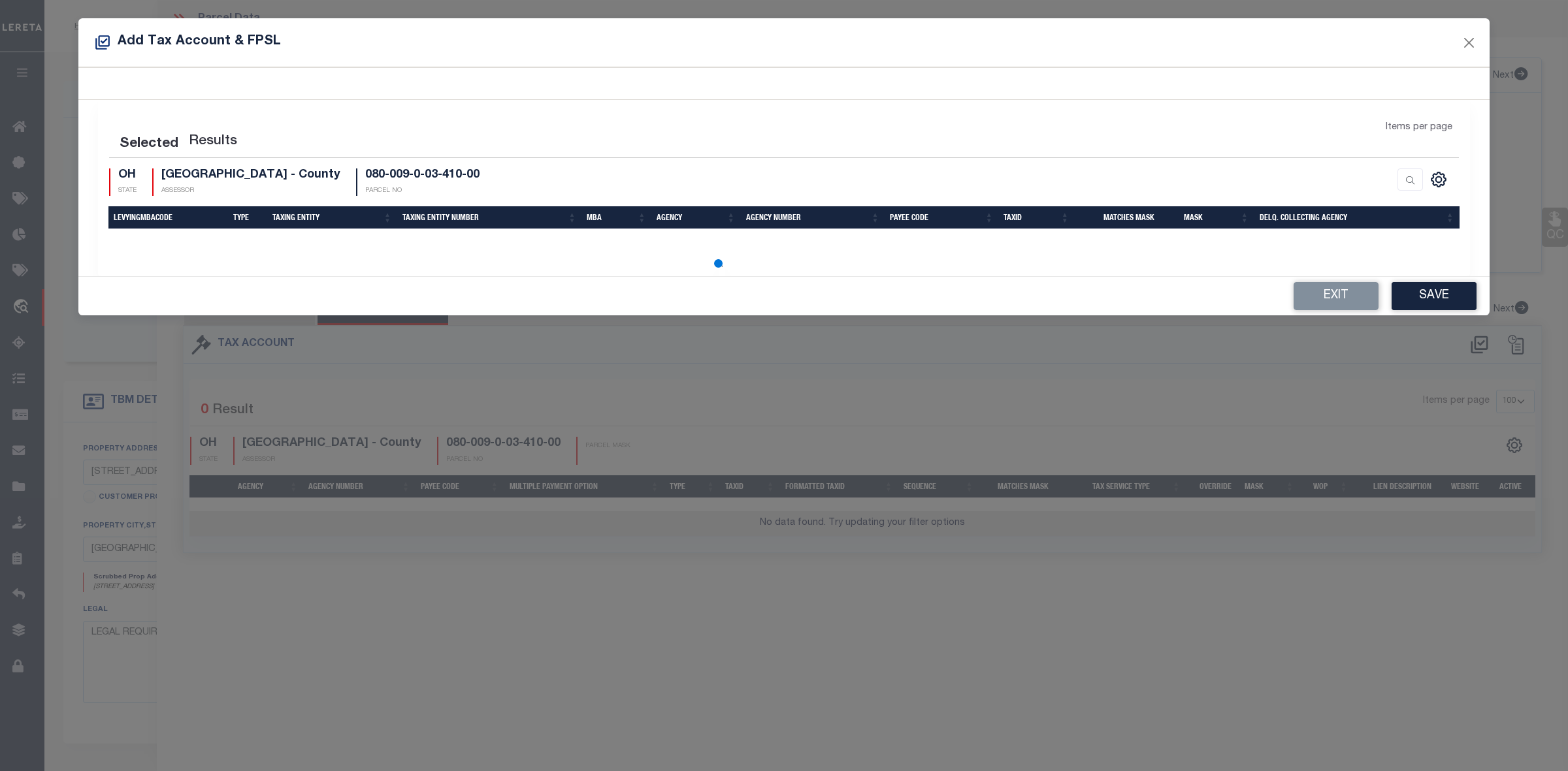
select select "100"
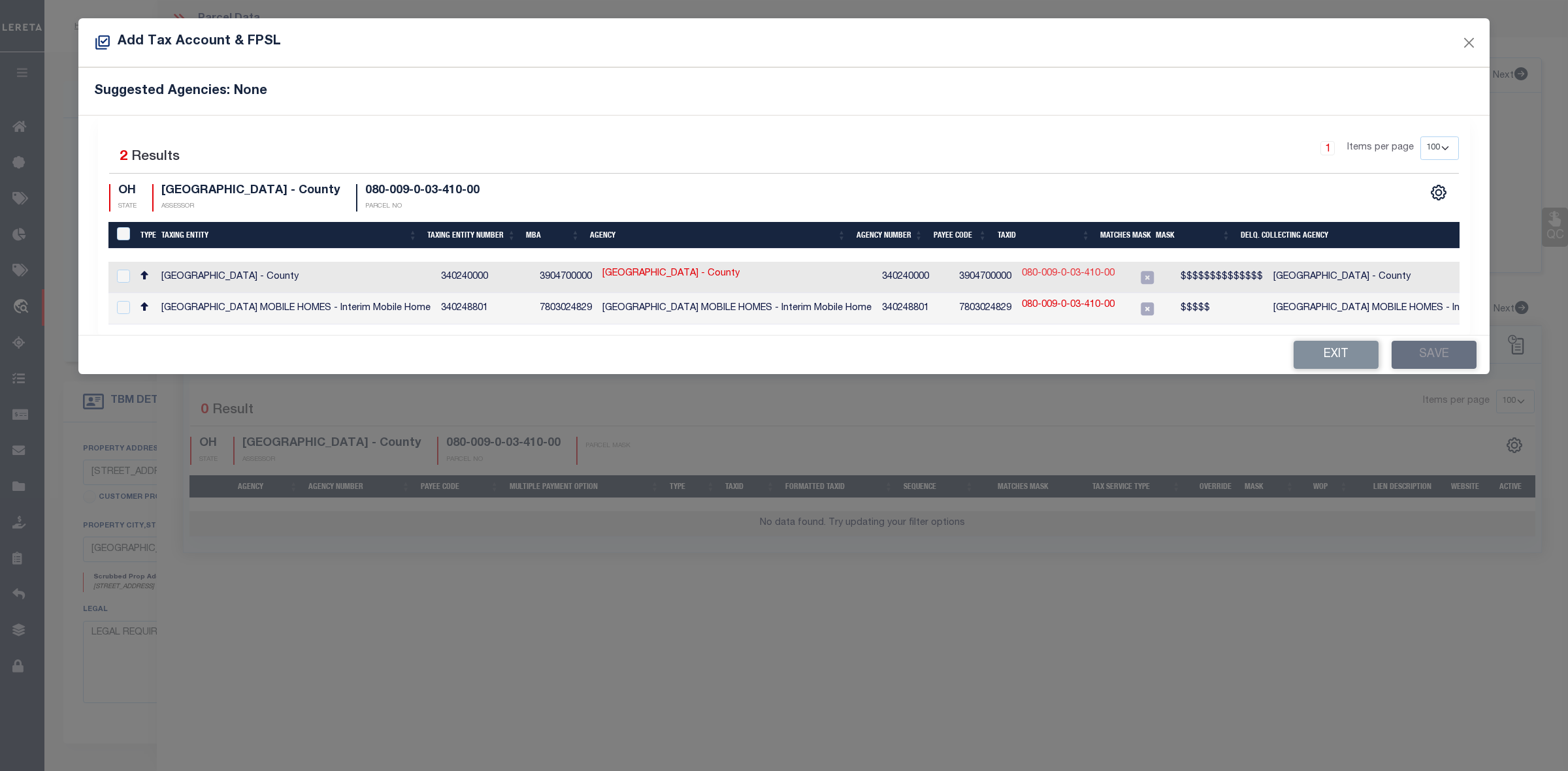
click at [1060, 273] on link "080-009-0-03-410-00" at bounding box center [1068, 274] width 93 height 14
type input "080-009-0-03-410-00"
type textarea "$$$$$$$$$$$$$$"
checkbox input "true"
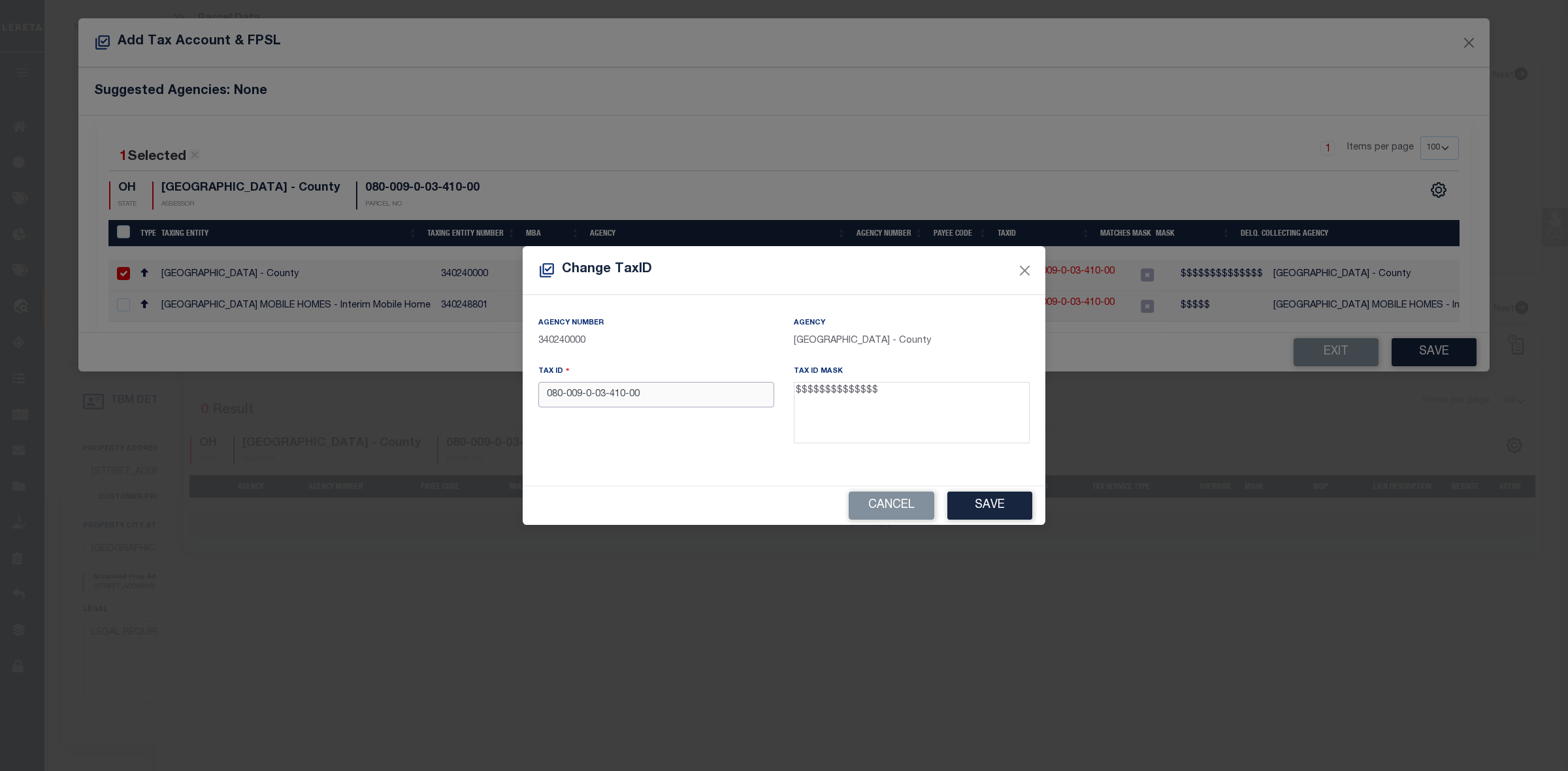
click at [655, 398] on input "080-009-0-03-410-00" at bounding box center [656, 395] width 236 height 26
type input "08000900341000"
click at [977, 508] on button "Save" at bounding box center [990, 505] width 85 height 28
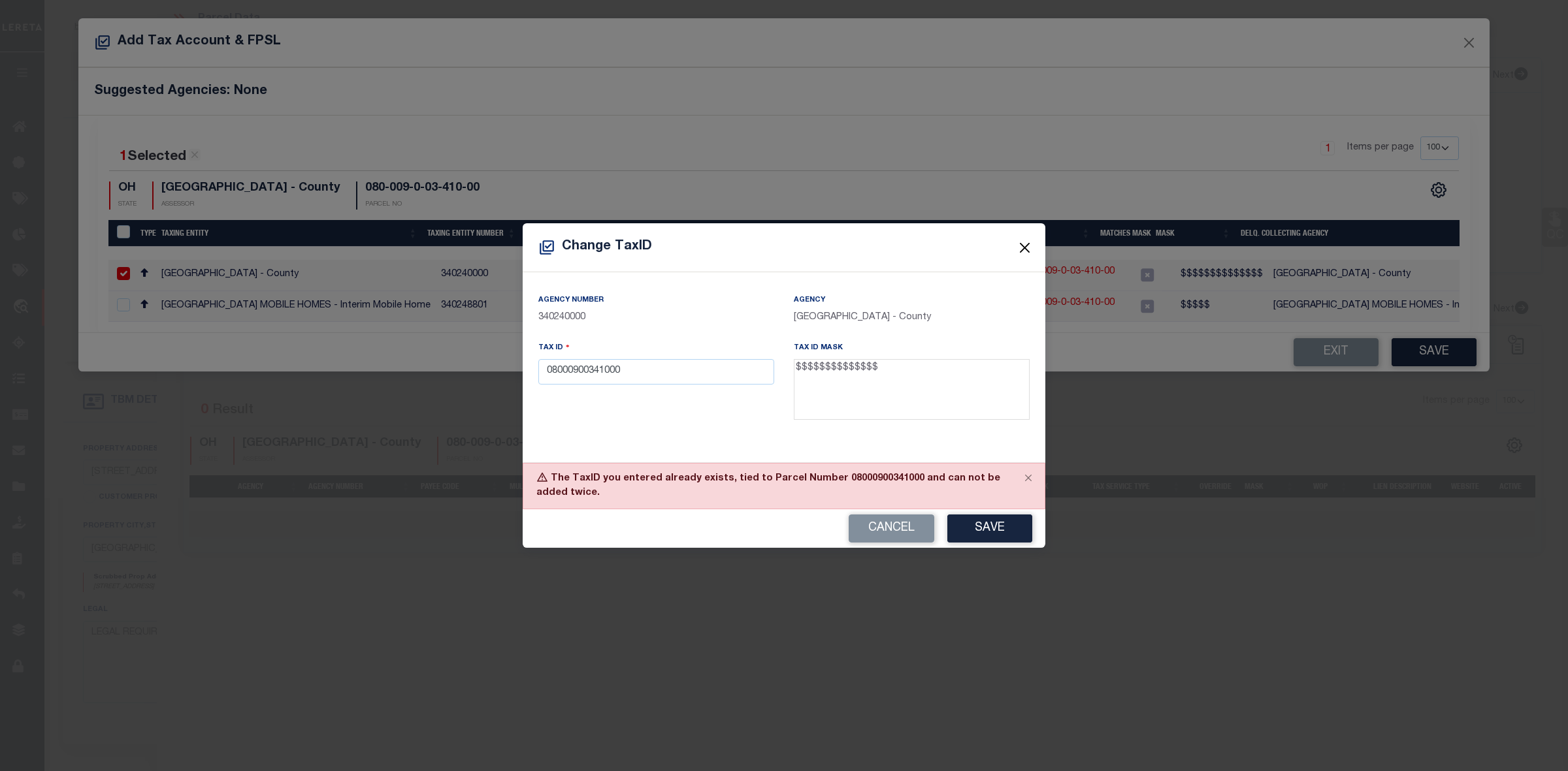
click at [1026, 249] on button "Close" at bounding box center [1025, 247] width 17 height 17
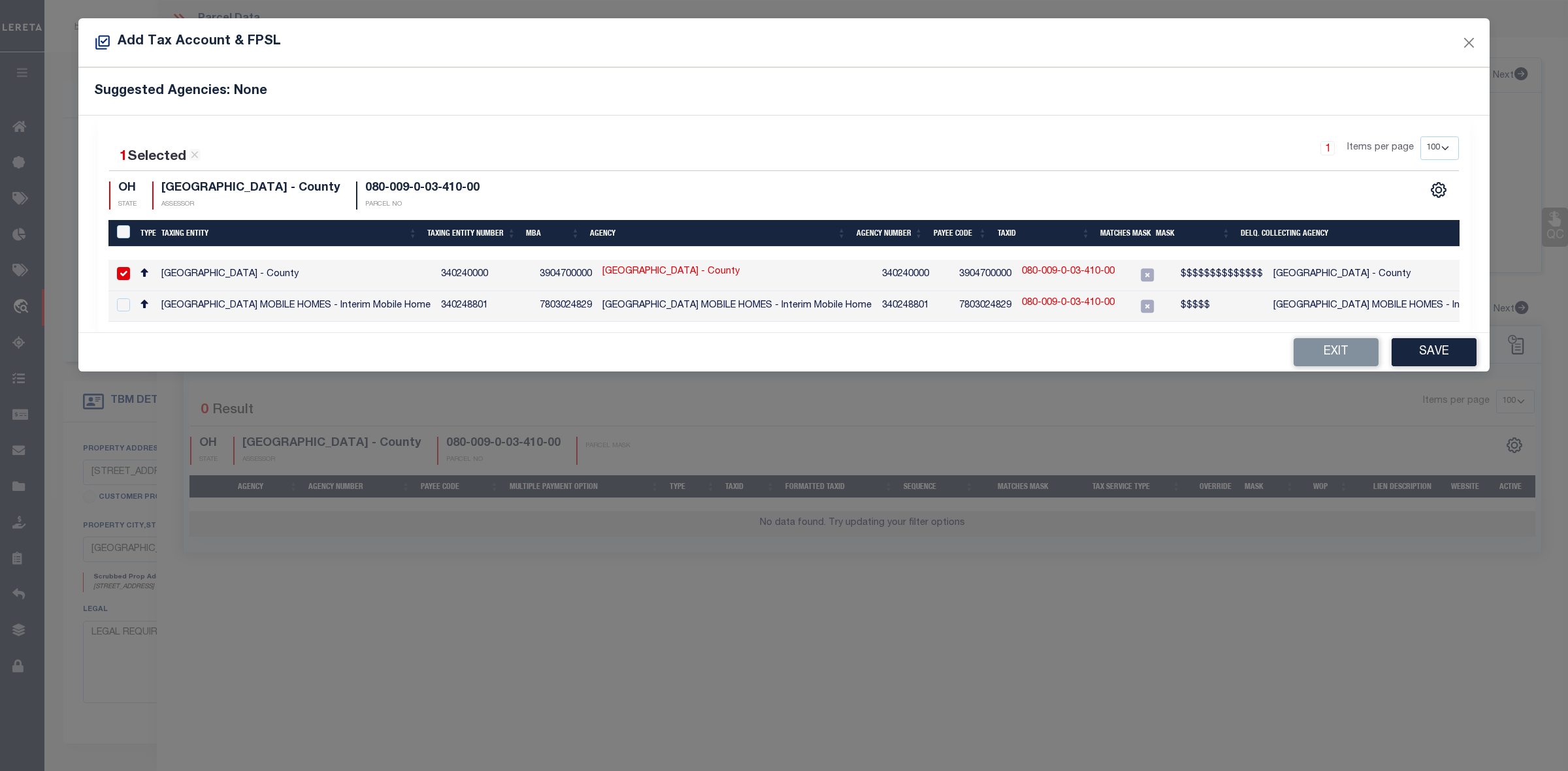
click at [1054, 272] on link "080-009-0-03-410-00" at bounding box center [1068, 272] width 93 height 14
checkbox input "false"
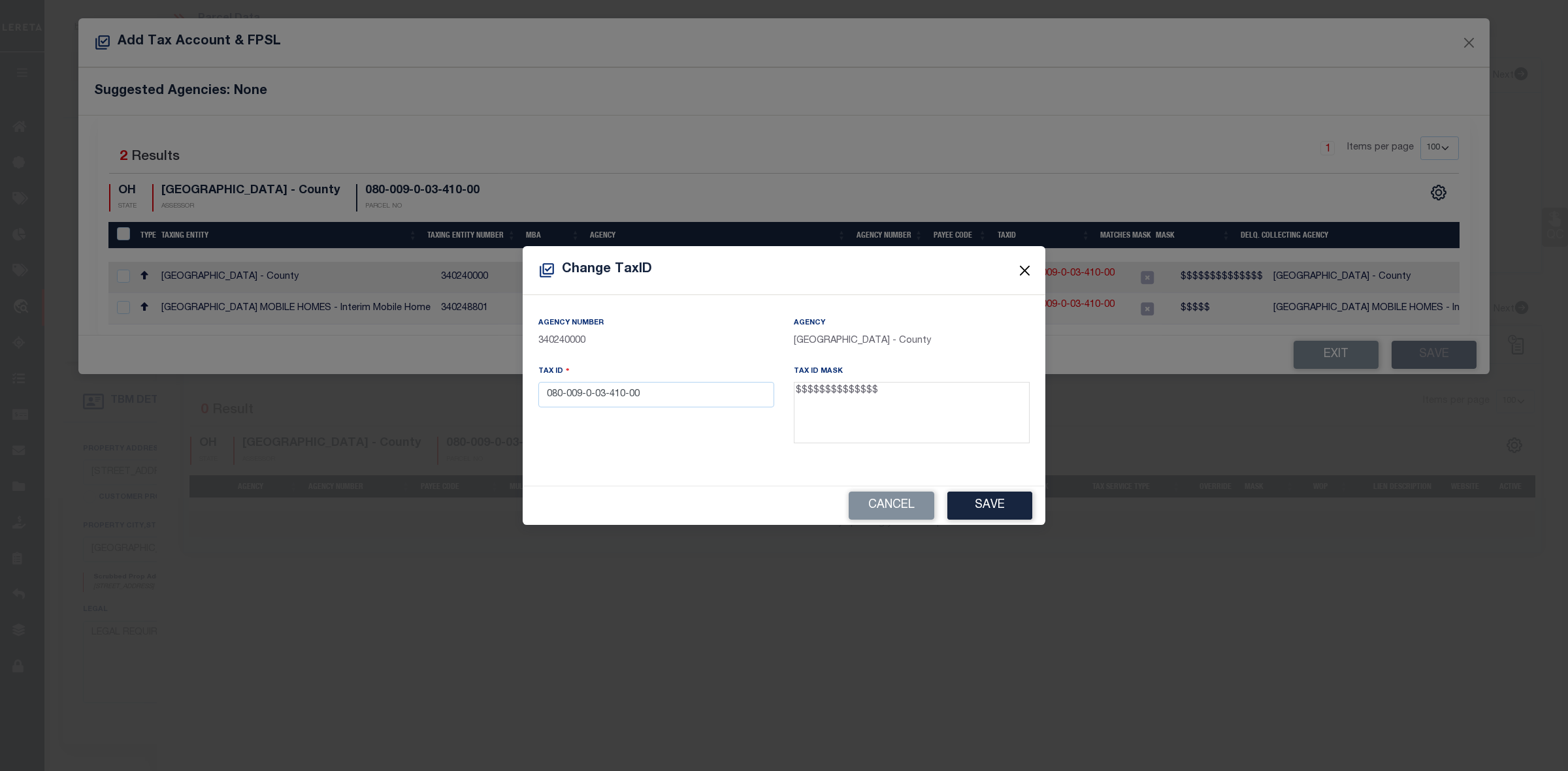
click at [1020, 269] on button "Close" at bounding box center [1025, 270] width 17 height 17
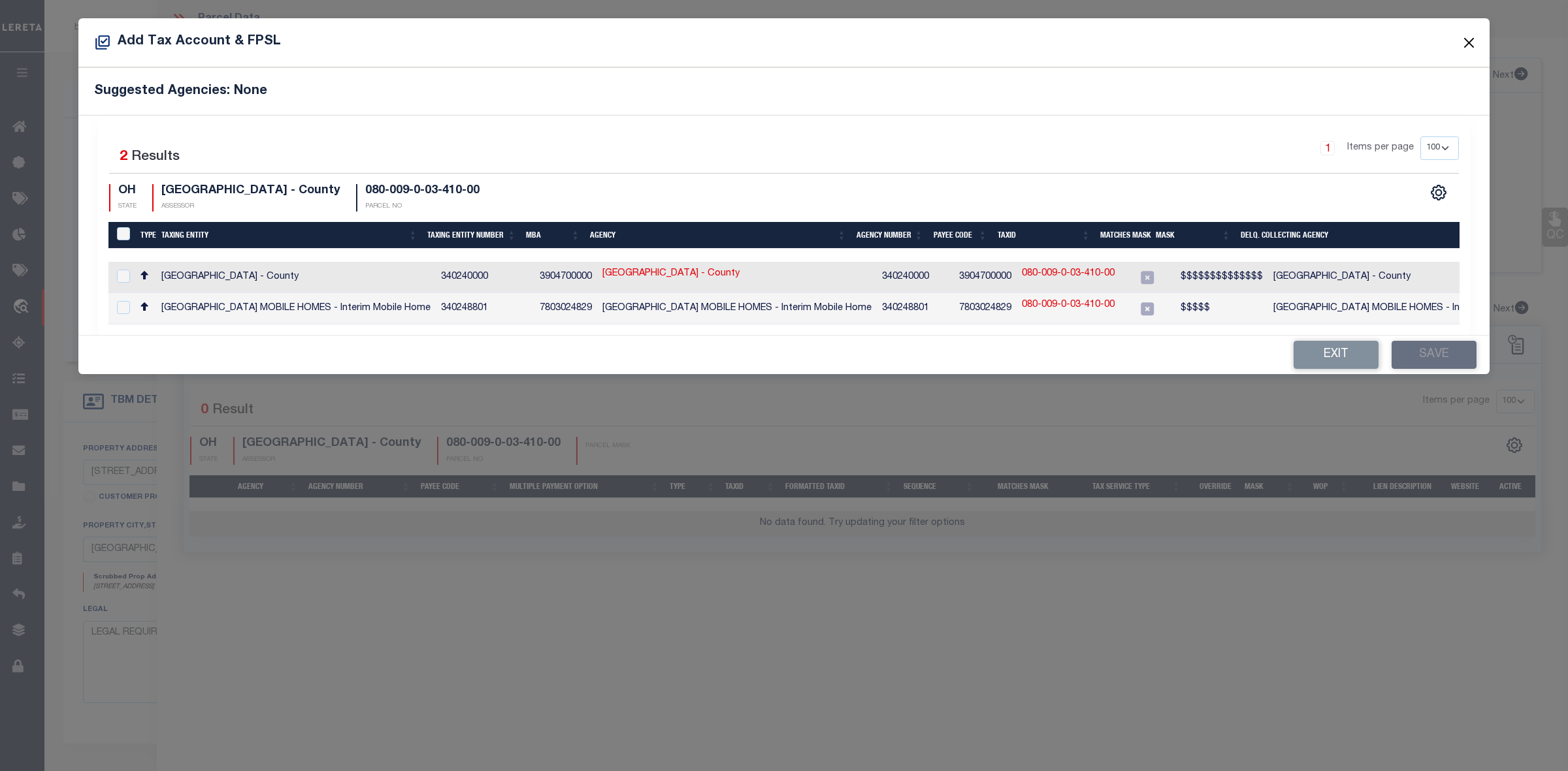
click at [1468, 43] on button "Close" at bounding box center [1469, 42] width 17 height 17
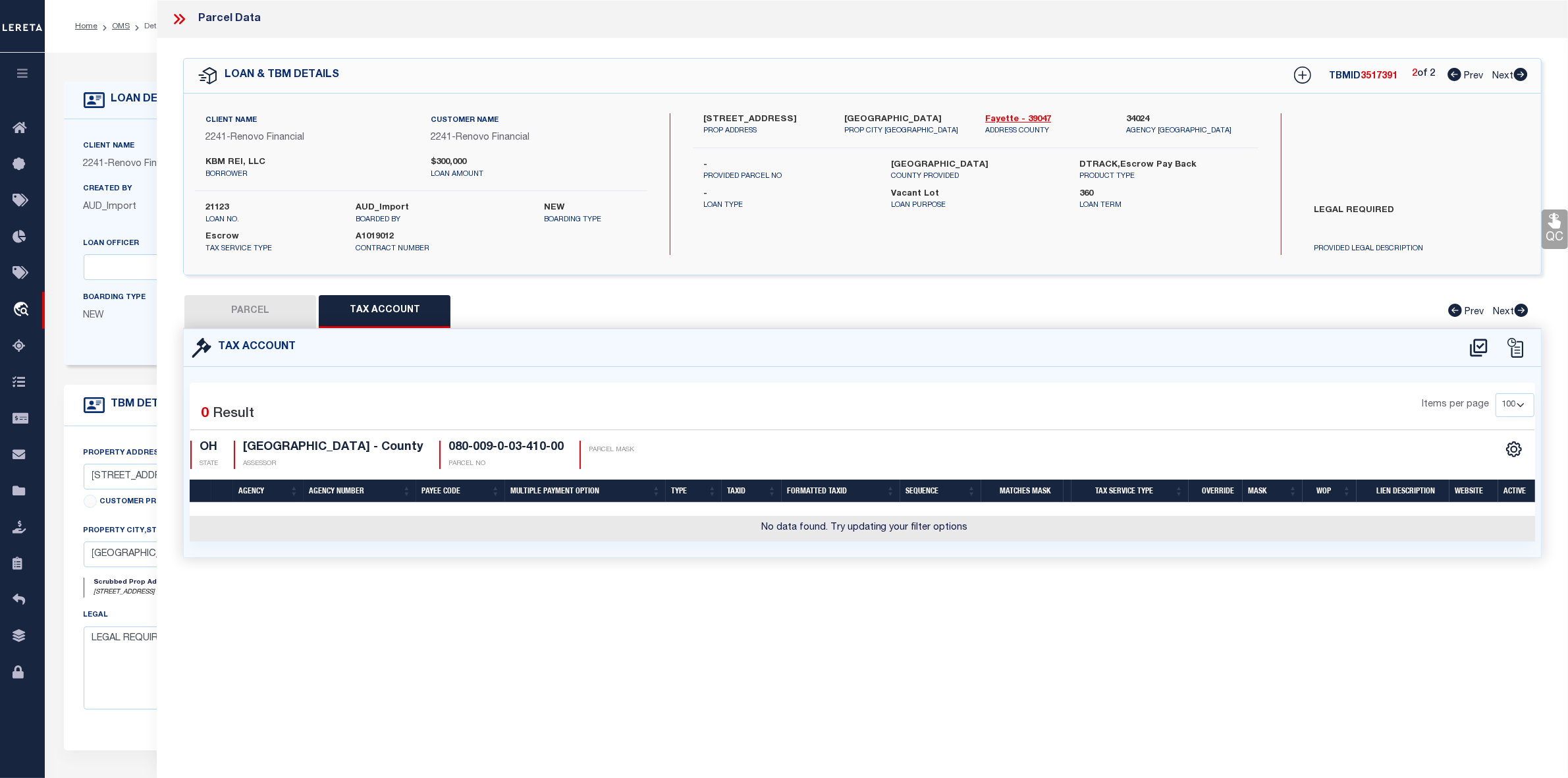
click at [241, 311] on button "PARCEL" at bounding box center [250, 312] width 132 height 33
select select "AS"
select select
checkbox input "false"
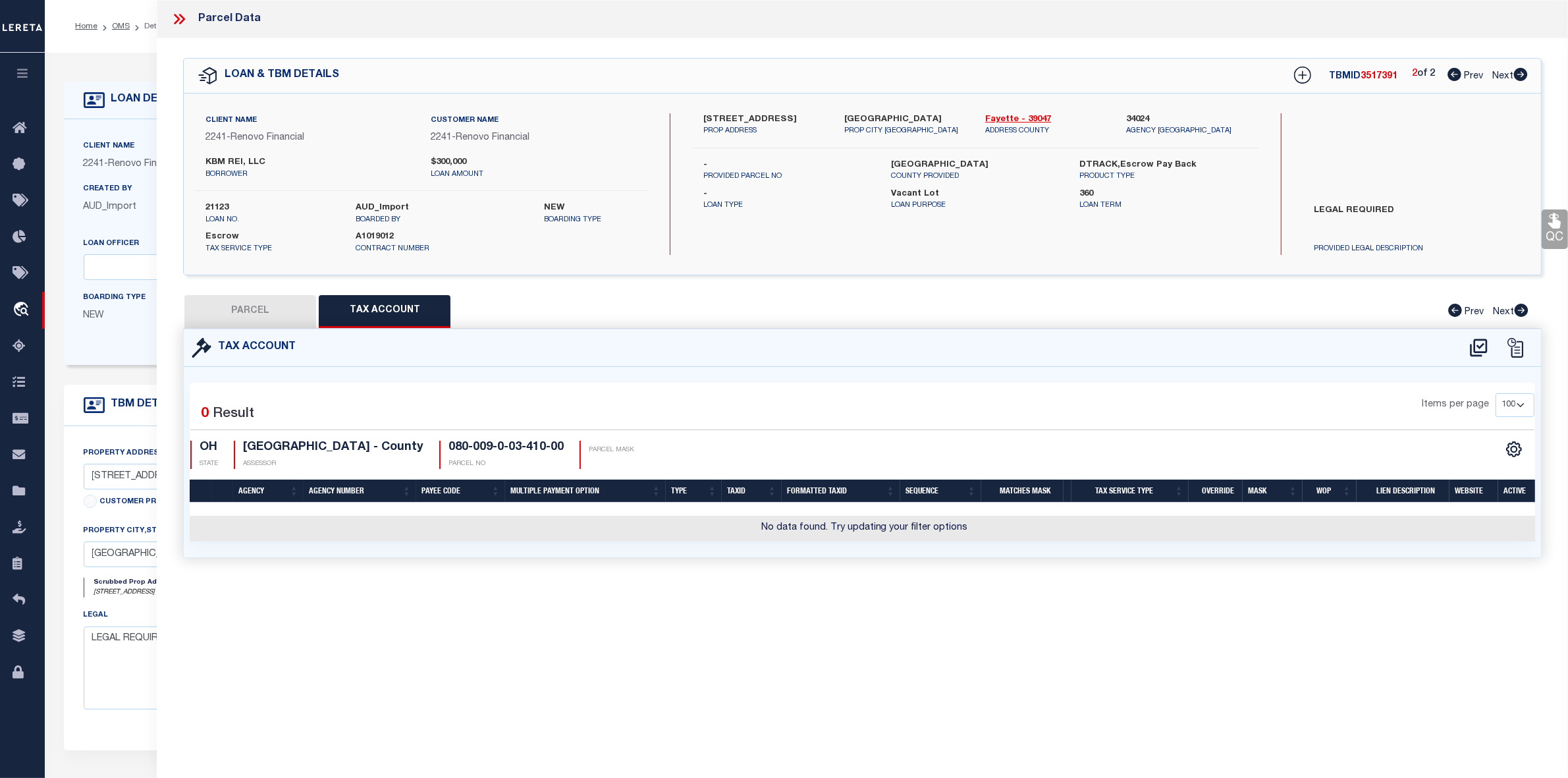
checkbox input "false"
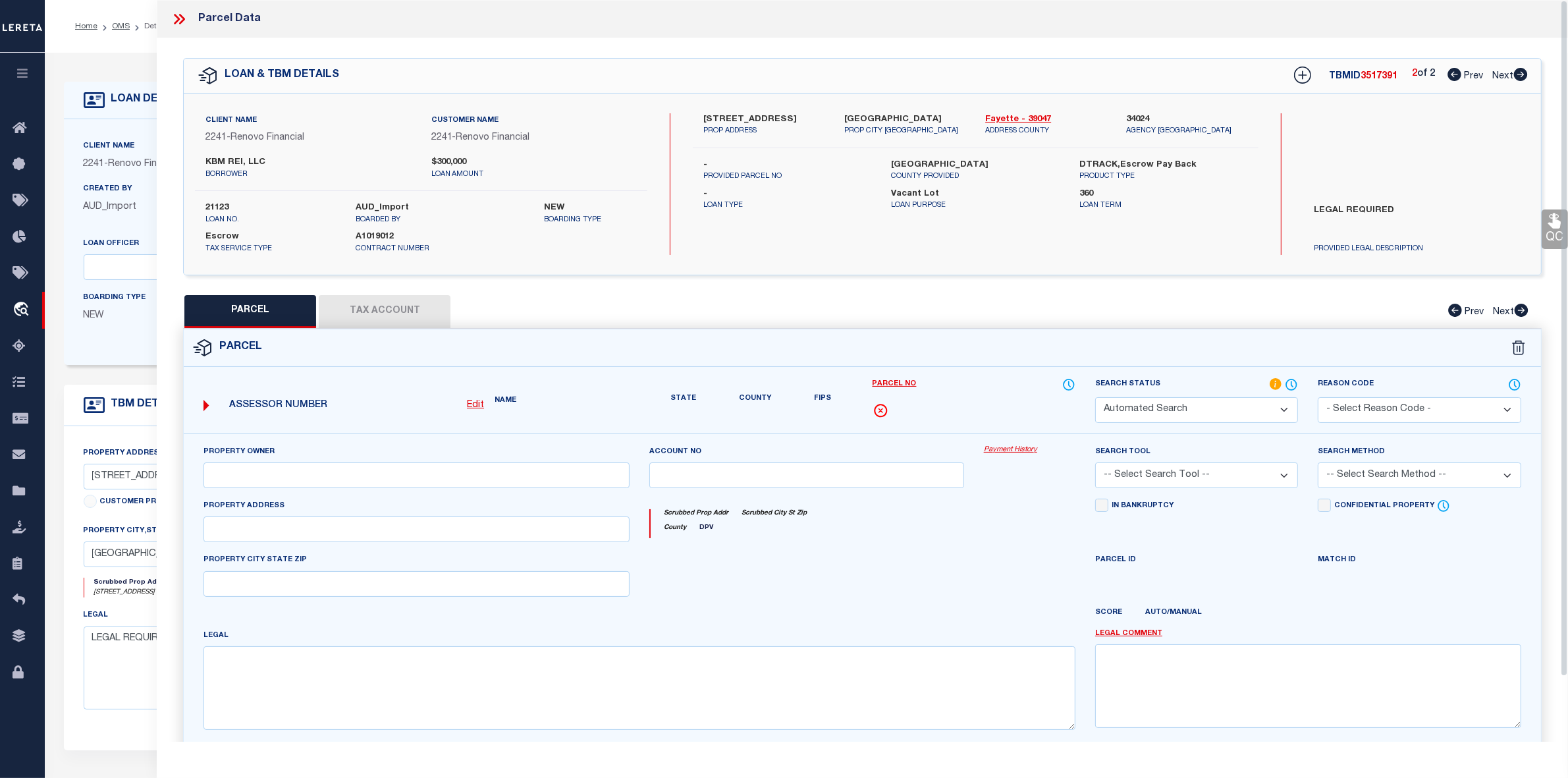
select select "RD"
type input "KBM REI LLC, AN OHIO LIMITED LIABILITY COMPANY"
select select "AGW"
select select "LEG"
type input "5 VINE ST LOT 32 WH,"
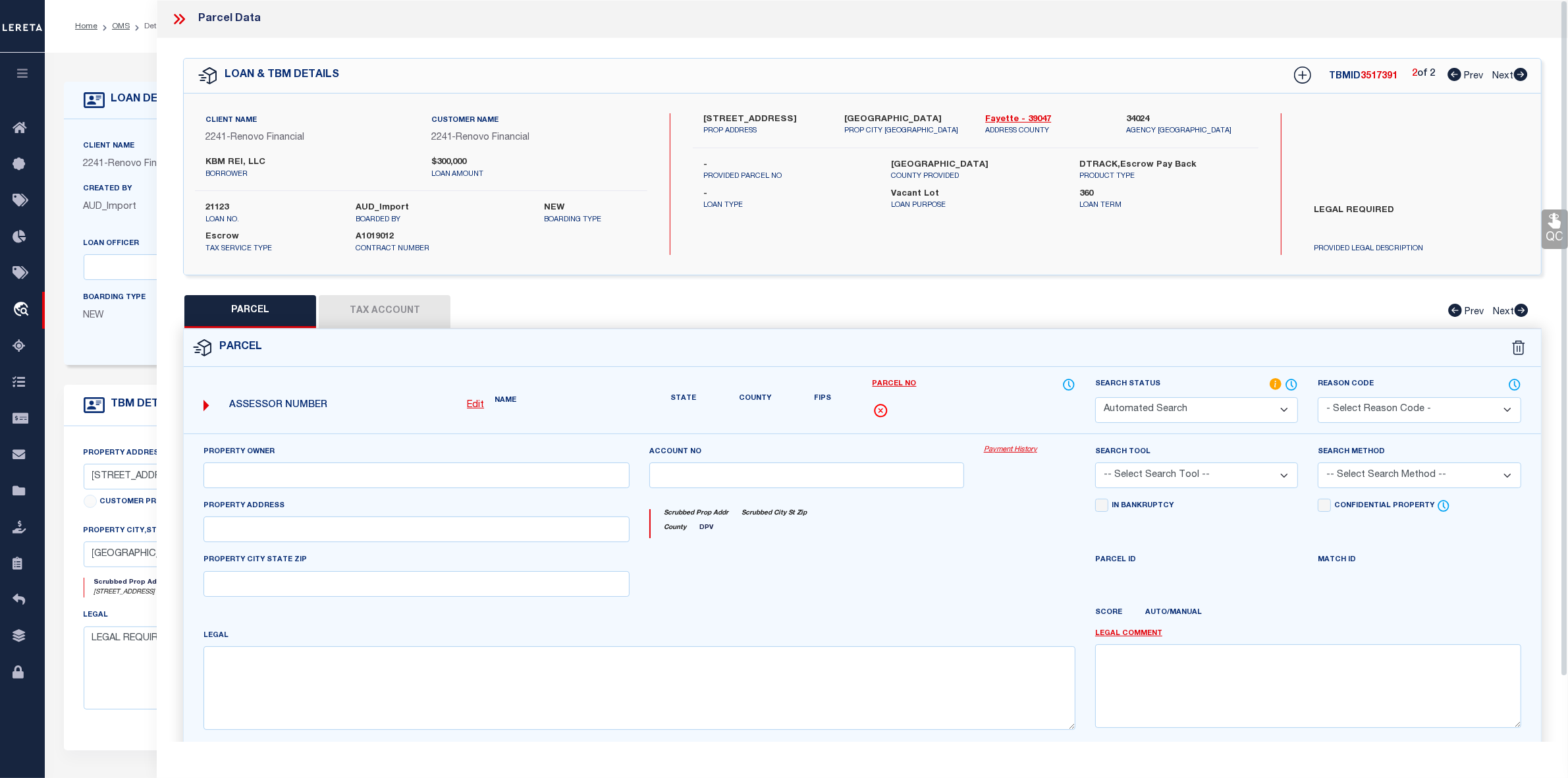
type input "Jeffersonville, OH 43128"
type textarea "HOWARD 66X165, Acres 0.2500"
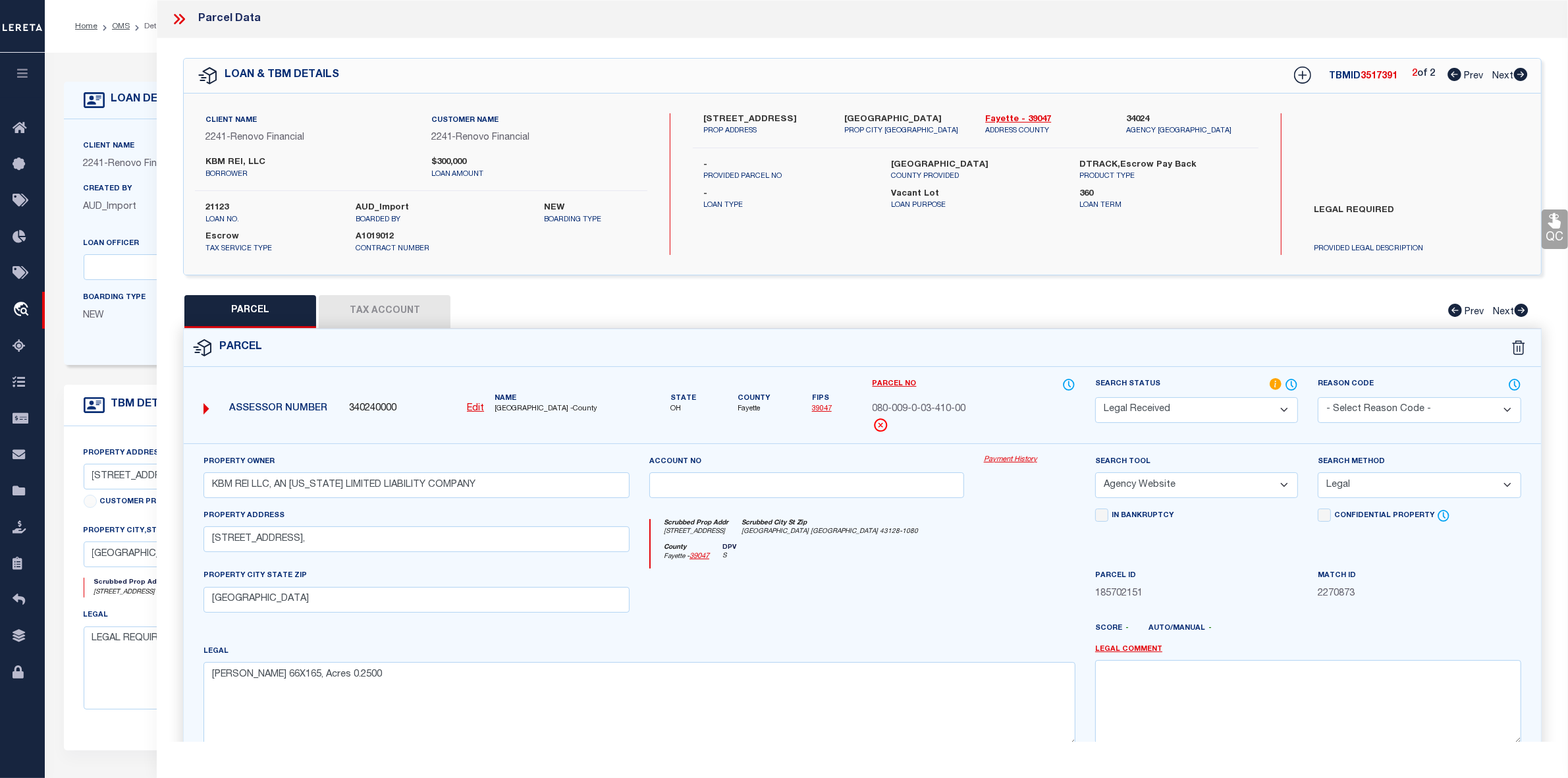
click at [476, 409] on u "Edit" at bounding box center [475, 408] width 17 height 9
select select "RD"
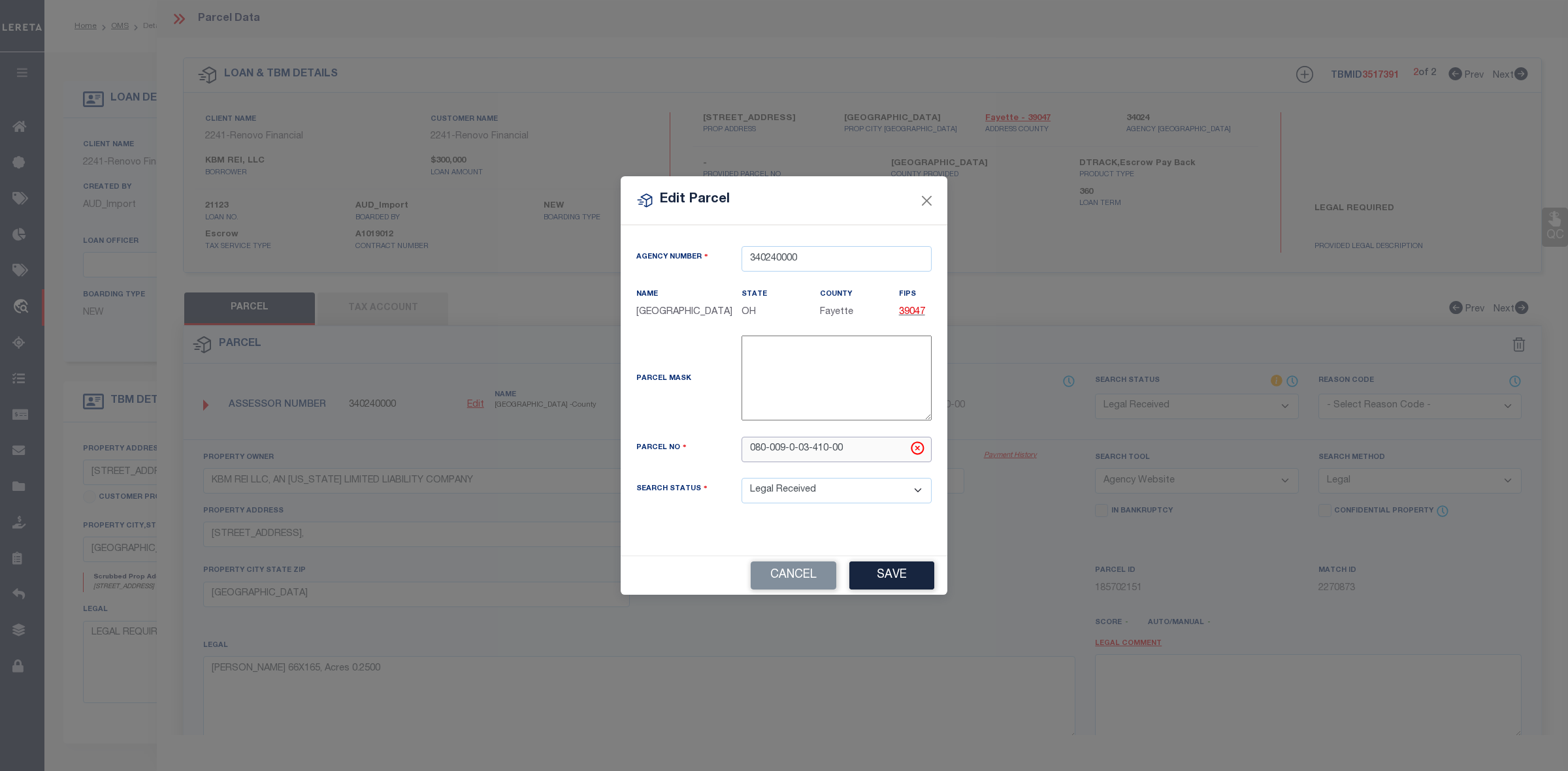
click at [868, 449] on input "080-009-0-03-410-00" at bounding box center [837, 450] width 190 height 26
type input "08000900341000"
click at [873, 573] on button "Save" at bounding box center [891, 575] width 85 height 28
select select "RD"
select select
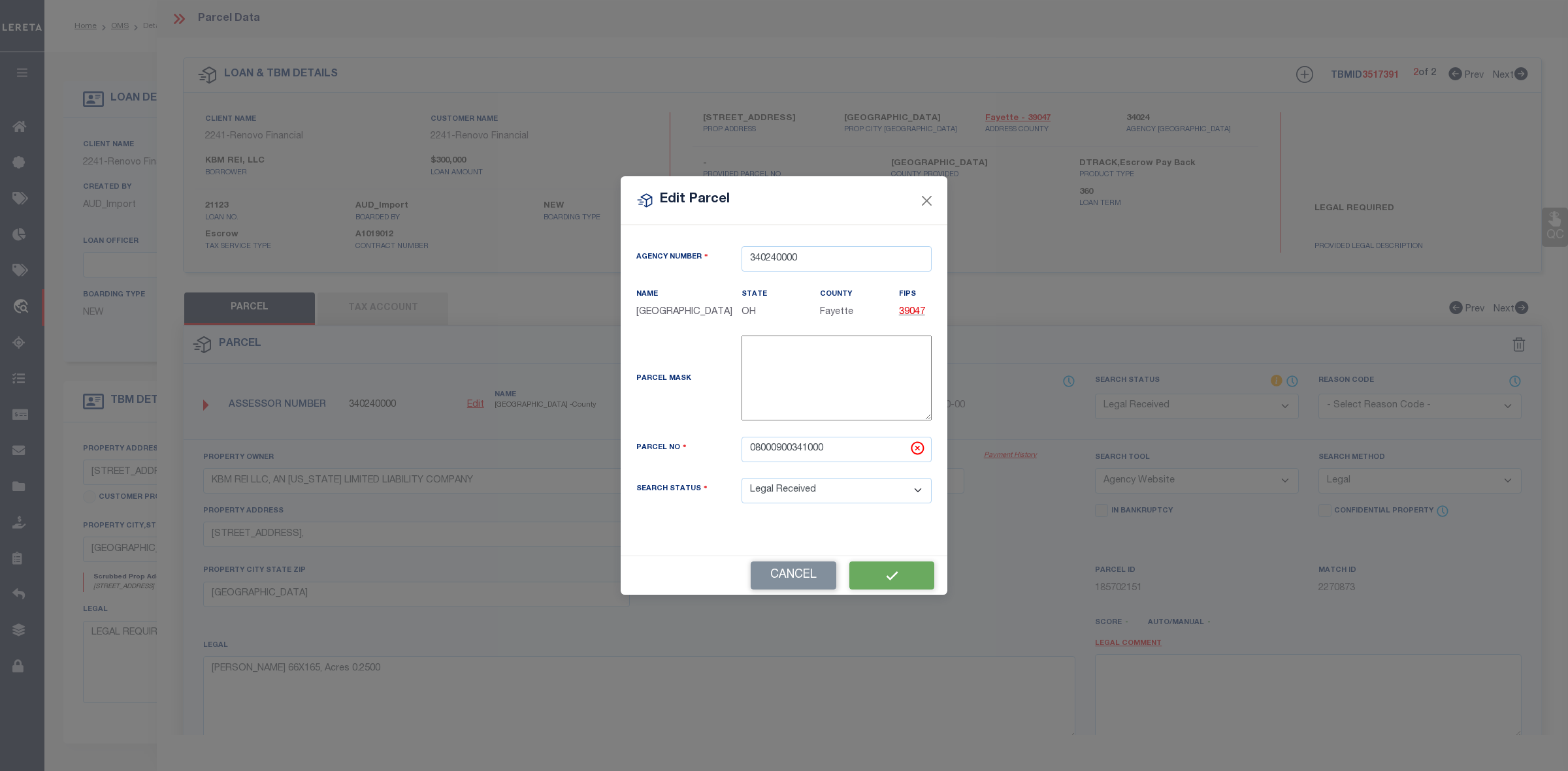
select select
checkbox input "false"
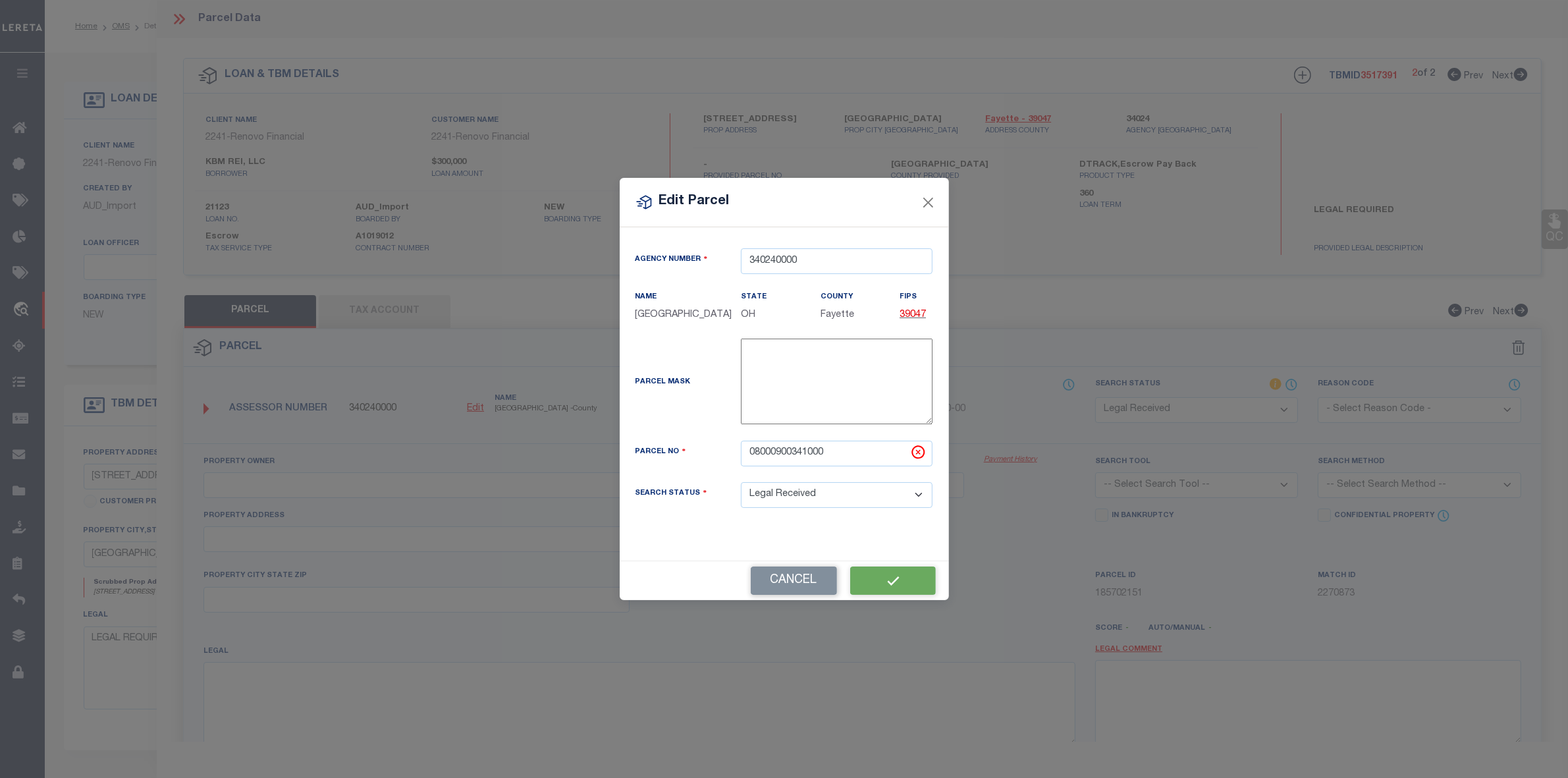
type input "HARRIS ELEANOR FAYE"
select select "AGW"
select select "LEG"
type input "5 VINE ST"
checkbox input "false"
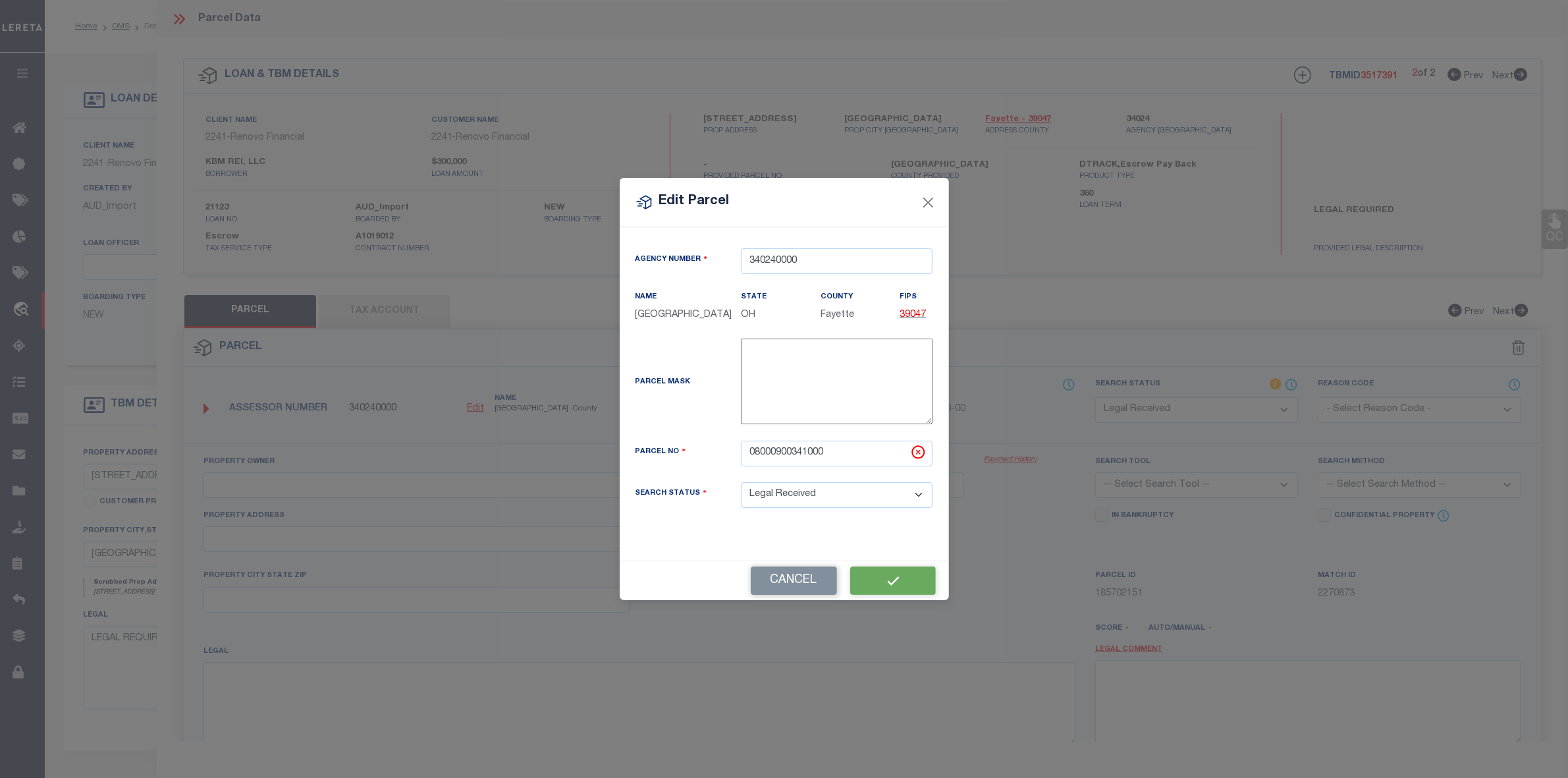
type input "Jeffersonville, OH 43128"
type textarea "LOT 32 WH HOWARD 66X165"
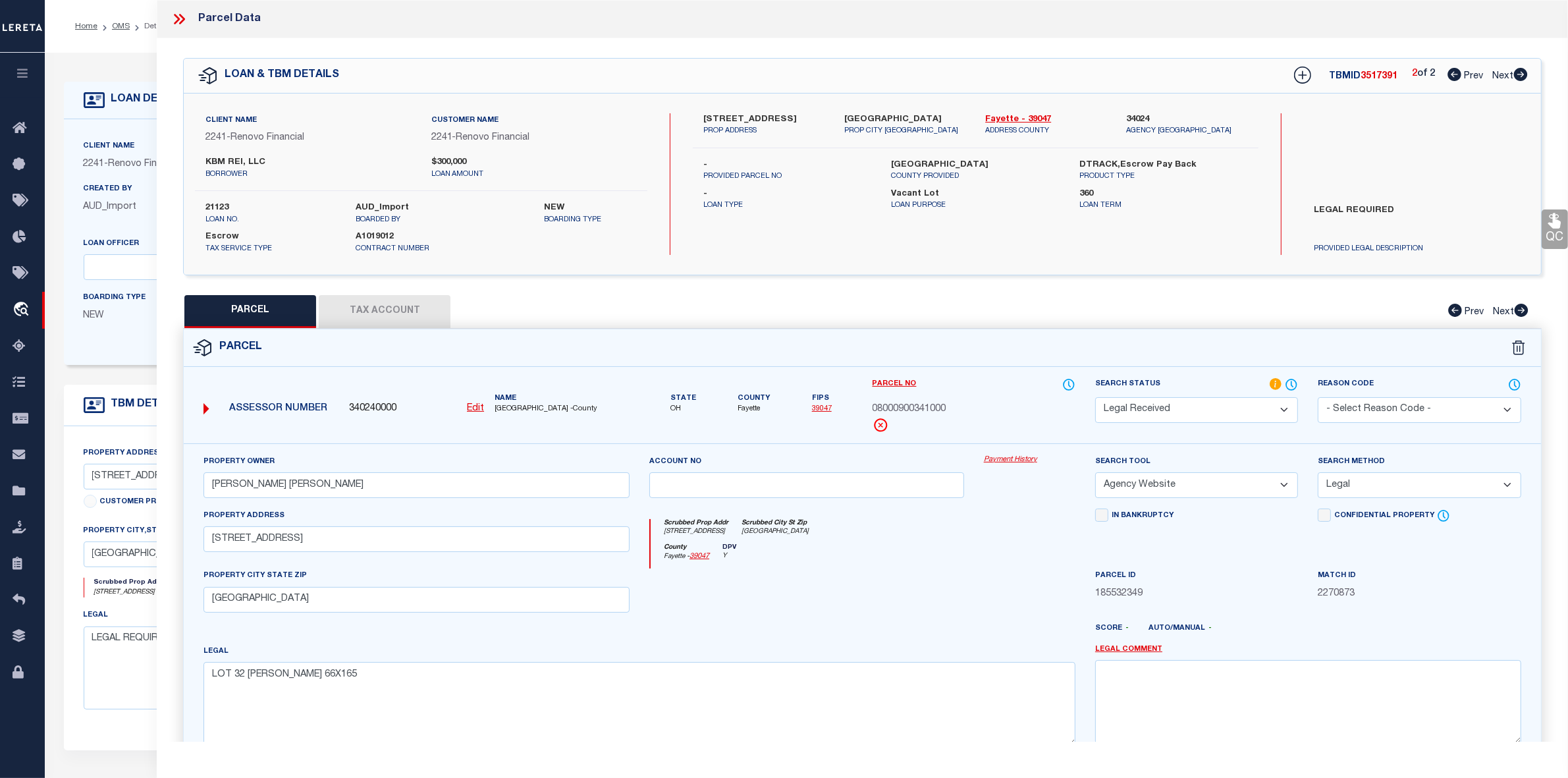
click at [409, 310] on button "Tax Account" at bounding box center [384, 312] width 132 height 33
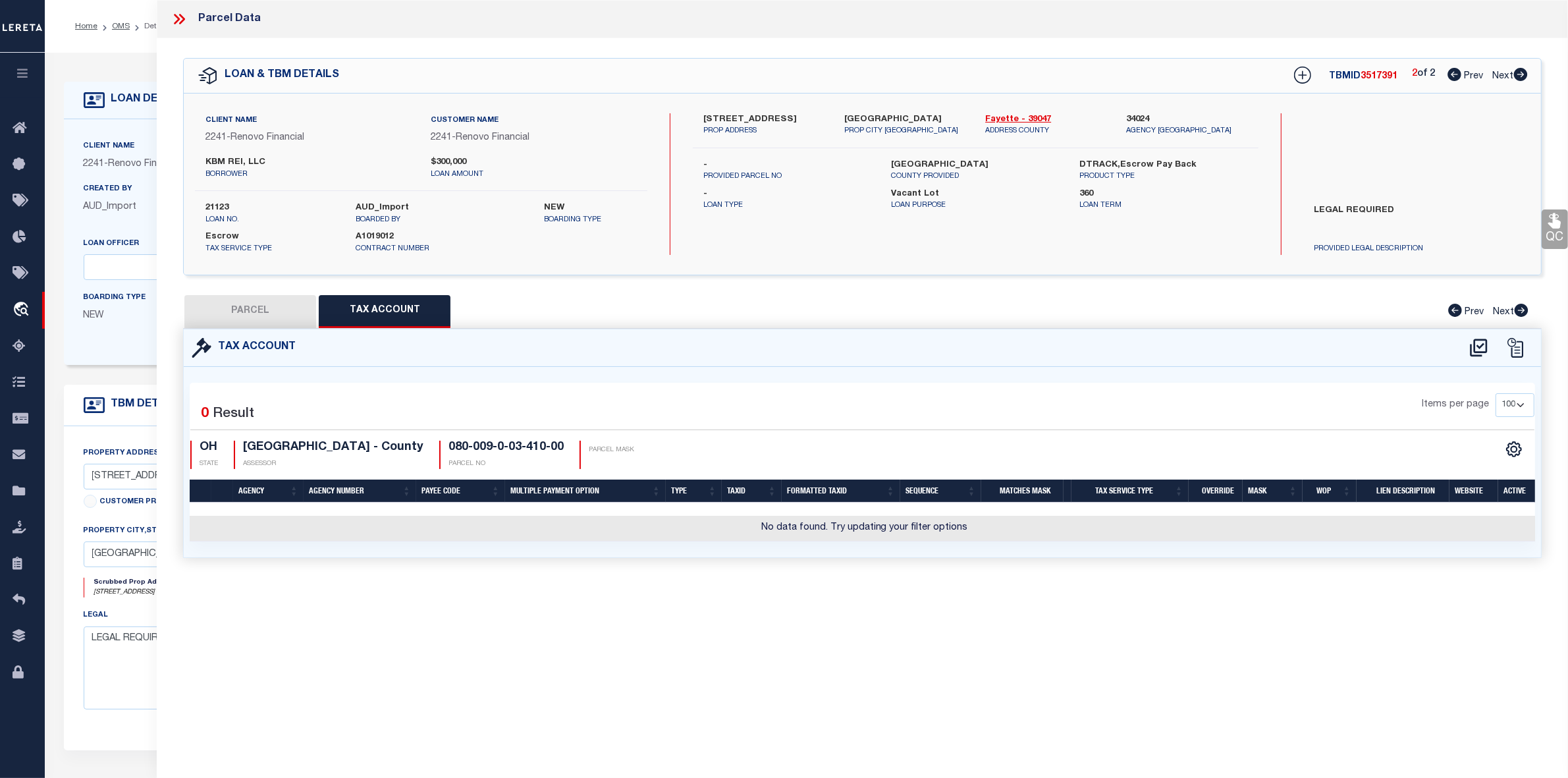
select select "100"
click at [1488, 351] on icon at bounding box center [1478, 347] width 22 height 21
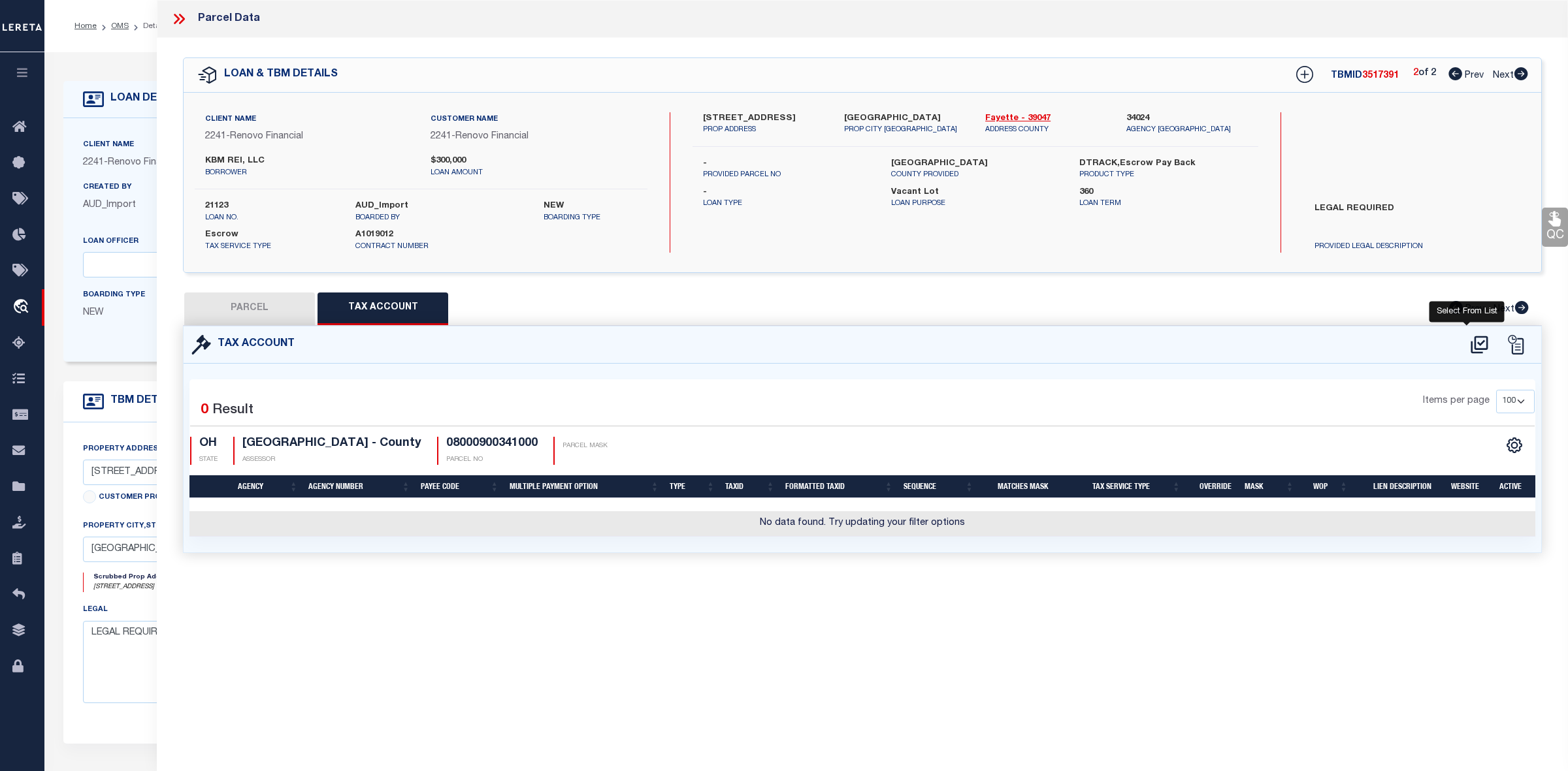
select select "100"
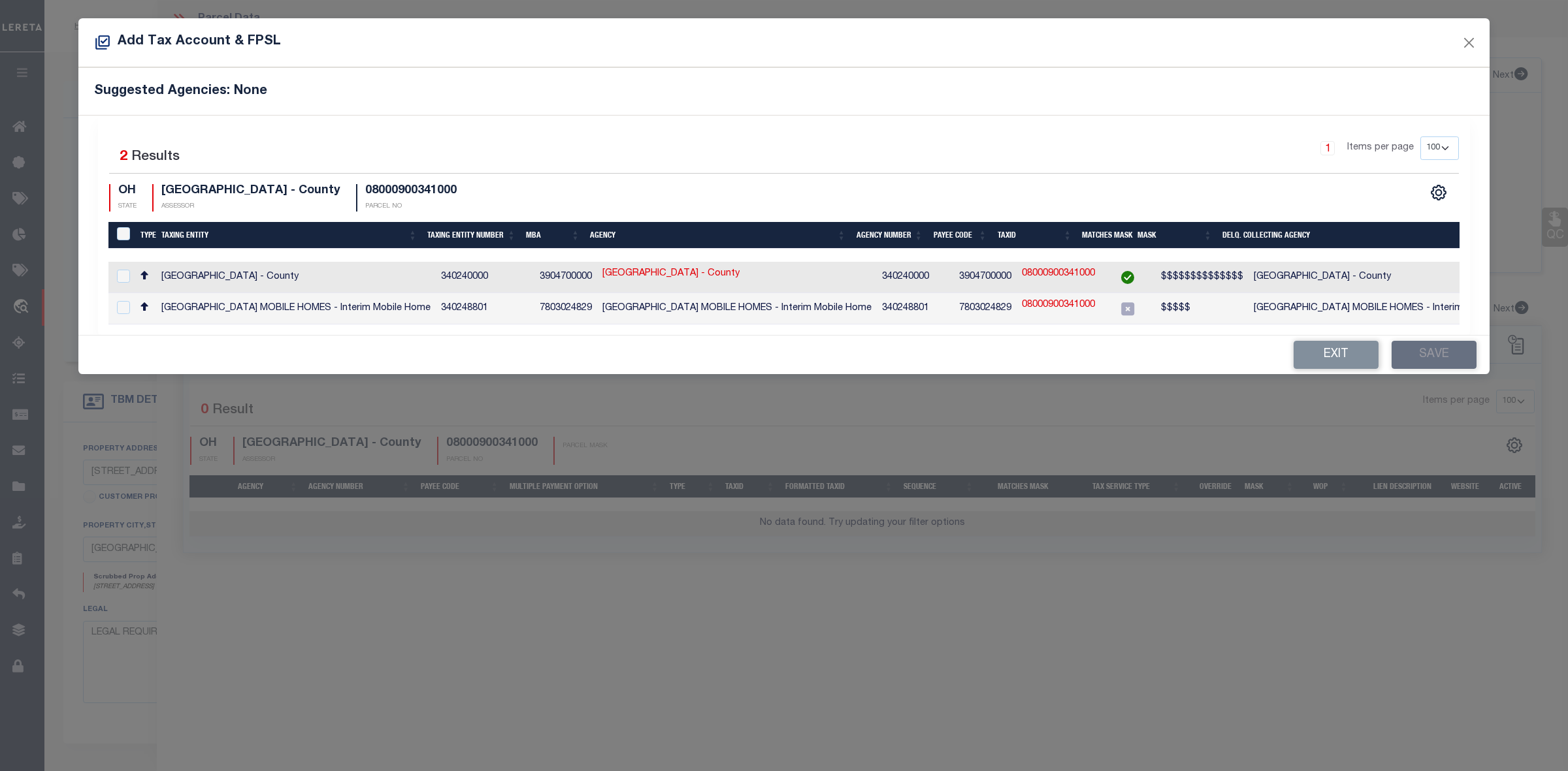
click at [129, 276] on div at bounding box center [122, 276] width 16 height 14
checkbox input "true"
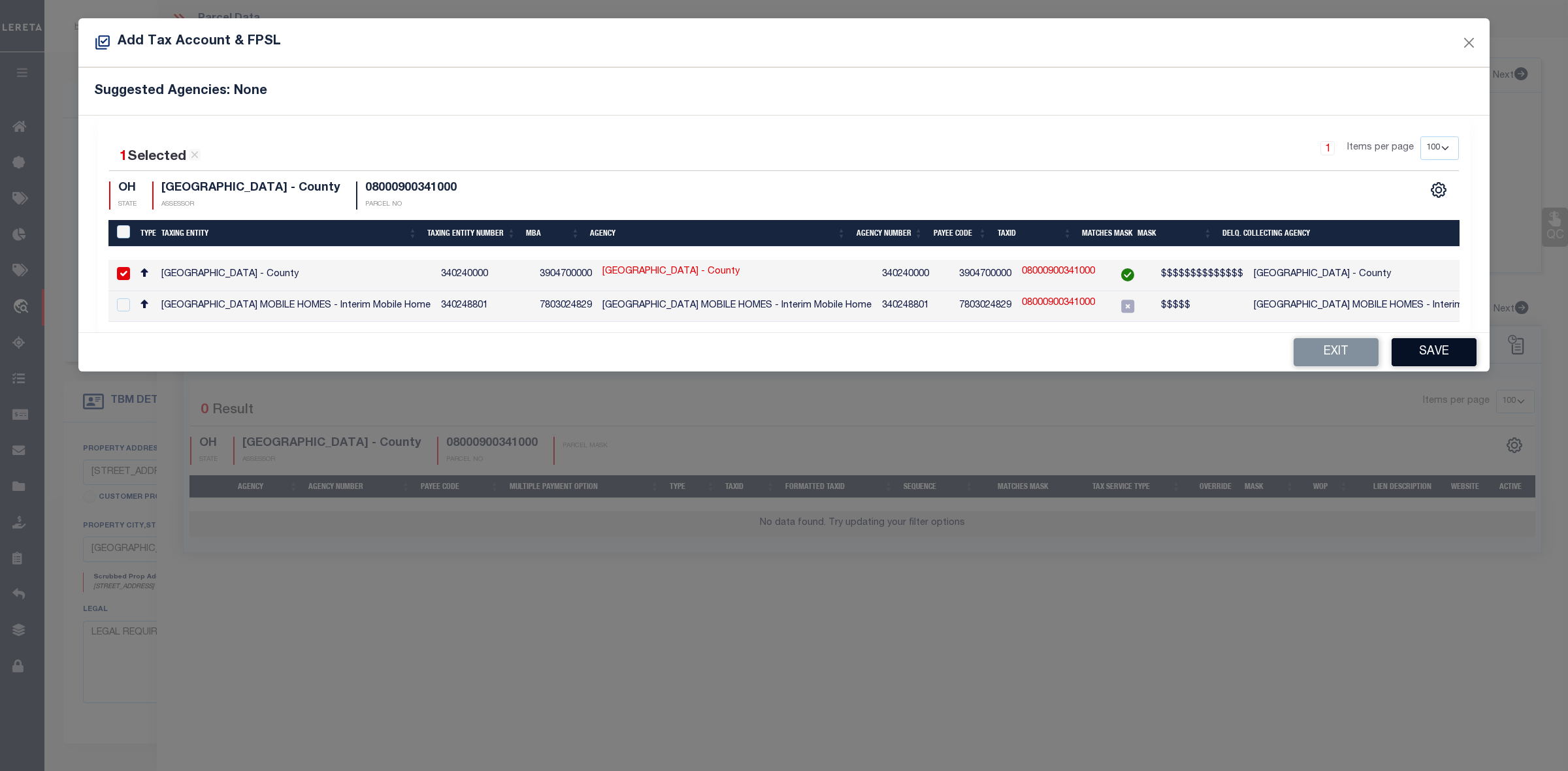
click at [1449, 358] on button "Save" at bounding box center [1434, 352] width 85 height 28
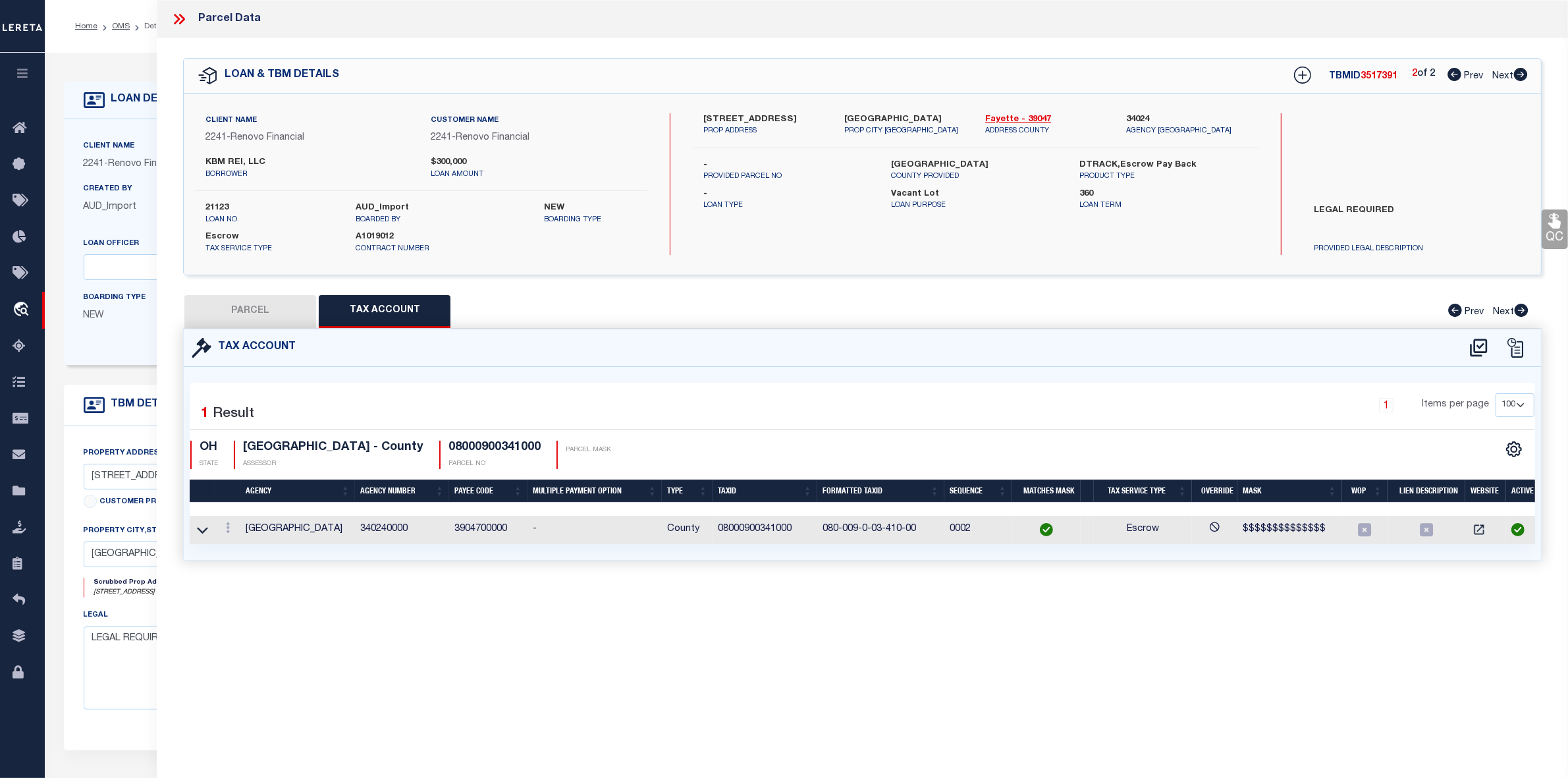
click at [271, 317] on button "PARCEL" at bounding box center [250, 312] width 132 height 33
select select "AS"
select select
checkbox input "false"
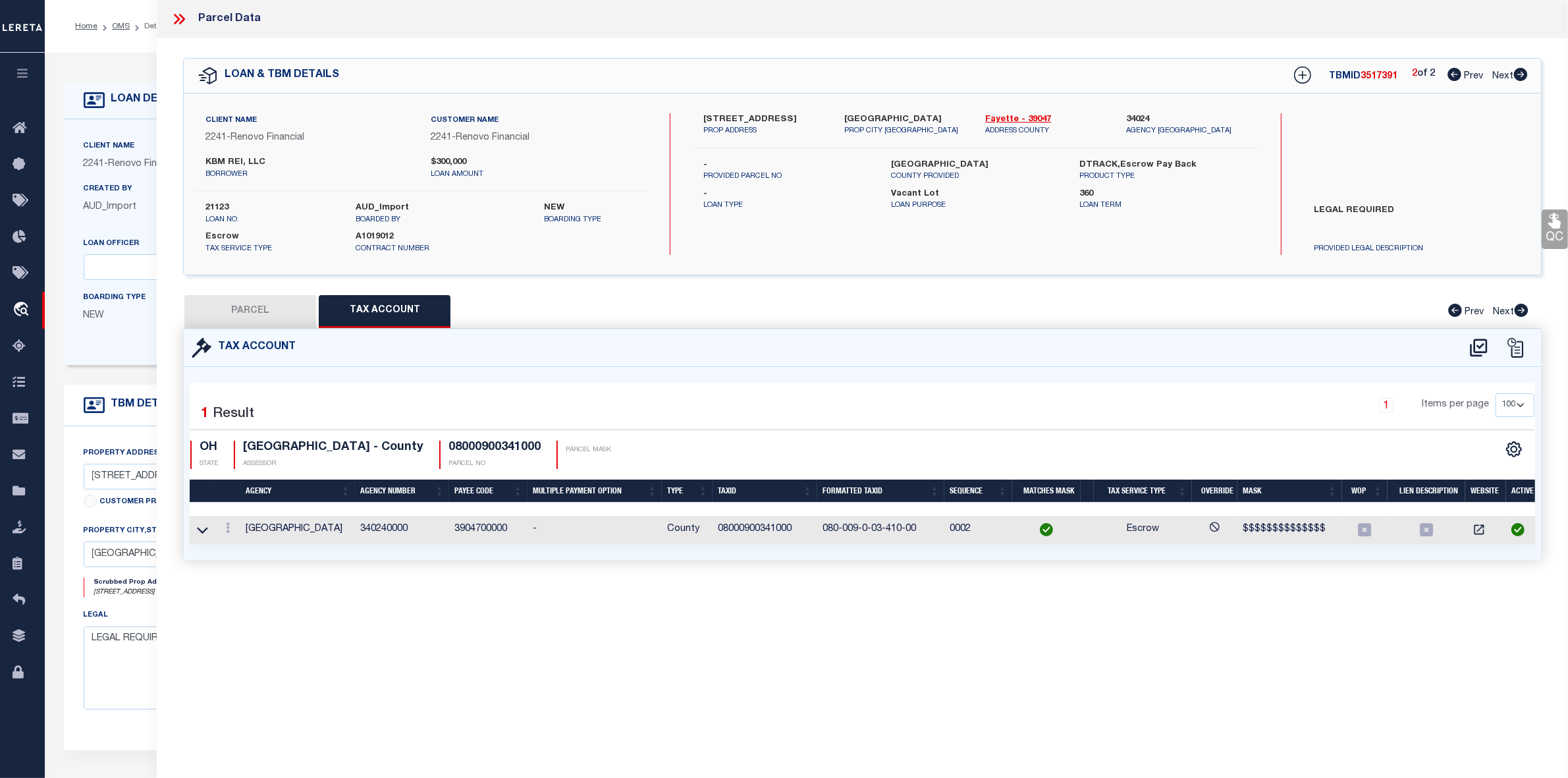
checkbox input "false"
select select "RD"
type input "HARRIS ELEANOR FAYE"
select select "AGW"
select select "LEG"
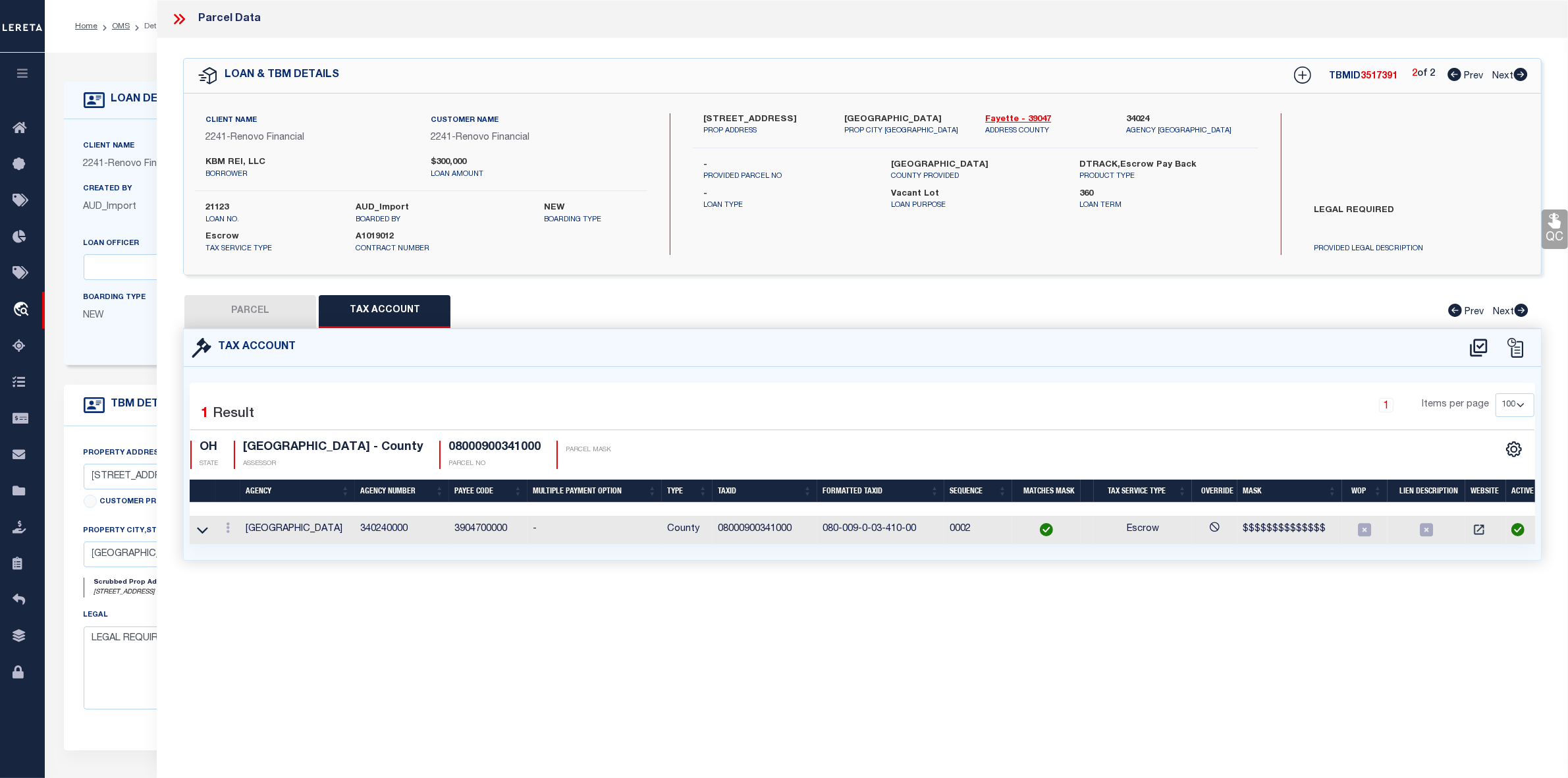
type input "5 VINE ST"
checkbox input "false"
type input "Jeffersonville, OH 43128"
type textarea "LOT 32 WH HOWARD 66X165"
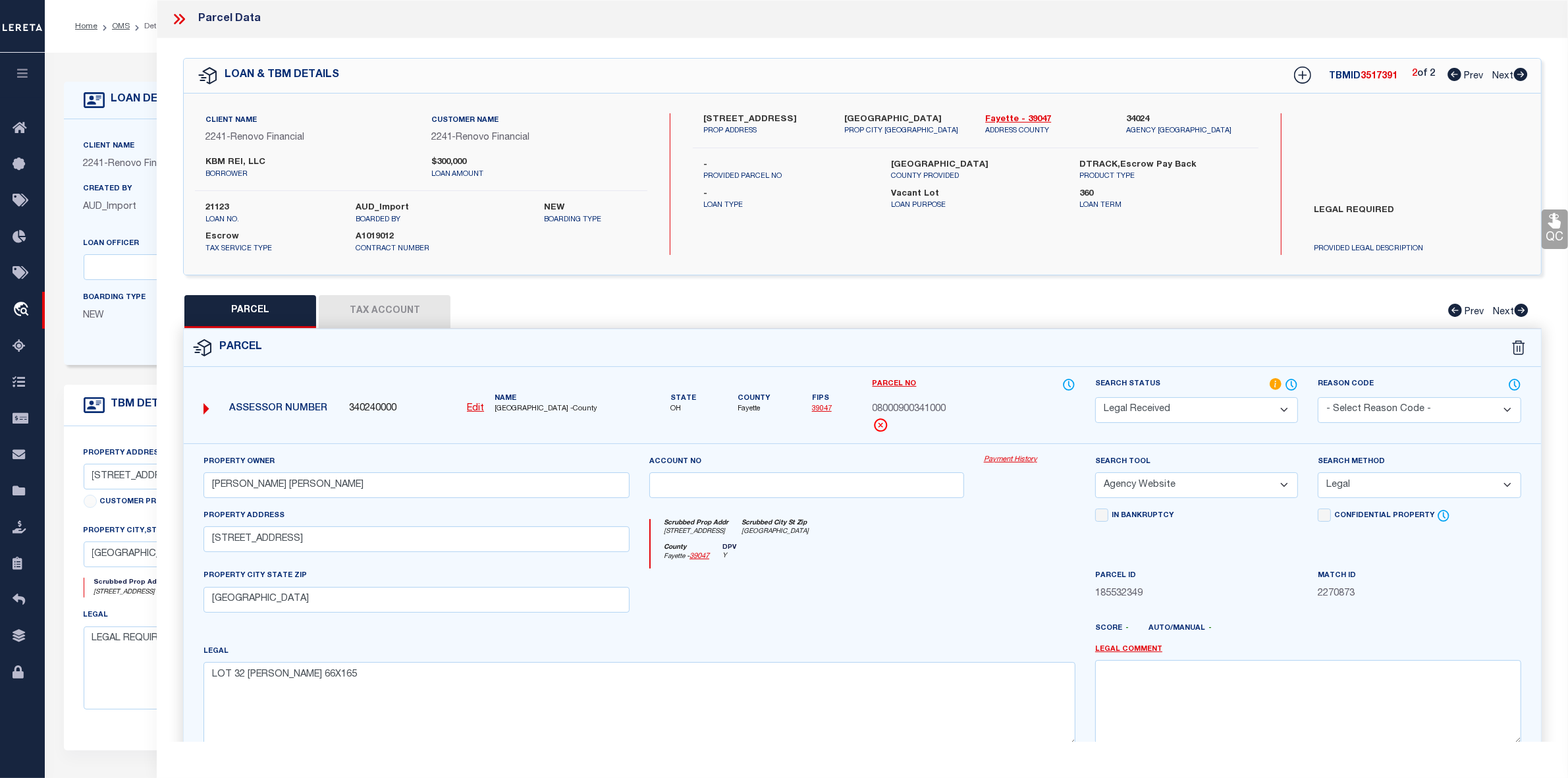
click at [1385, 77] on span "3517391" at bounding box center [1379, 76] width 37 height 9
copy span "3517391"
click at [221, 209] on label "21123" at bounding box center [271, 208] width 130 height 13
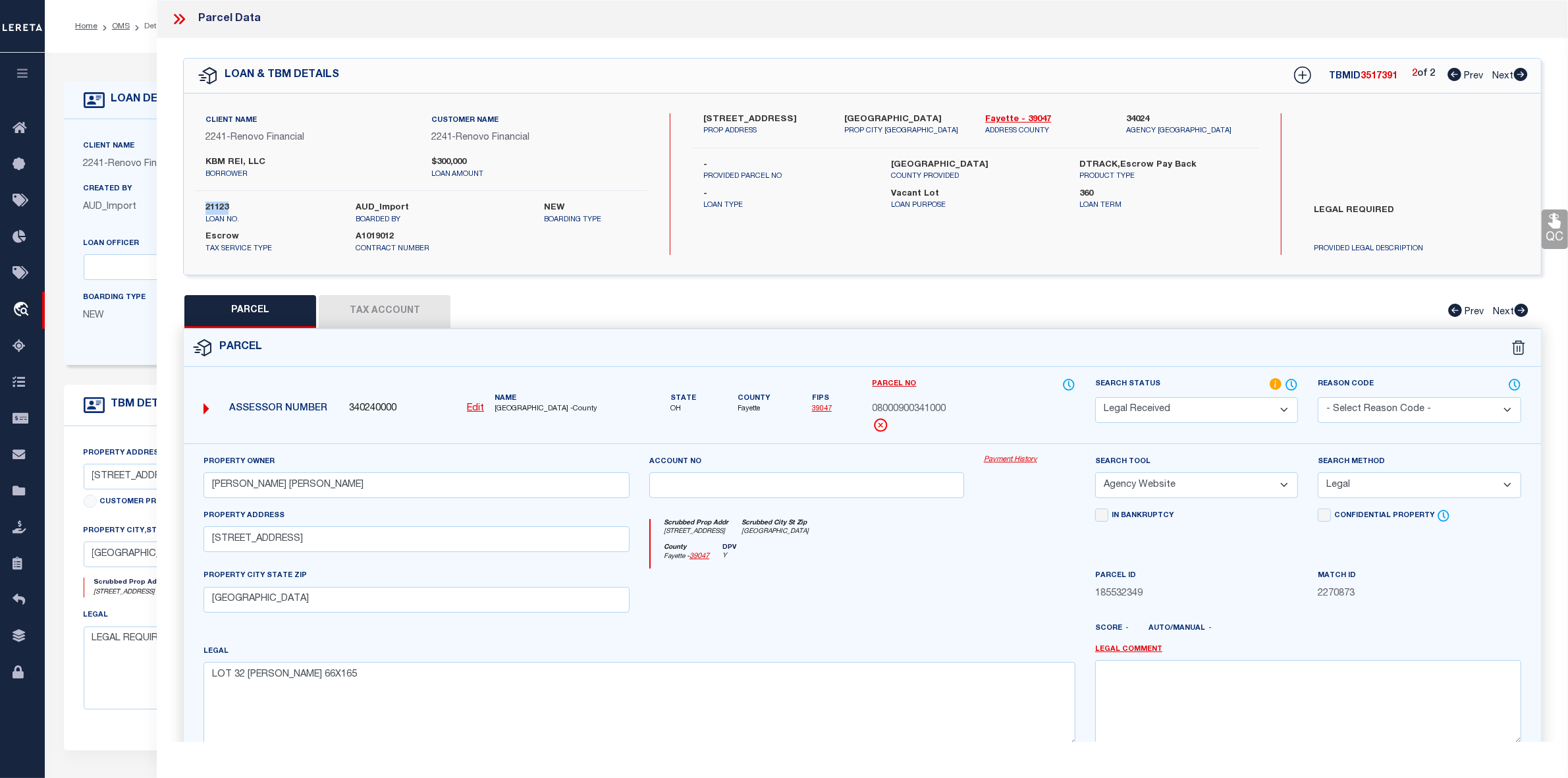
copy label "21123"
drag, startPoint x: 978, startPoint y: 117, endPoint x: 1015, endPoint y: 122, distance: 37.3
click at [1015, 122] on div "Fayette - 39047 ADDRESS COUNTY" at bounding box center [1045, 125] width 141 height 24
copy link "Fayette"
click at [124, 25] on link "OMS" at bounding box center [121, 27] width 18 height 8
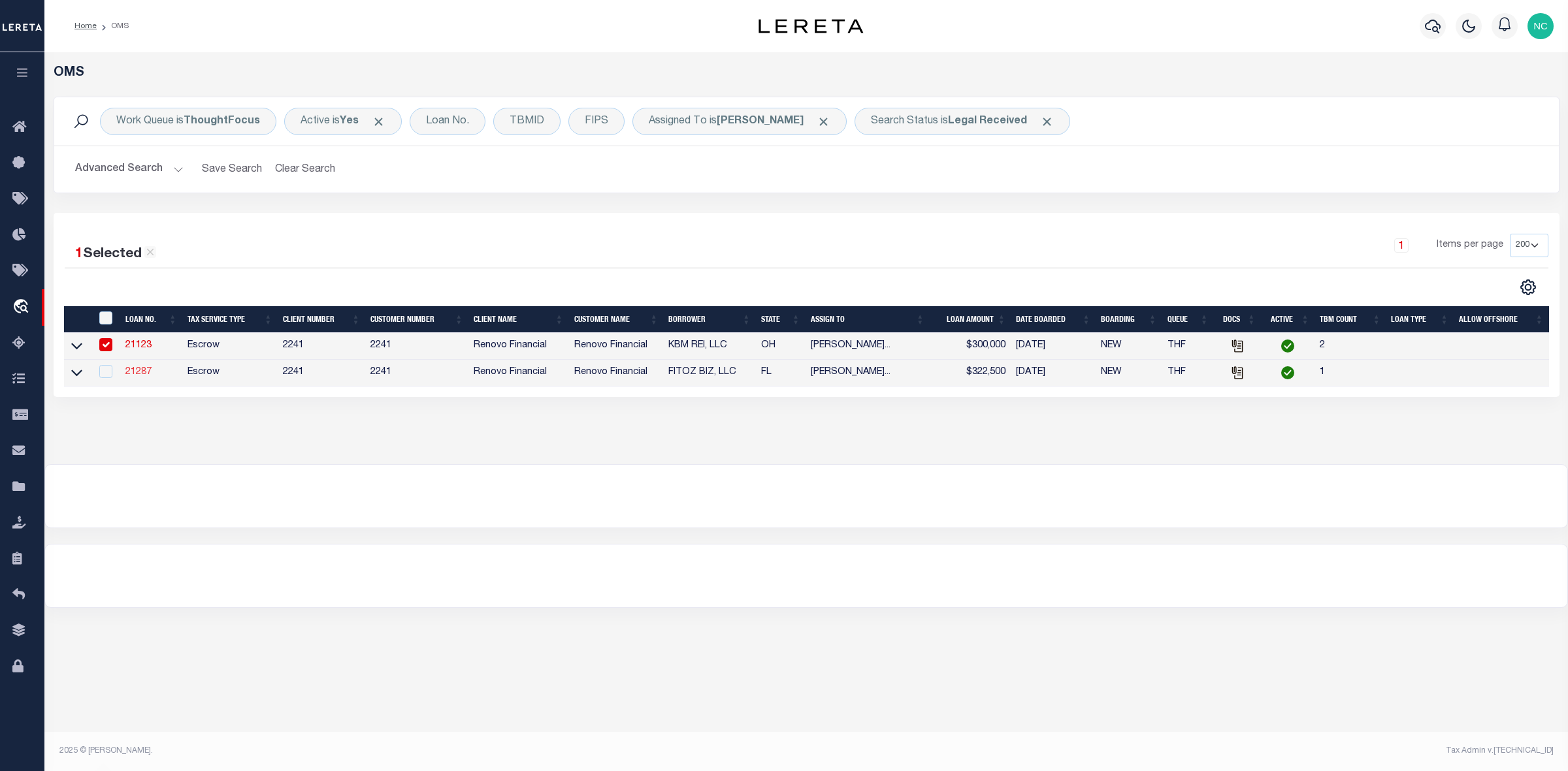
click at [134, 373] on link "21287" at bounding box center [138, 372] width 26 height 9
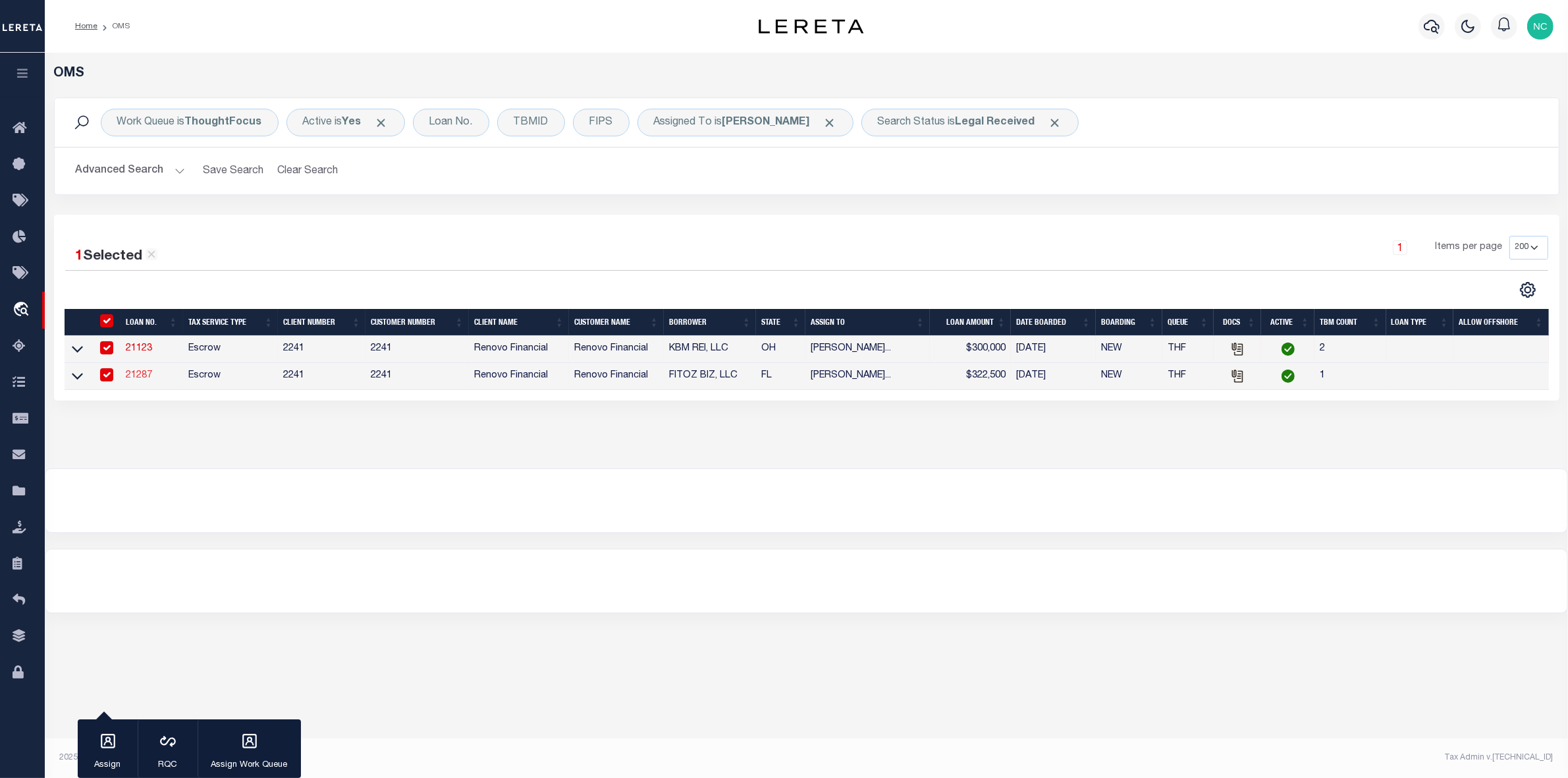
type input "21287"
type input "FITOZ BIZ, LLC"
type input "886 Ocean Blvd"
type input "Atlantic Beach FL 32233"
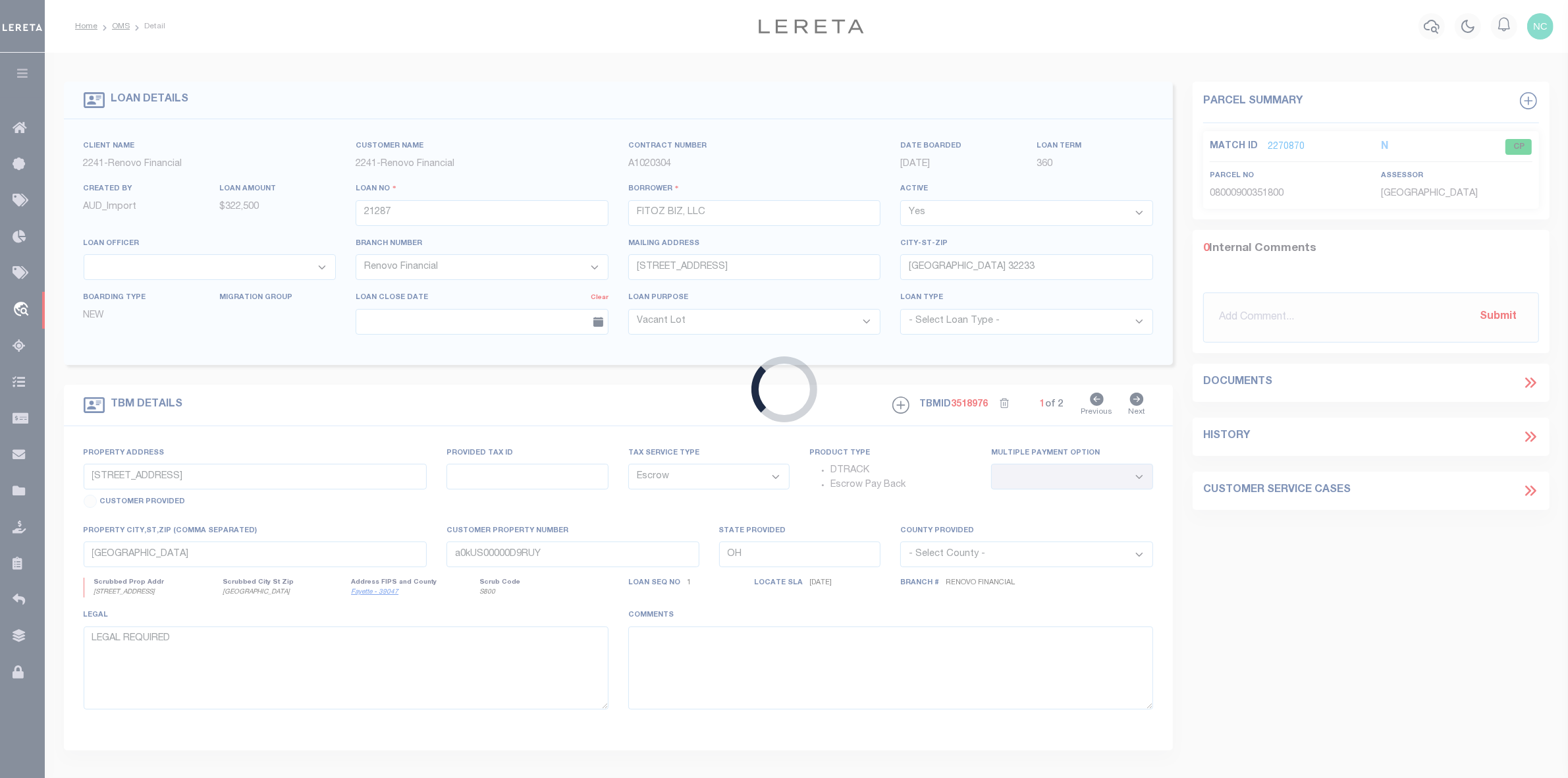
type input "262 18th Street West Unit 1 and Unit 2"
select select
type input "Jacksonville, FL 32206"
type input "a0kUS00000DO8kv"
type input "FL"
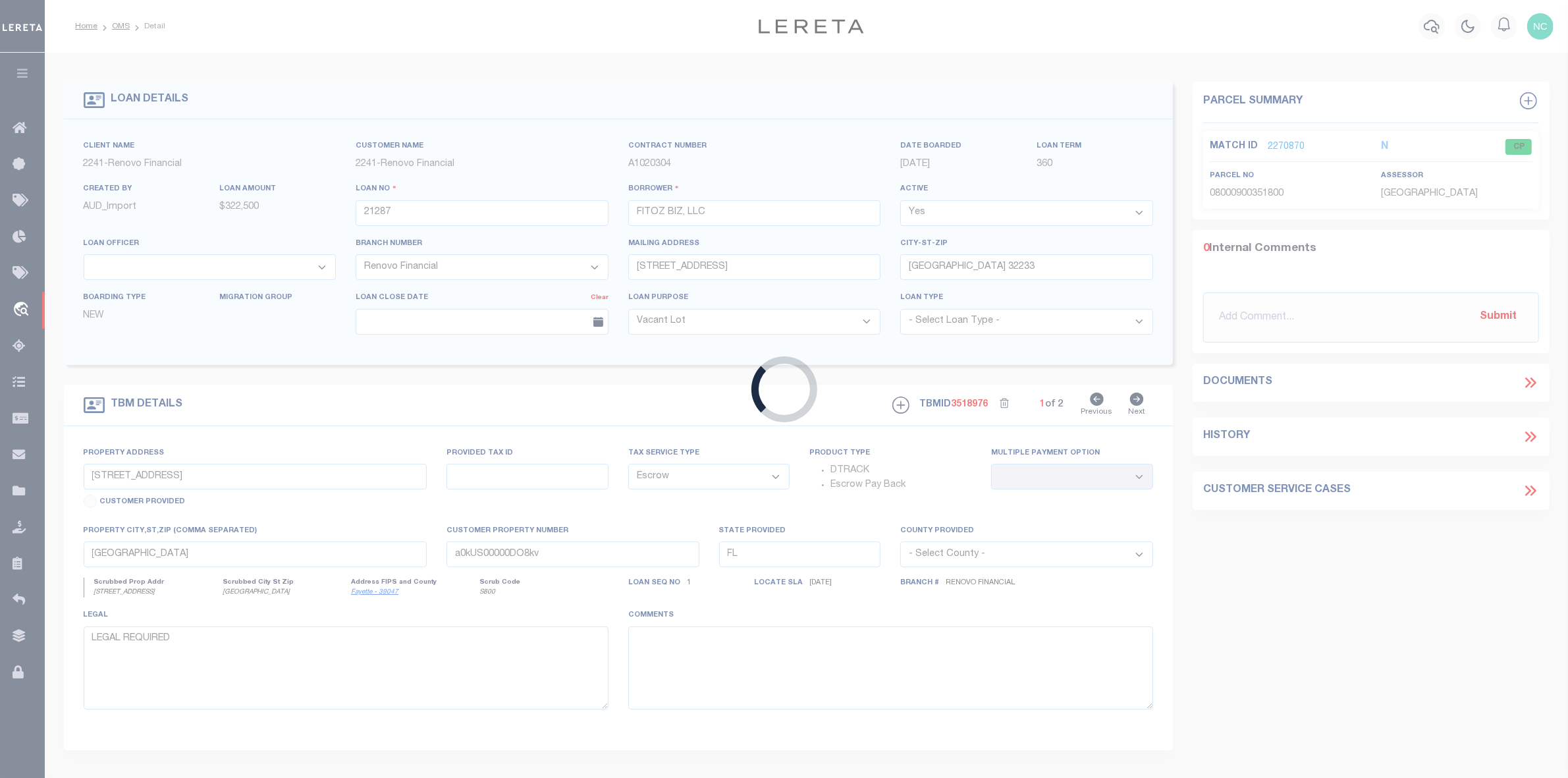
select select
select select "25066"
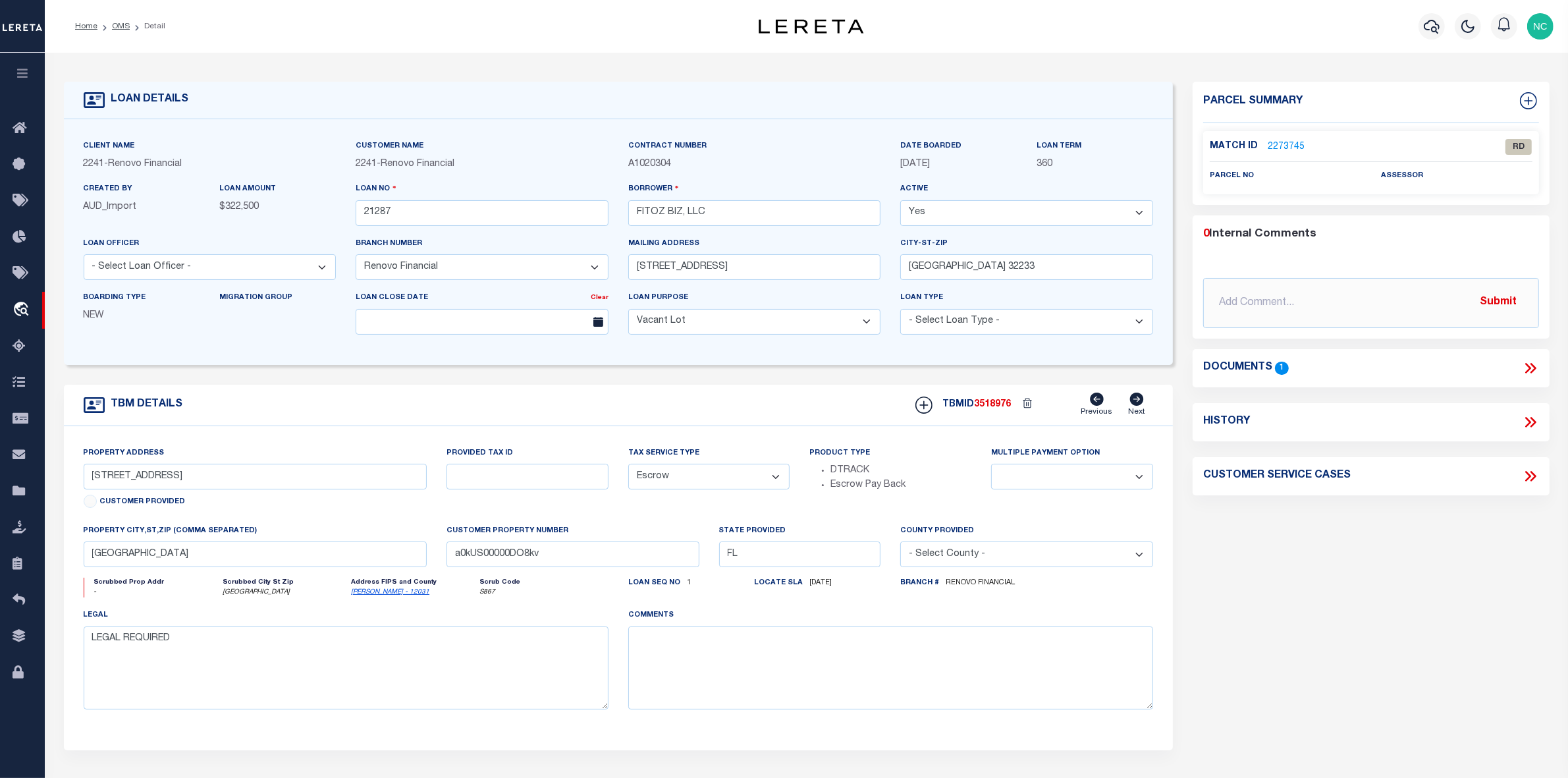
click at [1289, 144] on link "2273745" at bounding box center [1286, 147] width 37 height 14
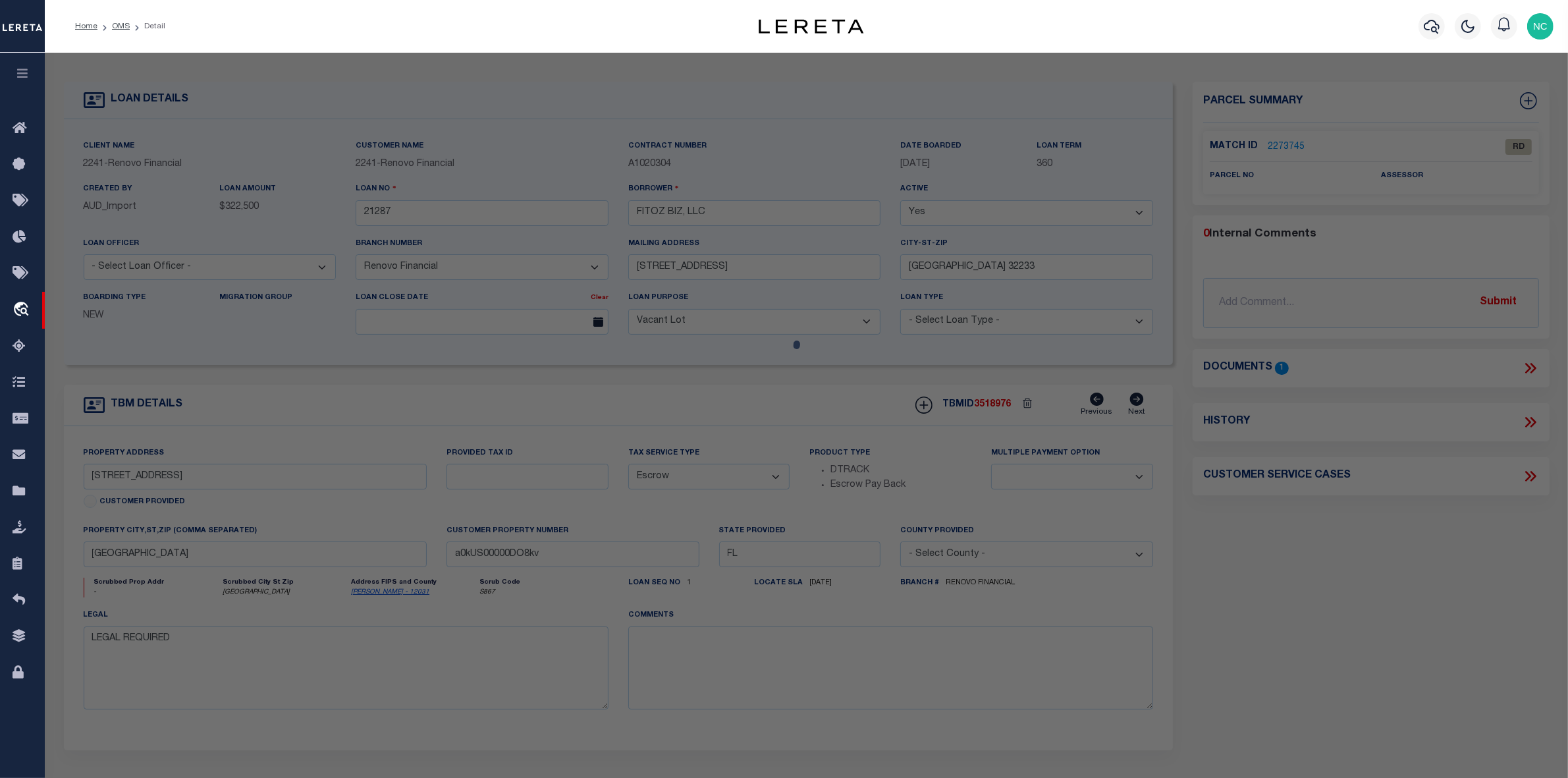
select select "AS"
select select
checkbox input "false"
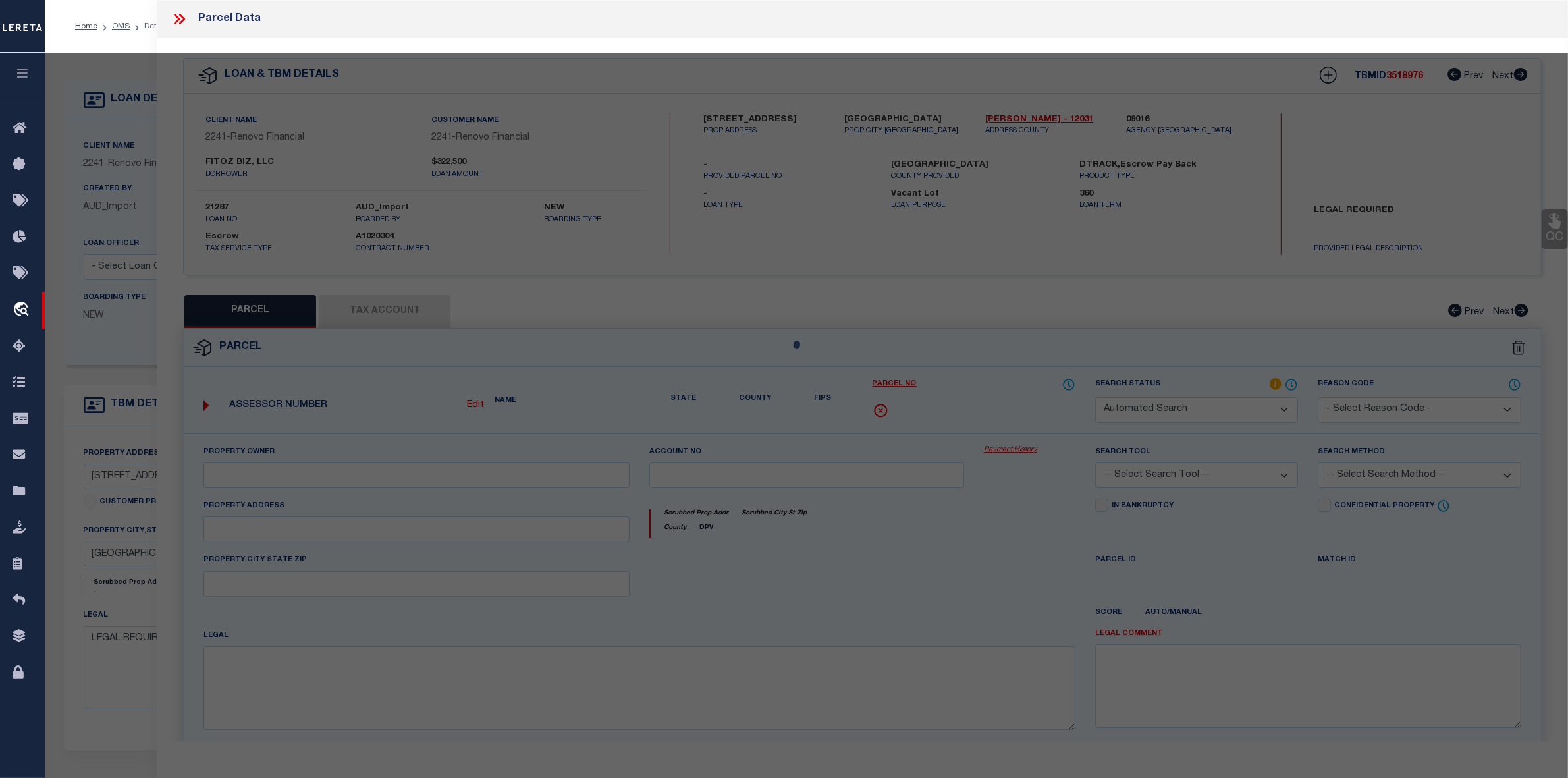
select select "RD"
checkbox input "false"
type textarea "Document uploaded that satisfies a legal requirement, changing from ND to RD"
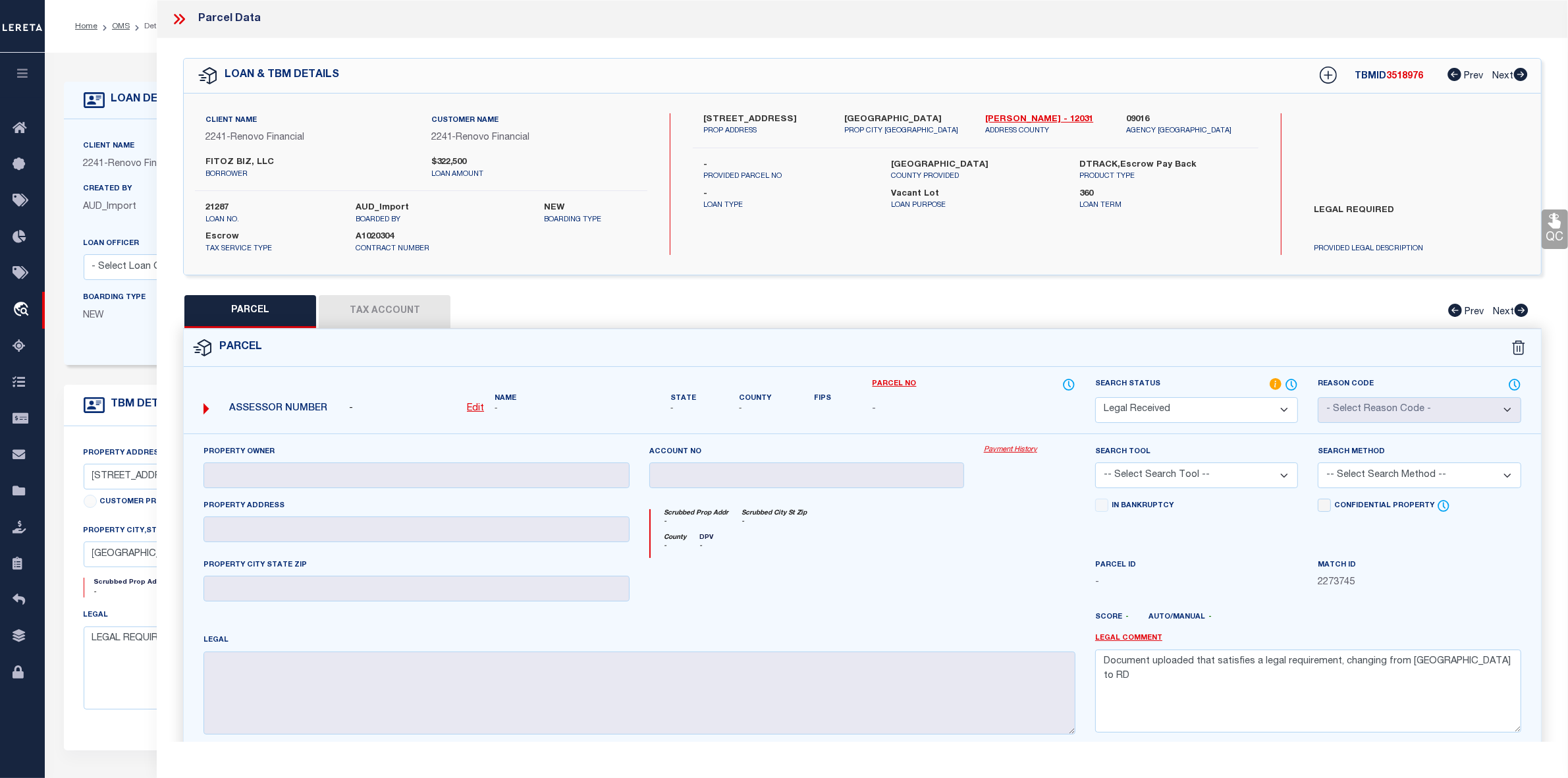
click at [469, 407] on u "Edit" at bounding box center [475, 408] width 17 height 9
select select "RD"
type textarea "-"
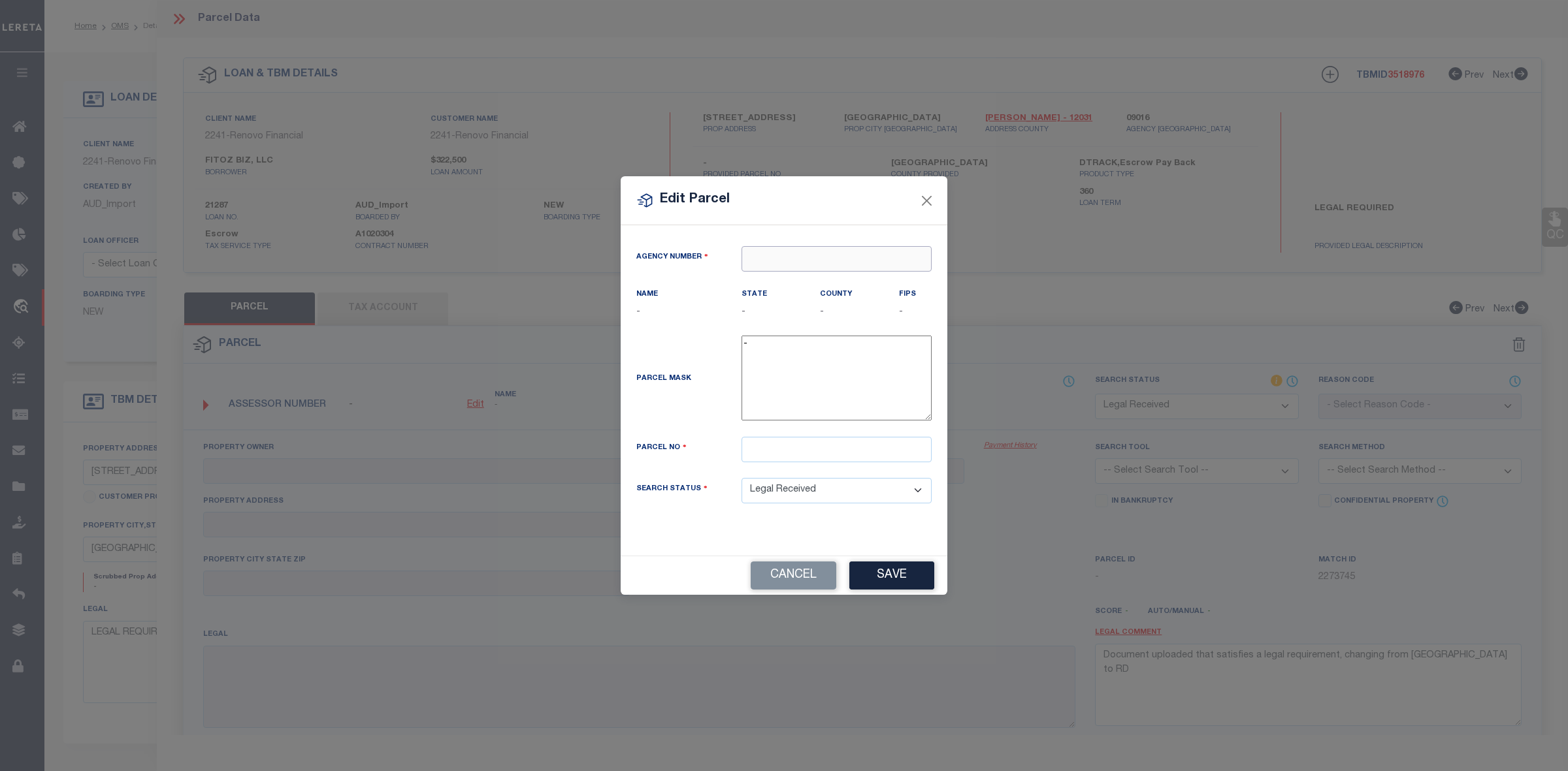
click at [747, 252] on input "text" at bounding box center [837, 259] width 190 height 26
click at [838, 276] on div "090160000 : DUVAL COUNTY" at bounding box center [837, 290] width 189 height 37
type input "090160000"
click at [783, 451] on input "text" at bounding box center [837, 450] width 190 height 26
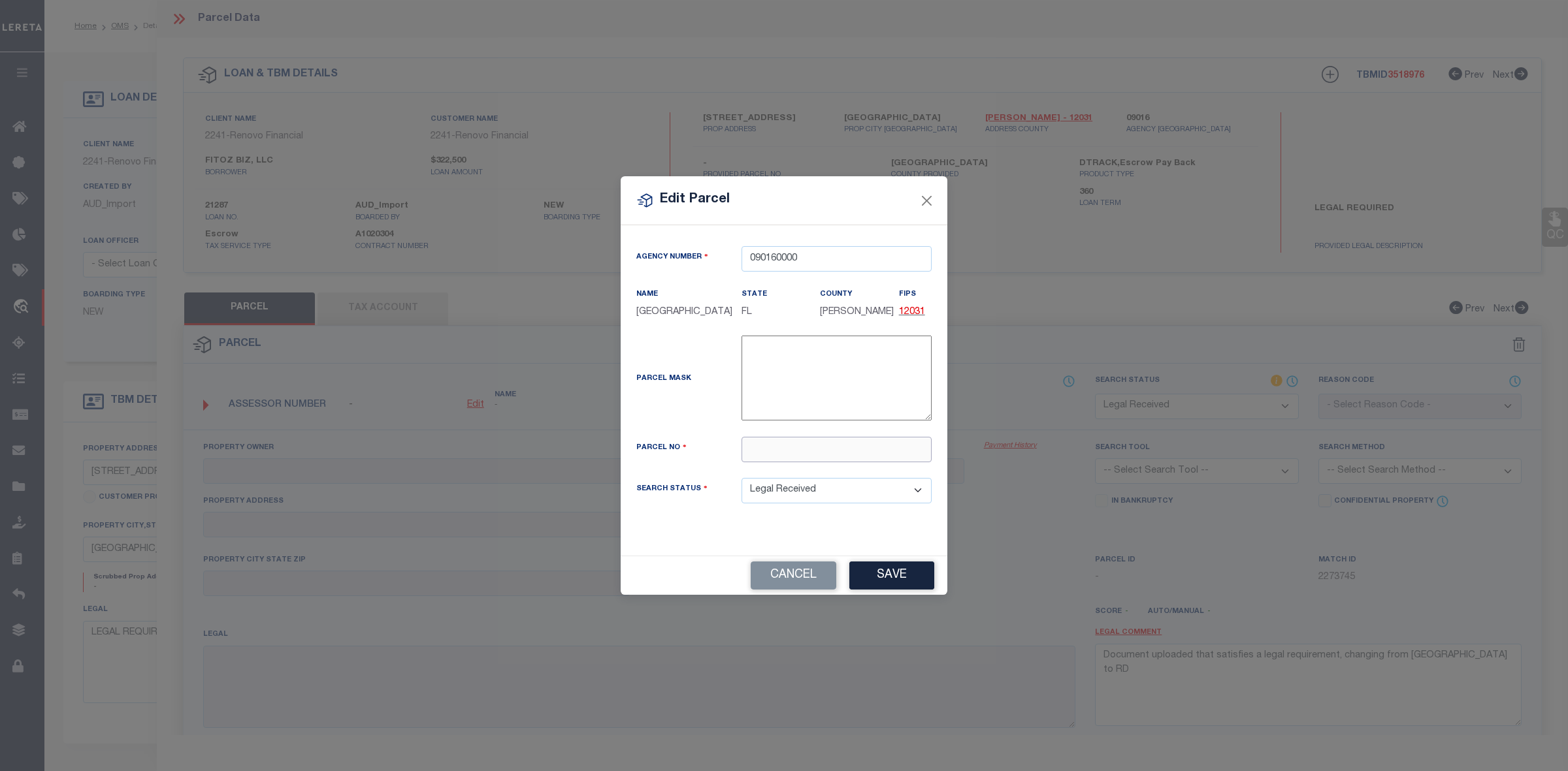
paste input "044404-0000"
type input "044404-0000"
click at [889, 563] on button "Save" at bounding box center [891, 575] width 85 height 28
select select "RD"
checkbox input "false"
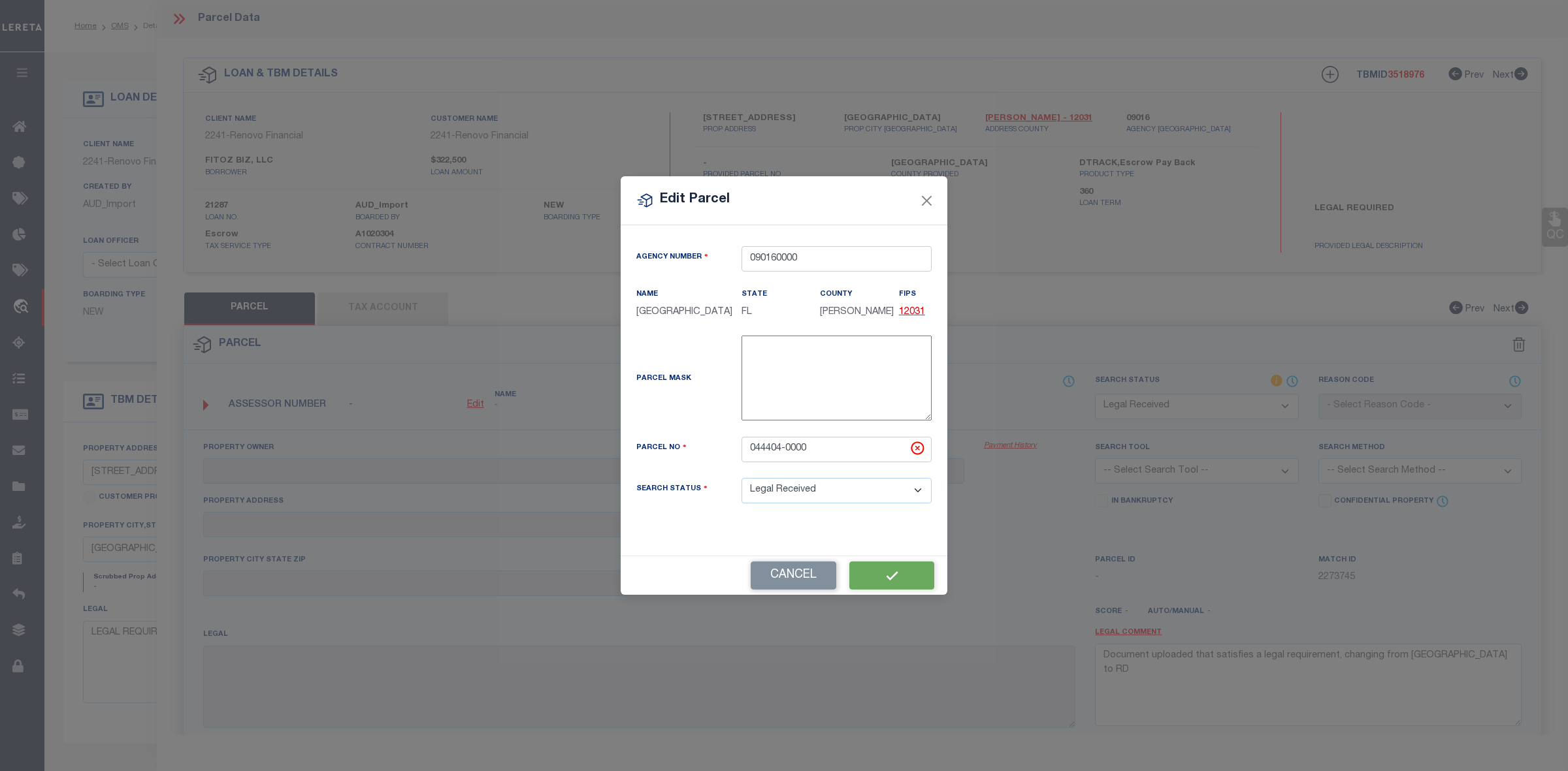
checkbox input "false"
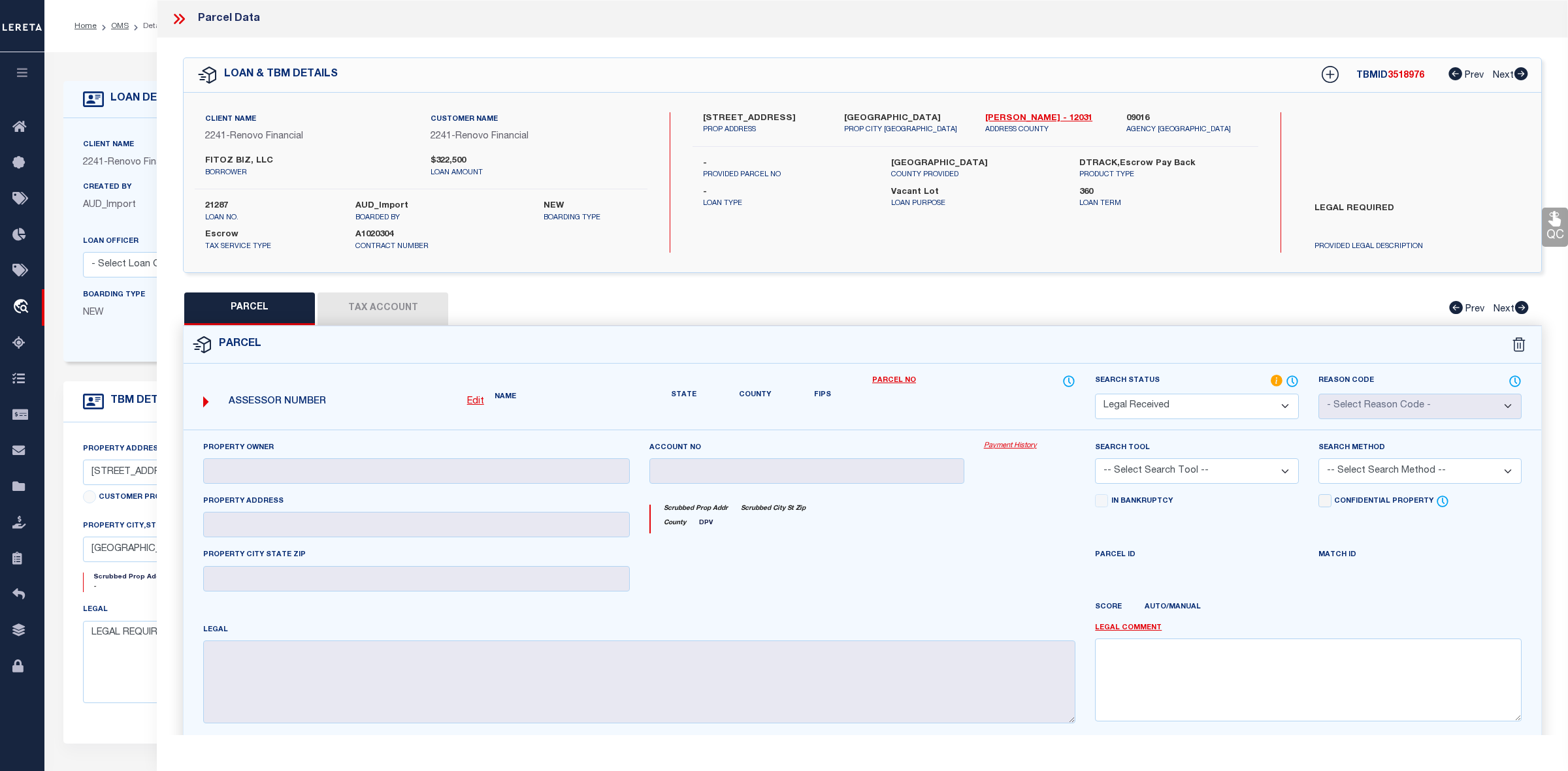
checkbox input "false"
type textarea "Document uploaded that satisfies a legal requirement, changing from ND to RD"
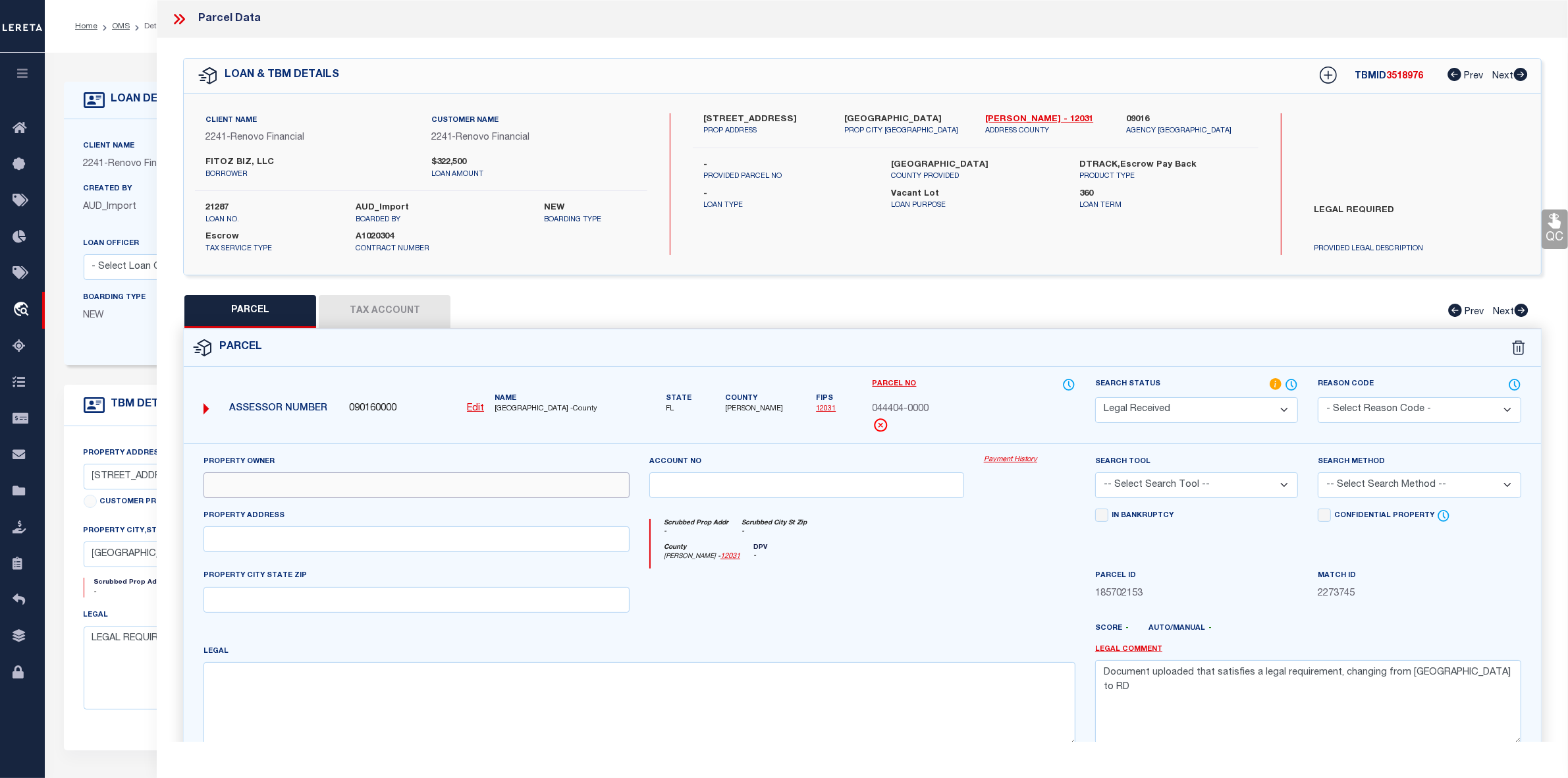
click at [275, 478] on input "text" at bounding box center [417, 485] width 426 height 26
paste input "FITOZ BIZ LLC"
type input "FITOZ BIZ LLC"
click at [238, 535] on input "text" at bounding box center [417, 539] width 426 height 26
paste input "262 W 18TH ST 1 Jacksonville FL 32206-"
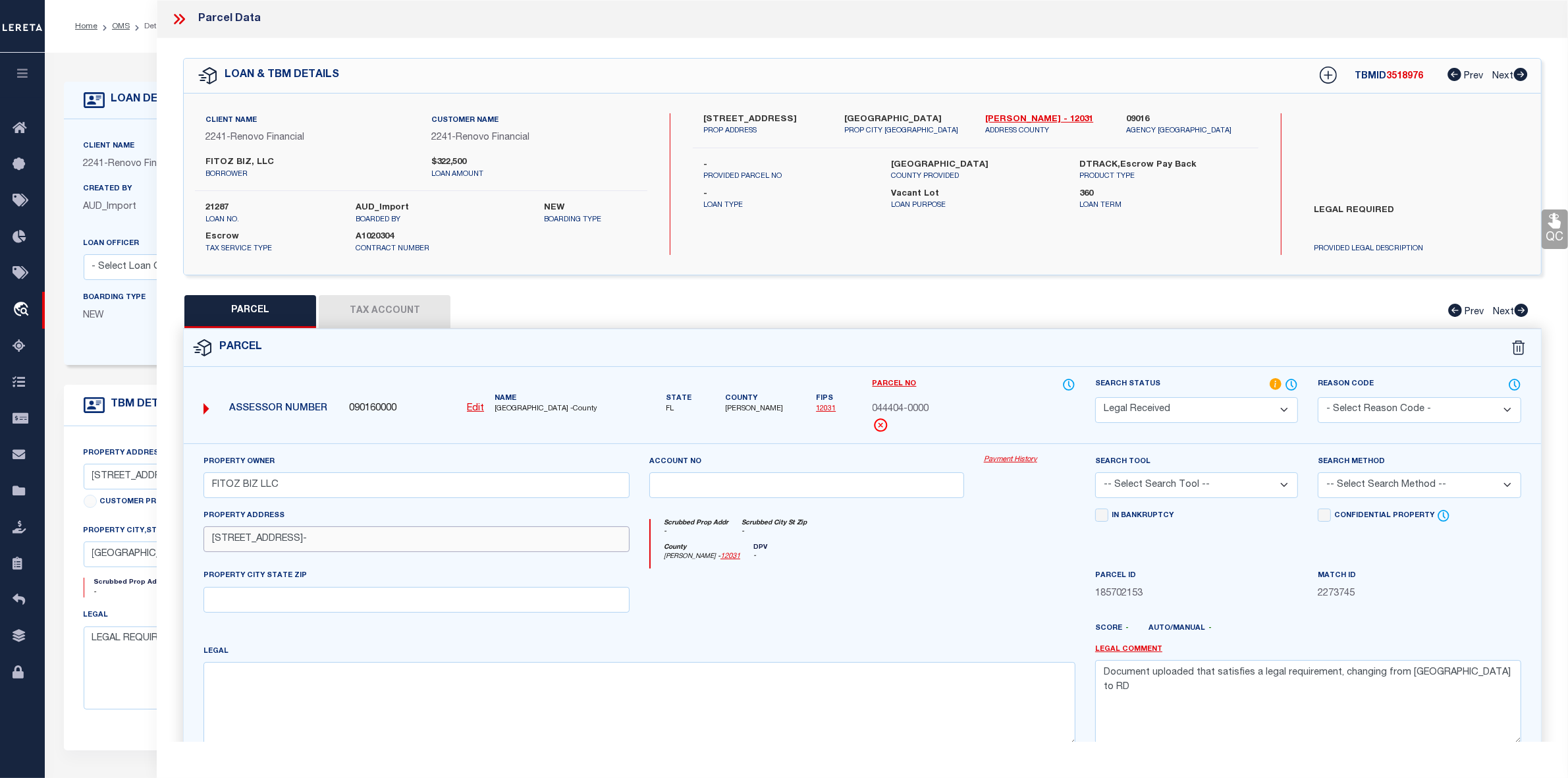
drag, startPoint x: 288, startPoint y: 541, endPoint x: 439, endPoint y: 542, distance: 151.0
click at [439, 542] on input "262 W 18TH ST 1 Jacksonville FL 32206-" at bounding box center [417, 539] width 426 height 26
type input "262 W 18TH ST 1"
click at [285, 602] on input "text" at bounding box center [417, 600] width 426 height 26
paste input "Jacksonville FL 32206-"
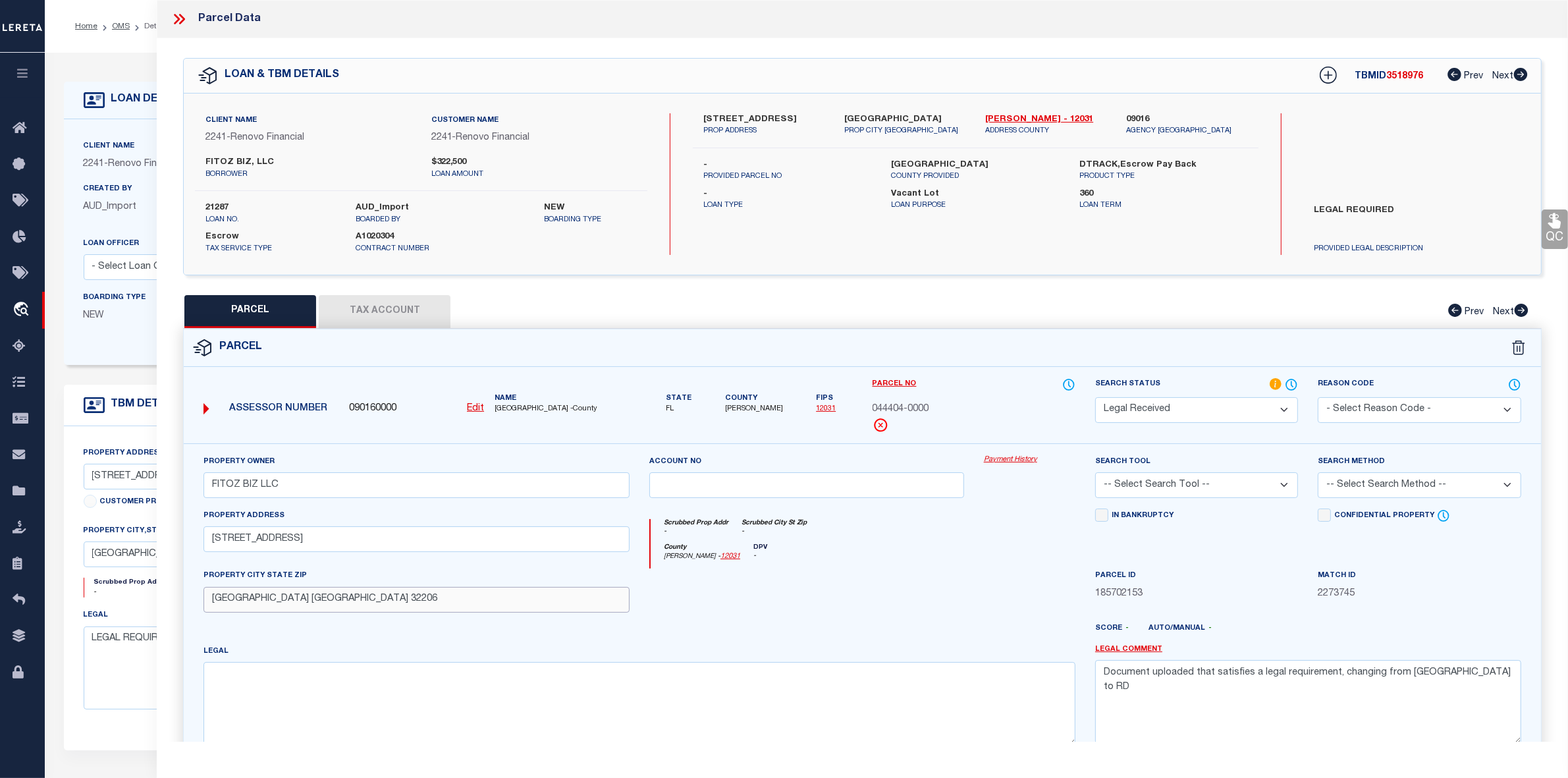
type input "Jacksonville FL 32206"
click at [245, 679] on textarea at bounding box center [639, 703] width 872 height 83
paste textarea "LOT 9 BLK 10"
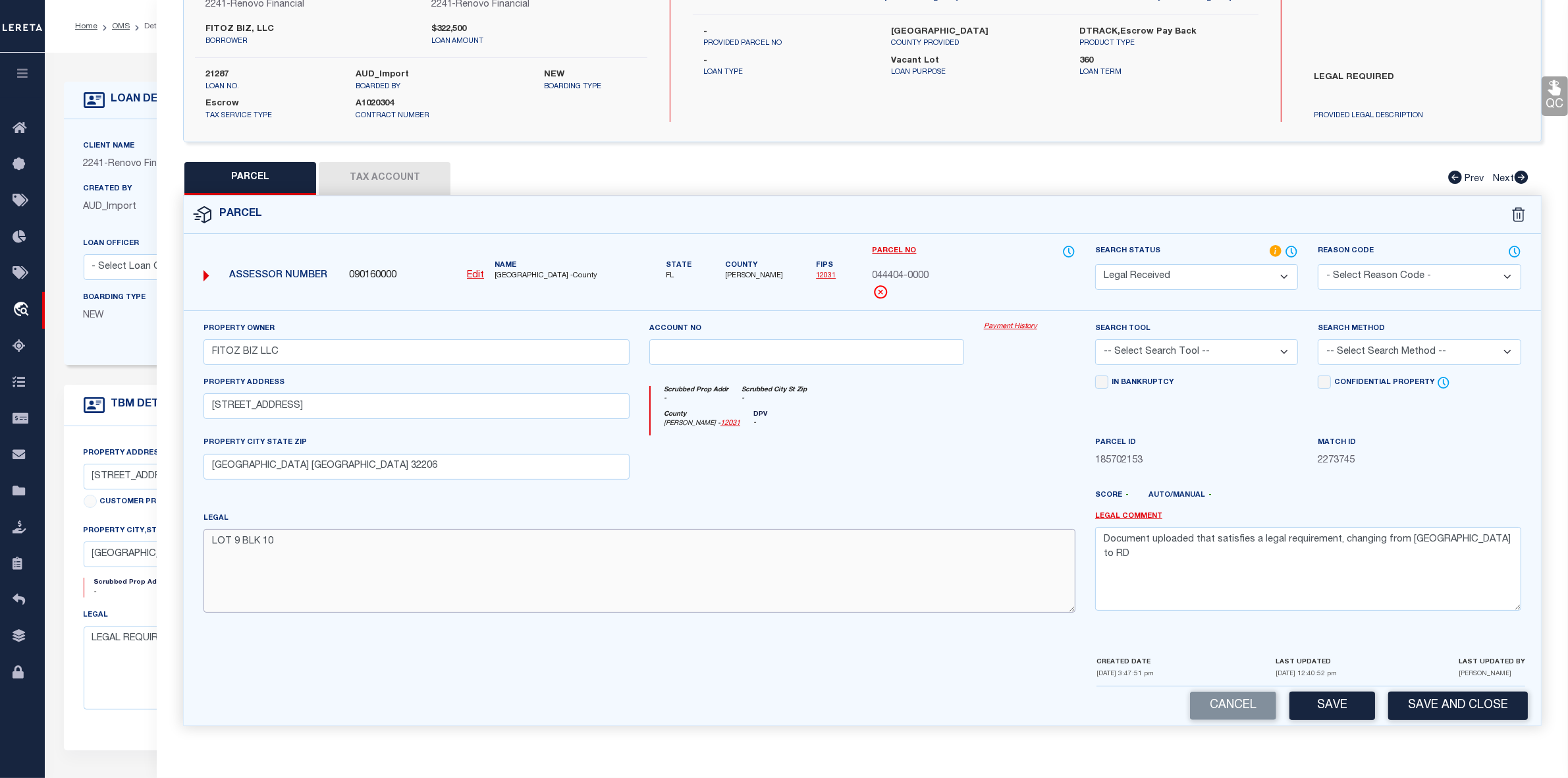
type textarea "LOT 9 BLK 10"
click at [1325, 541] on textarea "Document uploaded that satisfies a legal requirement, changing from ND to RD" at bounding box center [1308, 568] width 426 height 83
click at [1153, 351] on select "-- Select Search Tool -- 3rd Party Website Agency File Agency Website ATLS CNV-…" at bounding box center [1196, 352] width 203 height 26
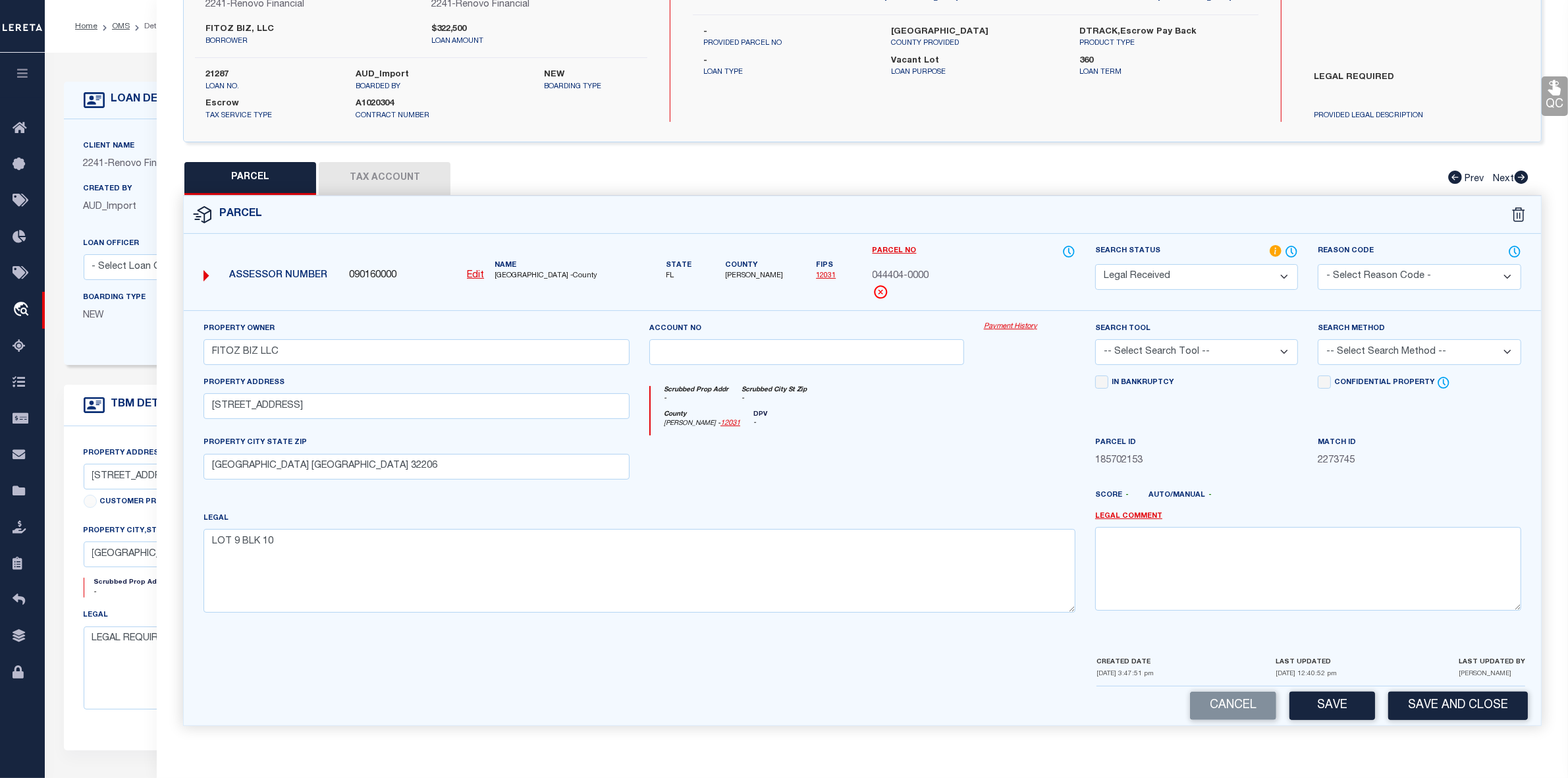
select select "AGW"
click at [1095, 339] on select "-- Select Search Tool -- 3rd Party Website Agency File Agency Website ATLS CNV-…" at bounding box center [1196, 352] width 203 height 26
click at [1407, 362] on select "-- Select Search Method -- Property Address Legal Liability Info Provided" at bounding box center [1419, 352] width 203 height 26
select select "LEG"
click at [1318, 339] on select "-- Select Search Method -- Property Address Legal Liability Info Provided" at bounding box center [1419, 352] width 203 height 26
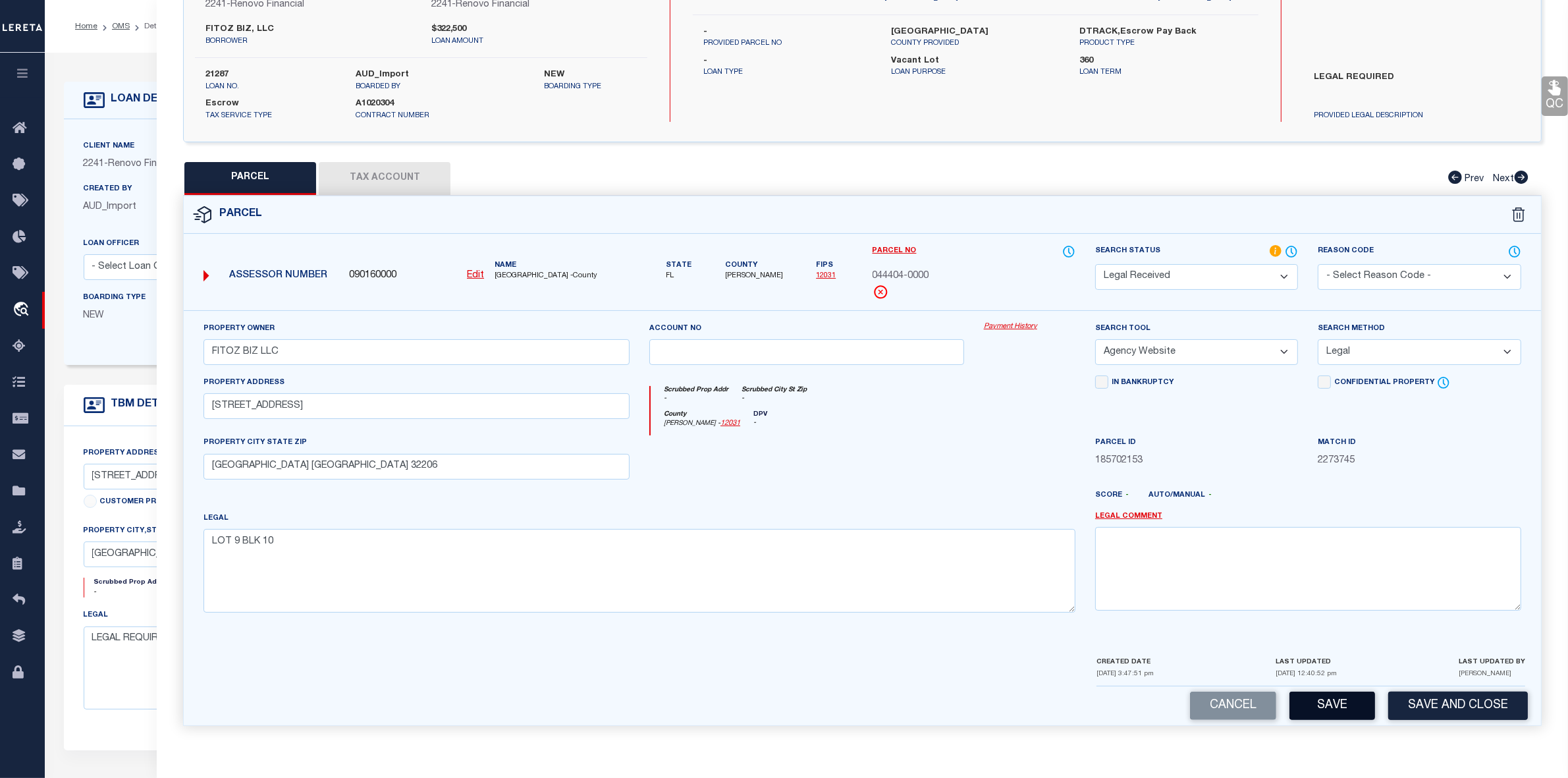
click at [1338, 702] on button "Save" at bounding box center [1332, 706] width 85 height 28
select select "AS"
select select
checkbox input "false"
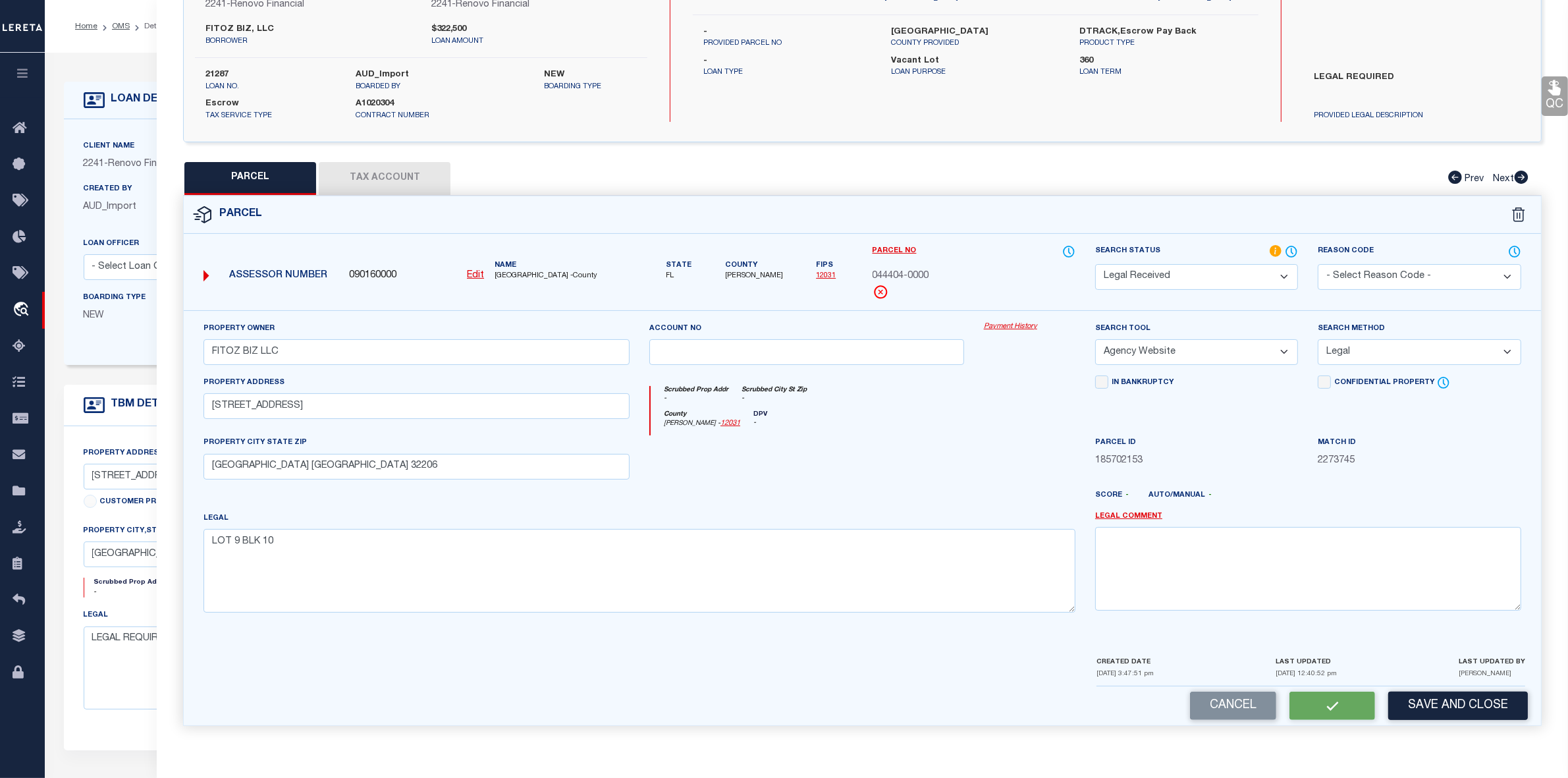
checkbox input "false"
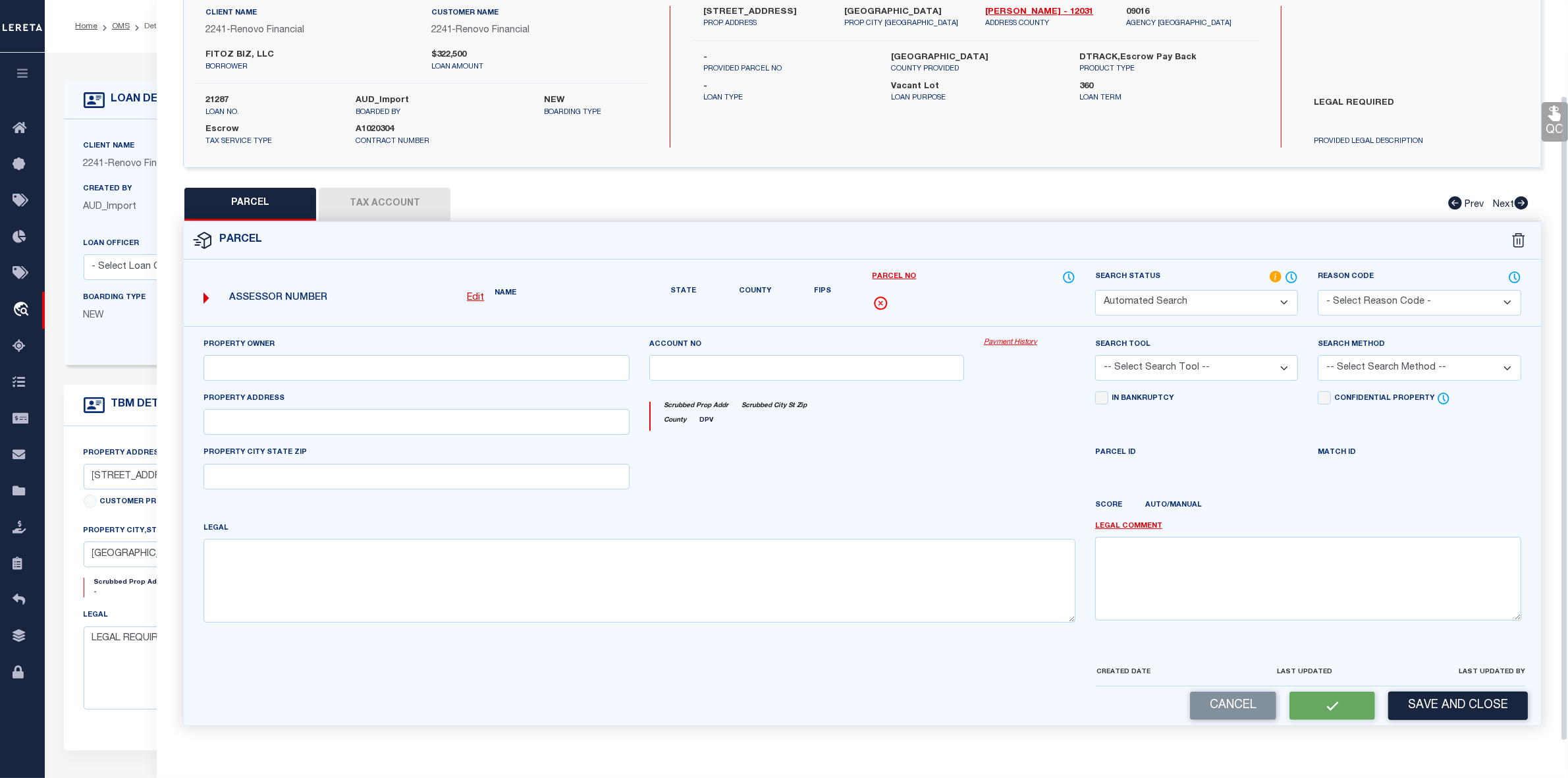
select select "RD"
type input "FITOZ BIZ LLC"
select select "AGW"
select select "LEG"
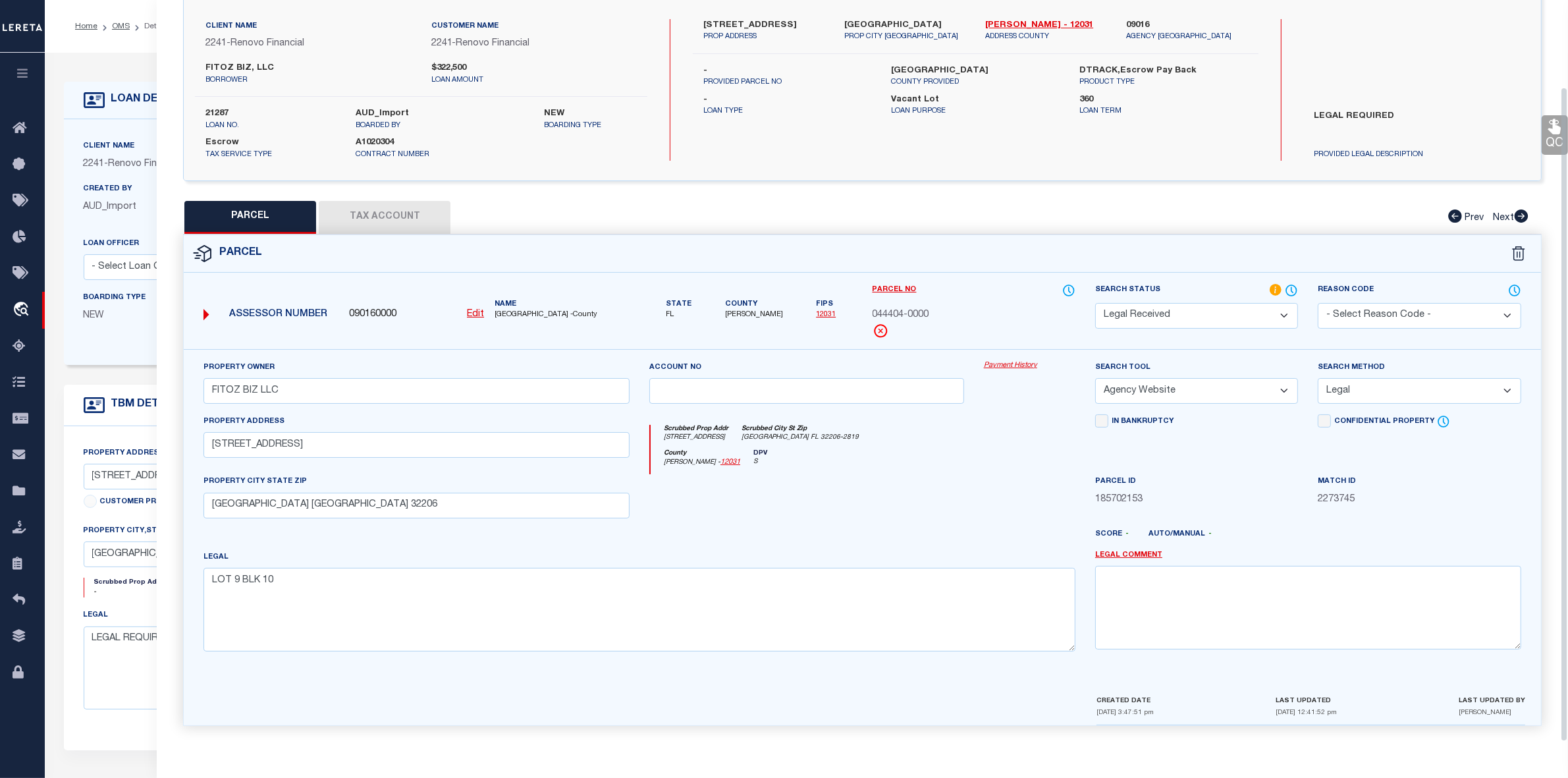
click at [387, 183] on div "QC QC QC" at bounding box center [862, 343] width 1411 height 798
click at [380, 211] on button "Tax Account" at bounding box center [384, 217] width 132 height 33
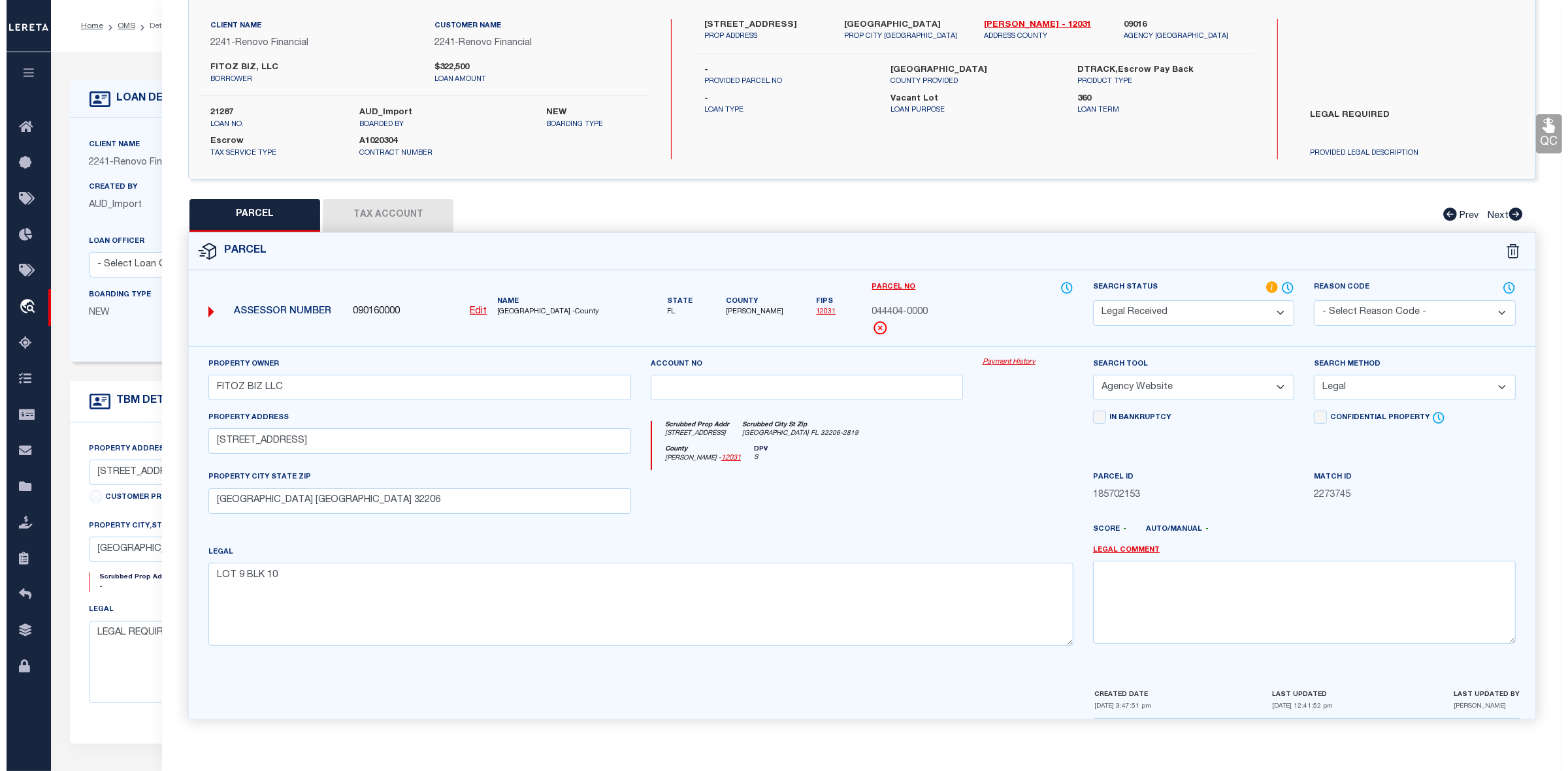
scroll to position [0, 0]
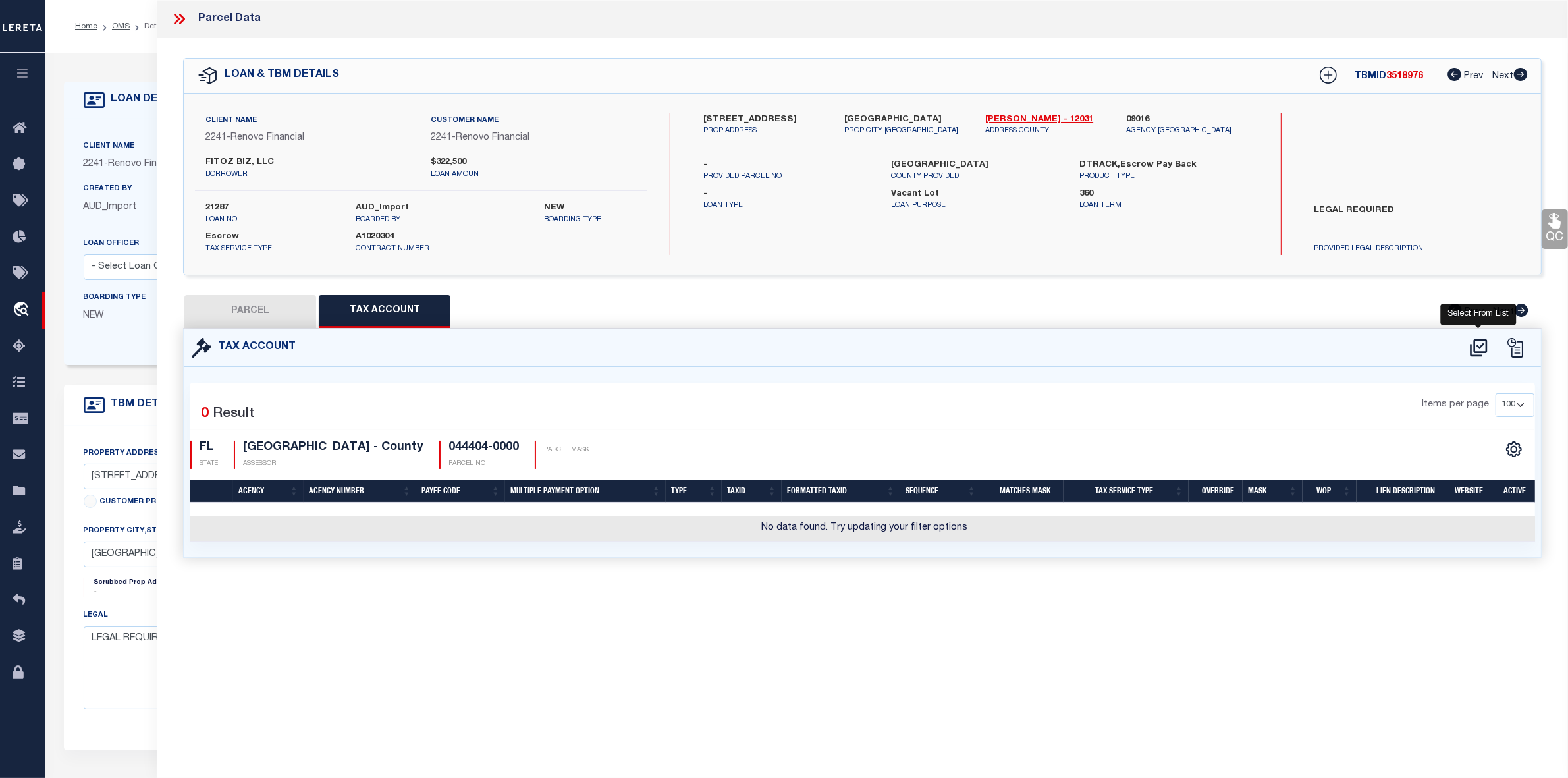
click at [1476, 344] on icon at bounding box center [1478, 347] width 22 height 21
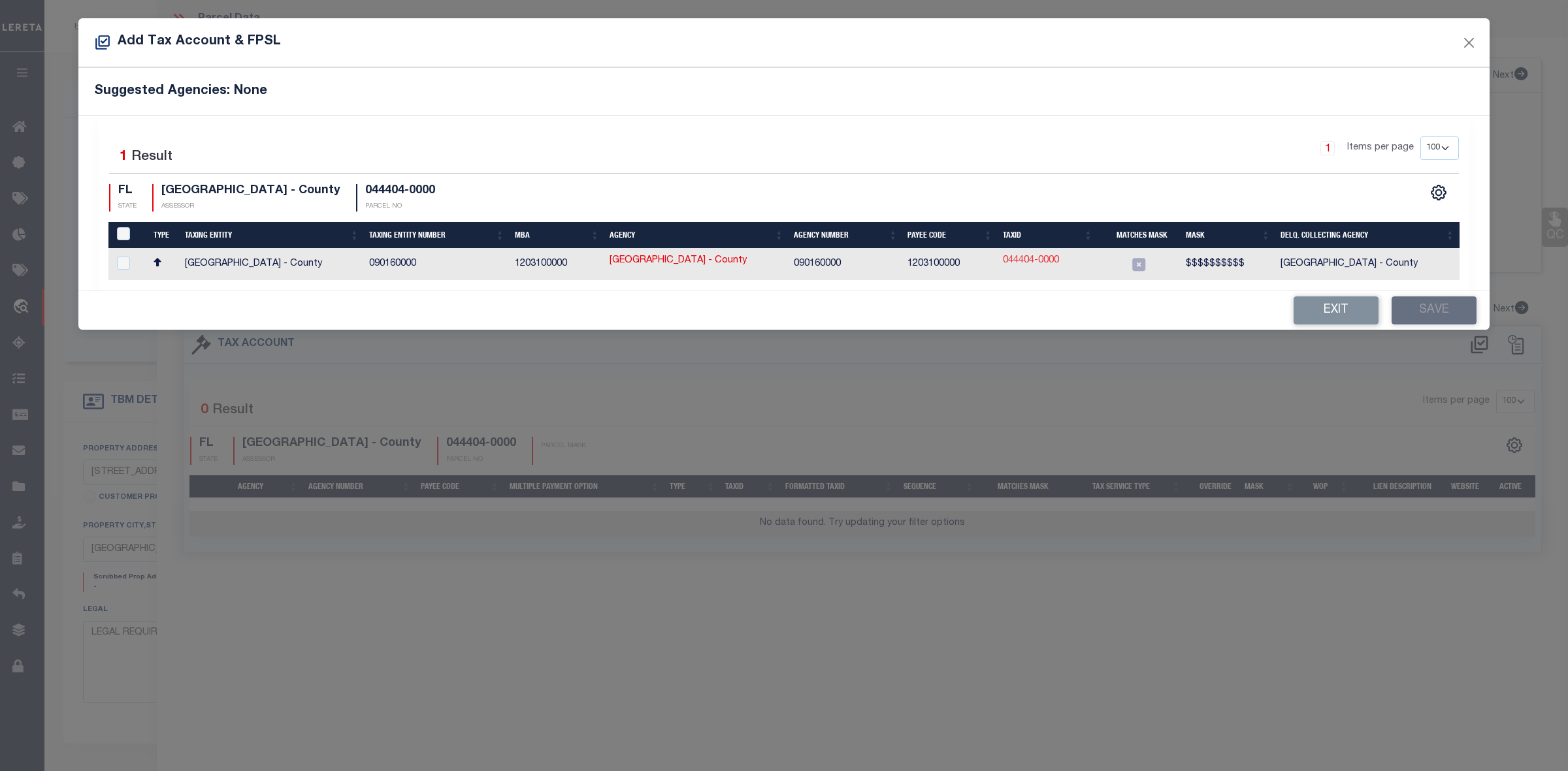
click at [1030, 268] on link "044404-0000" at bounding box center [1030, 261] width 56 height 14
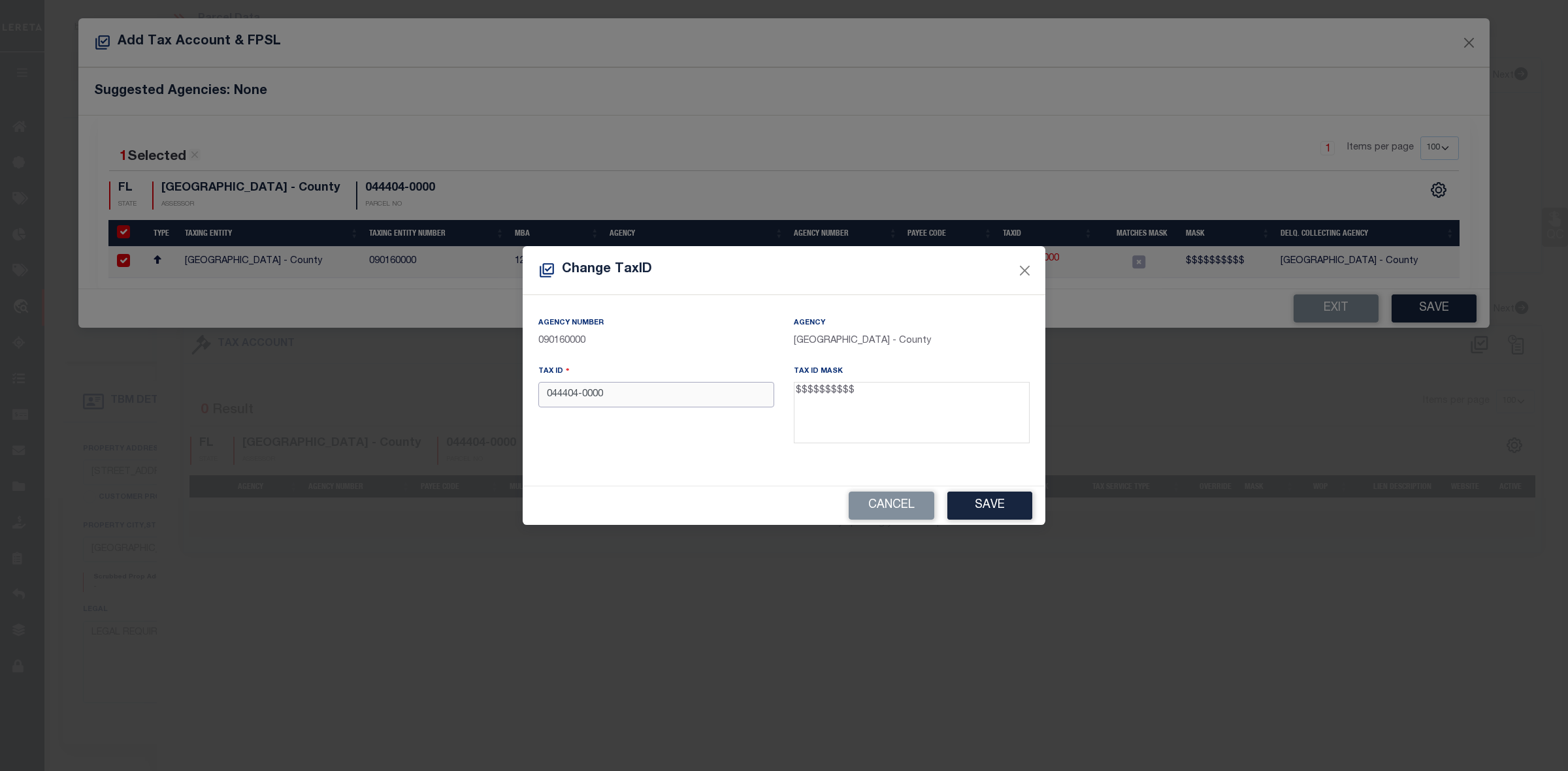
click at [582, 395] on input "044404-0000" at bounding box center [656, 395] width 236 height 26
click at [978, 499] on button "Save" at bounding box center [990, 505] width 85 height 28
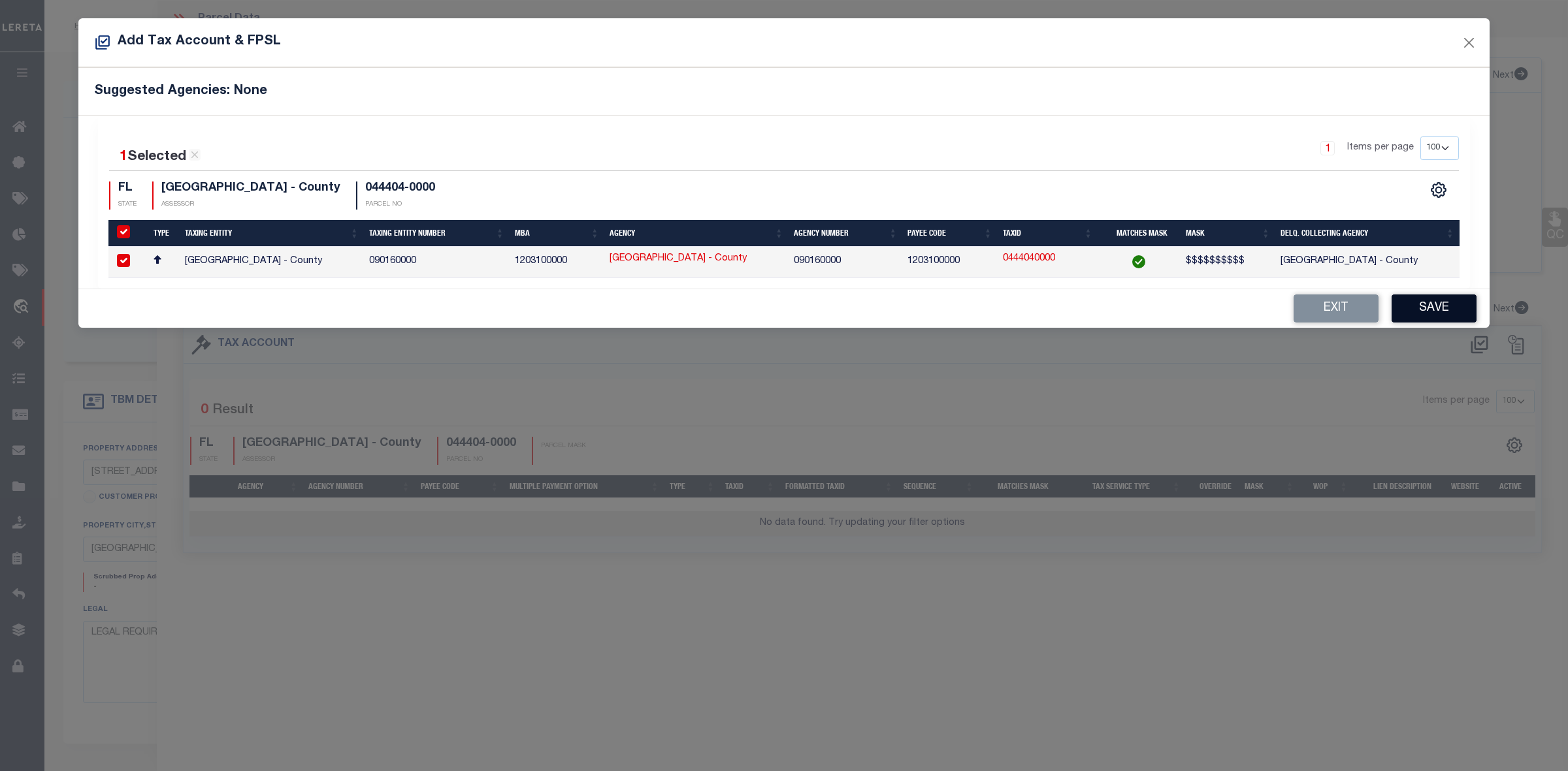
click at [1447, 301] on button "Save" at bounding box center [1434, 308] width 85 height 28
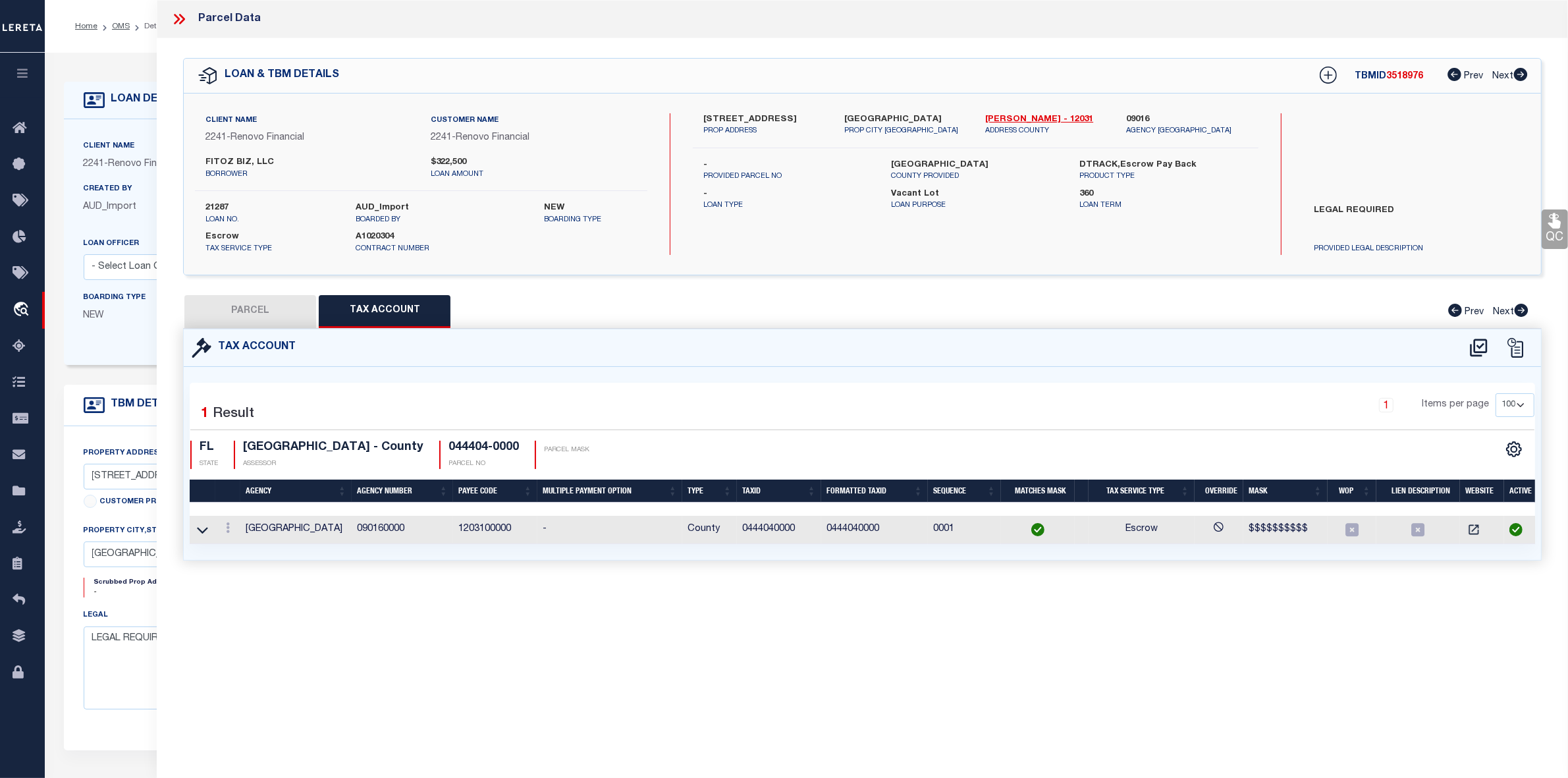
click at [245, 300] on button "PARCEL" at bounding box center [250, 312] width 132 height 33
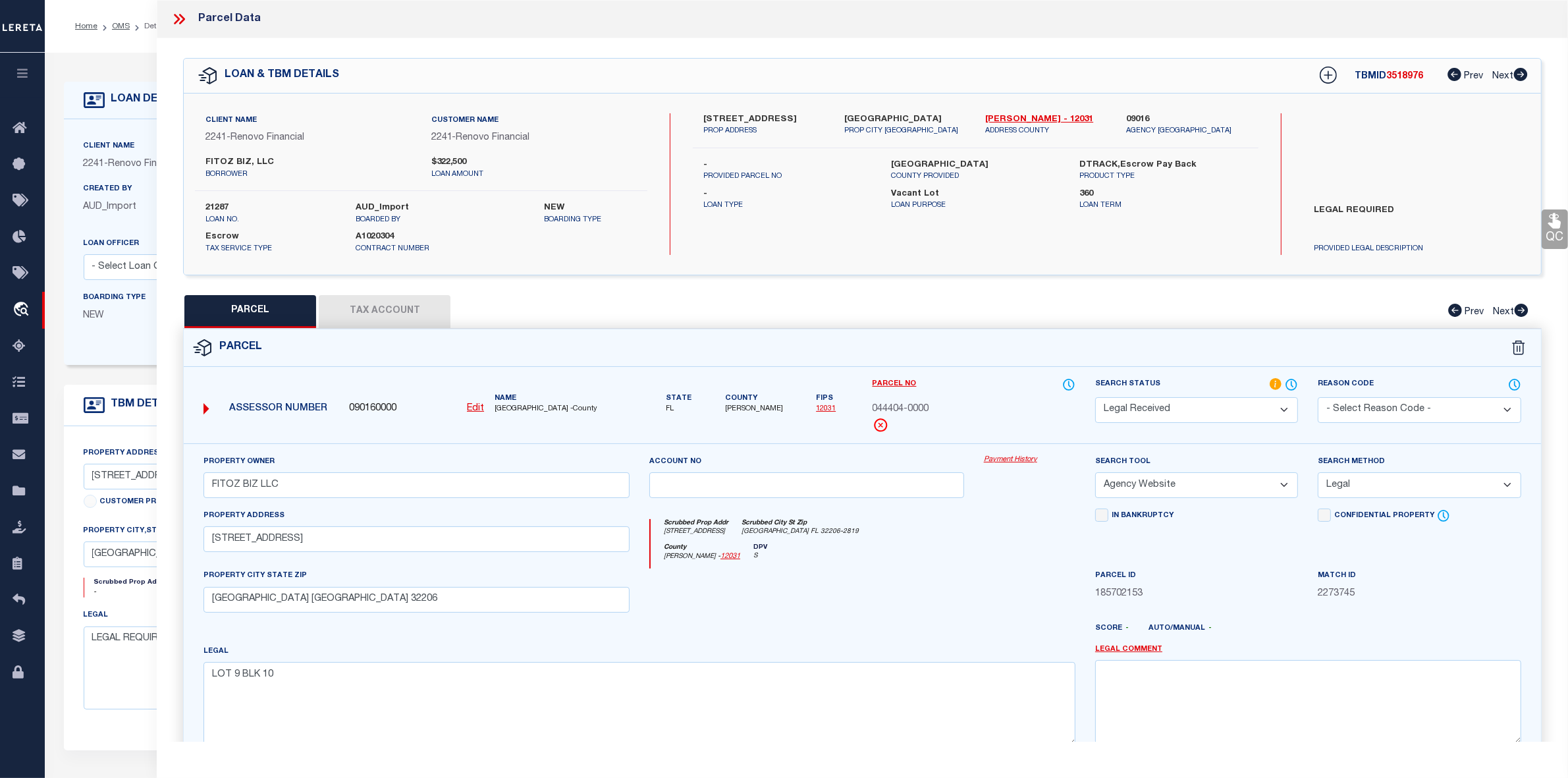
click at [1403, 78] on span "3518976" at bounding box center [1405, 76] width 37 height 9
copy span "3518976"
click at [218, 203] on label "21287" at bounding box center [271, 208] width 130 height 13
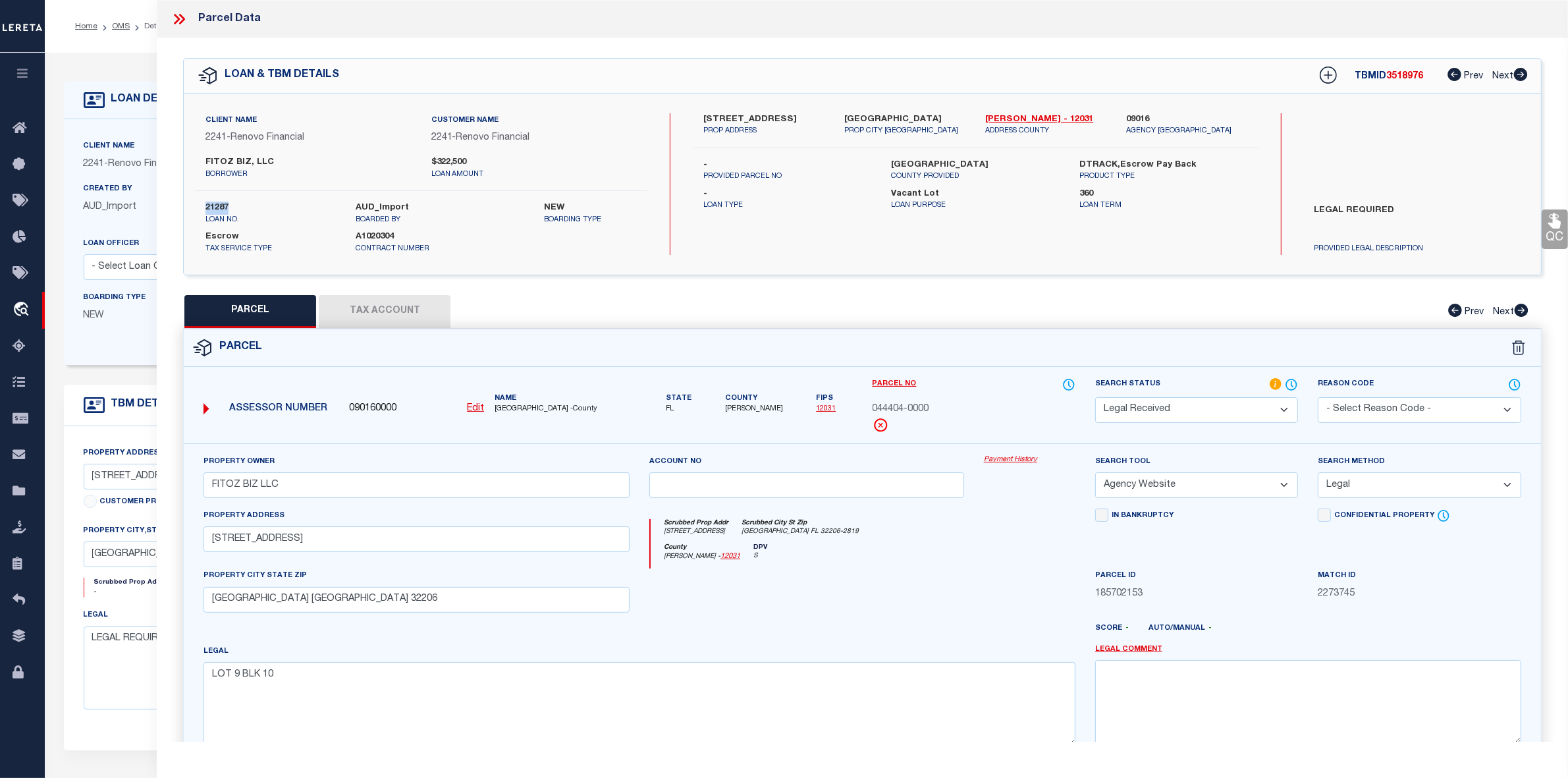
copy label "21287"
drag, startPoint x: 981, startPoint y: 118, endPoint x: 1009, endPoint y: 117, distance: 28.0
click at [1009, 117] on div "Duval - 12031 ADDRESS COUNTY" at bounding box center [1045, 125] width 141 height 24
copy link "[PERSON_NAME]"
click at [116, 25] on link "OMS" at bounding box center [121, 27] width 18 height 8
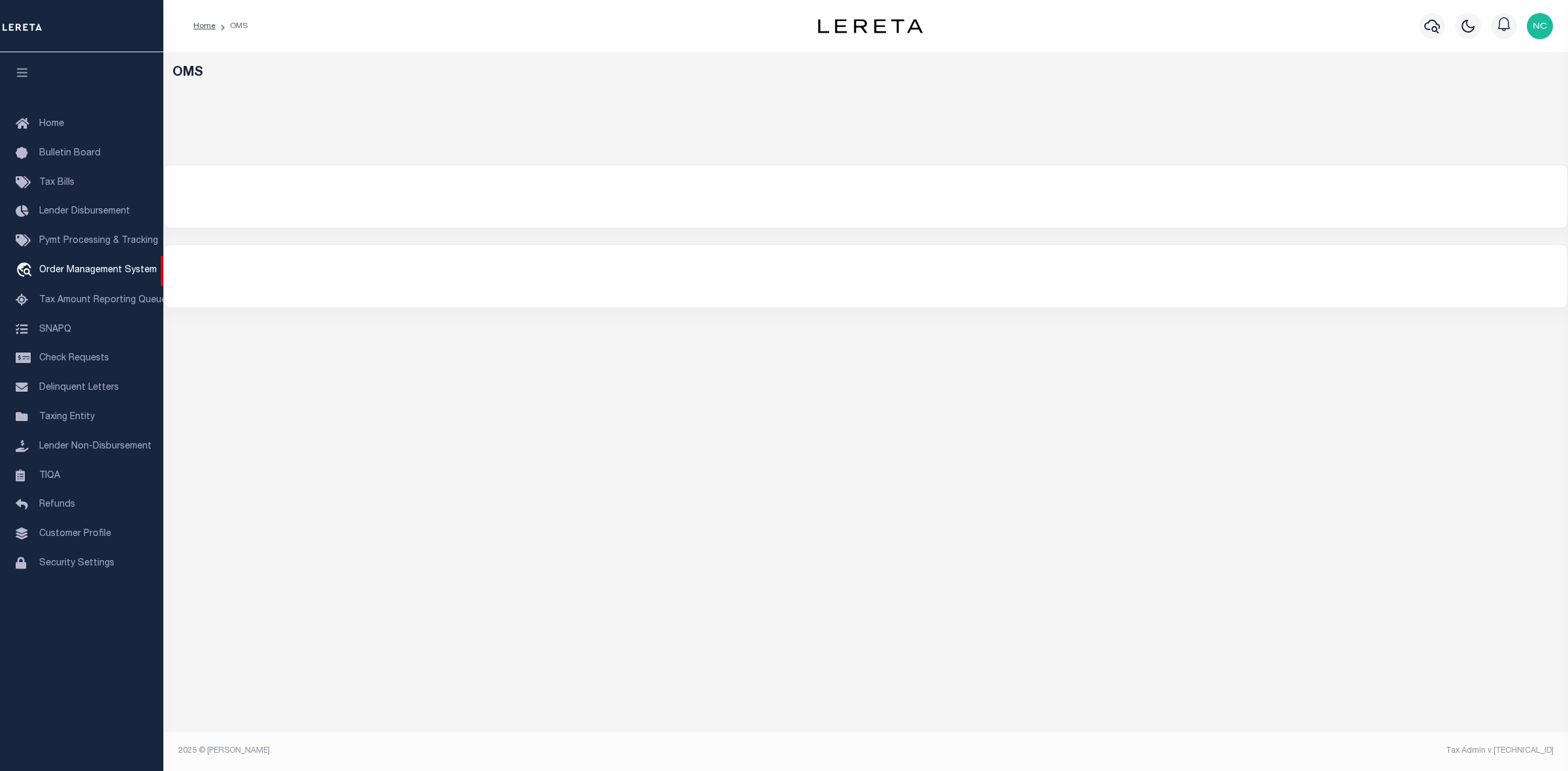
select select "200"
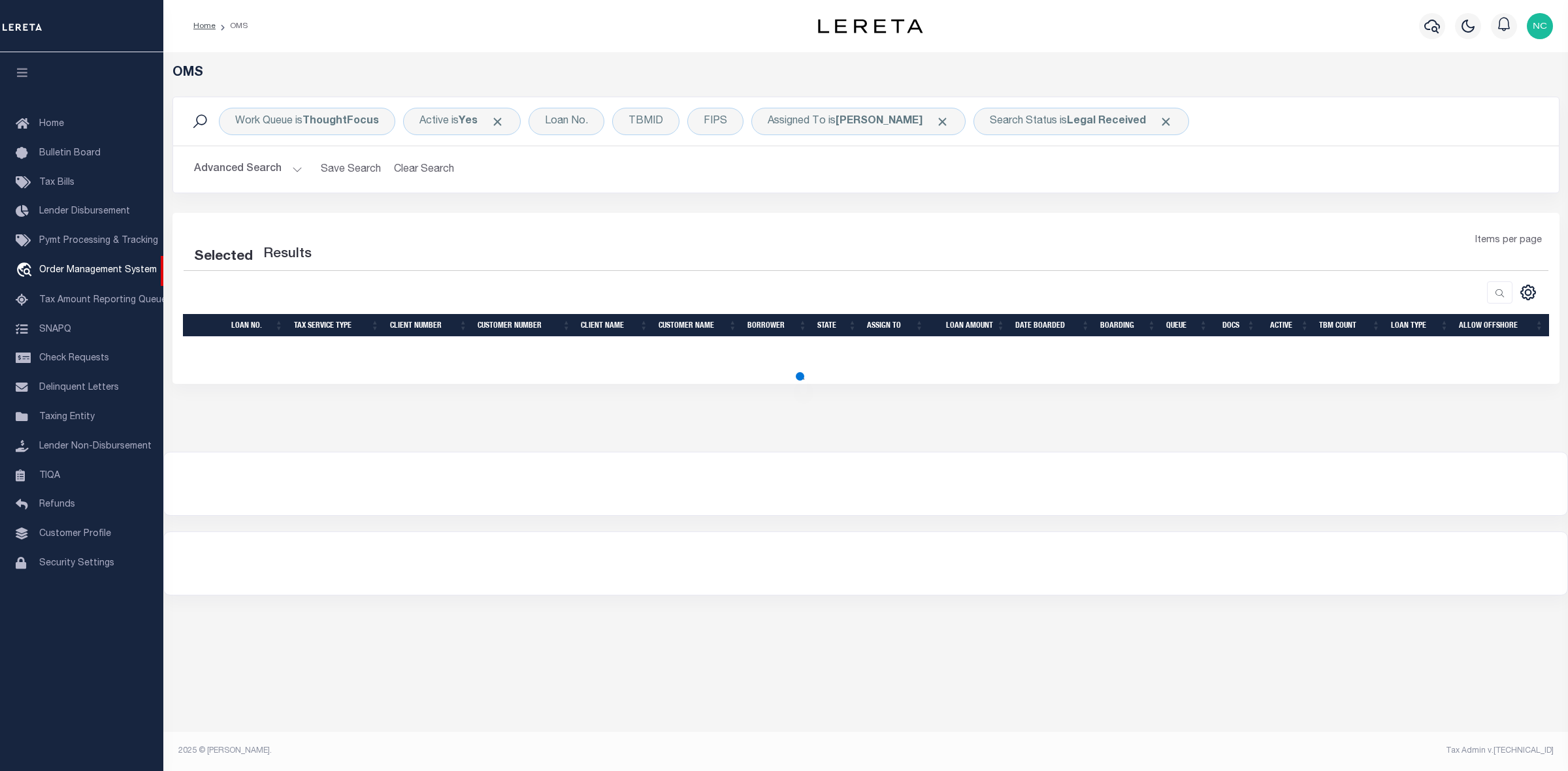
select select "200"
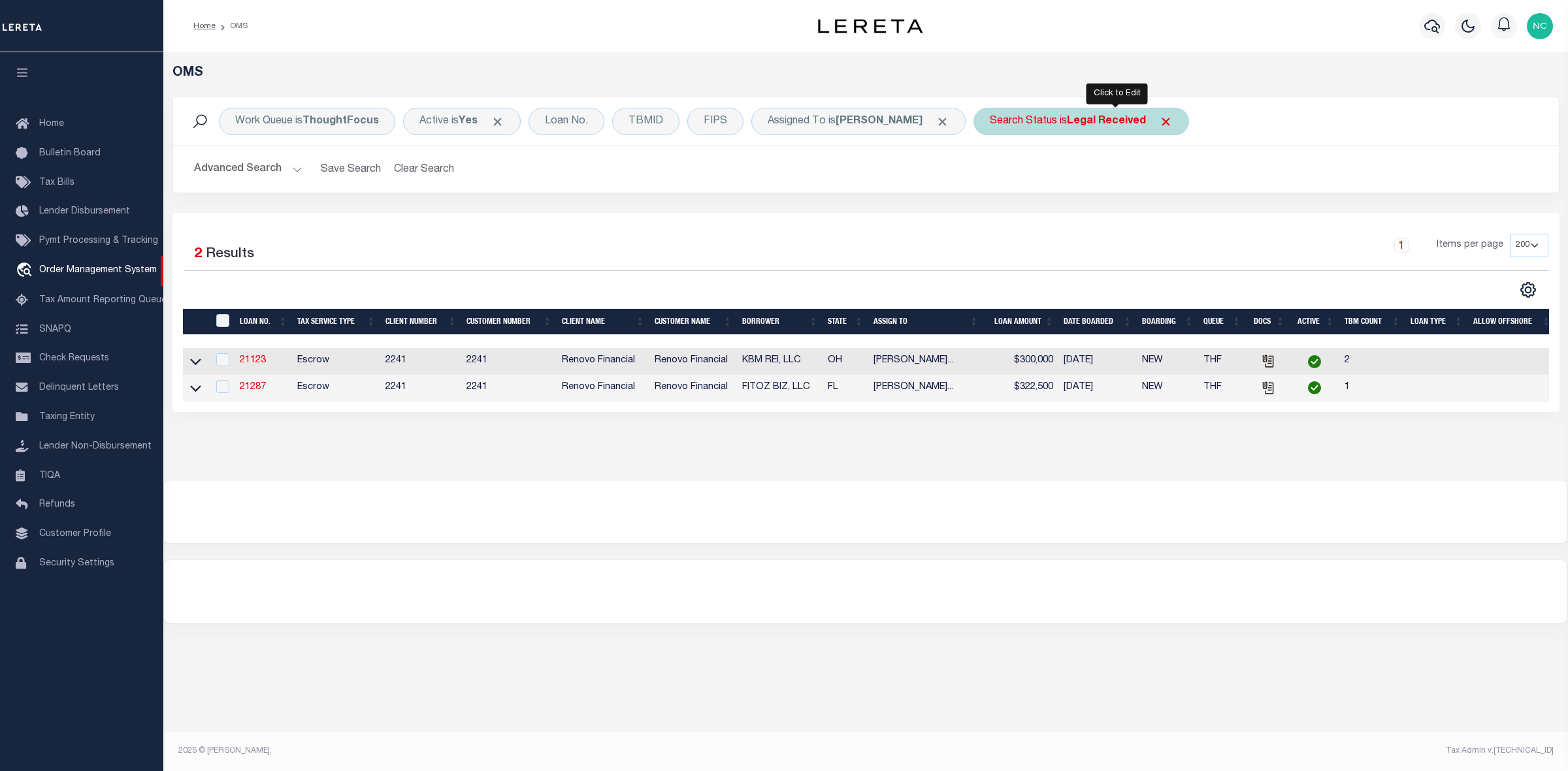
click at [1118, 136] on div "Search Status is Legal Received" at bounding box center [1081, 121] width 216 height 27
click at [1066, 178] on select "Automated Search Bad Parcel Complete Duplicate Parcel High Dollar Reporting In …" at bounding box center [1086, 185] width 192 height 25
select select "IP"
click at [1025, 173] on select "Automated Search Bad Parcel Complete Duplicate Parcel High Dollar Reporting In …" at bounding box center [1086, 185] width 192 height 25
click at [1182, 214] on input "Apply" at bounding box center [1163, 214] width 39 height 22
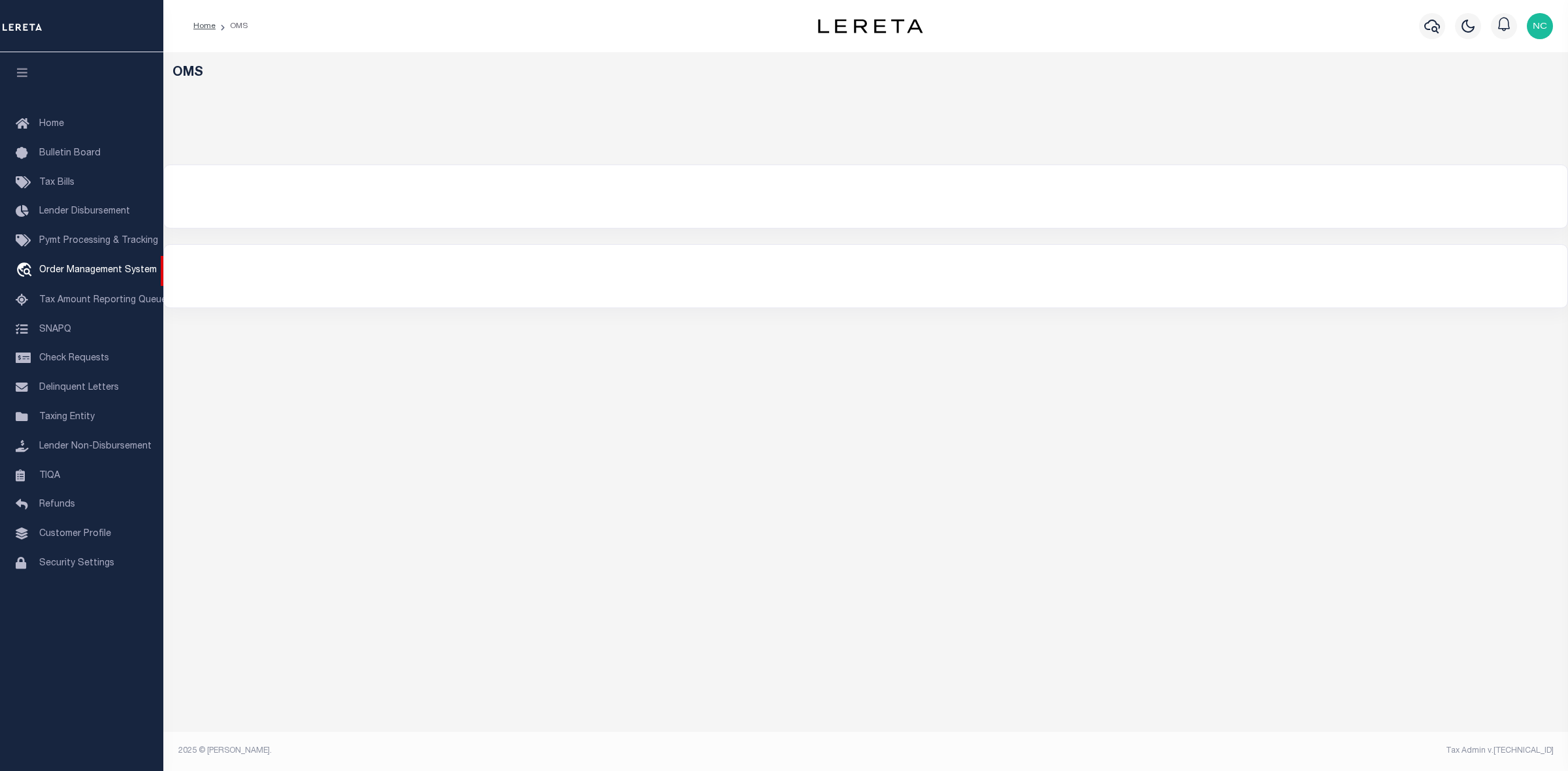
select select "200"
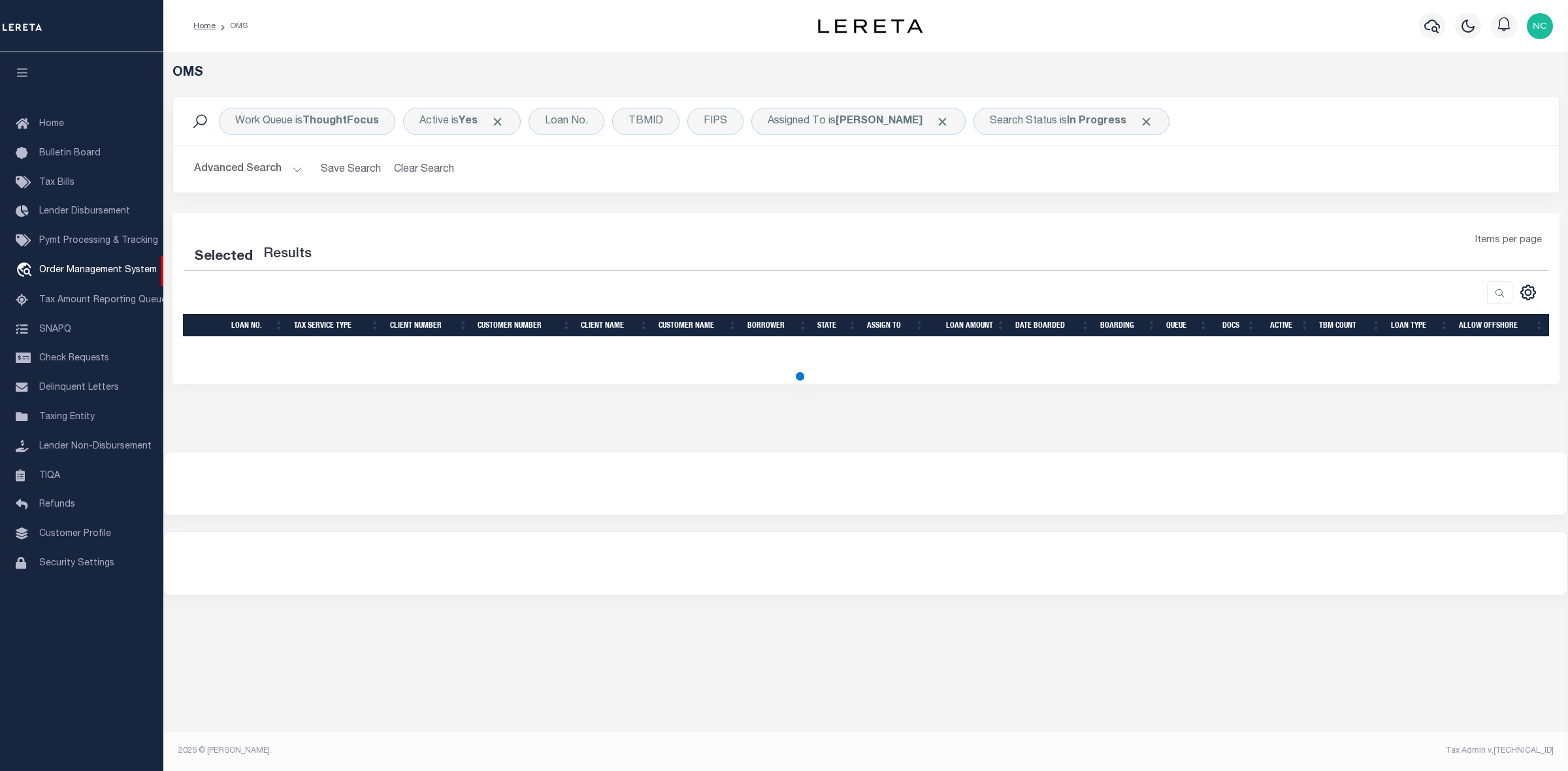
select select "200"
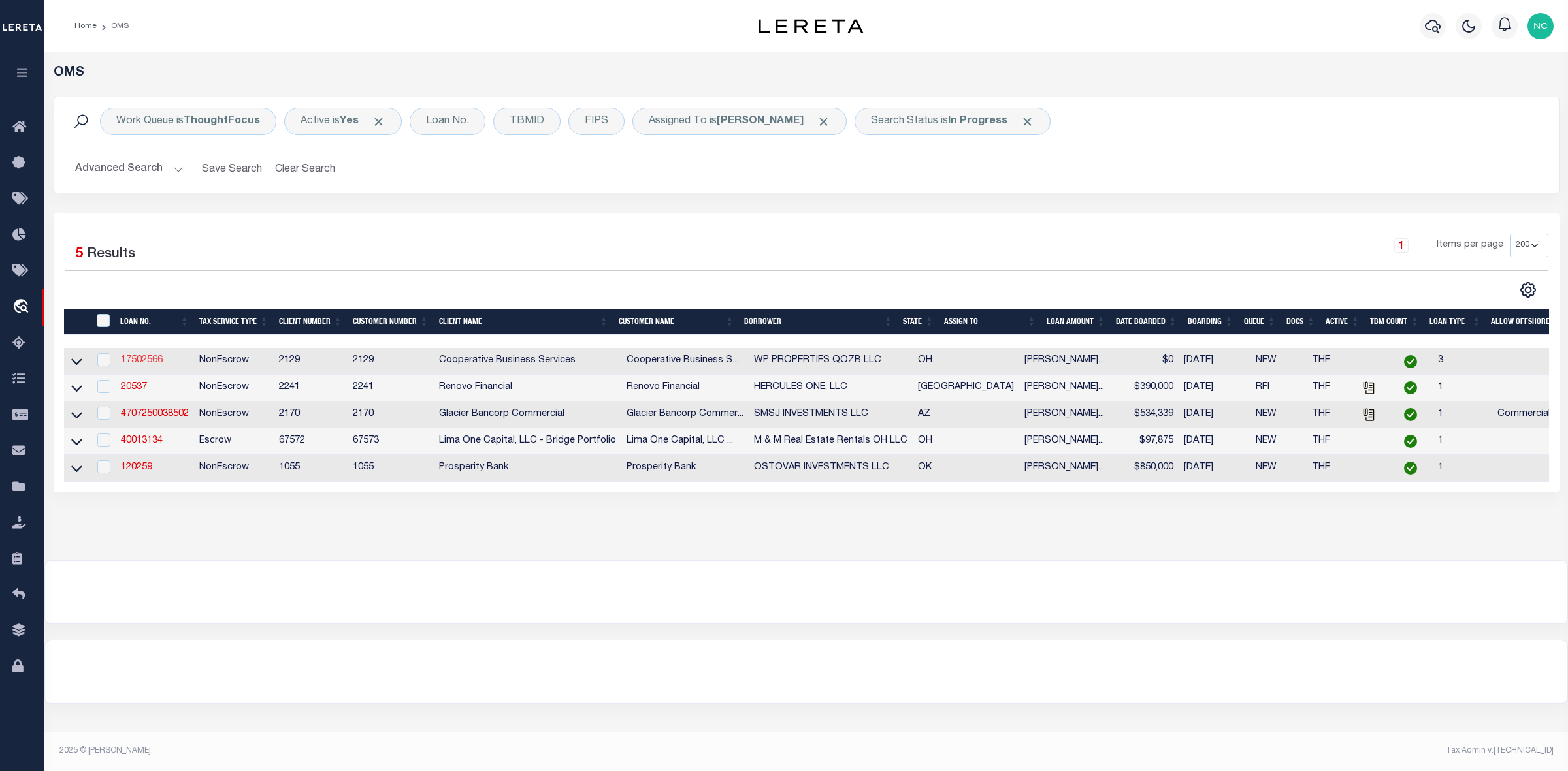
click at [131, 360] on link "17502566" at bounding box center [142, 360] width 42 height 9
type input "17502566"
type input "WP PROPERTIES QOZB LLC"
select select
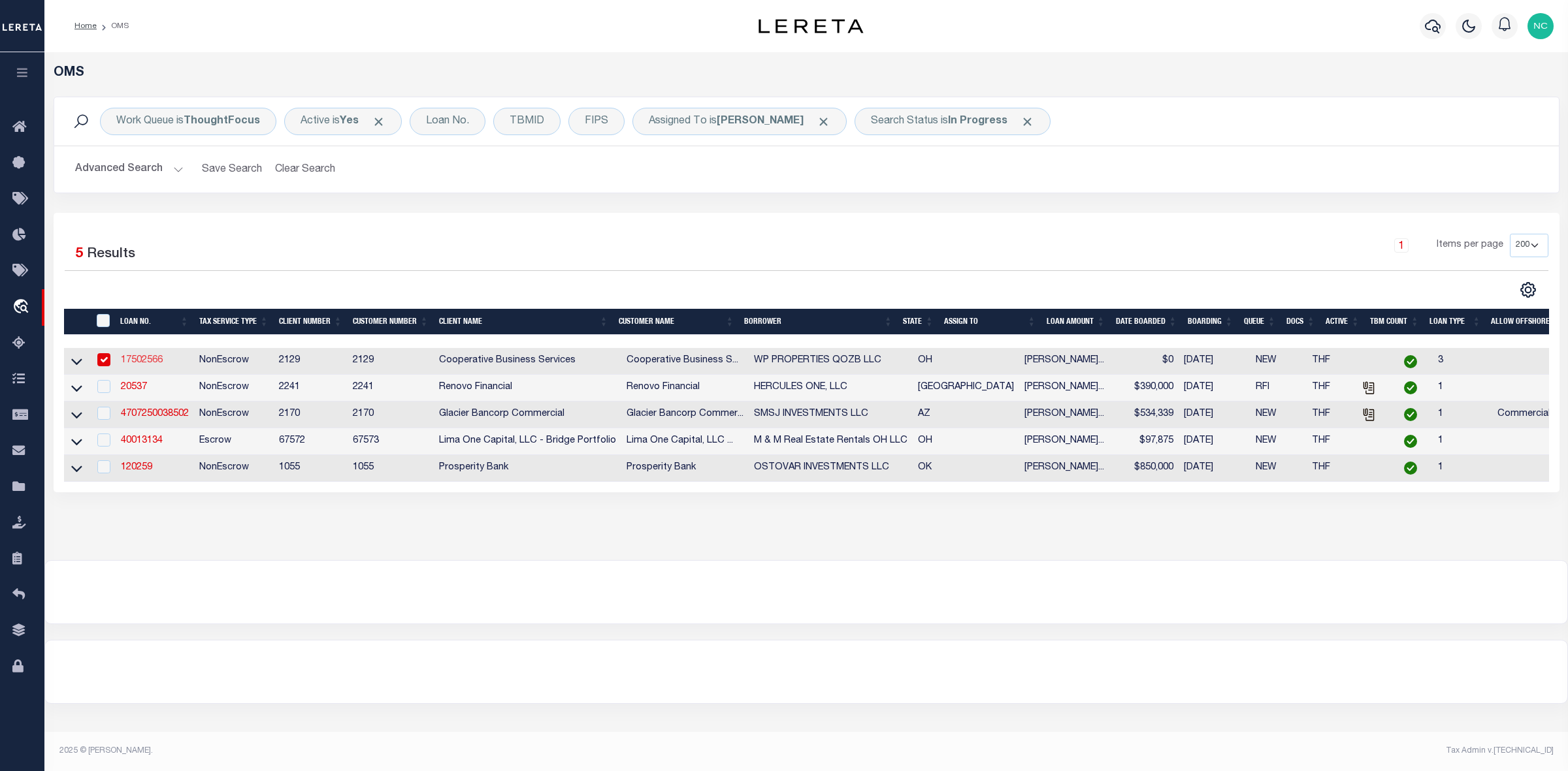
type input "[STREET_ADDRESS]"
type input "[GEOGRAPHIC_DATA], OH 43215"
select select "10"
select select "NonEscrow"
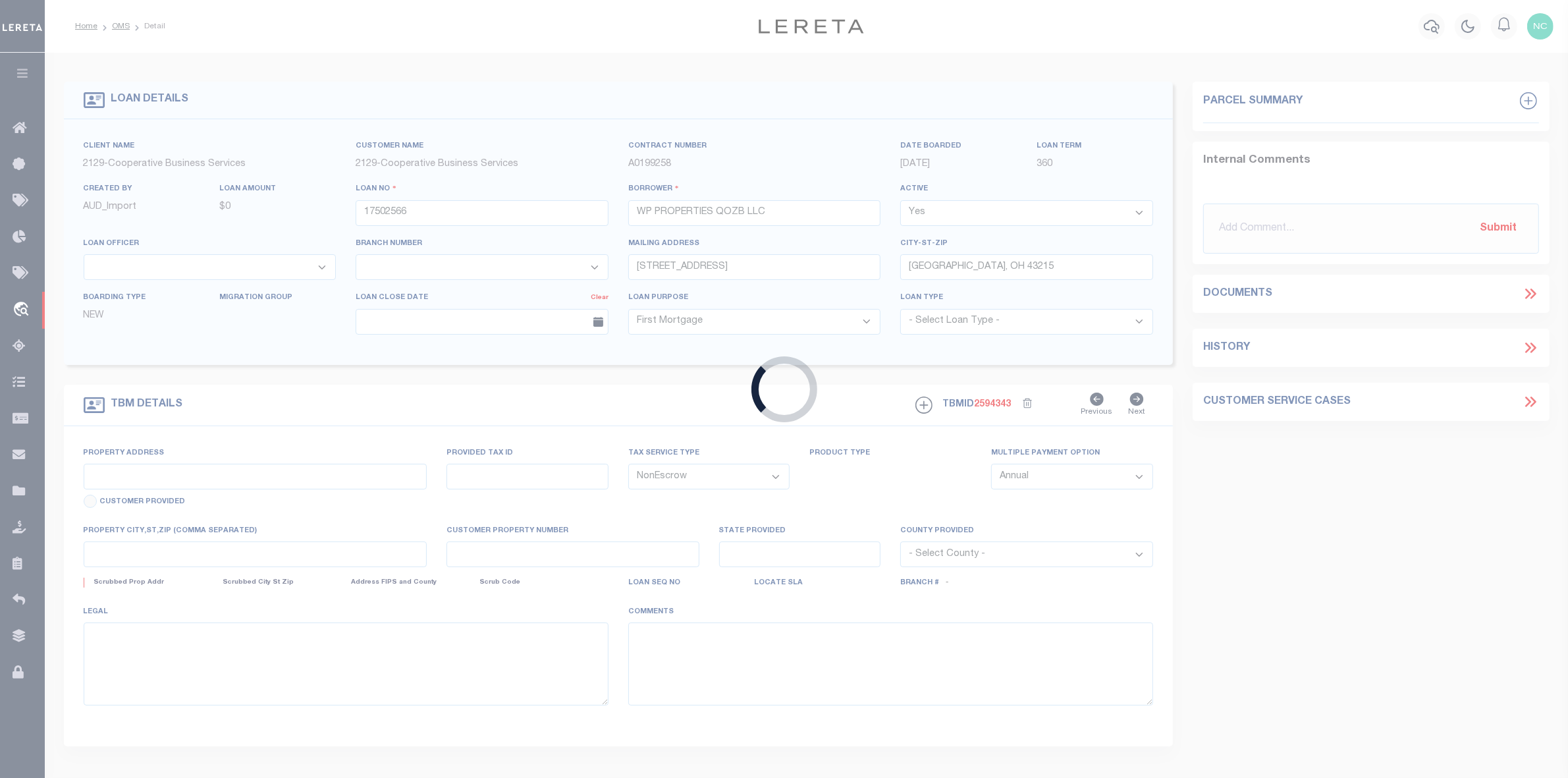
select select "4848"
select select "3334"
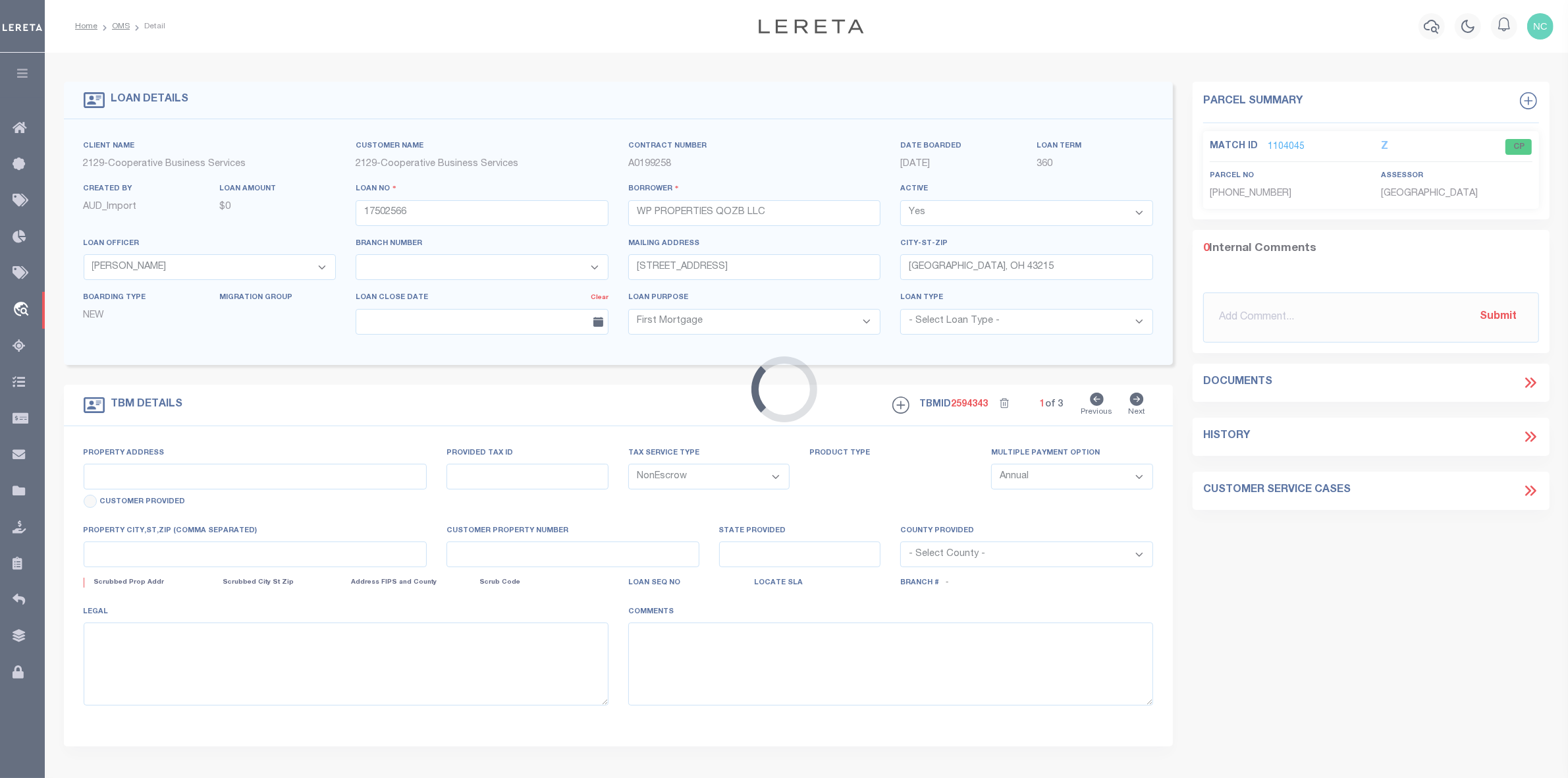
type input "[DATE]-[DATE][STREET_ADDRESS]"
select select
type input "[GEOGRAPHIC_DATA]"
type input "4571"
type input "OH"
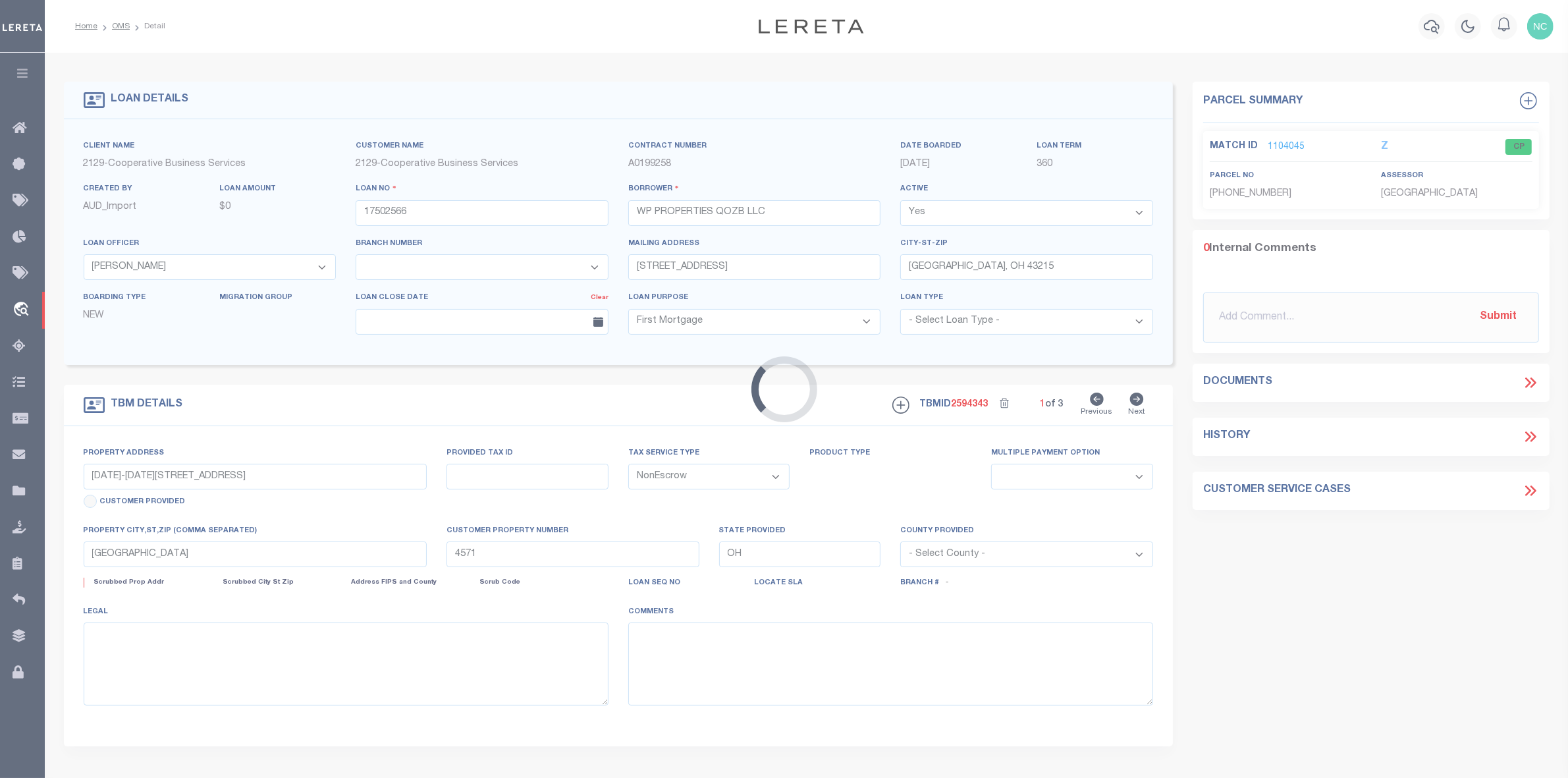
select select
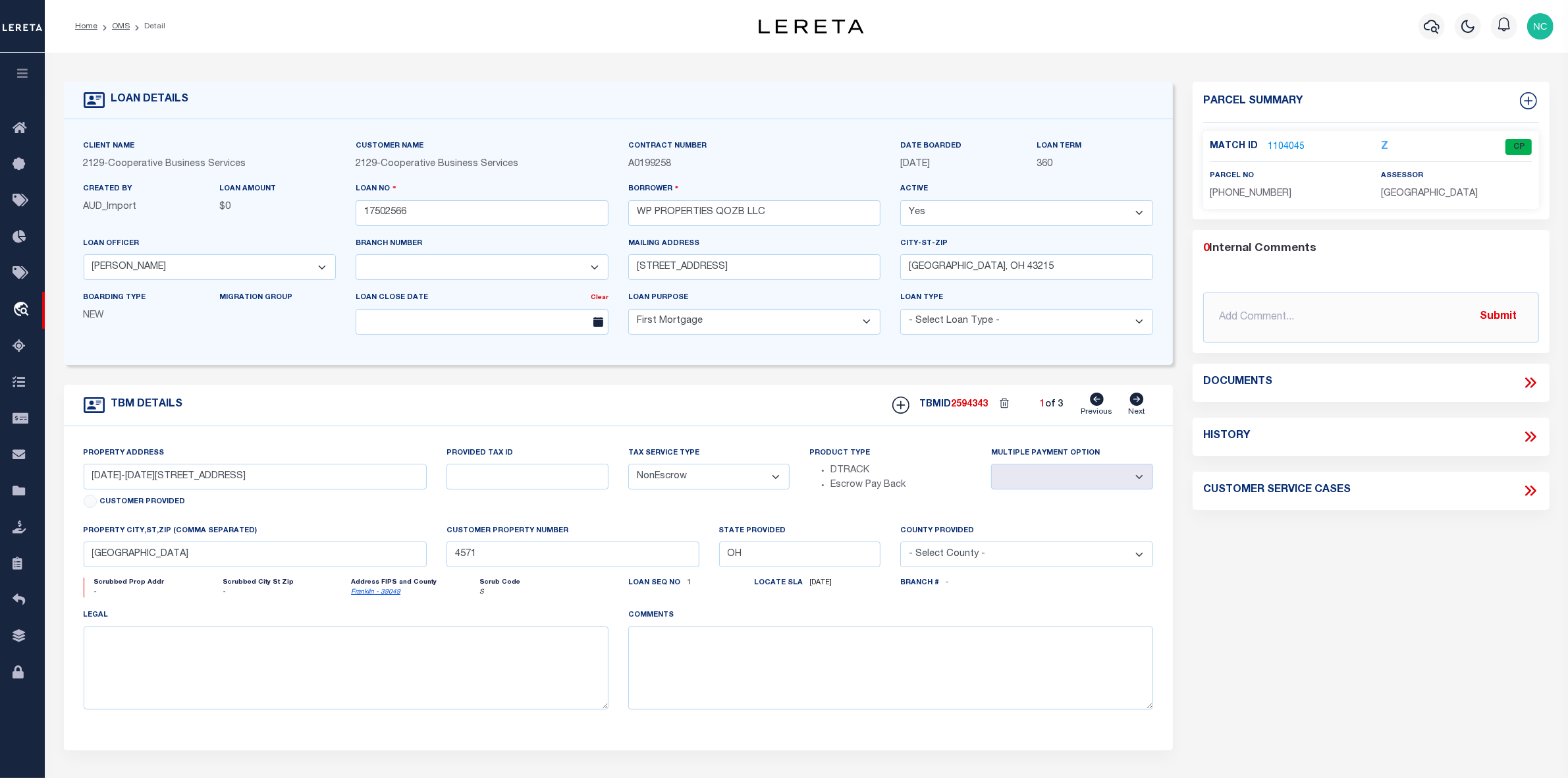
click at [1284, 144] on link "1104045" at bounding box center [1286, 147] width 37 height 14
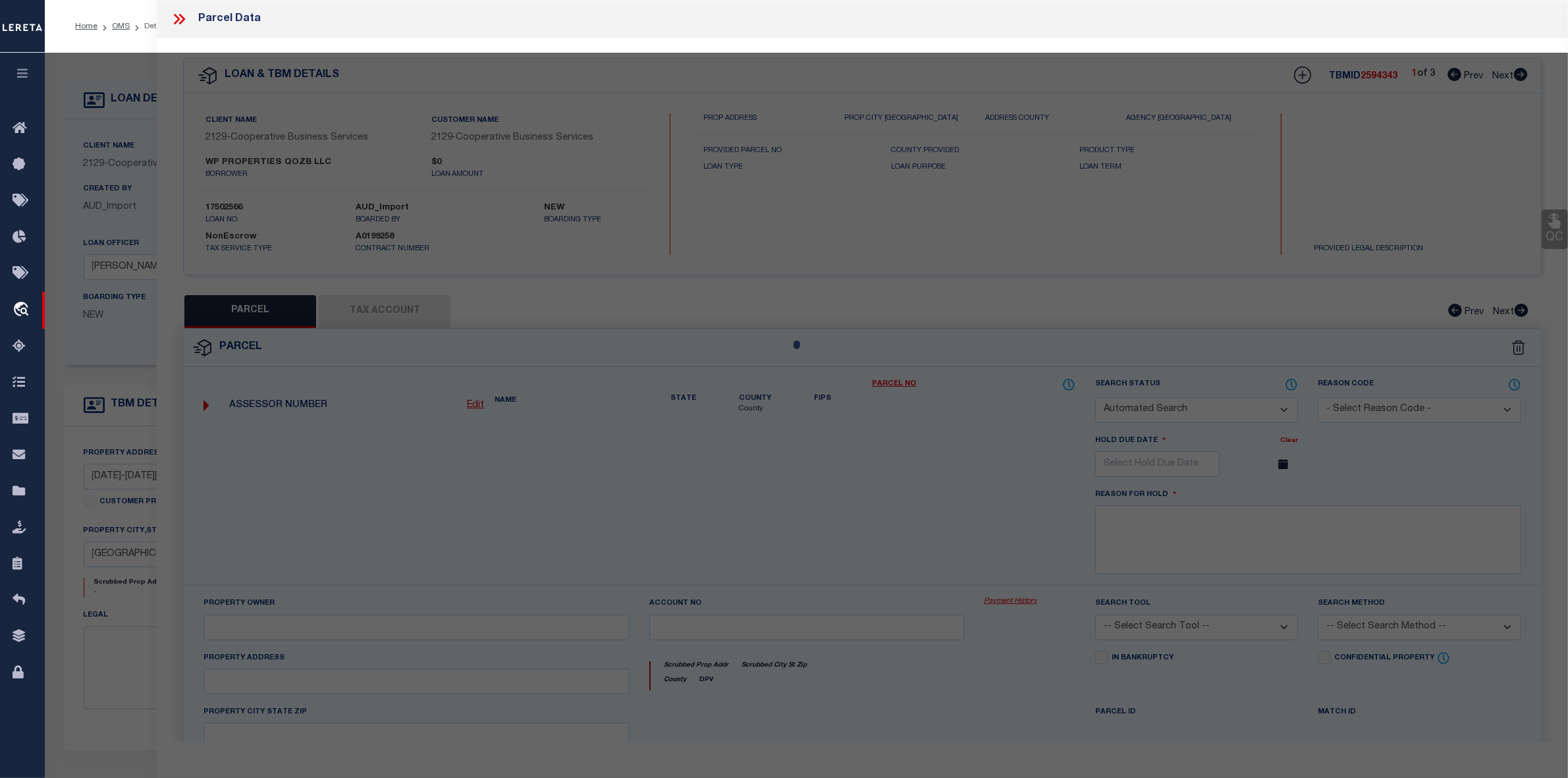
checkbox input "false"
select select "CP"
type input "WP PROPERTIES QOZB LLC"
select select
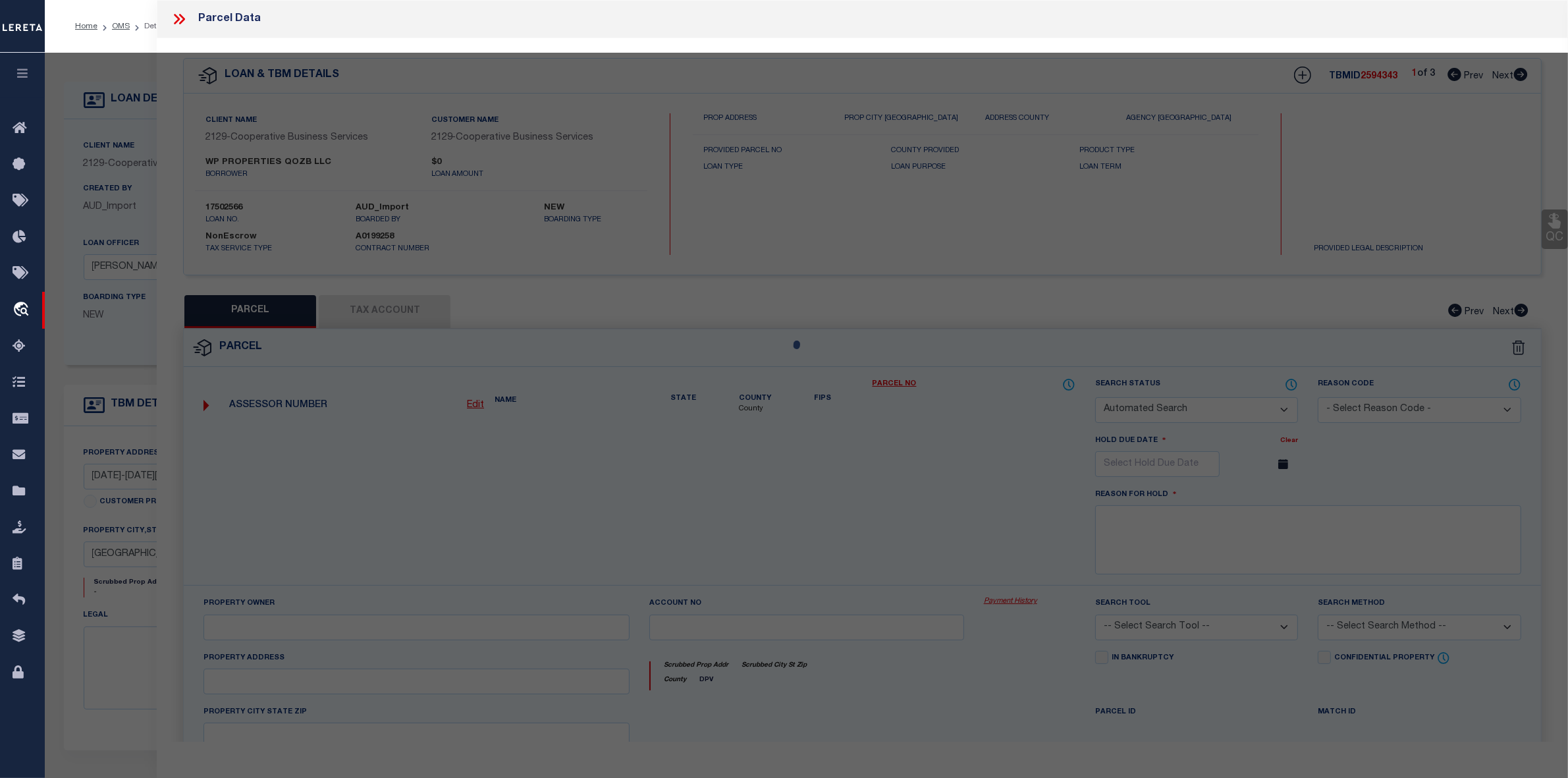
type input "[DATE]-[DATE][STREET_ADDRESS]"
checkbox input "false"
type input "COLUMBUS OH 43201"
type textarea "NEW INDIANOLA LOT 308-9"
type textarea "Tax ID Special Project"
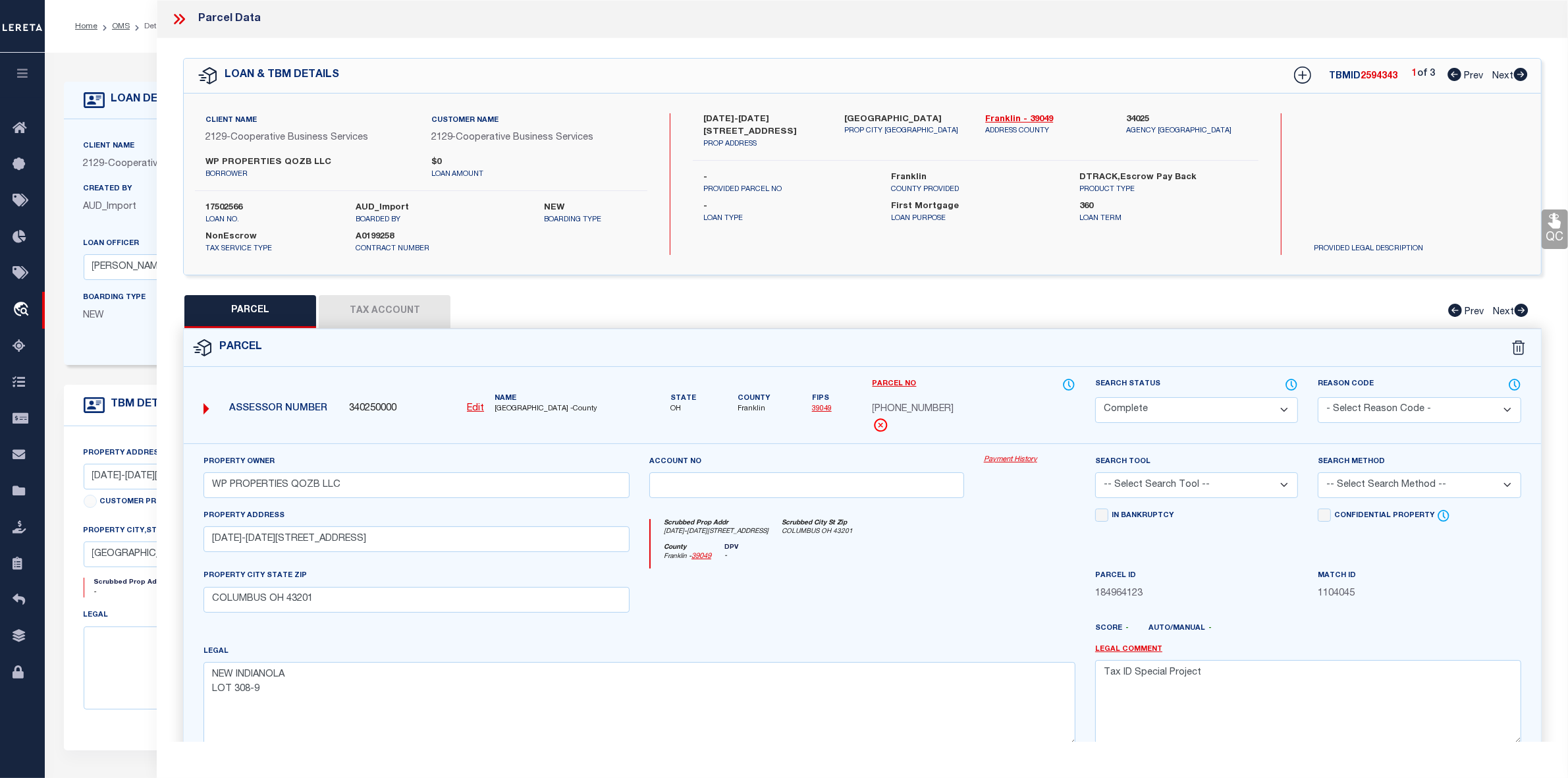
click at [1518, 74] on icon at bounding box center [1521, 74] width 14 height 13
select select "AS"
checkbox input "false"
select select "CP"
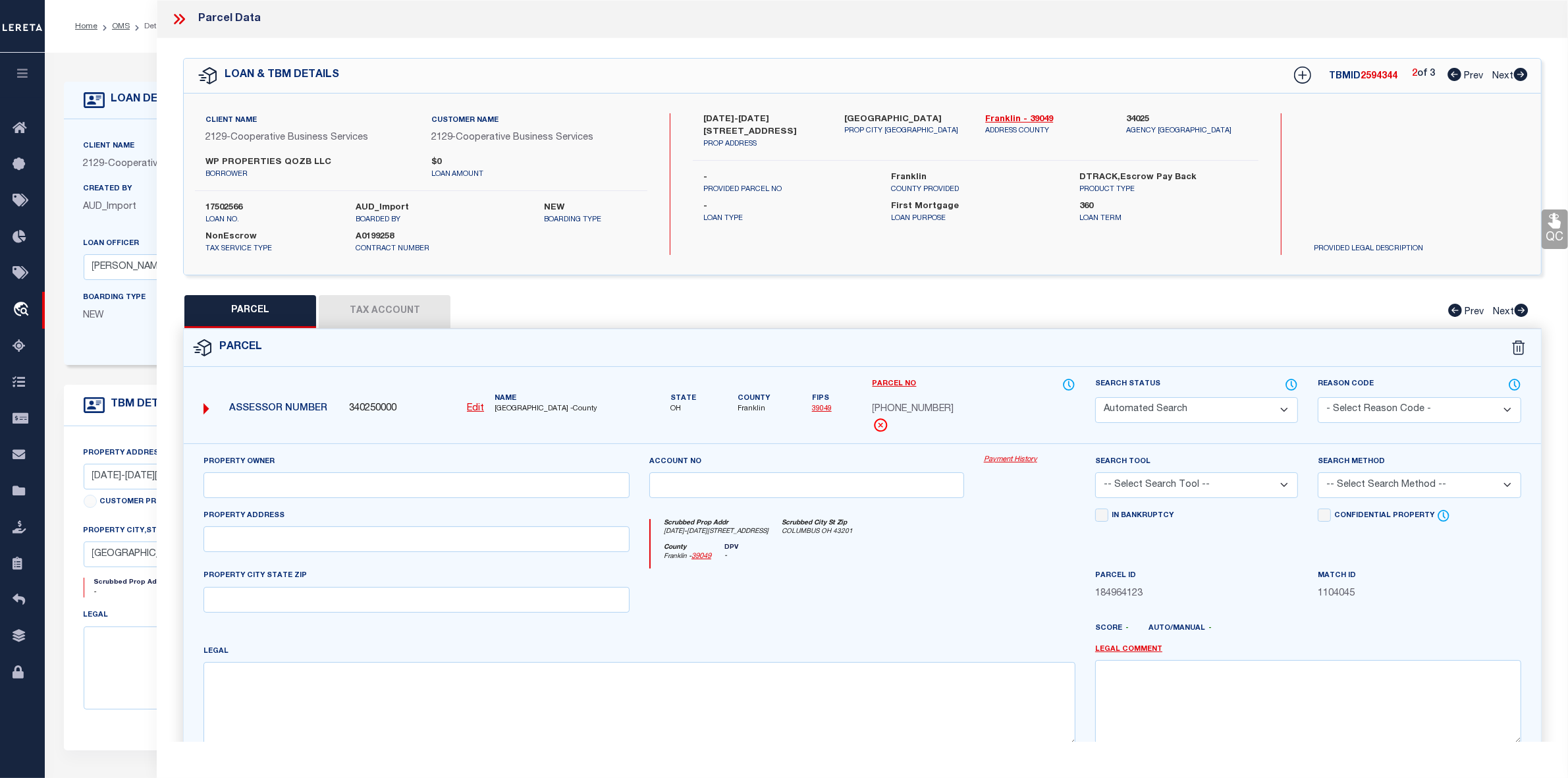
type input "WP PROPERTIES QOZB LLC"
select select
type input "[STREET_ADDRESS]"
checkbox input "false"
type input "COLUMBUS OH 43201"
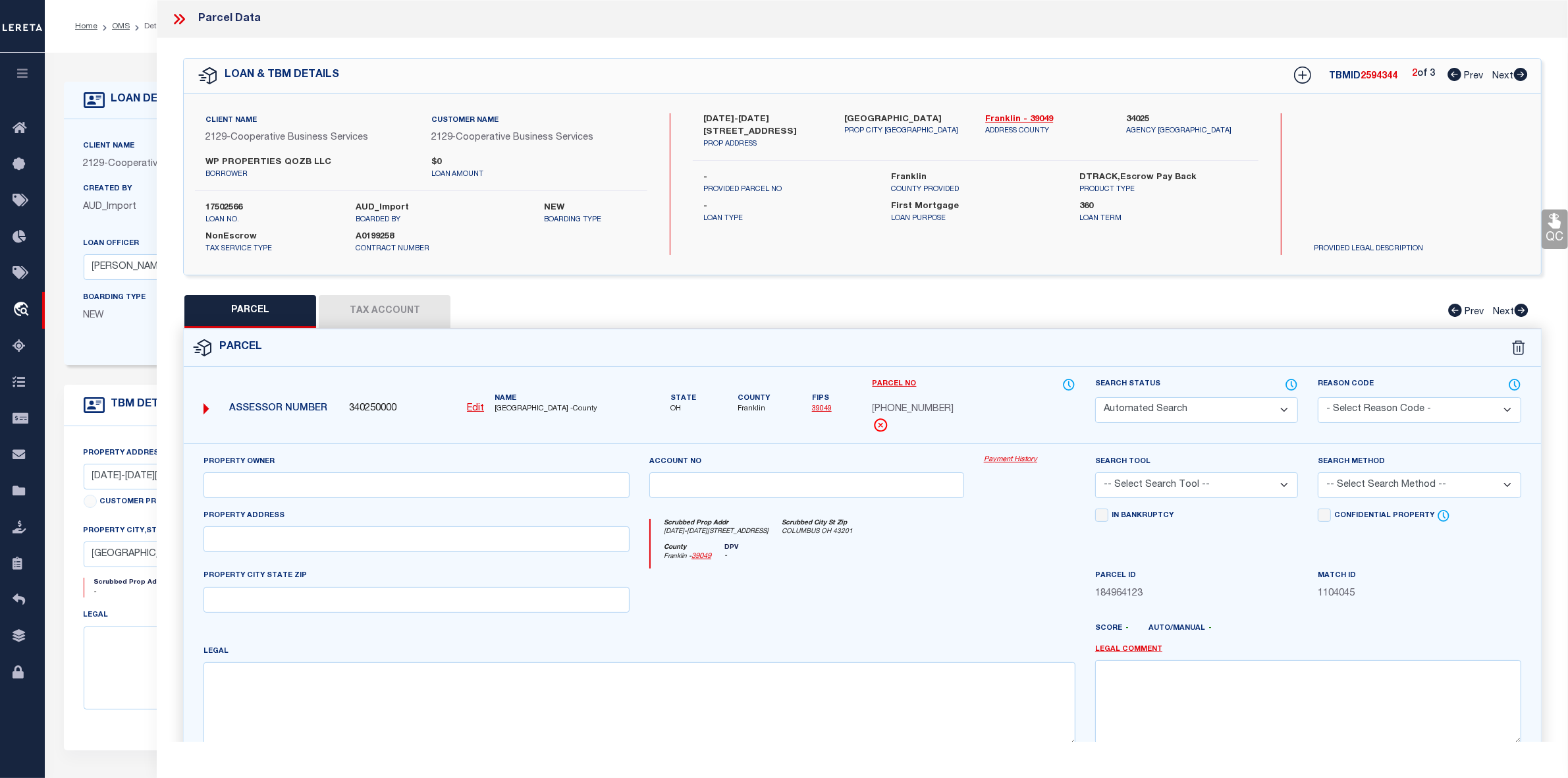
type textarea "[STREET_ADDRESS]"
type textarea "Tax ID Special Project"
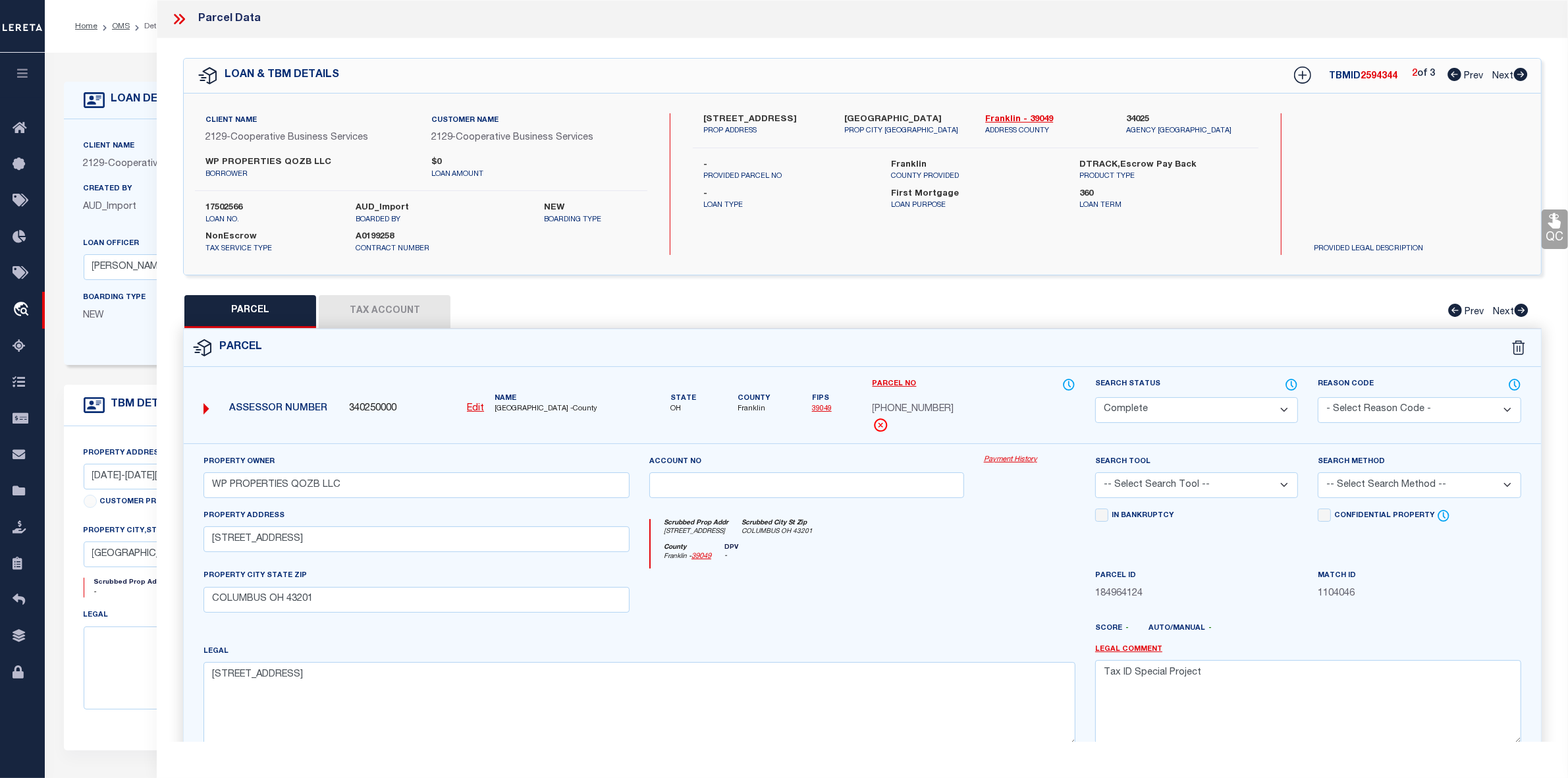
click at [1518, 74] on icon at bounding box center [1521, 74] width 14 height 13
select select "AS"
checkbox input "false"
select select "PR"
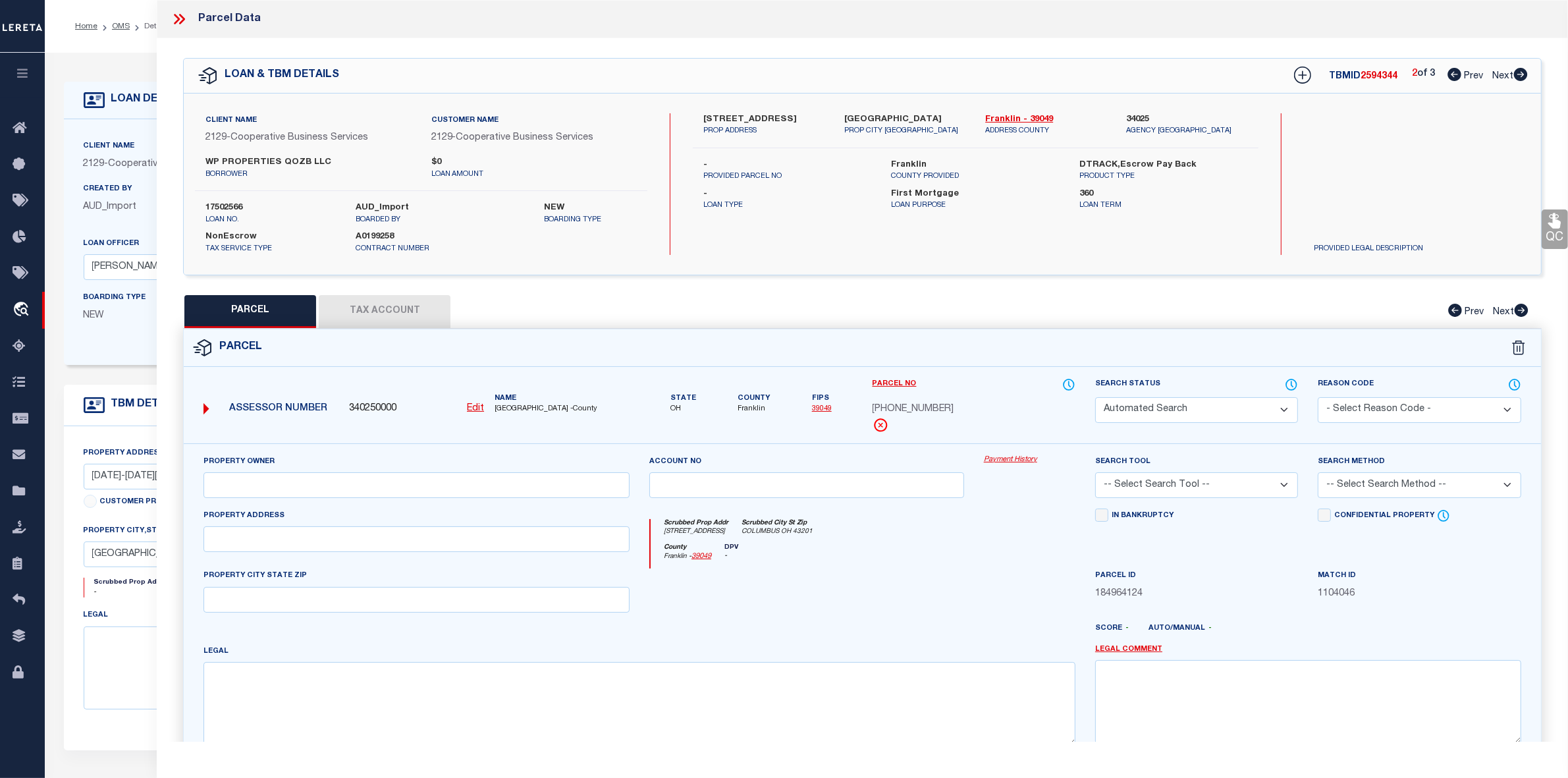
select select "PPR"
type input "WP PROPERTIES QOZB LLC"
select select
type input "[DATE]-[DATE][STREET_ADDRESS]"
type input "COLUMBUS OH 43201"
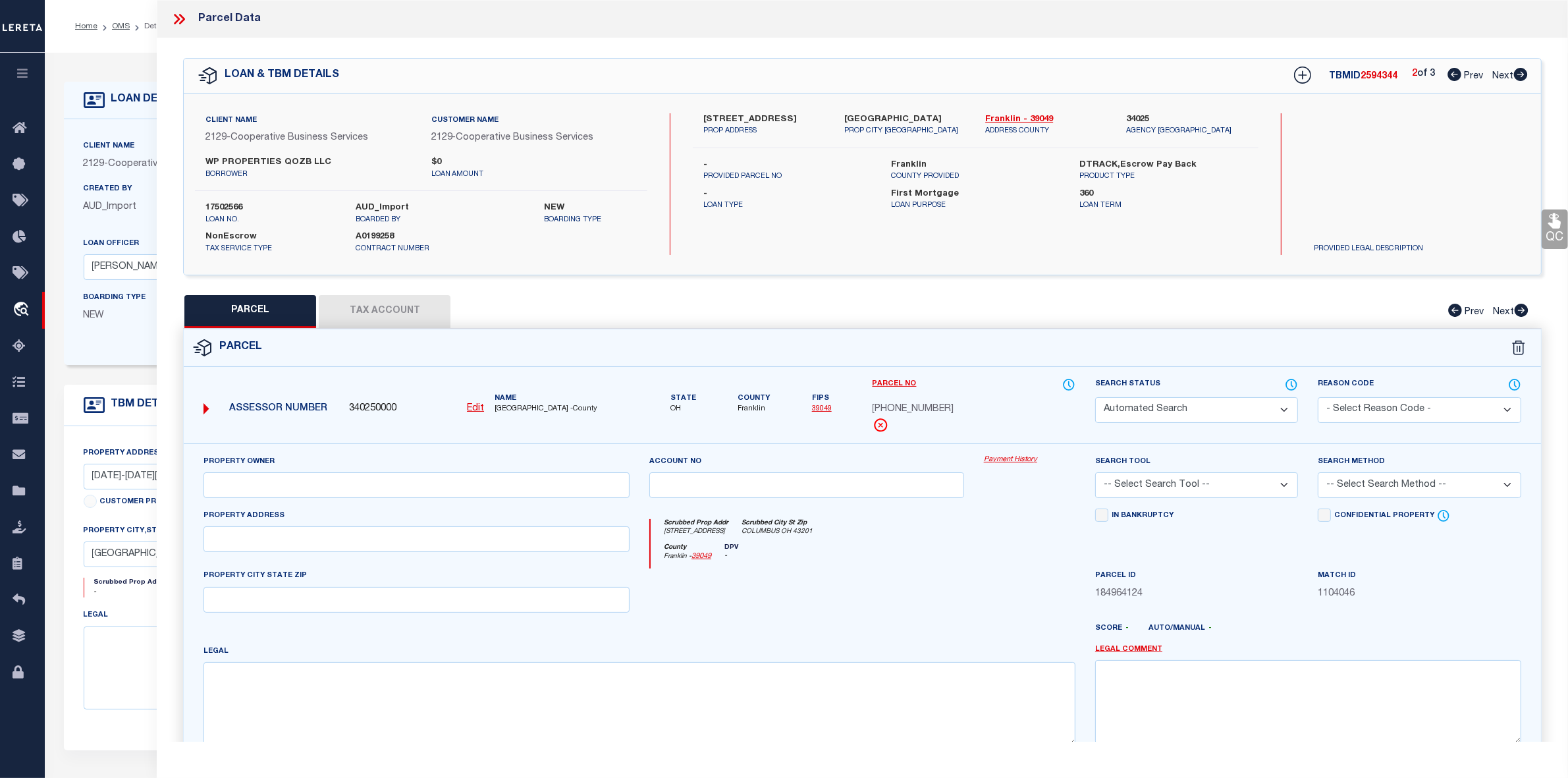
type textarea "[DATE]TO[DATE] [STREET_ADDRESS] PART LOTS 187-188"
type textarea "inactive parcel"
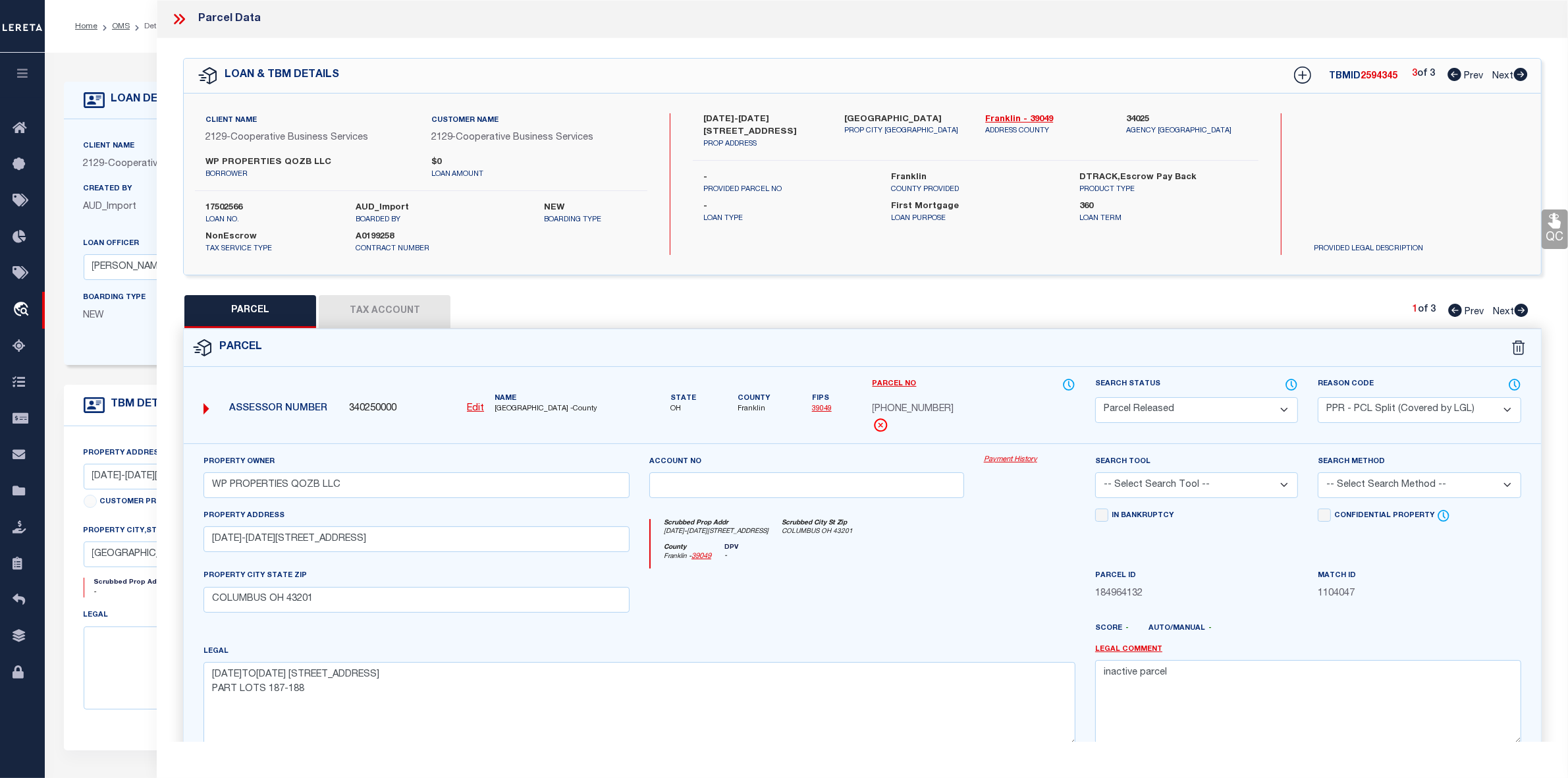
click at [1455, 76] on icon at bounding box center [1454, 74] width 14 height 13
select select "AS"
select select
checkbox input "false"
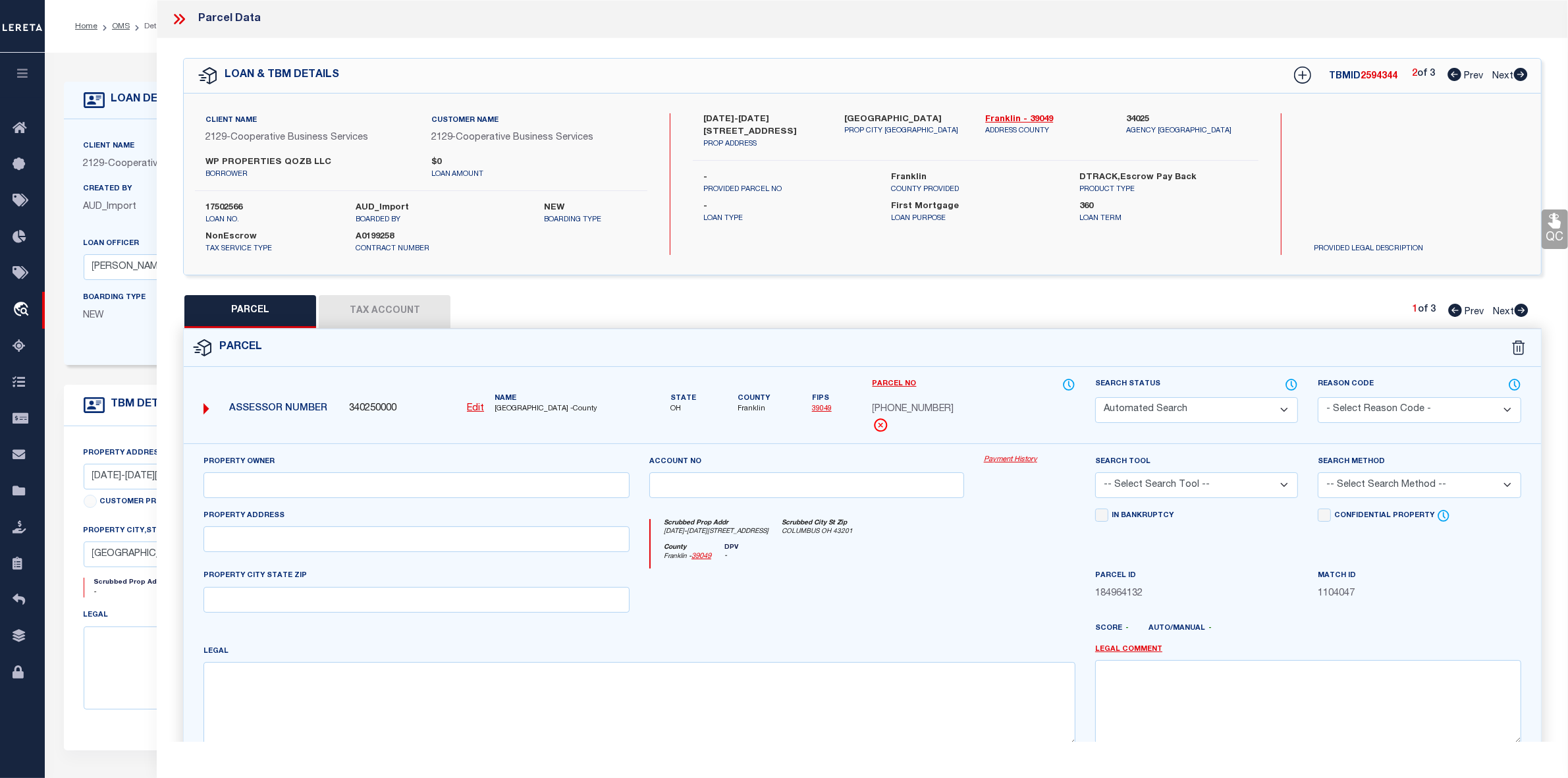
select select "CP"
type input "WP PROPERTIES QOZB LLC"
select select
type input "[STREET_ADDRESS]"
checkbox input "false"
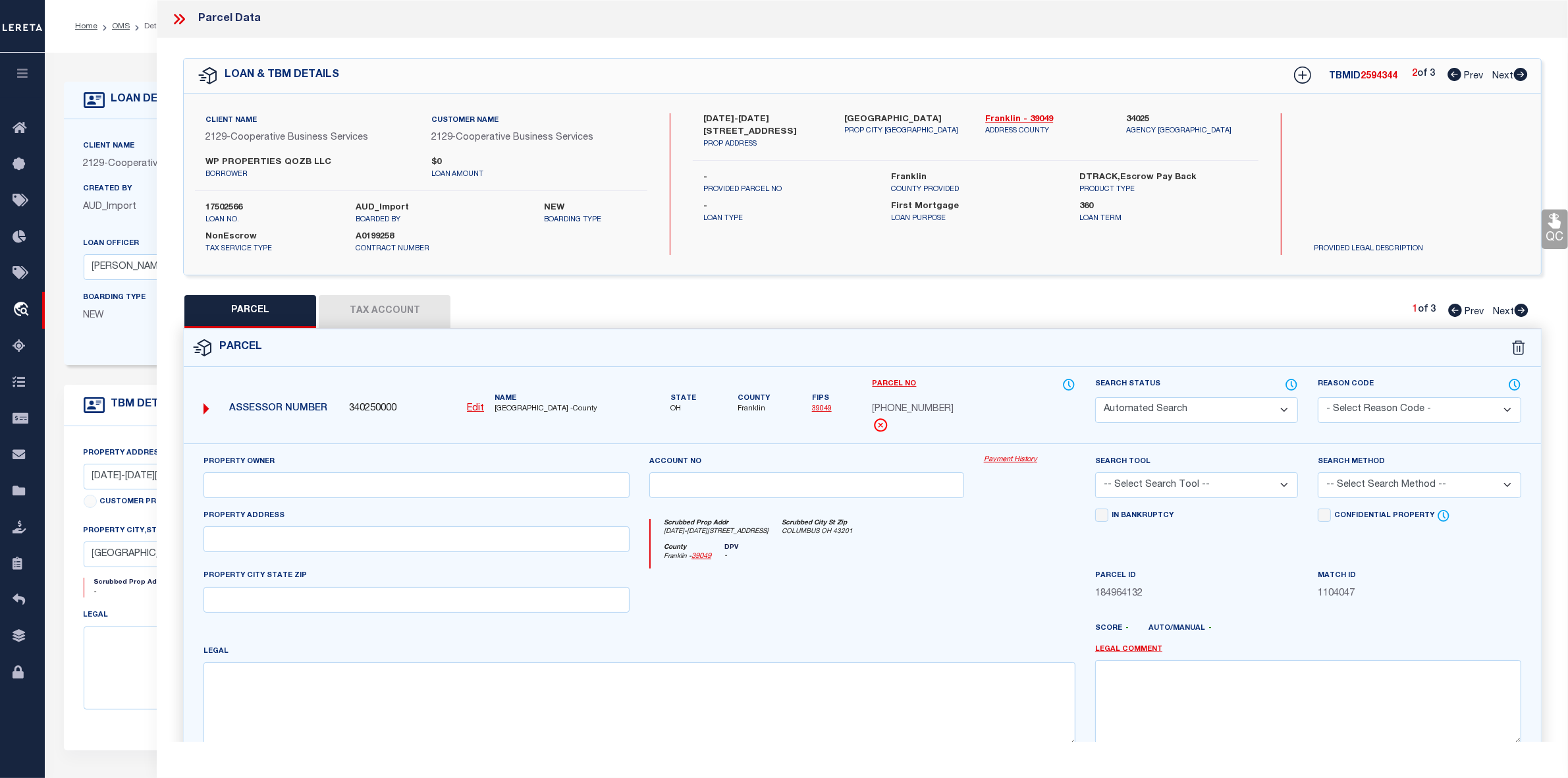
type input "COLUMBUS OH 43201"
type textarea "[STREET_ADDRESS]"
type textarea "Tax ID Special Project"
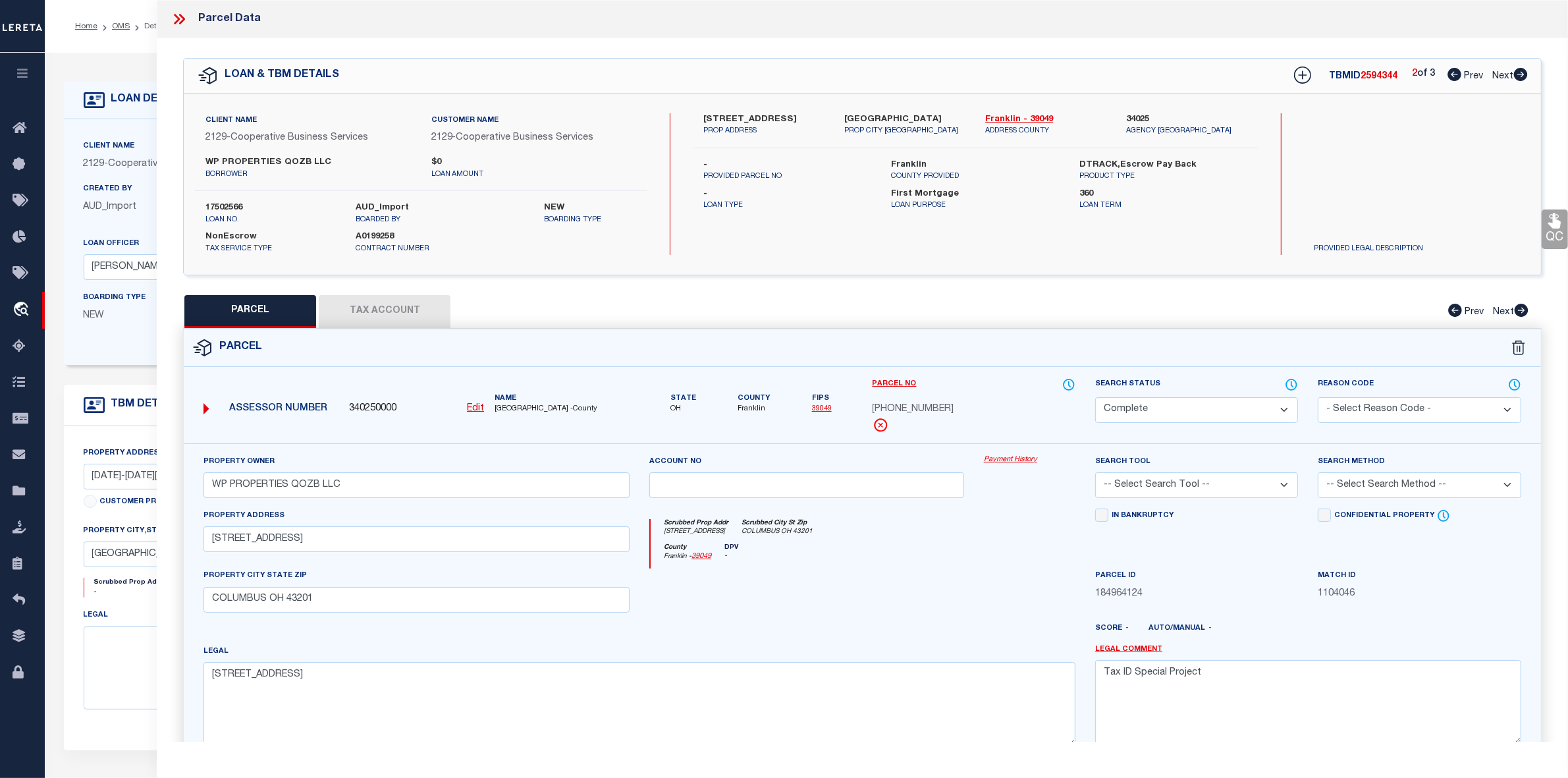
click at [1453, 76] on icon at bounding box center [1454, 74] width 14 height 13
select select "AS"
checkbox input "false"
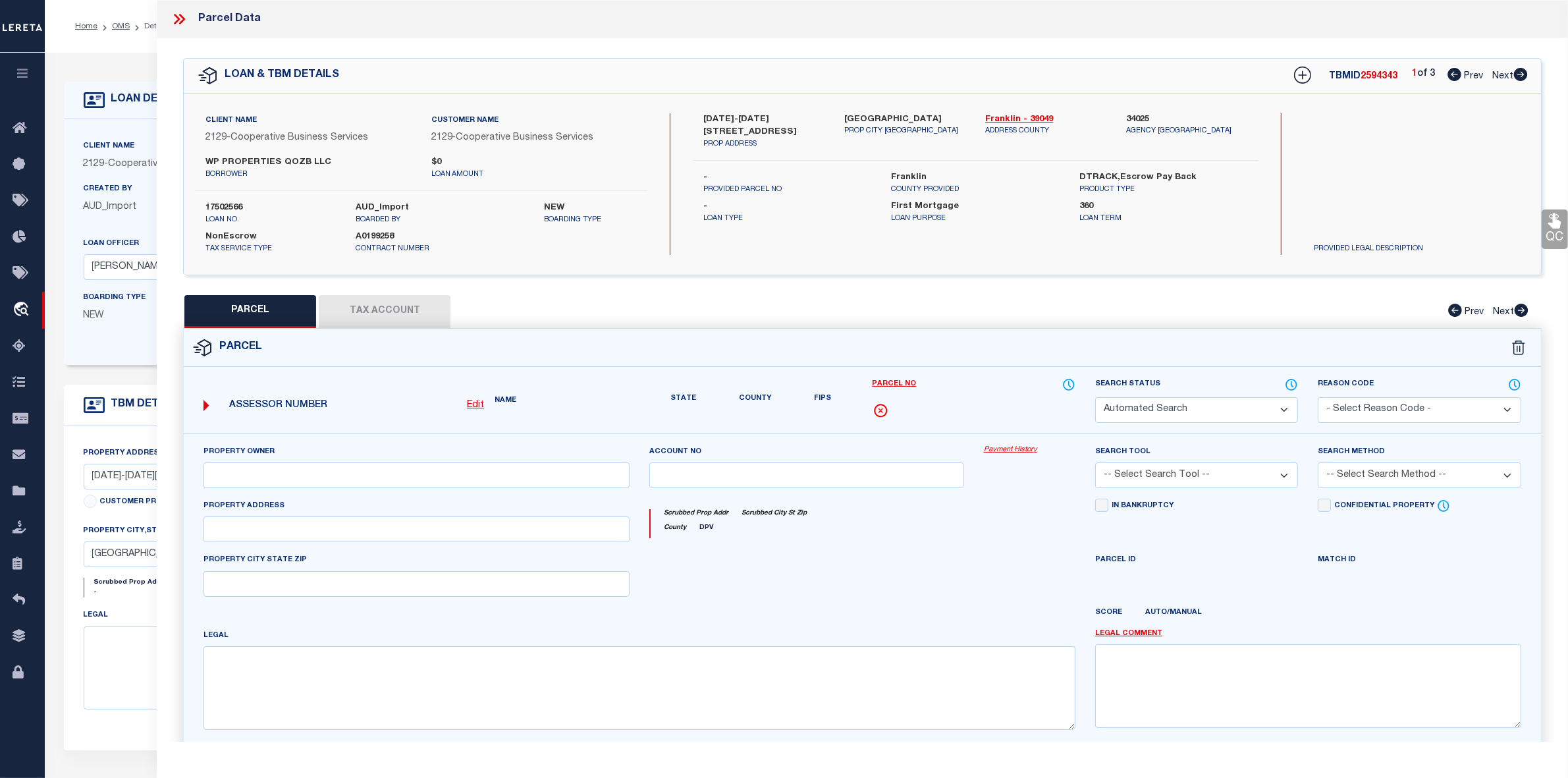
select select "CP"
type input "WP PROPERTIES QOZB LLC"
select select
type input "[DATE]-[DATE][STREET_ADDRESS]"
checkbox input "false"
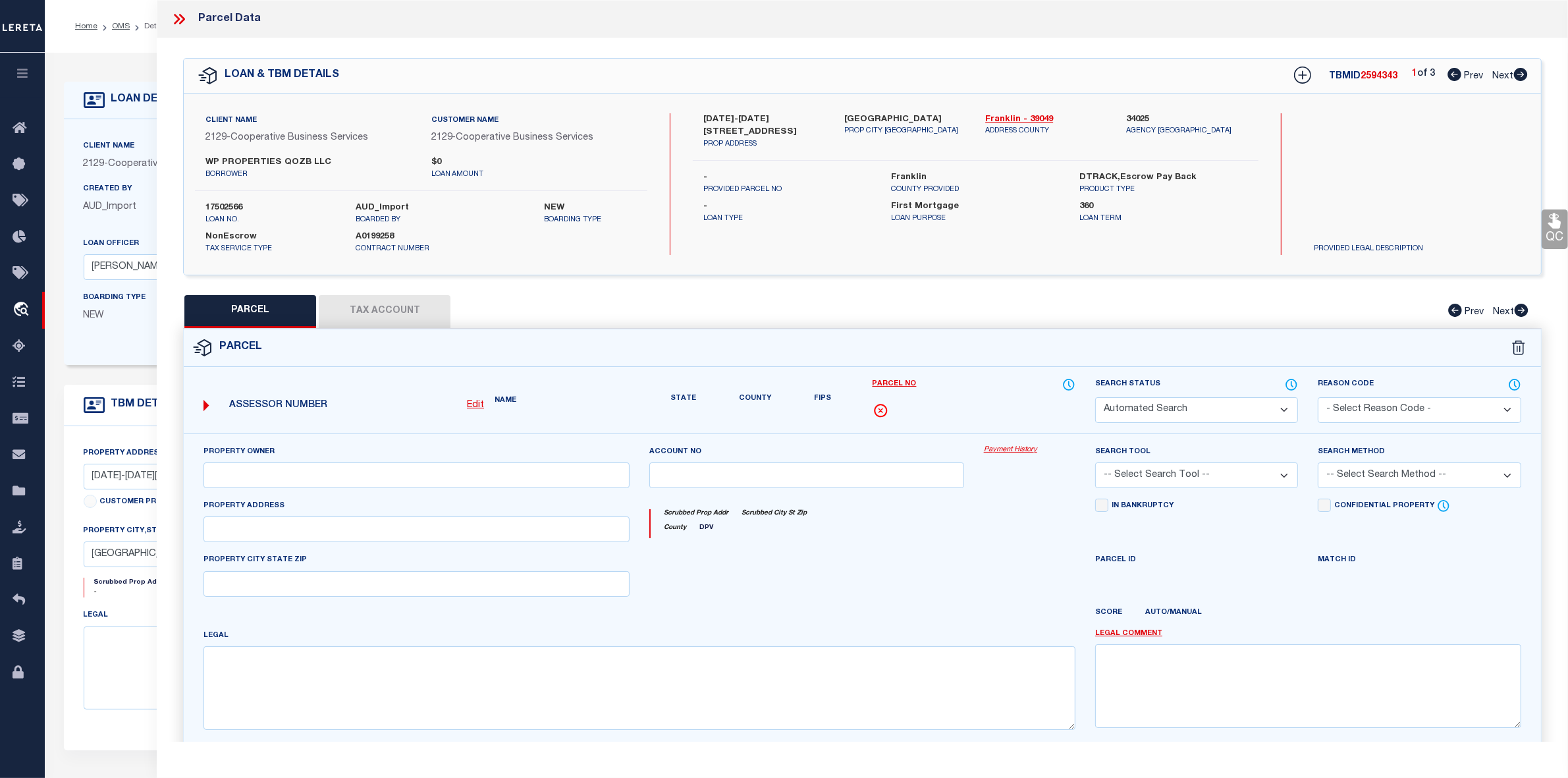
type input "COLUMBUS OH 43201"
type textarea "NEW INDIANOLA LOT 308-9"
type textarea "Tax ID Special Project"
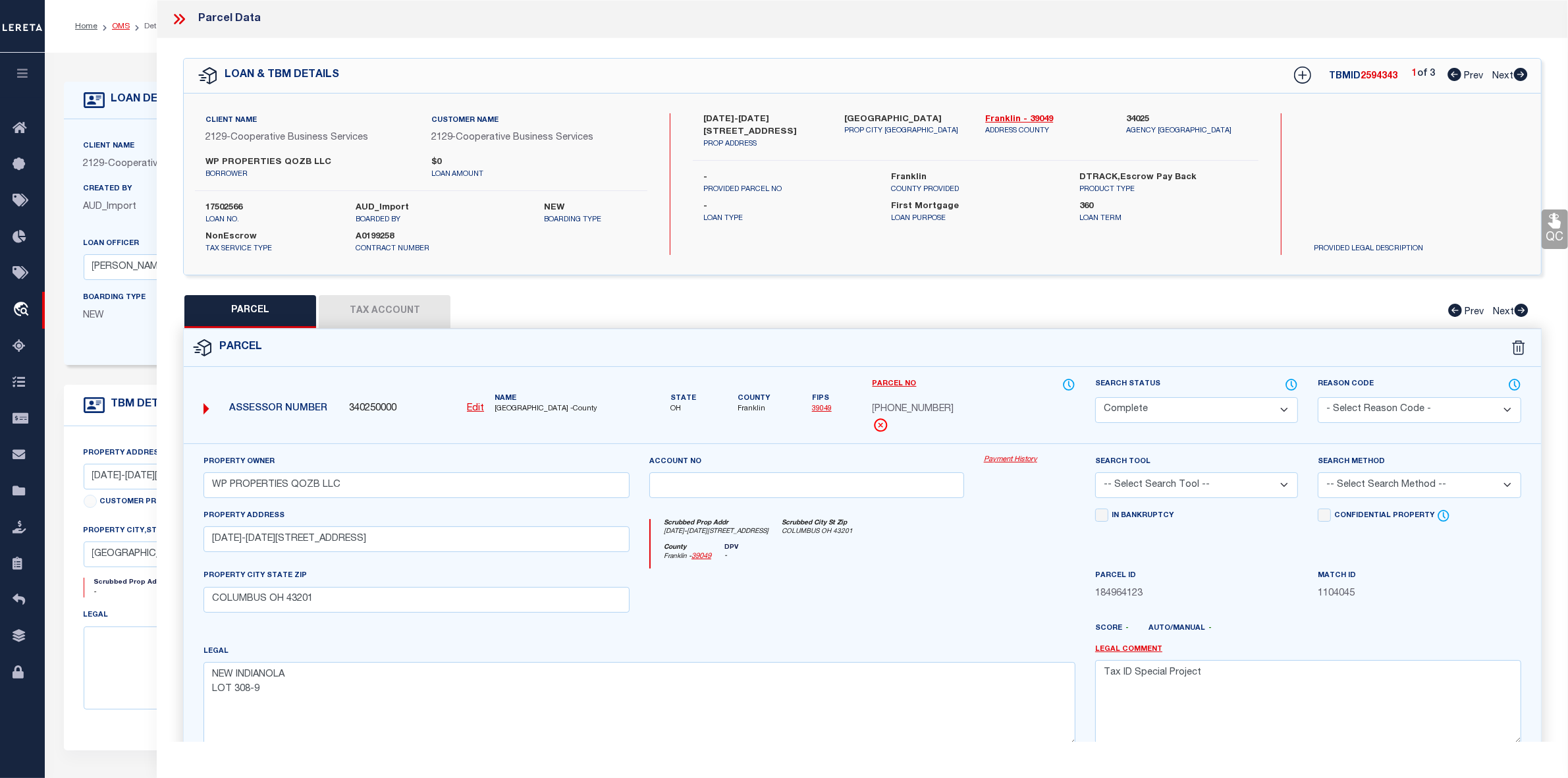
click at [123, 27] on link "OMS" at bounding box center [121, 27] width 18 height 8
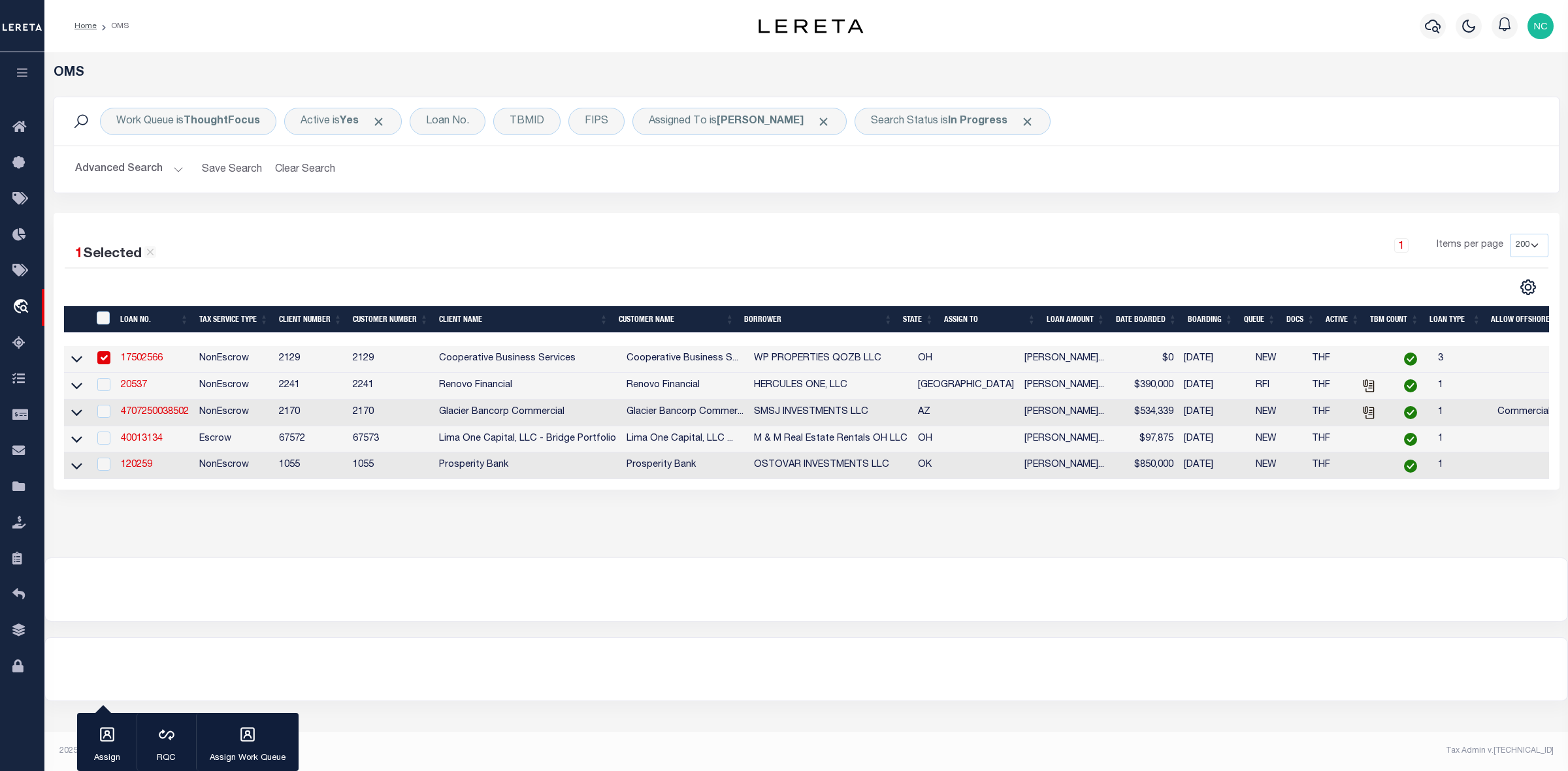
click at [106, 356] on input "checkbox" at bounding box center [104, 358] width 13 height 13
checkbox input "false"
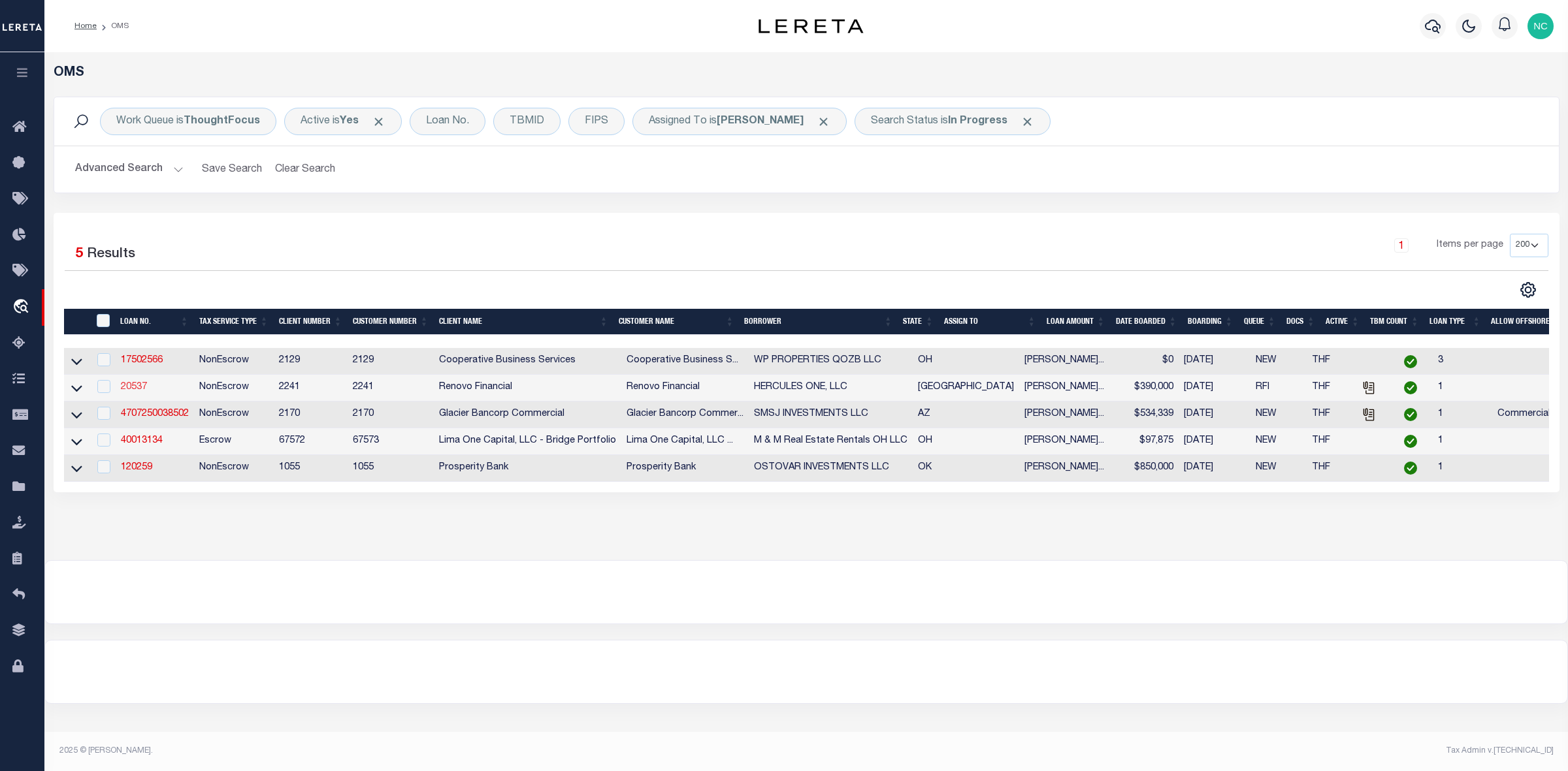
click at [133, 389] on link "20537" at bounding box center [134, 387] width 26 height 9
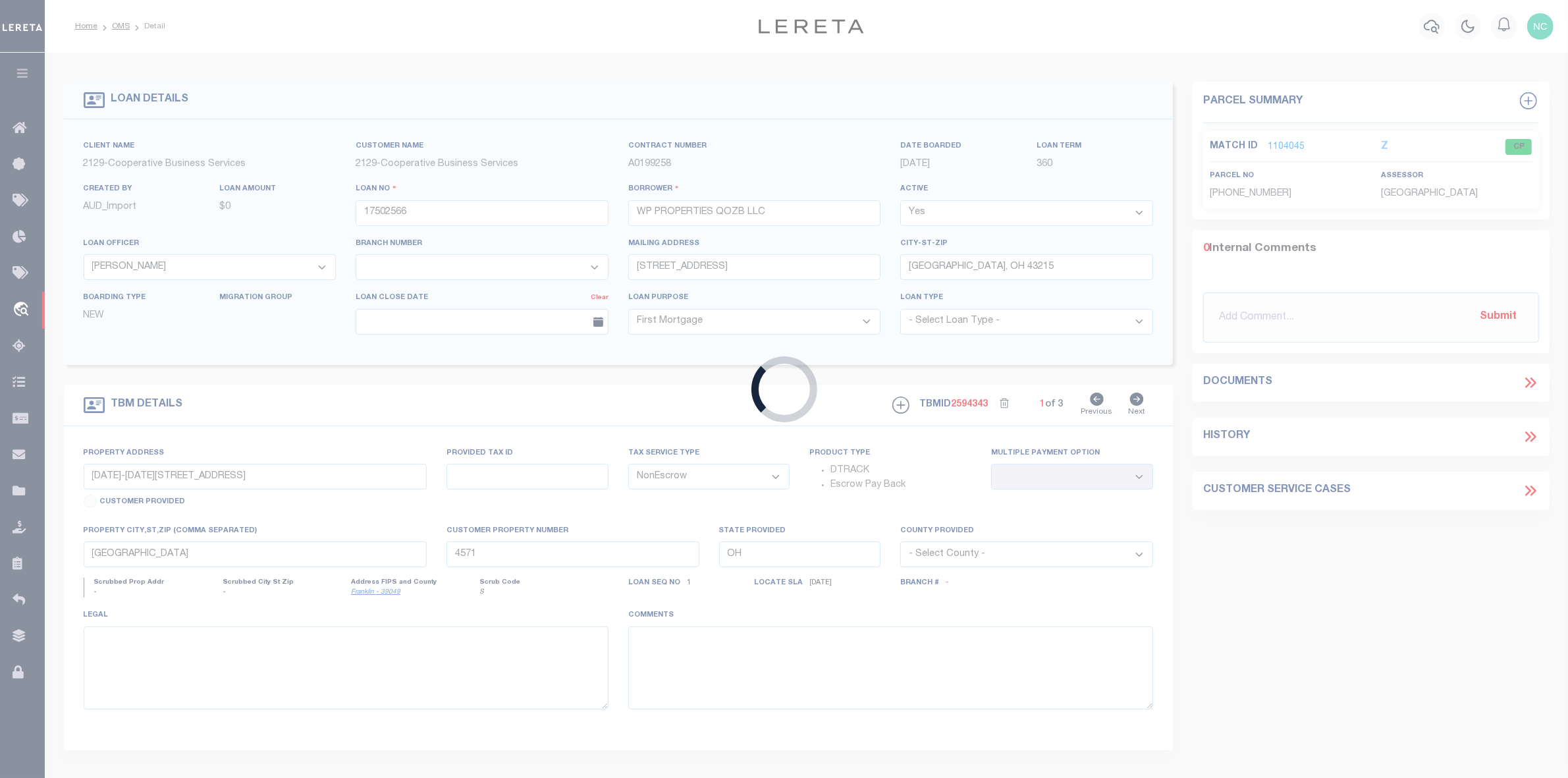
type input "20537"
type input "HERCULES ONE, LLC"
select select
type input "[STREET_ADDRESS]"
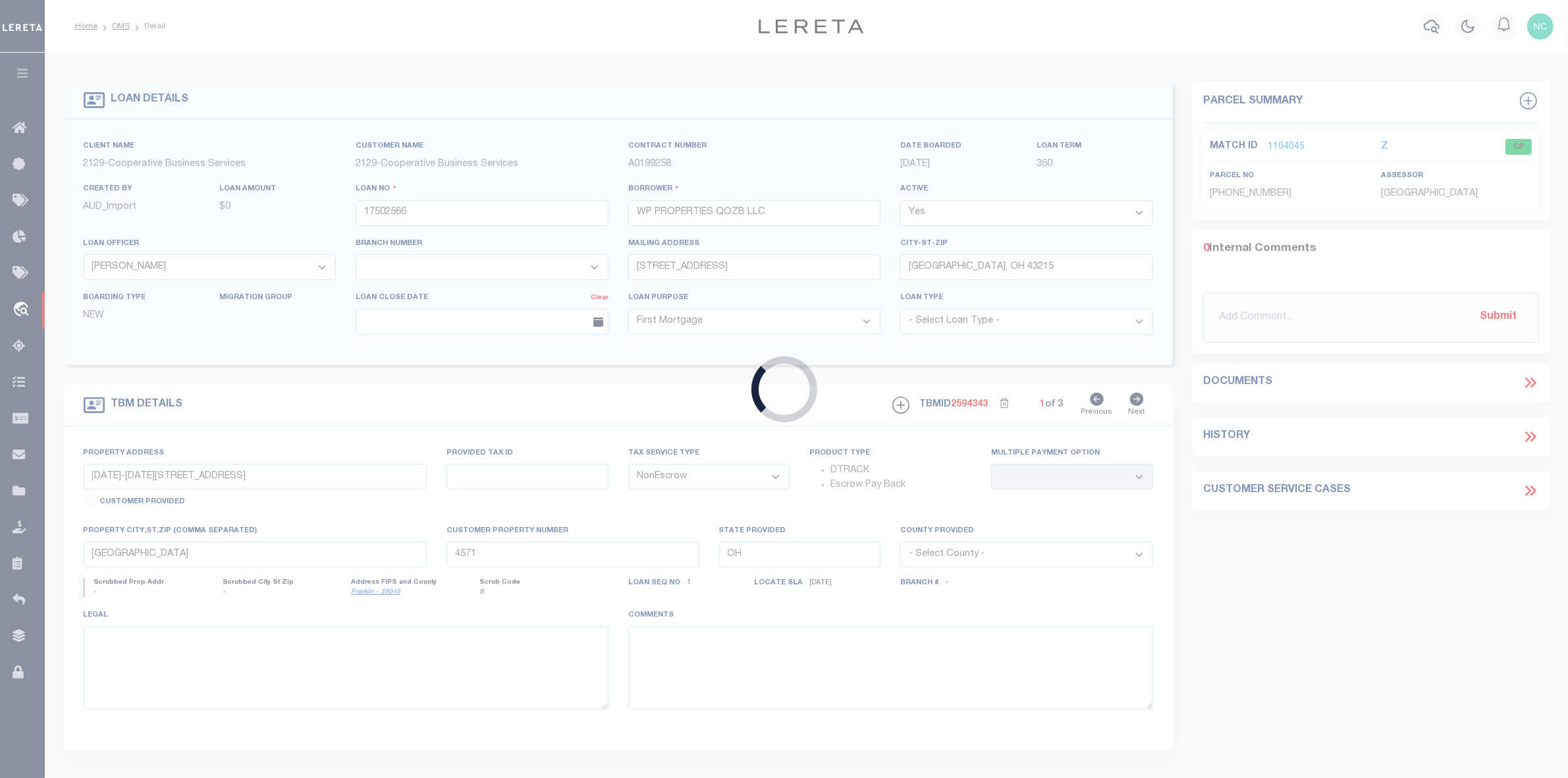
type input "Irving TX 75039"
select select "400"
select select "164194"
select select "25066"
type input "[STREET_ADDRESS][PERSON_NAME]"
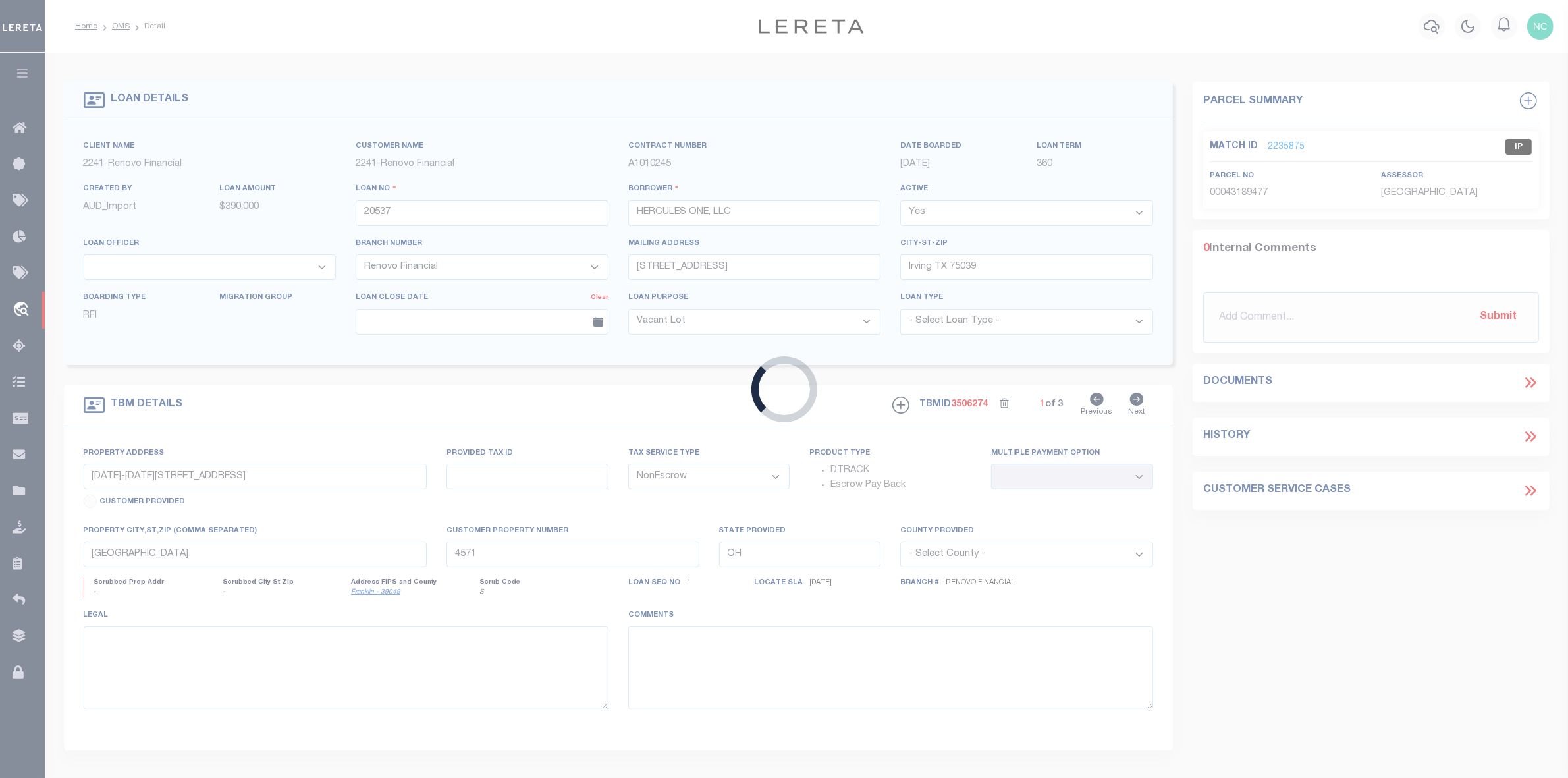
select select
type input "[GEOGRAPHIC_DATA]"
type input "a0kUS00000C2RTu"
type input "[GEOGRAPHIC_DATA]"
select select
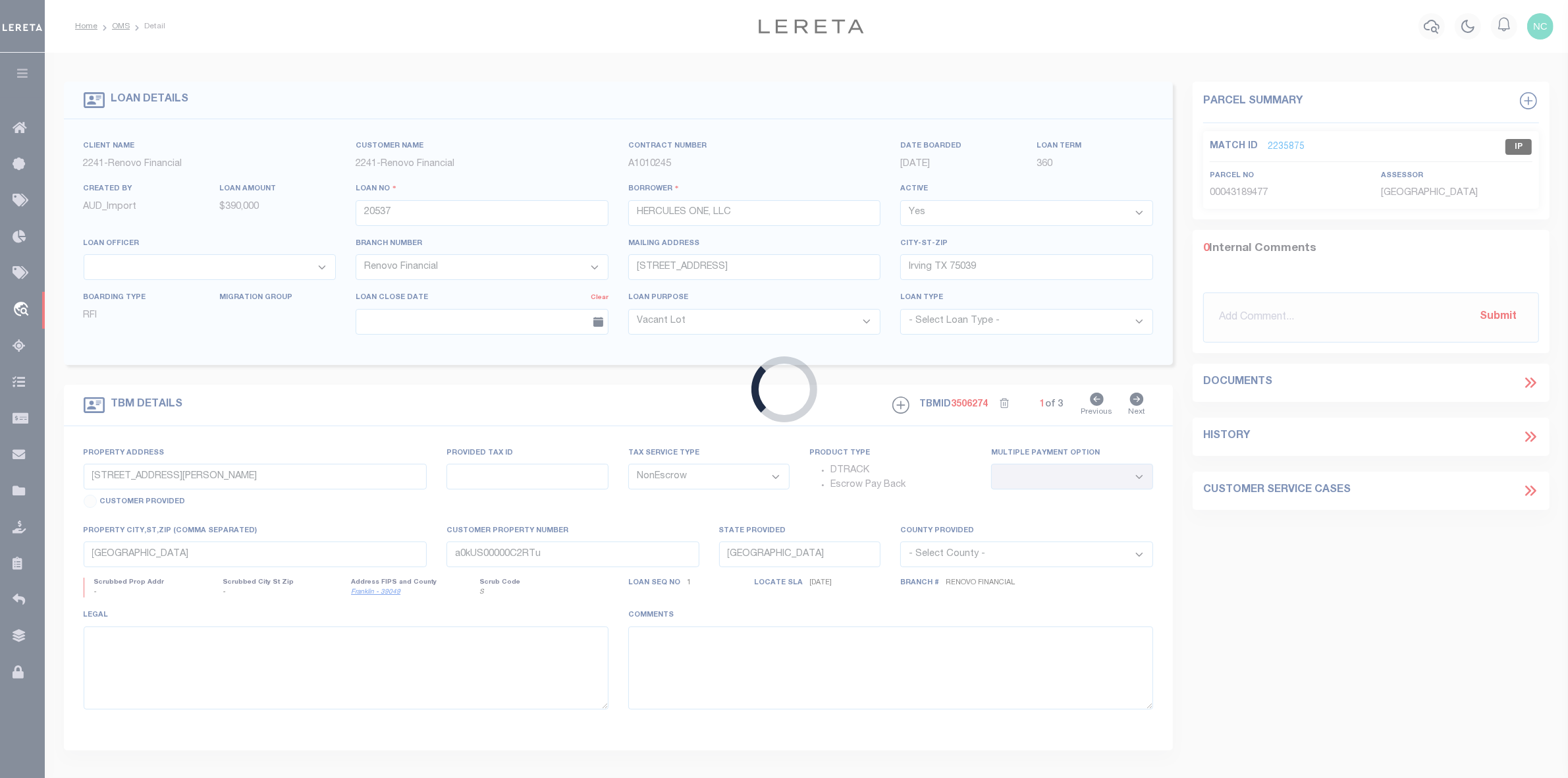
type textarea "LEGAL REQUIRED"
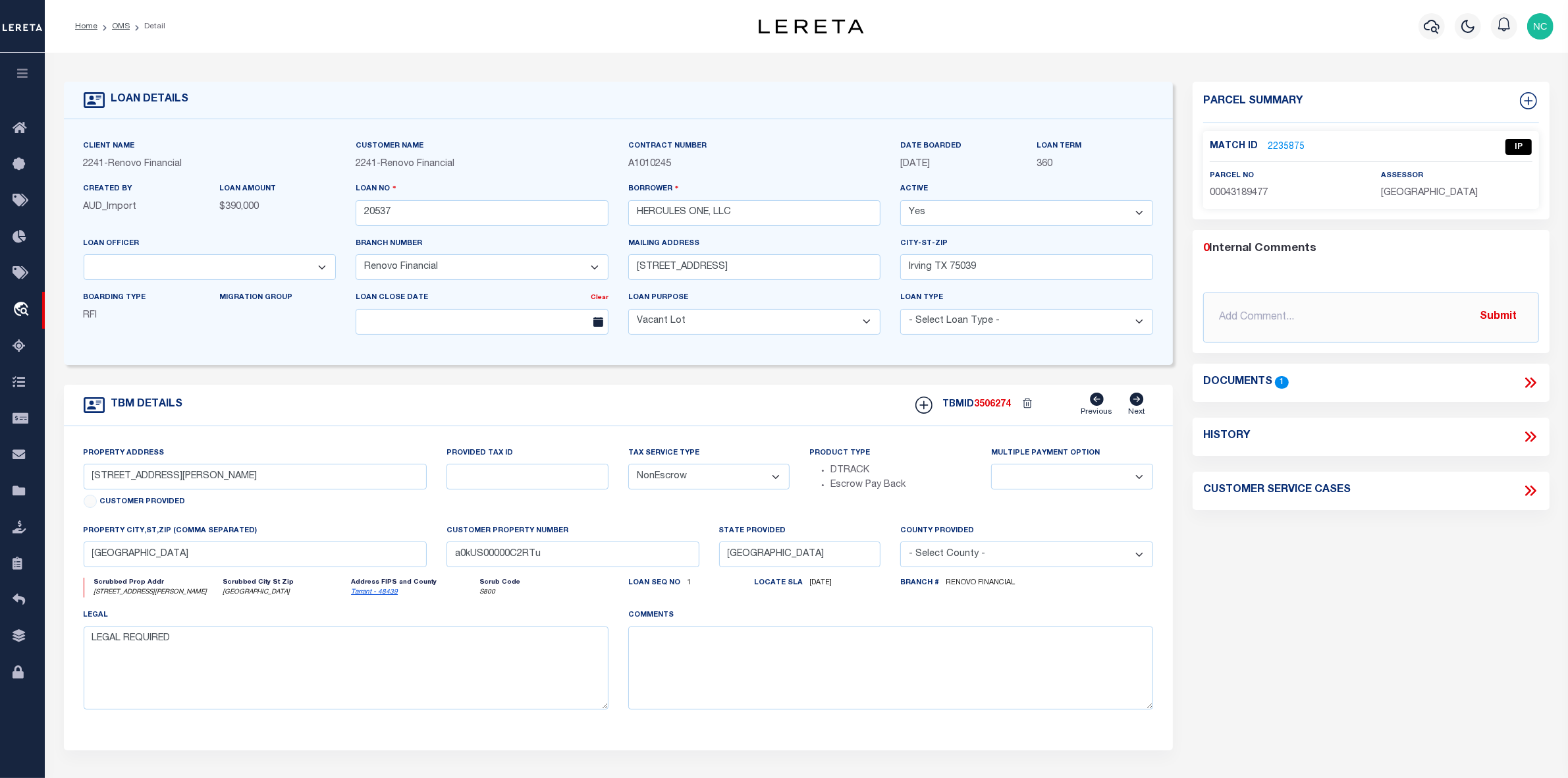
click at [1280, 149] on link "2235875" at bounding box center [1286, 147] width 37 height 14
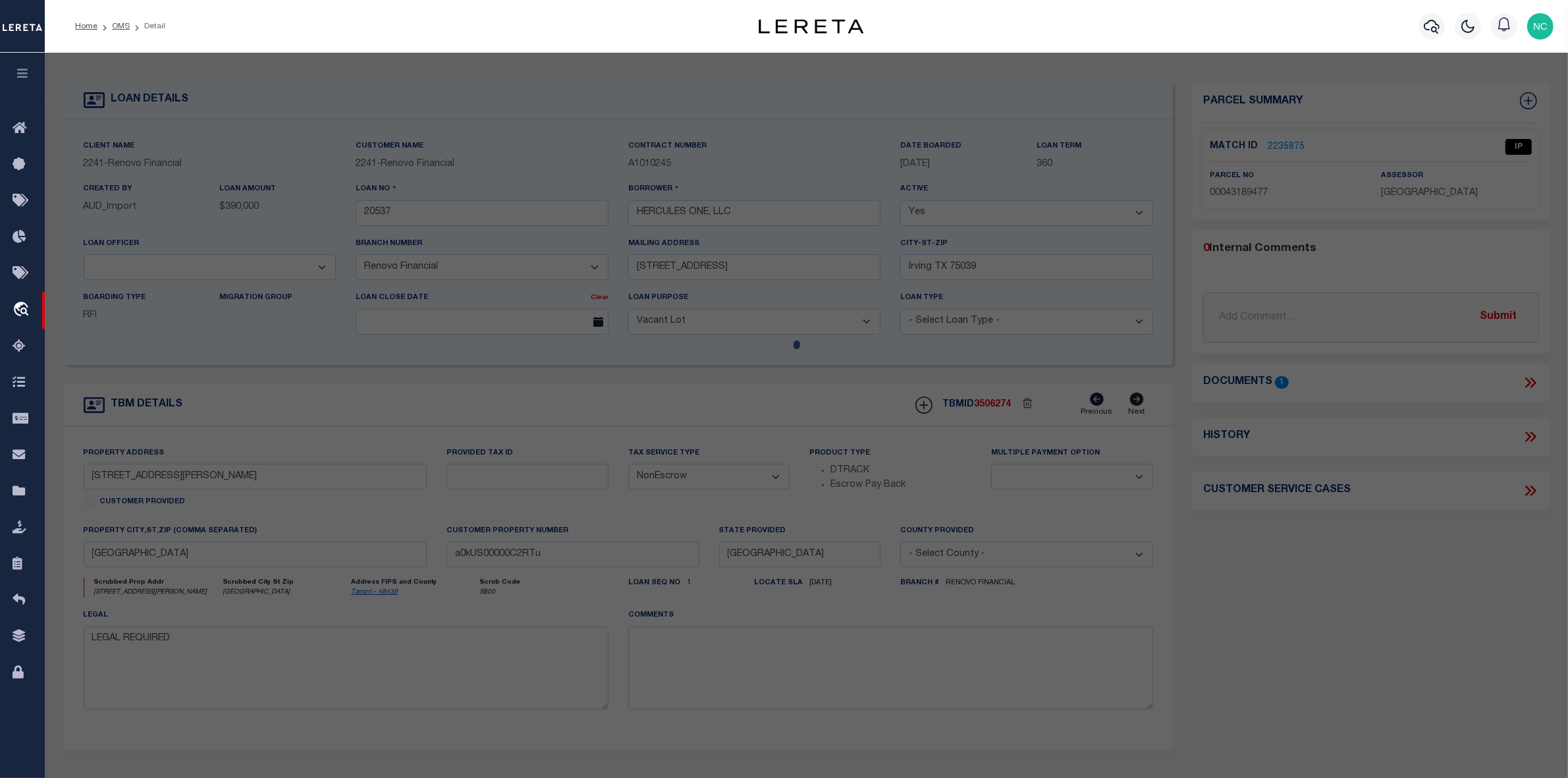
select select "AS"
checkbox input "false"
select select "IP"
type input "HERCULES ONE LLC"
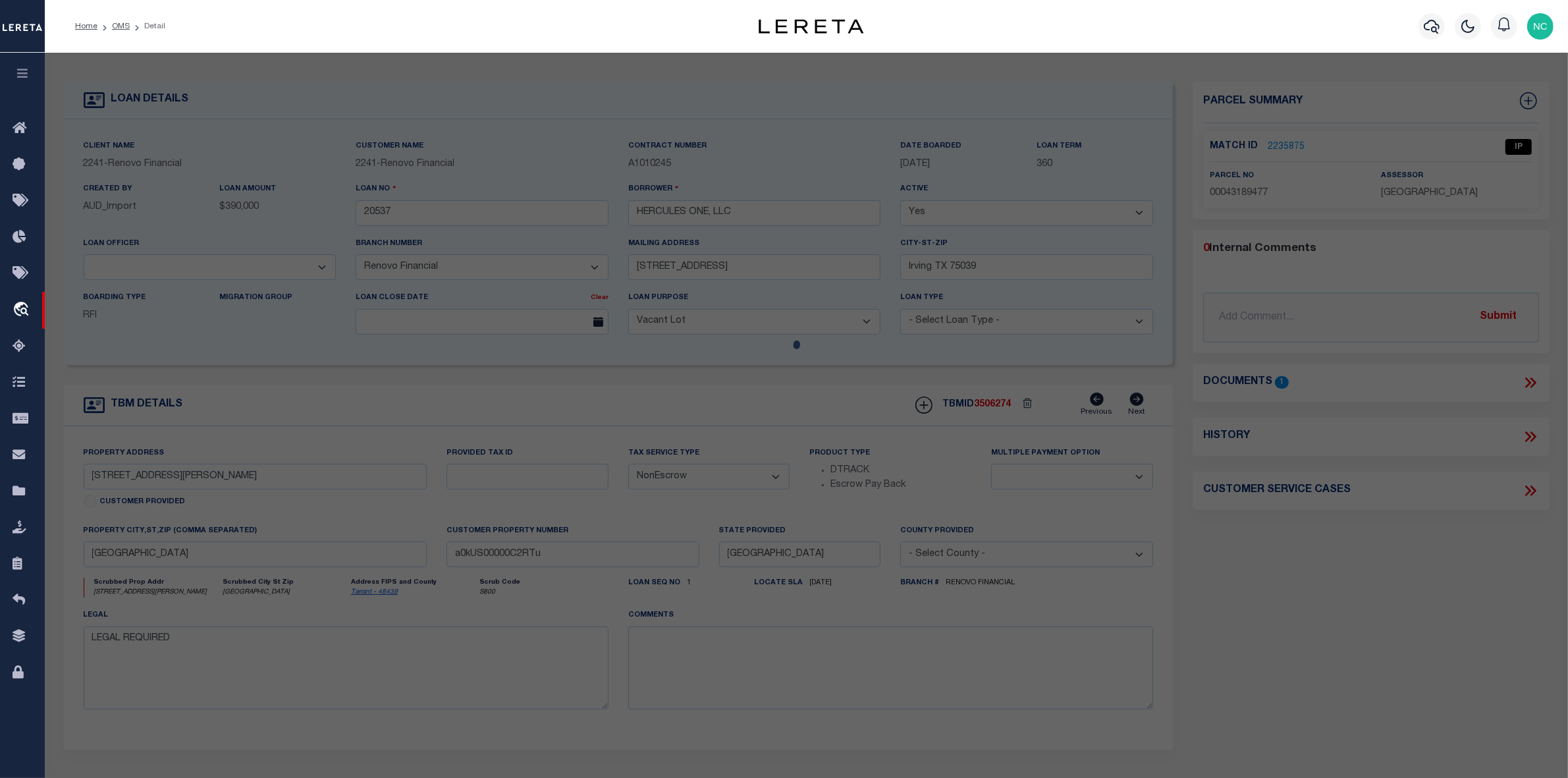
select select "AGW"
select select "LEG"
type input "[STREET_ADDRESS][PERSON_NAME]"
type input "[GEOGRAPHIC_DATA]"
type textarea "BROADMOOR ADDITION - [GEOGRAPHIC_DATA] 17 Lot 9R1"
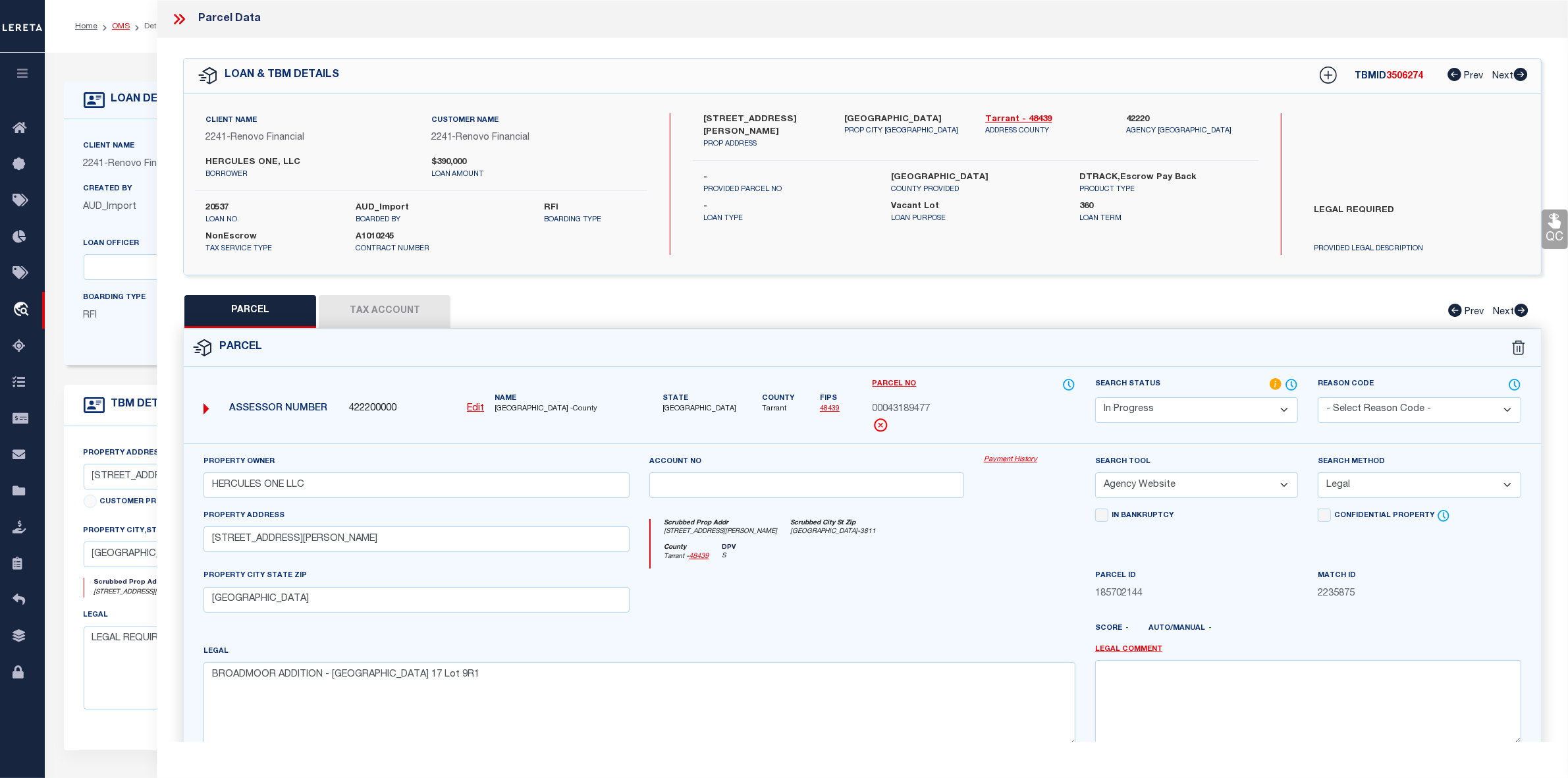
click at [115, 27] on link "OMS" at bounding box center [121, 27] width 18 height 8
